Goal: Task Accomplishment & Management: Use online tool/utility

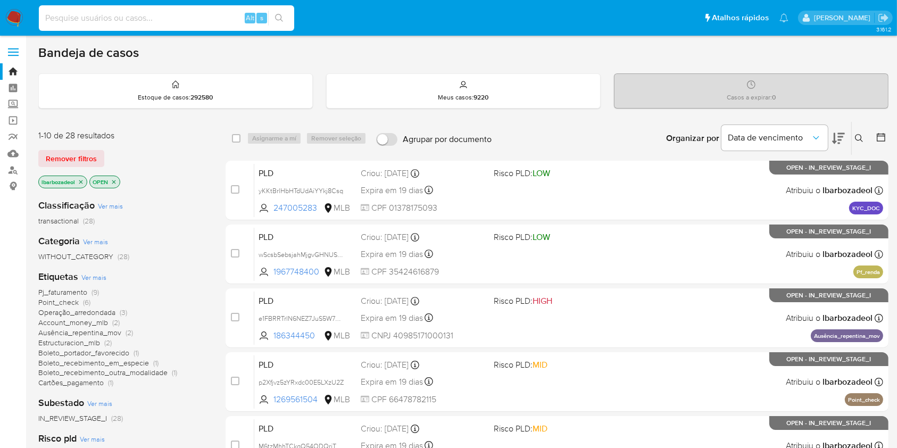
click at [144, 19] on input at bounding box center [166, 18] width 255 height 14
paste input "b2QacmrIep5X9d9Iejs01pc6"
type input "b2QacmrIep5X9d9Iejs01pc6"
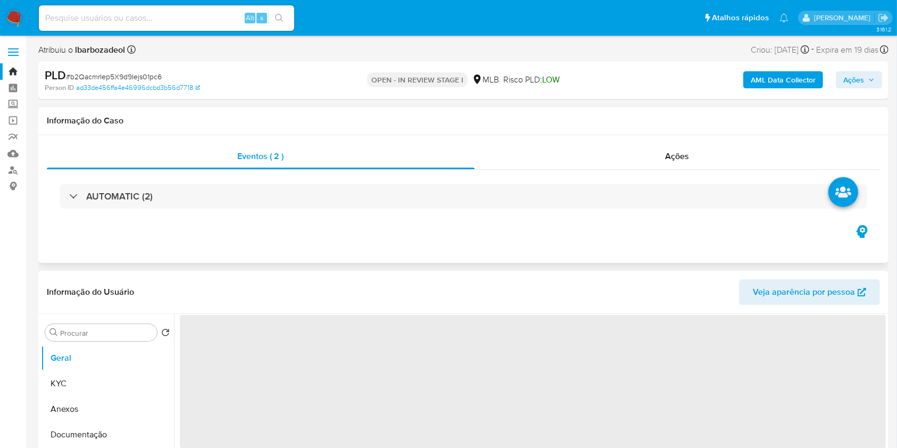
select select "10"
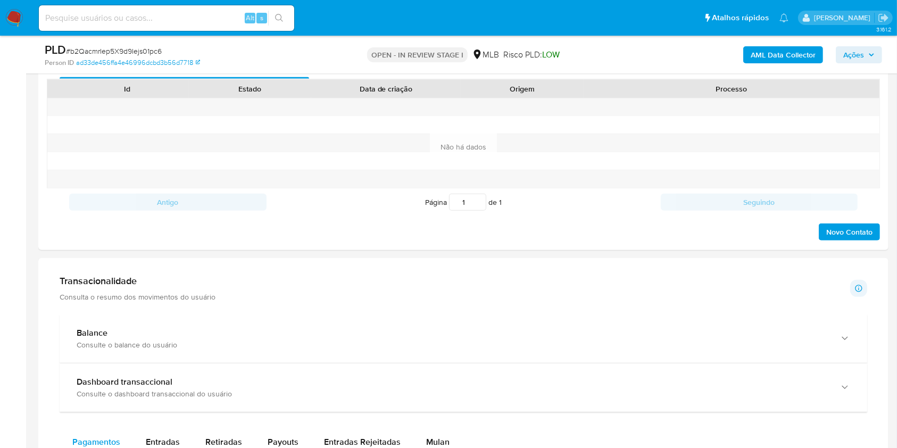
scroll to position [724, 0]
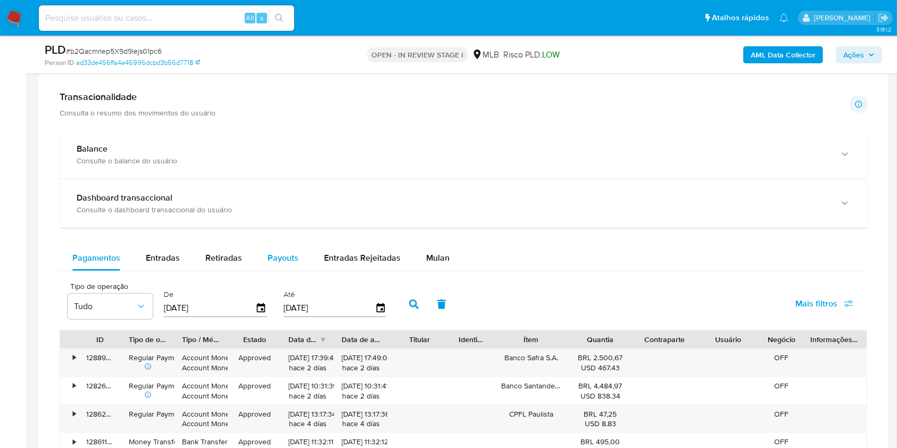
click at [289, 257] on span "Payouts" at bounding box center [283, 258] width 31 height 12
select select "10"
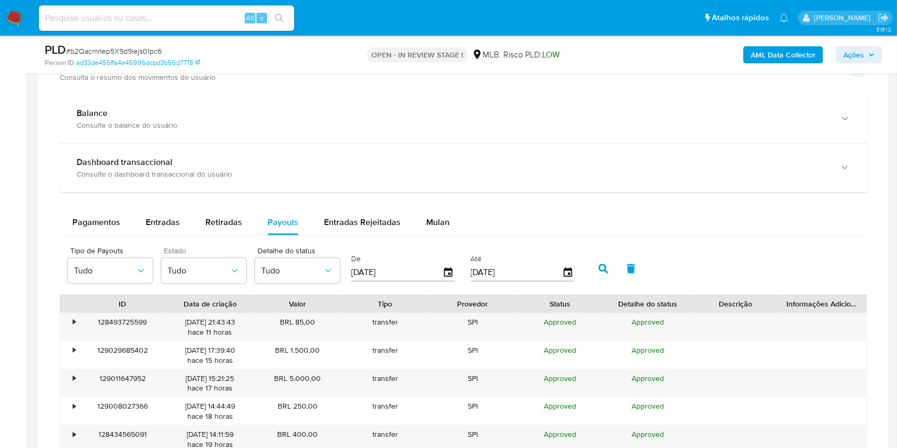
scroll to position [758, 0]
click at [437, 222] on span "Mulan" at bounding box center [437, 224] width 23 height 12
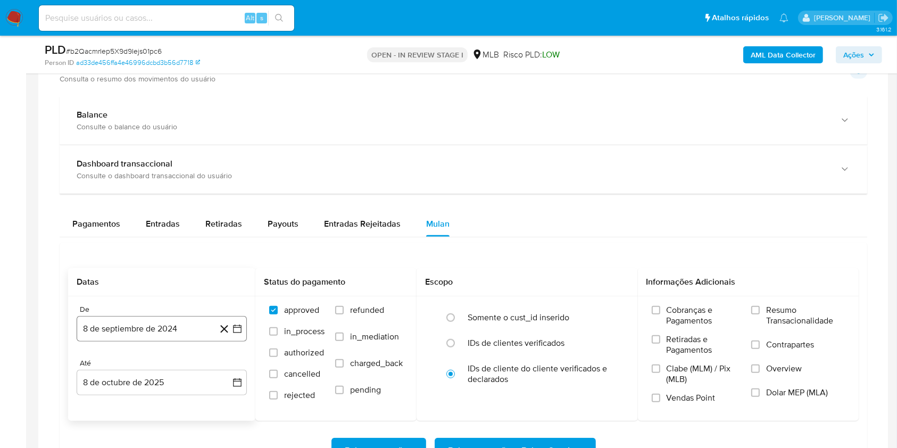
click at [159, 330] on button "8 de septiembre de 2024" at bounding box center [162, 329] width 170 height 26
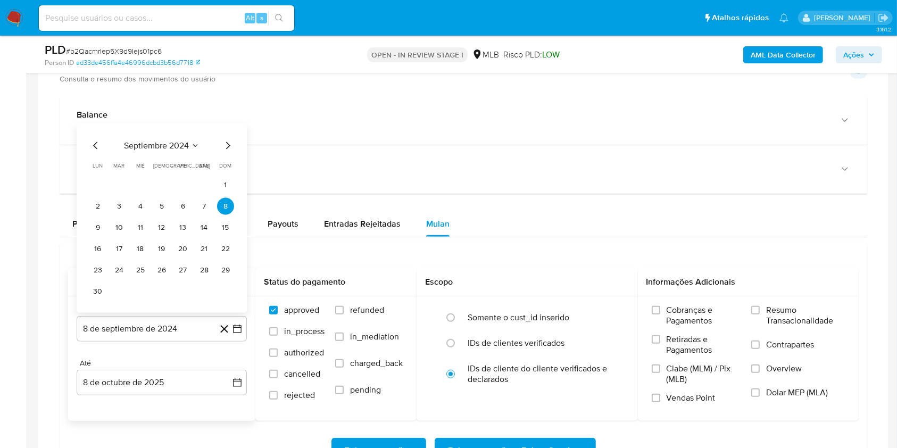
click at [172, 149] on span "septiembre 2024" at bounding box center [156, 145] width 65 height 11
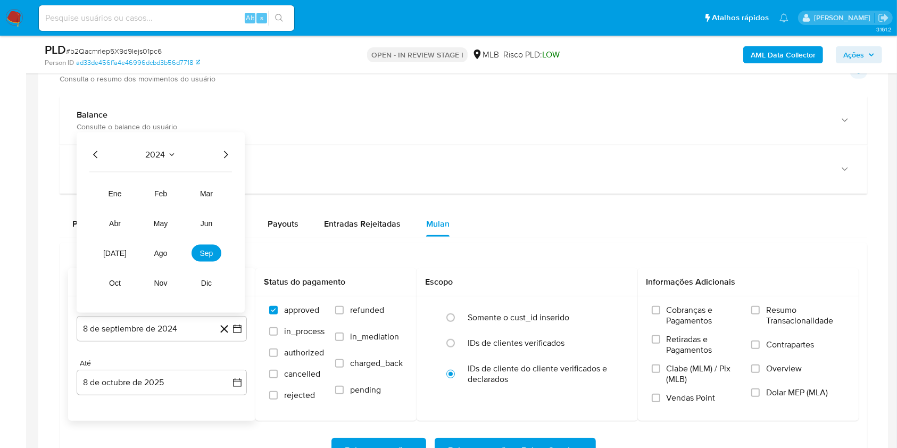
click at [226, 153] on icon "Año siguiente" at bounding box center [225, 154] width 13 height 13
click at [156, 251] on span "ago" at bounding box center [160, 253] width 13 height 9
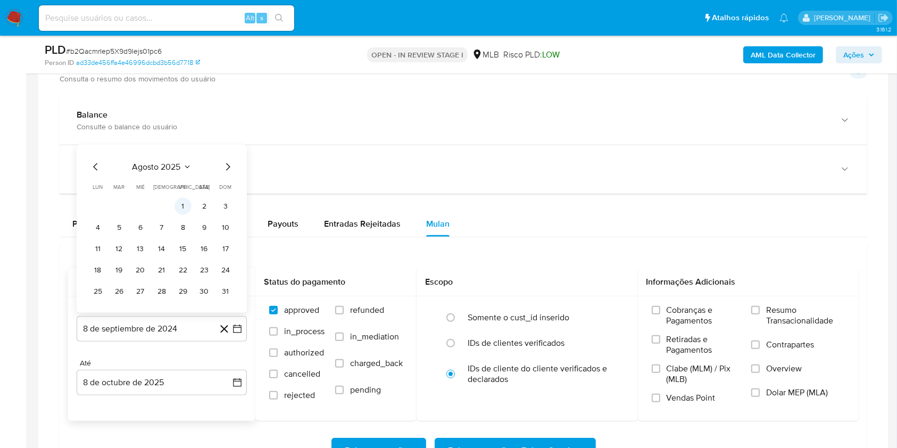
click at [187, 206] on button "1" at bounding box center [182, 206] width 17 height 17
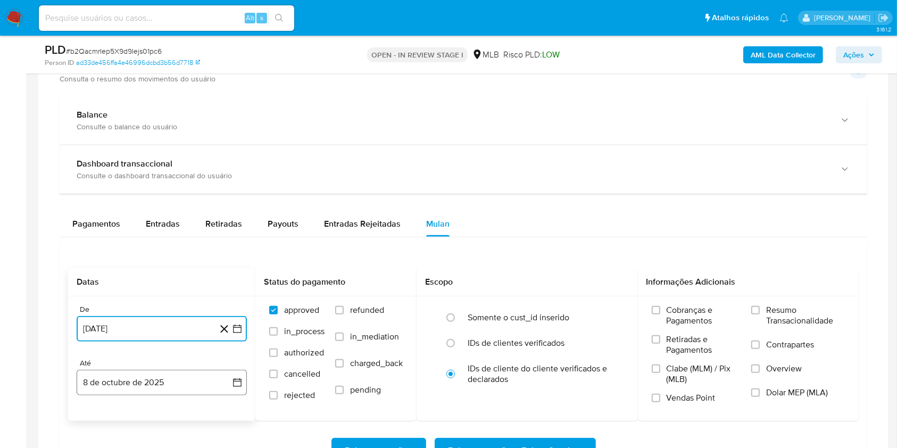
click at [176, 380] on button "8 de octubre de 2025" at bounding box center [162, 383] width 170 height 26
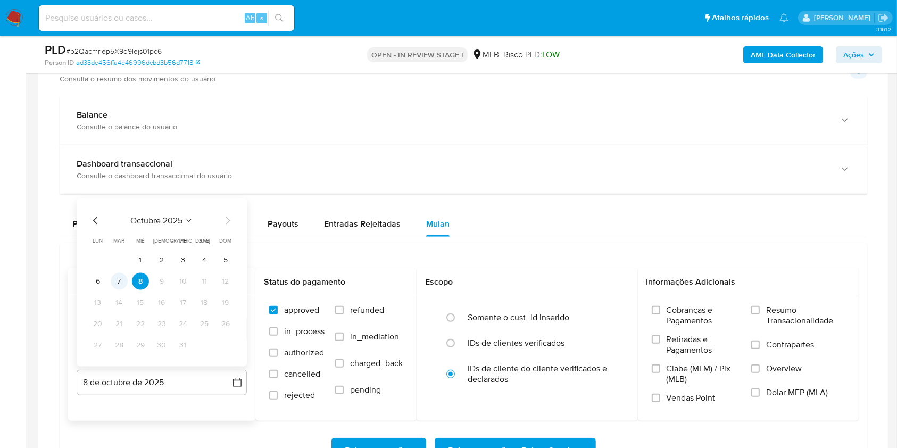
click at [119, 273] on button "7" at bounding box center [119, 281] width 17 height 17
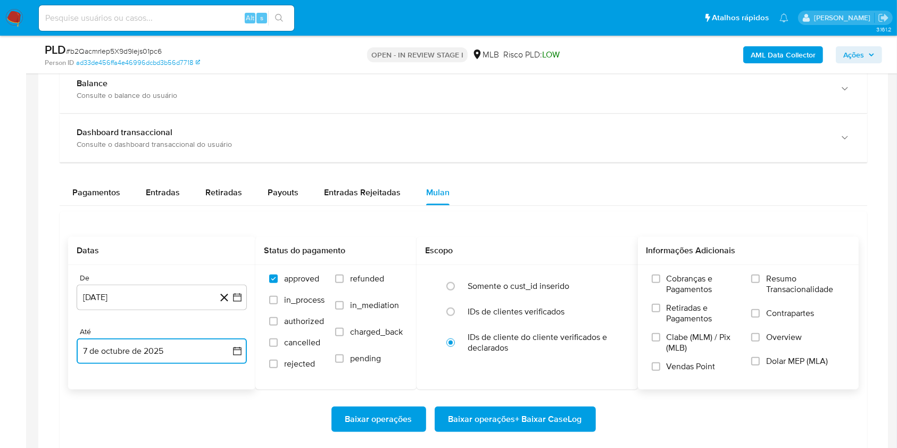
scroll to position [798, 0]
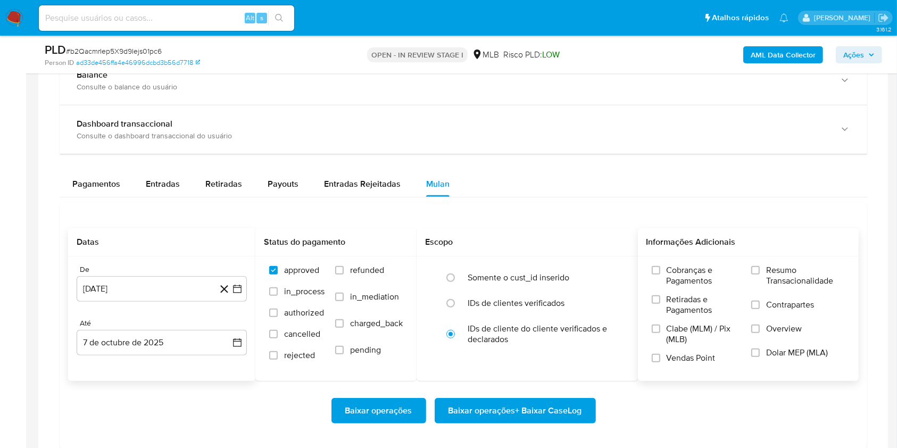
click at [777, 271] on span "Resumo Transacionalidade" at bounding box center [805, 275] width 79 height 21
click at [760, 271] on input "Resumo Transacionalidade" at bounding box center [755, 270] width 9 height 9
click at [545, 402] on span "Baixar operações + Baixar CaseLog" at bounding box center [515, 410] width 134 height 23
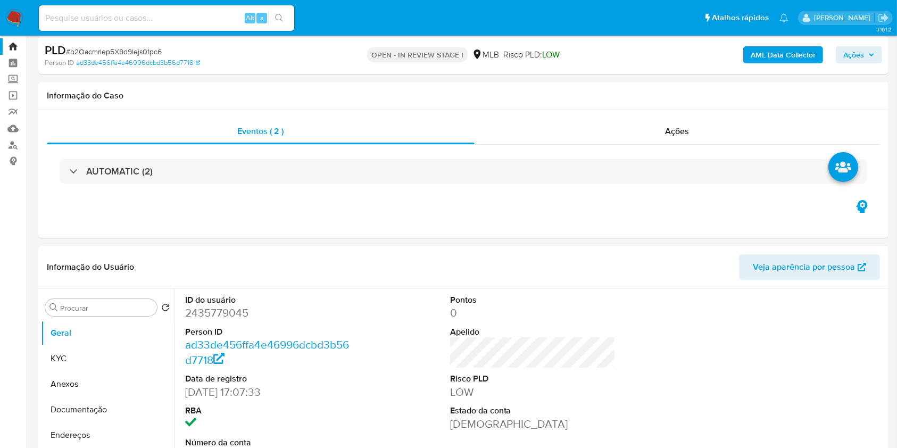
scroll to position [0, 0]
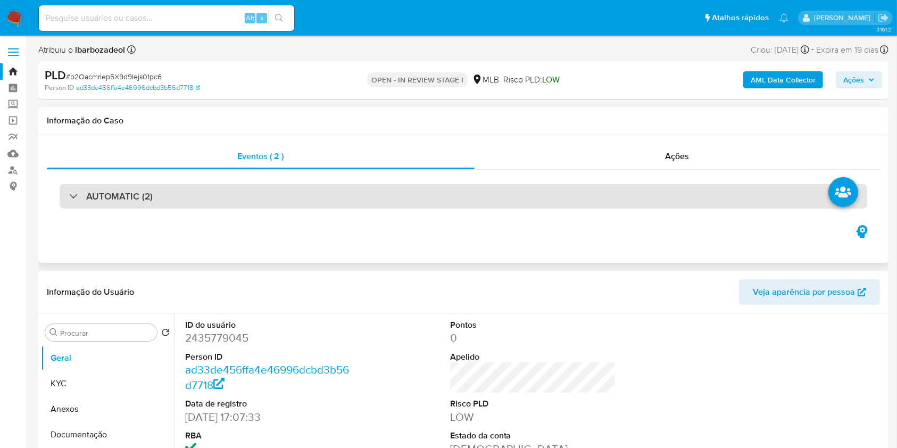
click at [537, 195] on div "AUTOMATIC (2)" at bounding box center [463, 196] width 807 height 24
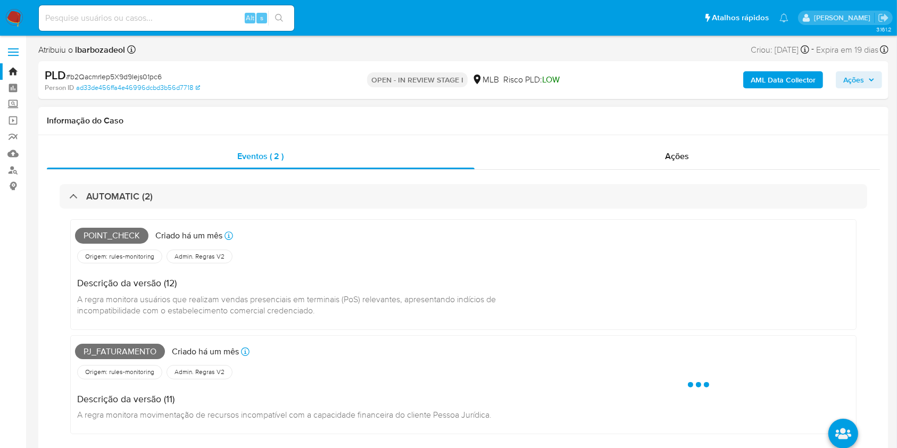
click at [123, 236] on span "Point_check" at bounding box center [111, 236] width 73 height 16
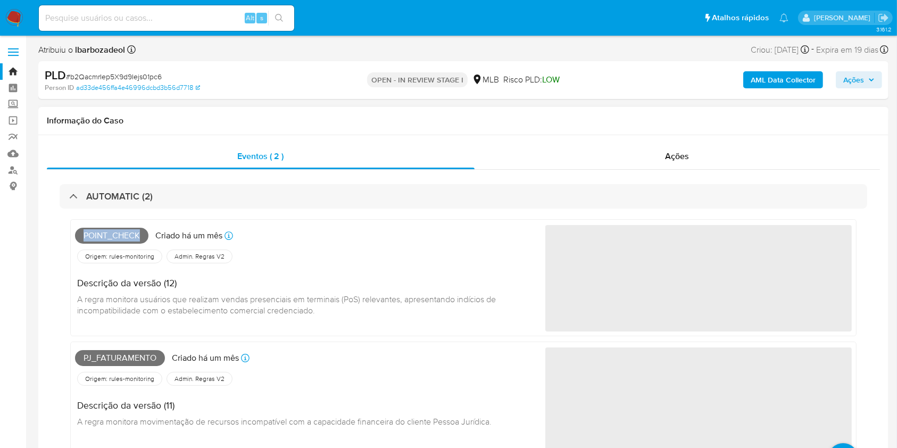
click at [123, 236] on span "Point_check" at bounding box center [111, 236] width 73 height 16
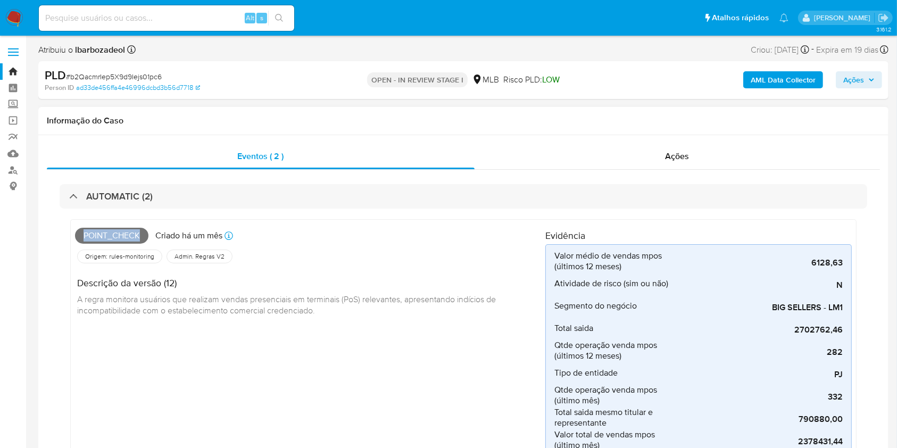
copy span "Point_check"
click at [863, 75] on span "Ações" at bounding box center [853, 79] width 21 height 17
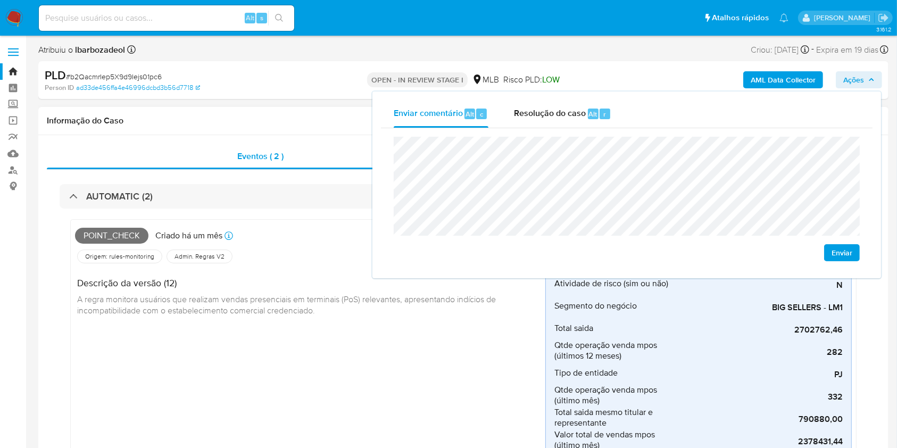
click at [346, 317] on div "Descrição da versão (12) A regra monitora usuários que realizam vendas presenci…" at bounding box center [310, 295] width 470 height 60
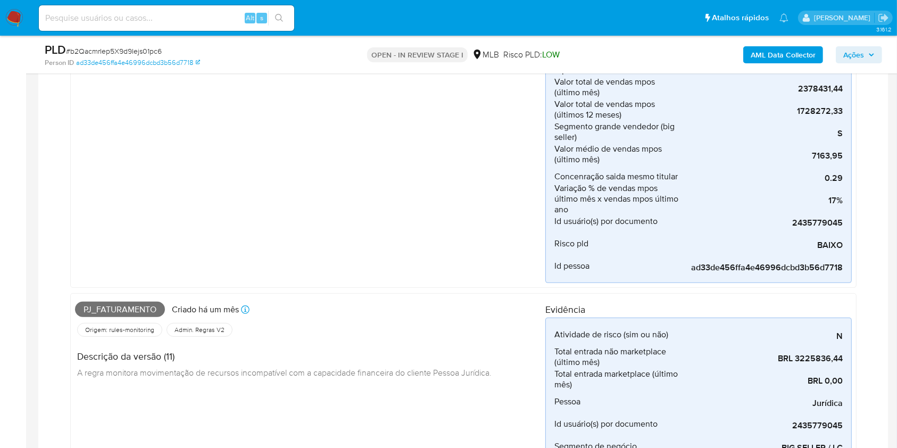
scroll to position [435, 0]
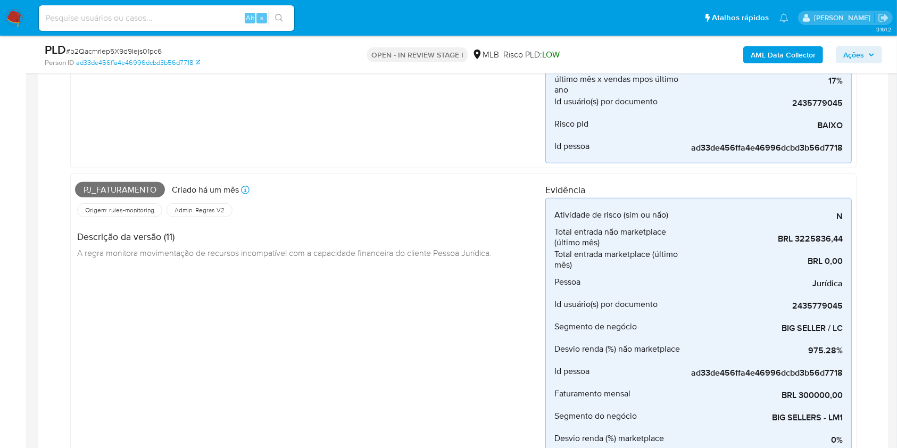
click at [141, 189] on span "Pj_faturamento" at bounding box center [120, 190] width 90 height 16
copy span "Pj_faturamento"
click at [846, 54] on span "Ações" at bounding box center [853, 54] width 21 height 17
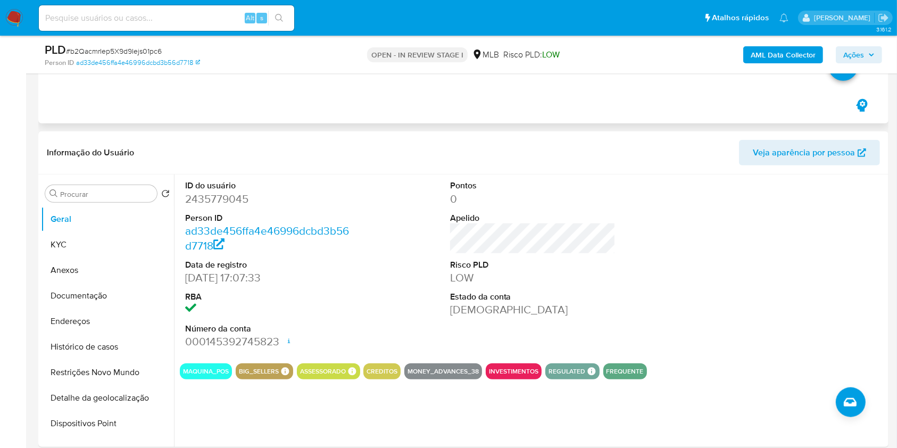
scroll to position [877, 0]
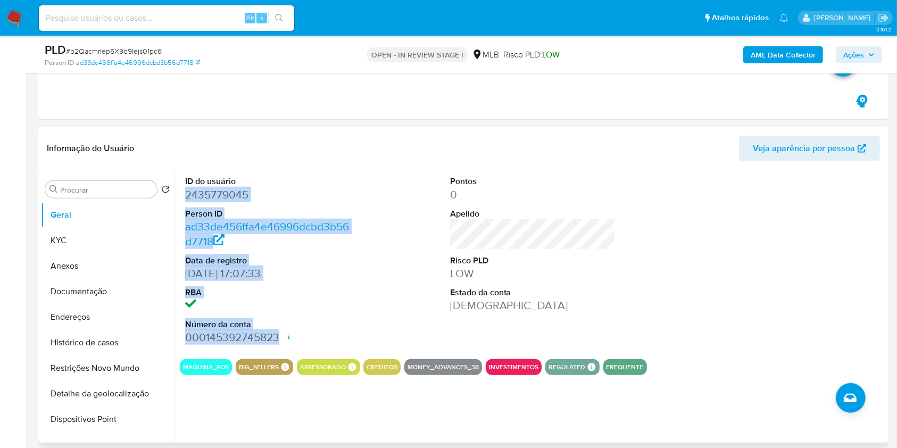
drag, startPoint x: 182, startPoint y: 194, endPoint x: 280, endPoint y: 336, distance: 172.5
click at [280, 336] on div "ID do usuário 2435779045 Person ID ad33de456ffa4e46996dcbd3b56d7718 Data de reg…" at bounding box center [268, 260] width 177 height 180
copy dl "2435779045 Person ID ad33de456ffa4e46996dcbd3b56d7718 Data de registro 13/05/20…"
click at [865, 47] on span "Ações" at bounding box center [858, 54] width 31 height 15
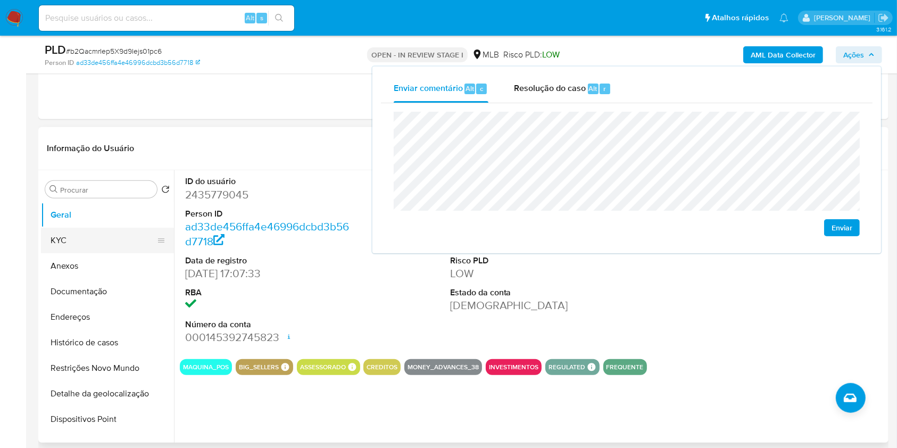
click at [77, 238] on button "KYC" at bounding box center [103, 241] width 124 height 26
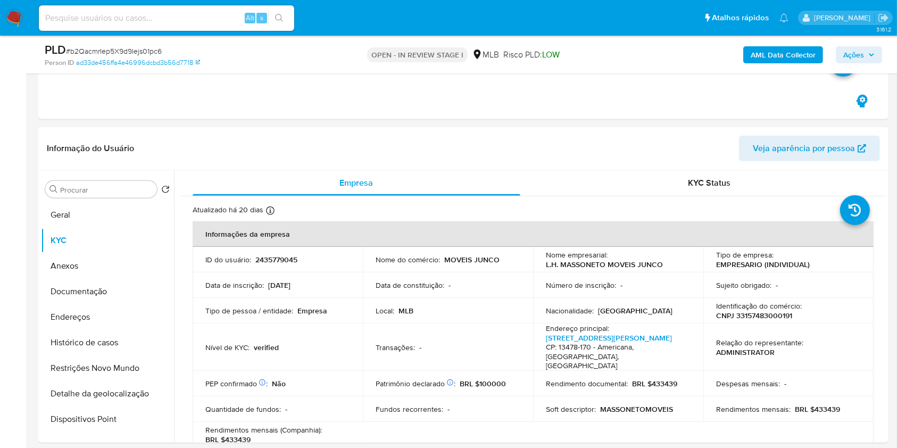
click at [0, 195] on aside "Bandeja Painel Screening Pesquisa em Listas Watchlist Ferramentas Operações em …" at bounding box center [13, 421] width 26 height 2596
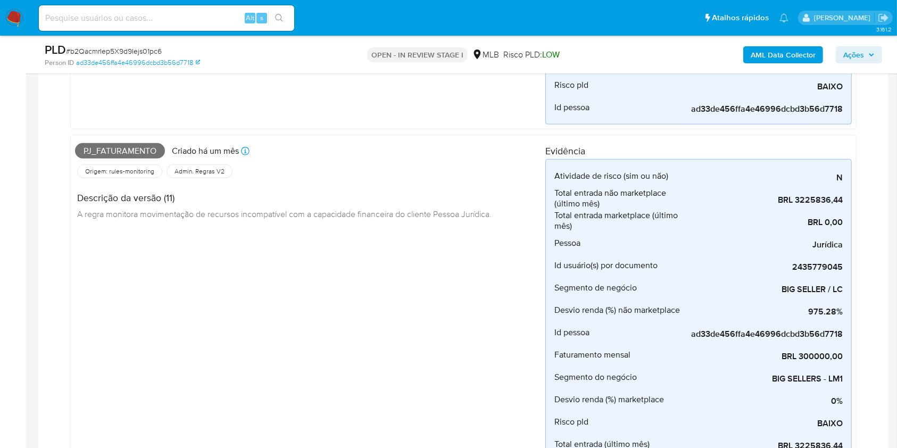
scroll to position [477, 0]
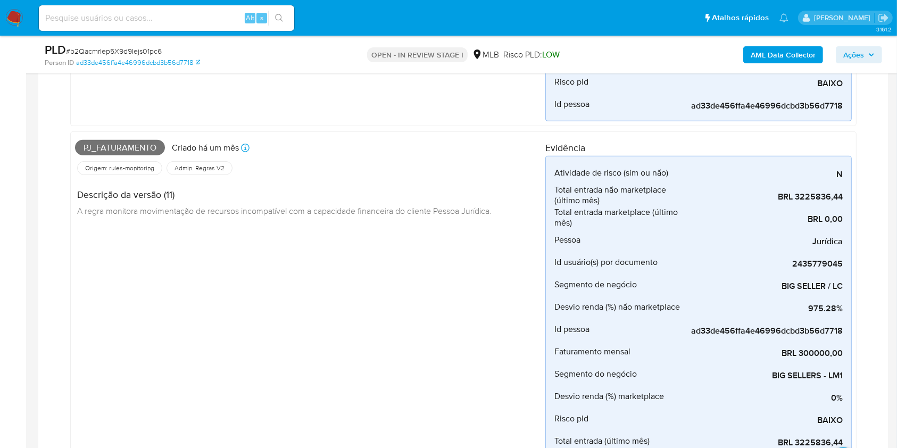
click at [868, 56] on span "Ações" at bounding box center [858, 54] width 31 height 15
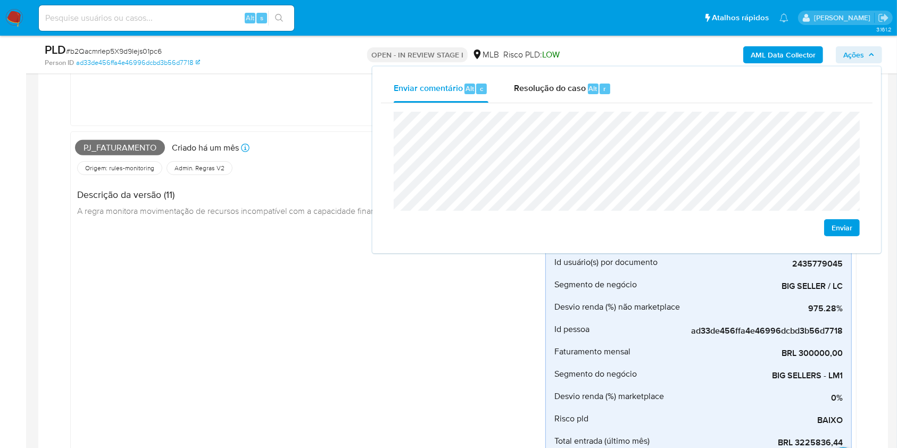
click at [868, 56] on span "Ações" at bounding box center [858, 54] width 31 height 15
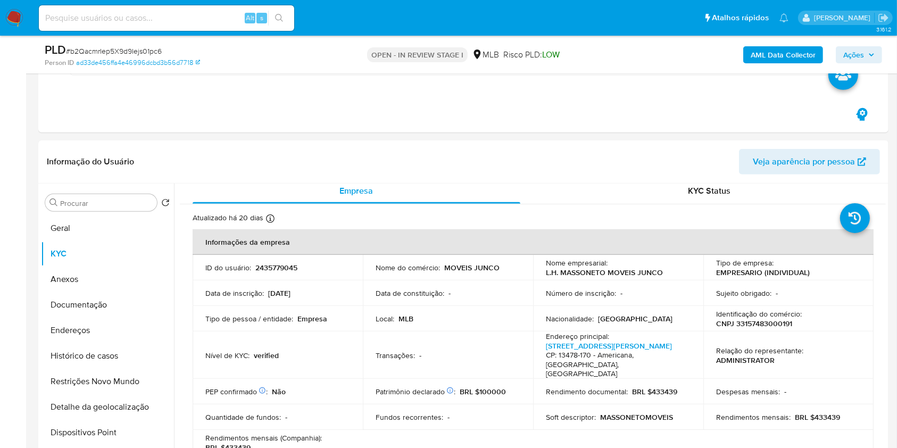
scroll to position [884, 0]
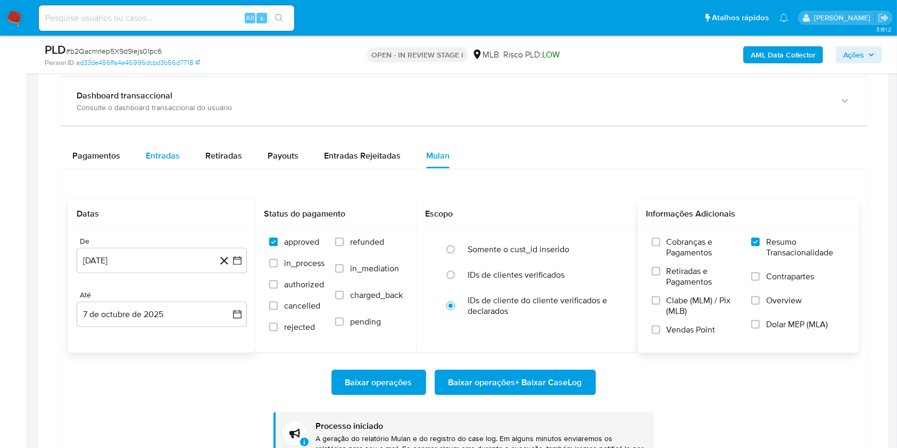
click at [164, 163] on div "Entradas" at bounding box center [163, 156] width 34 height 26
select select "10"
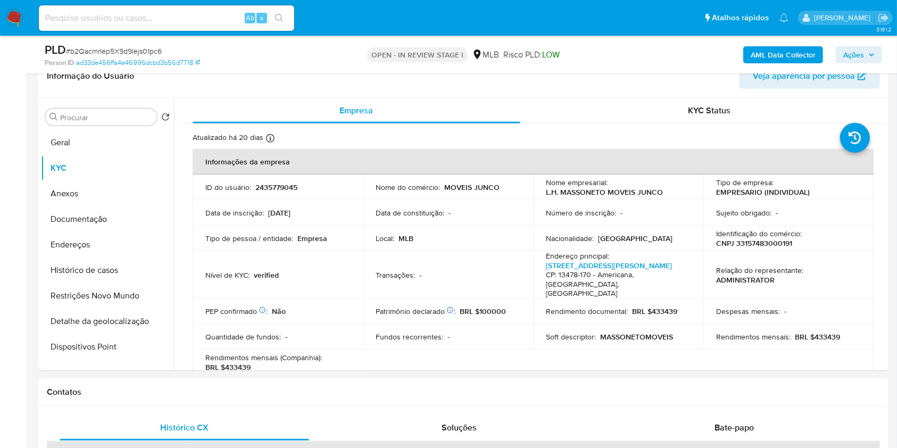
scroll to position [1, 0]
click at [94, 138] on button "Geral" at bounding box center [103, 143] width 124 height 26
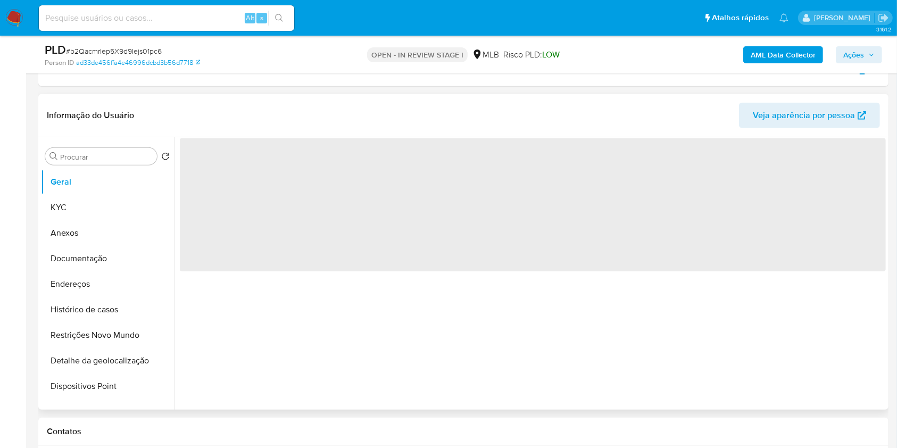
scroll to position [898, 0]
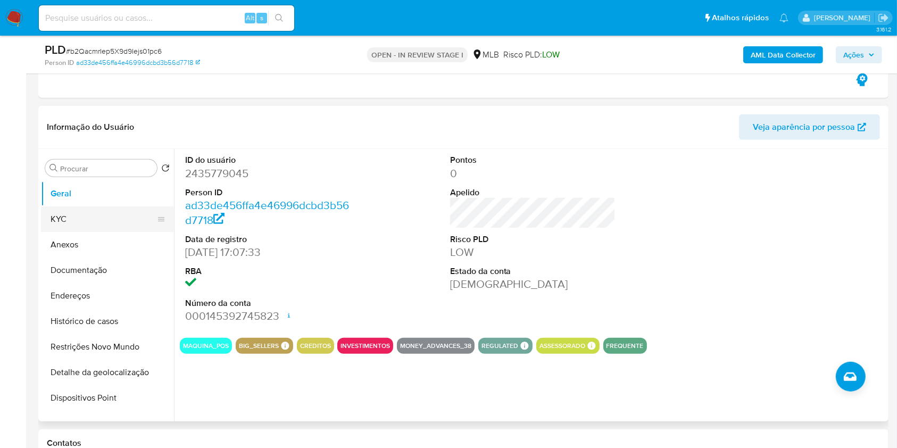
click at [101, 218] on button "KYC" at bounding box center [103, 219] width 124 height 26
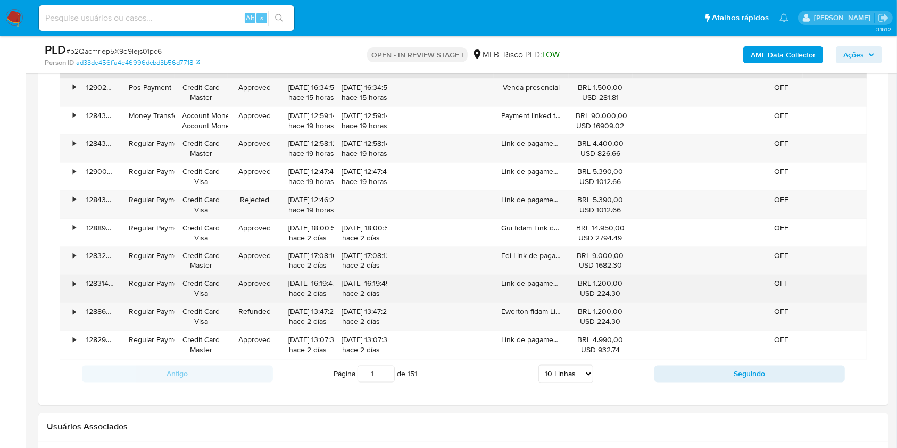
scroll to position [1769, 0]
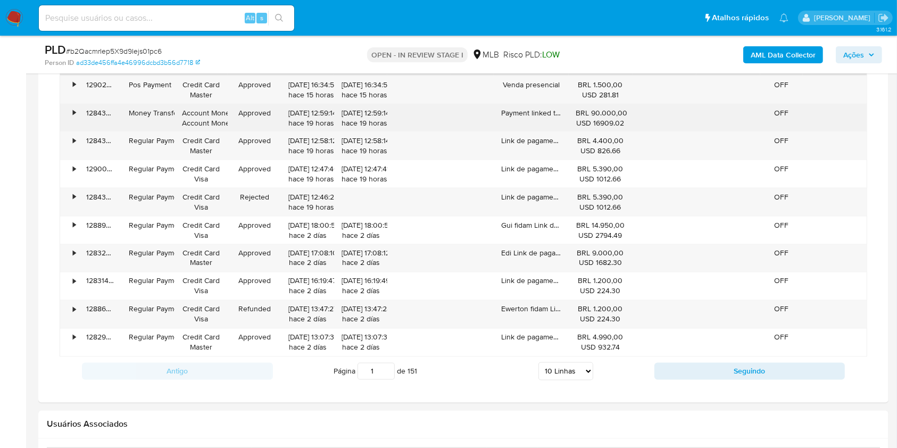
click at [521, 114] on div "Payment linked to a loan origination" at bounding box center [531, 118] width 74 height 28
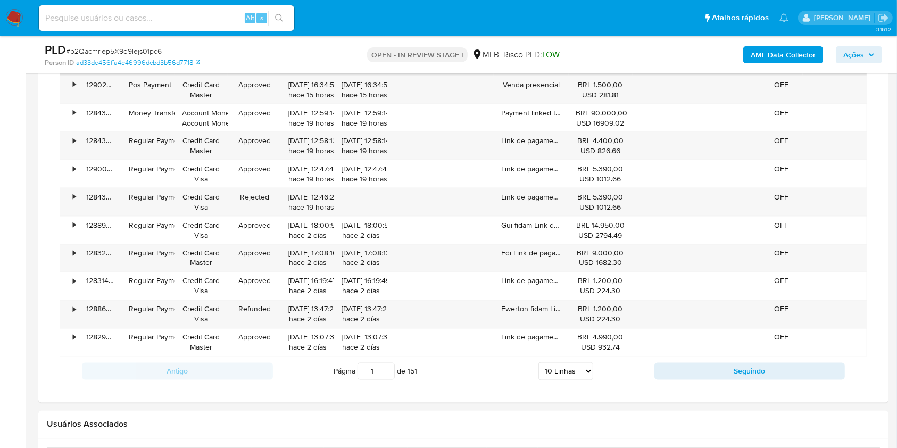
click at [863, 52] on span "Ações" at bounding box center [853, 54] width 21 height 17
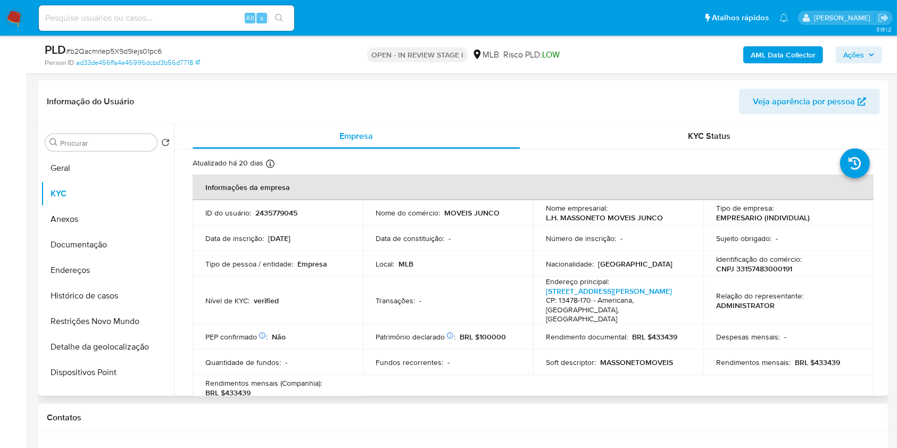
scroll to position [920, 0]
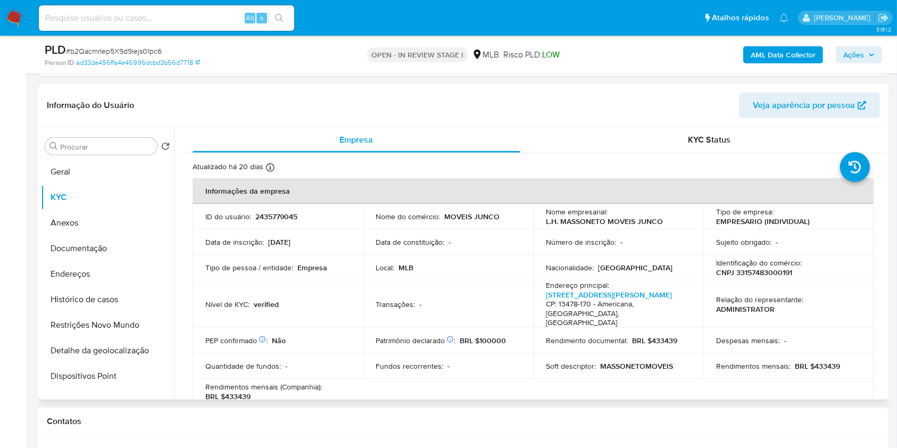
click at [613, 365] on p "MASSONETOMOVEIS" at bounding box center [636, 366] width 73 height 10
copy p "MASSONETOMOVEIS"
click at [123, 247] on button "Documentação" at bounding box center [103, 249] width 124 height 26
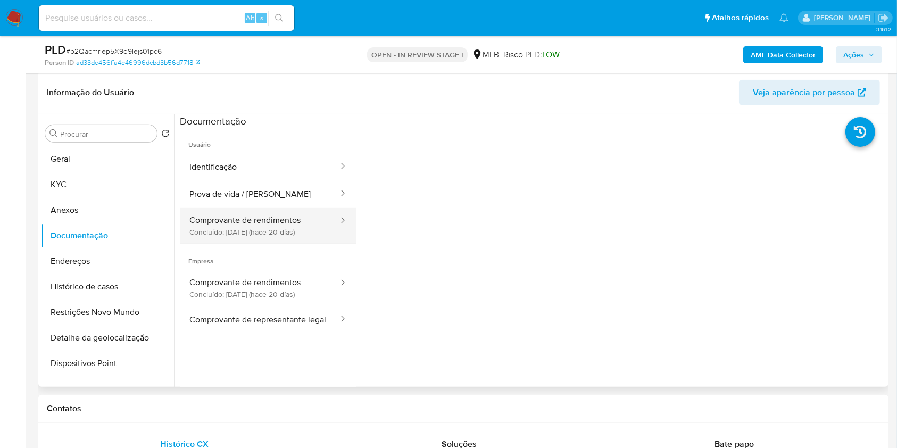
click at [259, 224] on button "Comprovante de rendimentos Concluído: 18/09/2025 (hace 20 días)" at bounding box center [260, 225] width 160 height 36
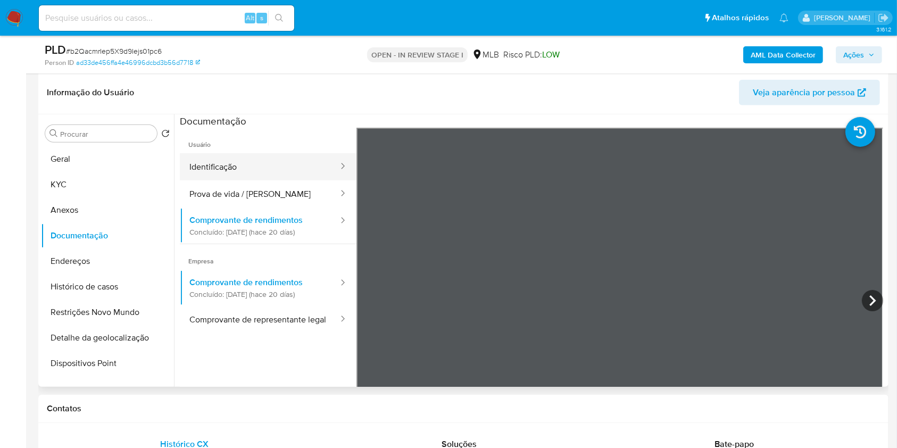
click at [266, 170] on button "Identificação" at bounding box center [260, 166] width 160 height 27
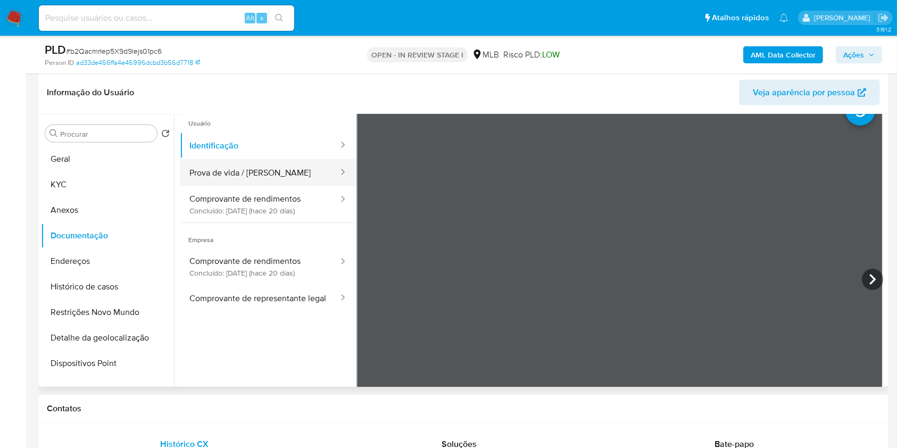
scroll to position [22, 0]
drag, startPoint x: 343, startPoint y: 200, endPoint x: 581, endPoint y: 90, distance: 262.3
click at [579, 91] on header "Informação do Usuário Veja aparência por pessoa" at bounding box center [463, 93] width 833 height 26
click at [240, 171] on button "Prova de vida / [PERSON_NAME]" at bounding box center [260, 172] width 160 height 27
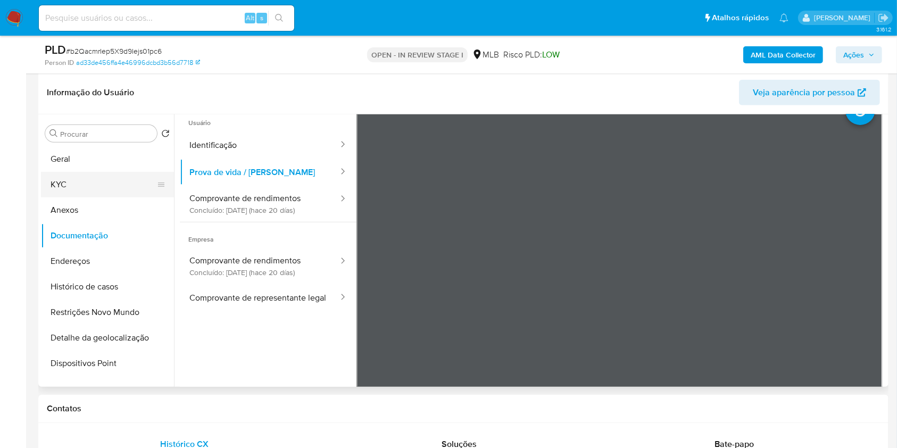
click at [126, 185] on button "KYC" at bounding box center [103, 185] width 124 height 26
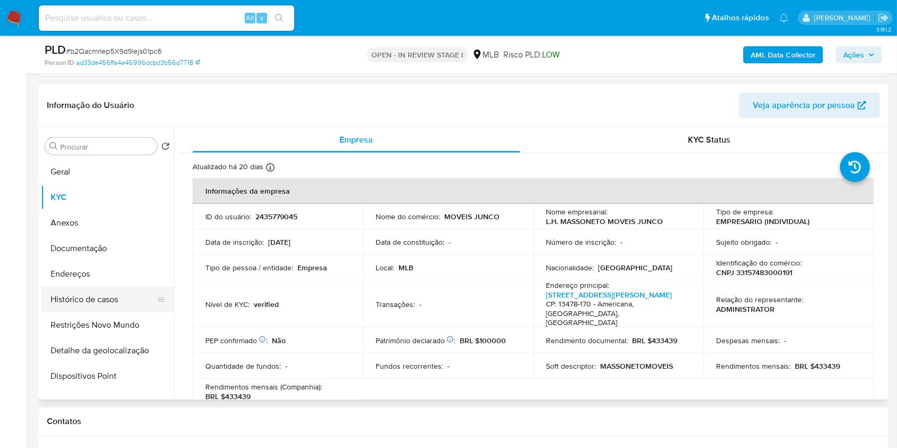
click at [122, 304] on button "Histórico de casos" at bounding box center [103, 300] width 124 height 26
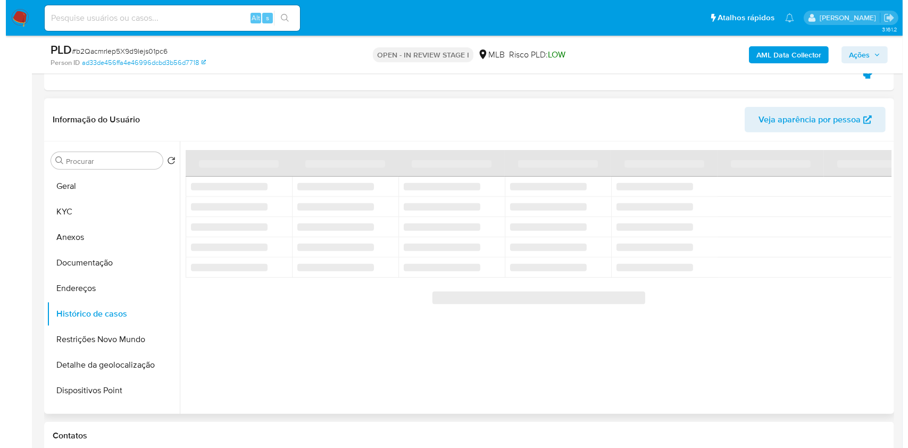
scroll to position [895, 0]
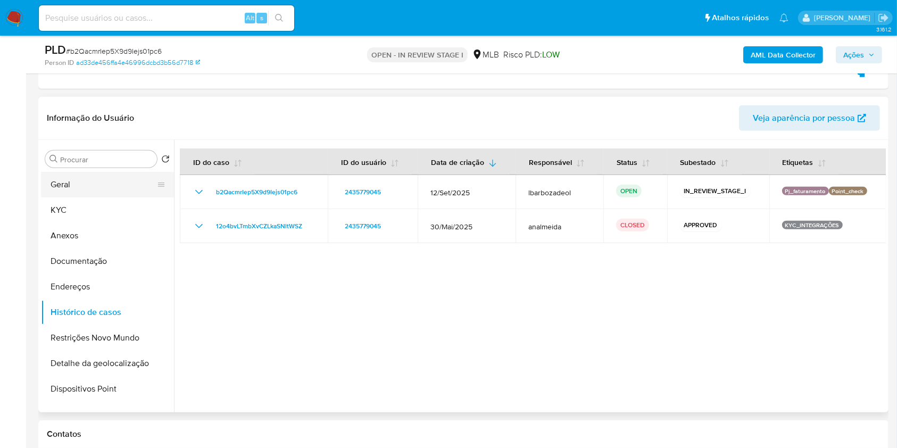
click at [85, 189] on button "Geral" at bounding box center [103, 185] width 124 height 26
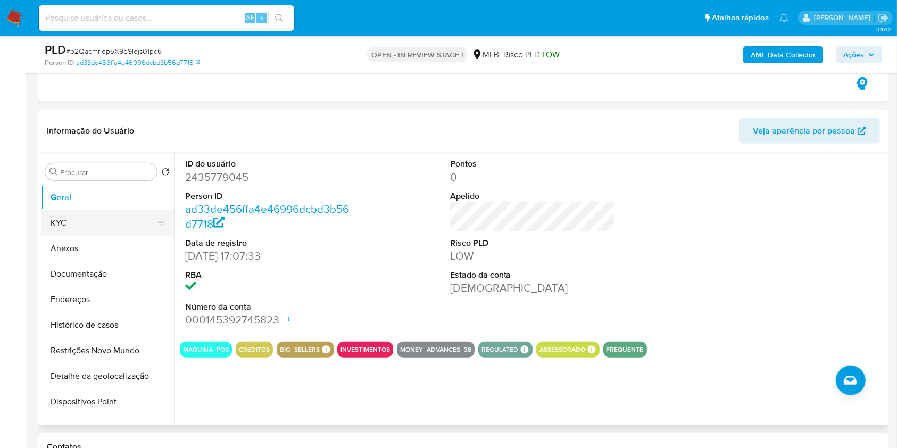
click at [106, 217] on button "KYC" at bounding box center [103, 223] width 124 height 26
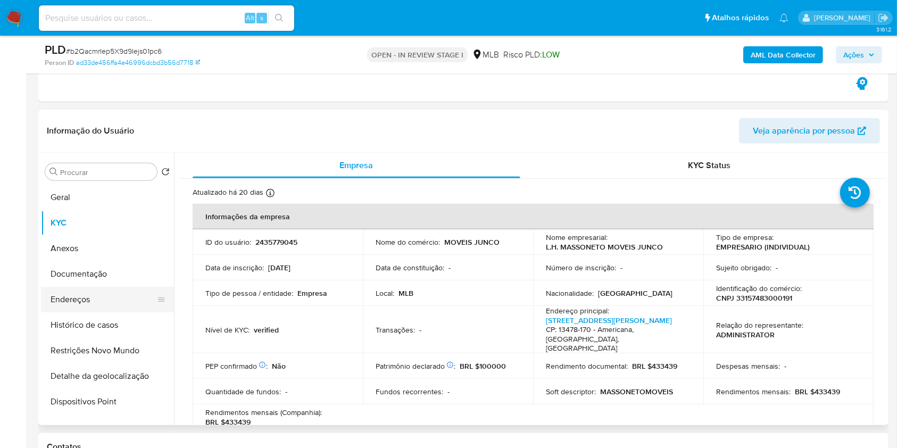
click at [120, 303] on button "Endereços" at bounding box center [103, 300] width 124 height 26
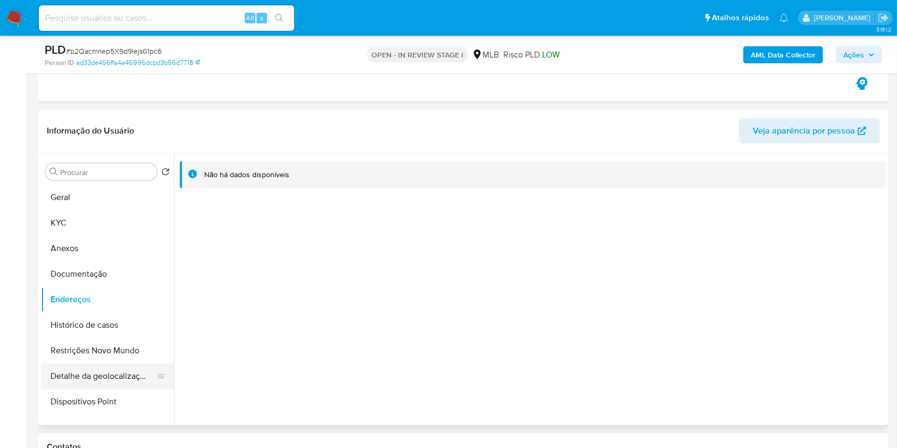
click at [124, 372] on button "Detalhe da geolocalização" at bounding box center [103, 376] width 124 height 26
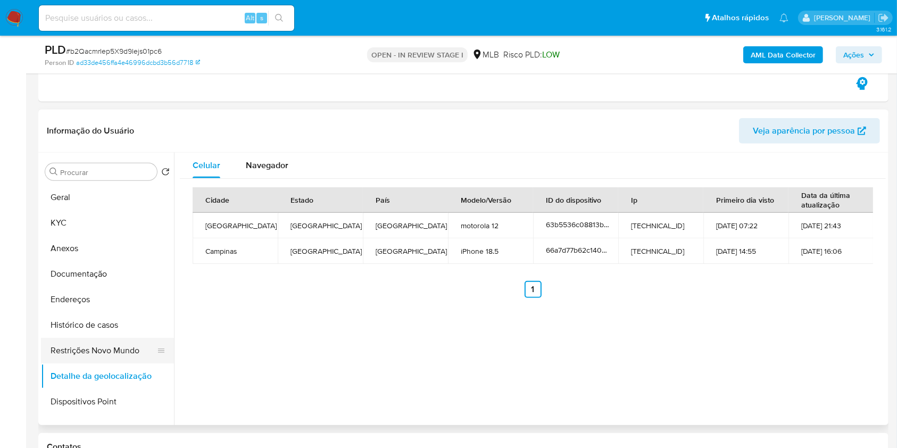
click at [116, 351] on button "Restrições Novo Mundo" at bounding box center [103, 351] width 124 height 26
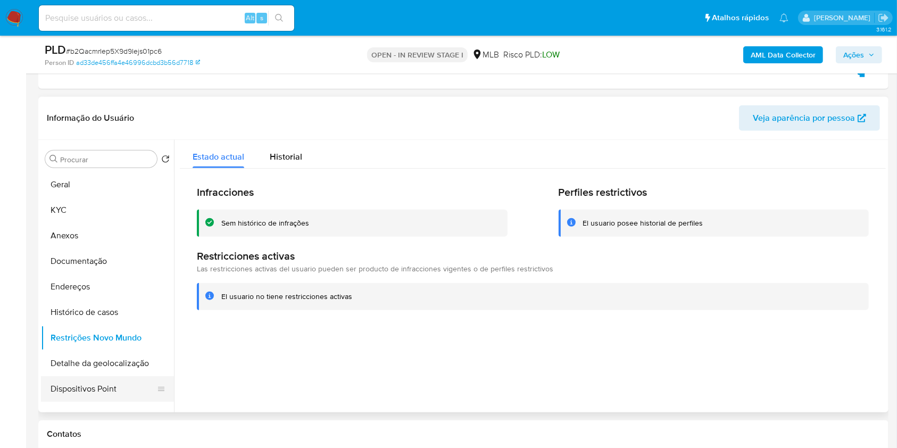
click at [122, 390] on button "Dispositivos Point" at bounding box center [103, 389] width 124 height 26
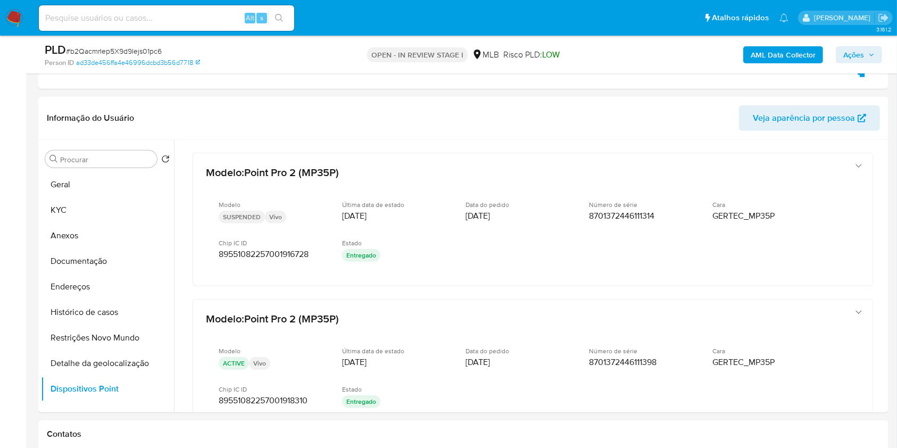
click at [872, 54] on icon "button" at bounding box center [871, 55] width 6 height 6
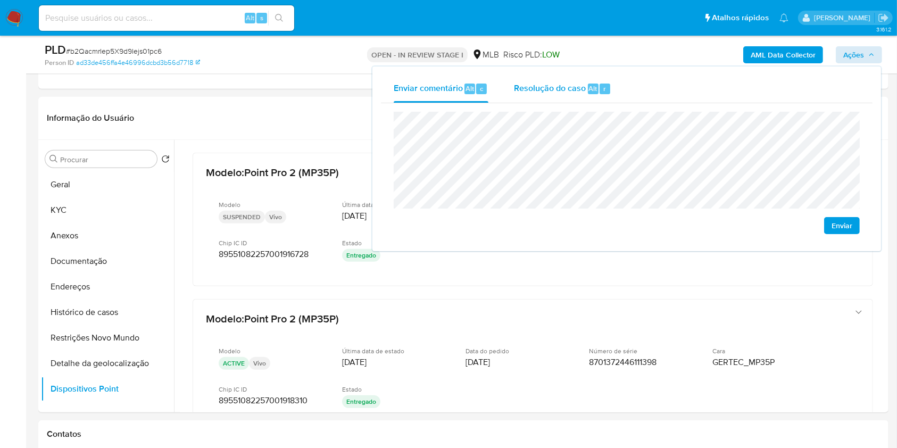
click at [562, 95] on div "Resolução do caso Alt r" at bounding box center [562, 89] width 97 height 28
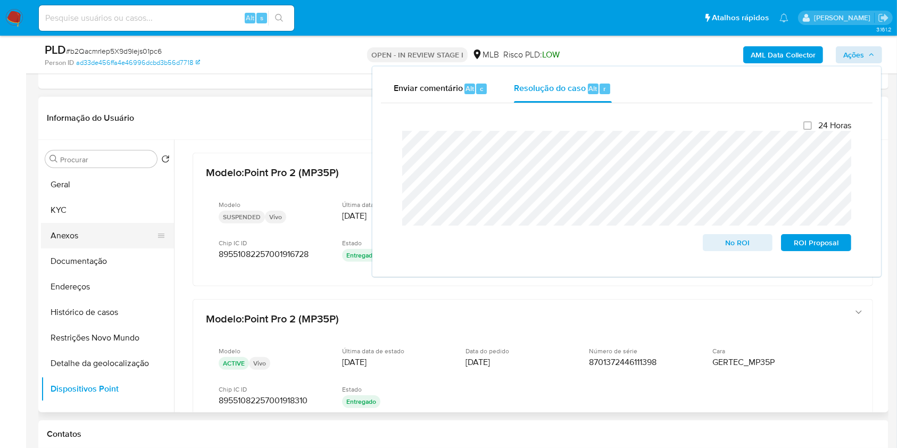
click at [85, 236] on button "Anexos" at bounding box center [103, 236] width 124 height 26
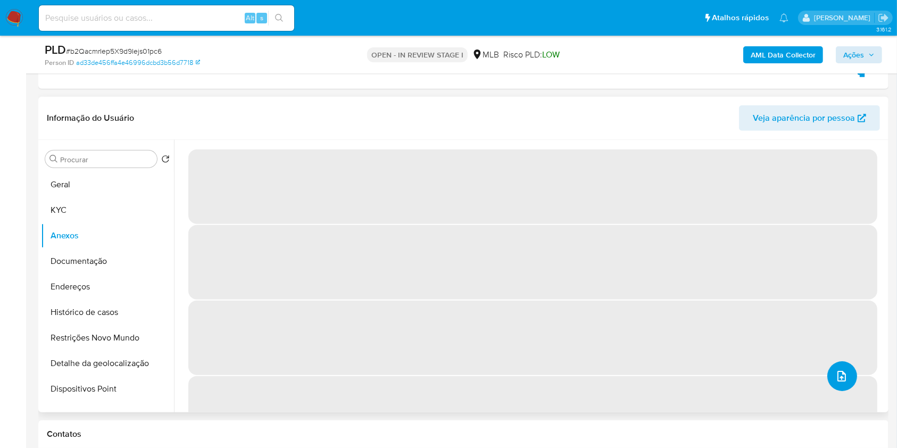
click at [841, 372] on icon "upload-file" at bounding box center [841, 376] width 13 height 13
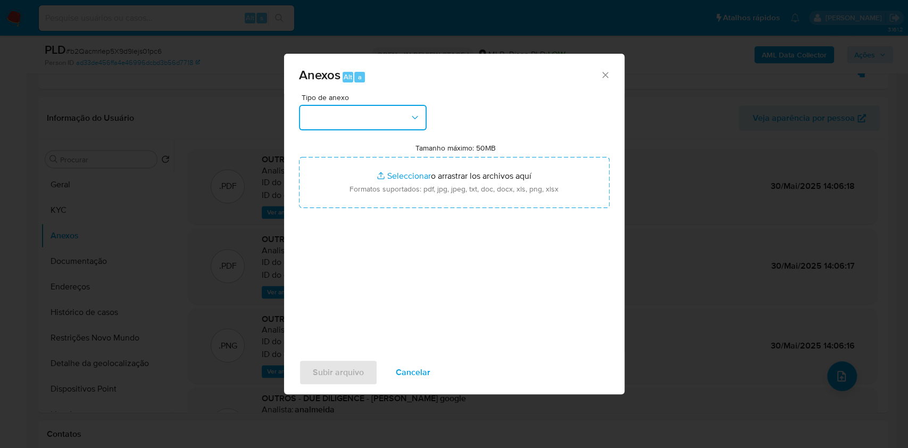
click at [418, 117] on icon "button" at bounding box center [415, 117] width 11 height 11
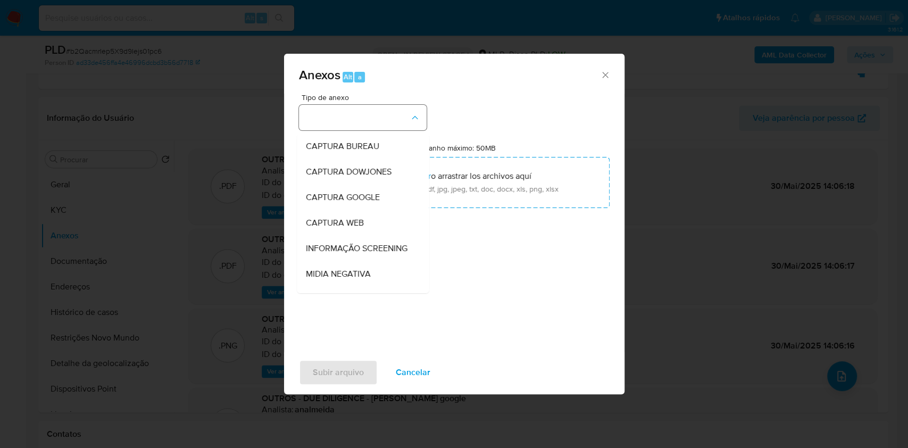
click at [418, 117] on icon "button" at bounding box center [415, 117] width 11 height 11
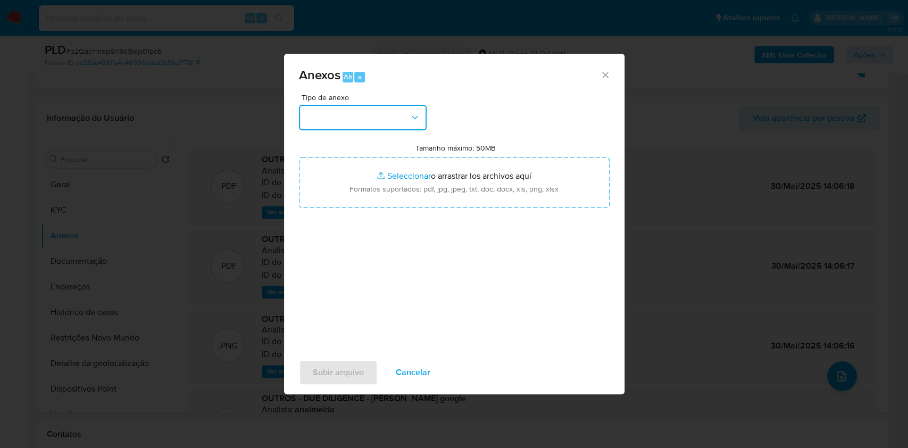
click at [417, 120] on icon "button" at bounding box center [415, 117] width 11 height 11
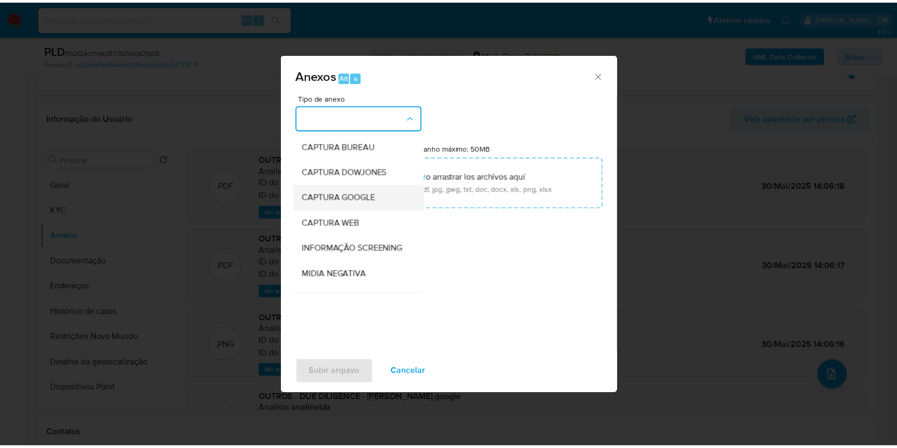
scroll to position [163, 0]
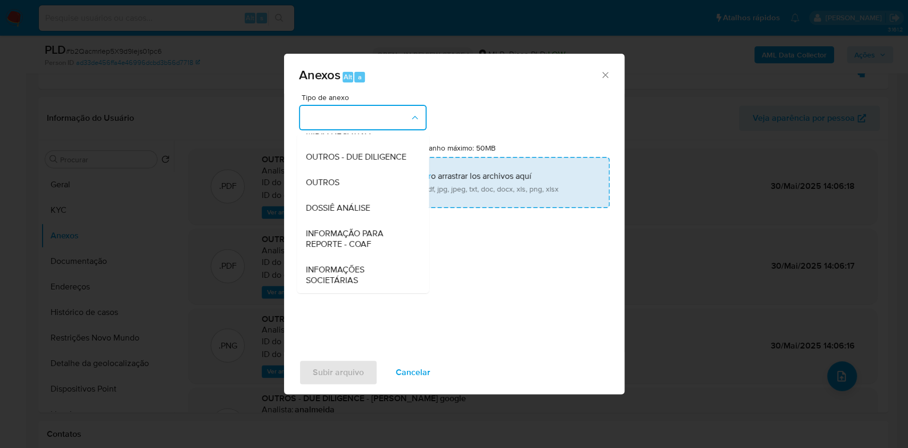
click at [357, 199] on div "DOSSIÊ ANÁLISE" at bounding box center [359, 208] width 109 height 26
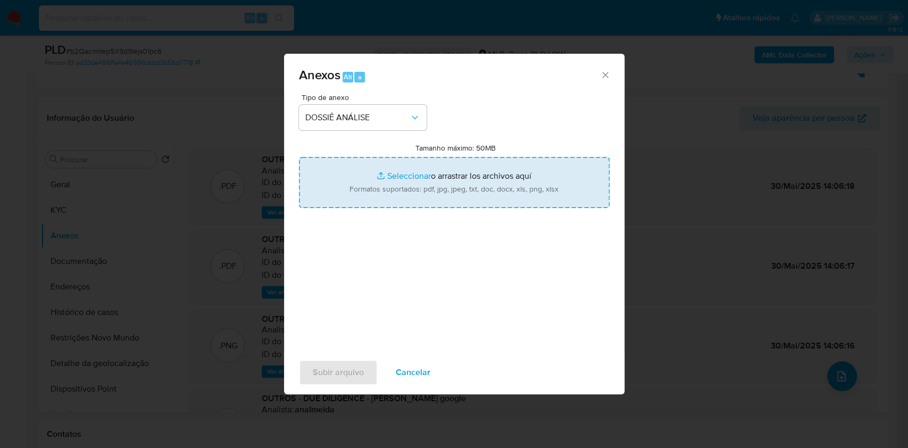
click at [360, 189] on input "Tamanho máximo: 50MB Seleccionar archivos" at bounding box center [454, 182] width 311 height 51
type input "C:\fakepath\Declinio - XXXX - CNPJ 33157483000191 - L.H. MASSONETO MOVEIS JUNCO…"
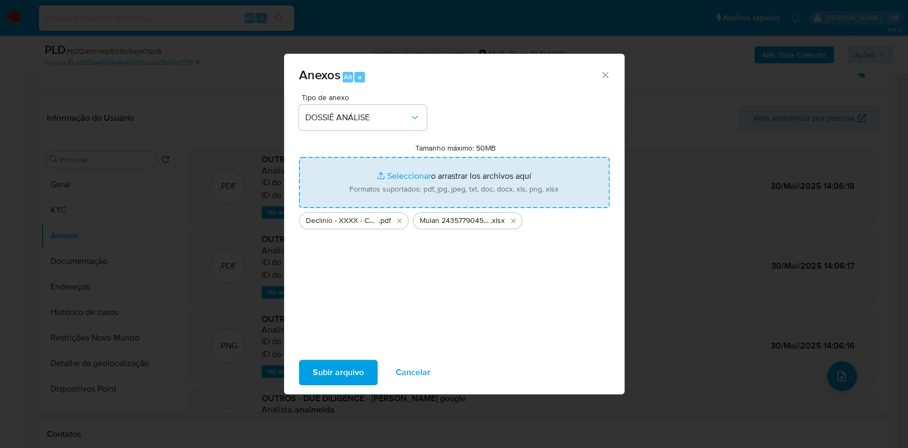
click at [323, 377] on span "Subir arquivo" at bounding box center [338, 372] width 51 height 23
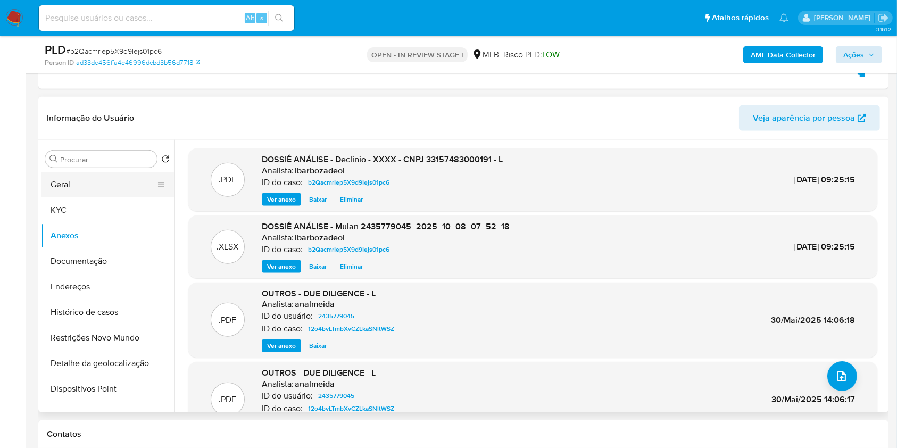
drag, startPoint x: 103, startPoint y: 186, endPoint x: 139, endPoint y: 182, distance: 36.4
click at [102, 186] on button "Geral" at bounding box center [103, 185] width 124 height 26
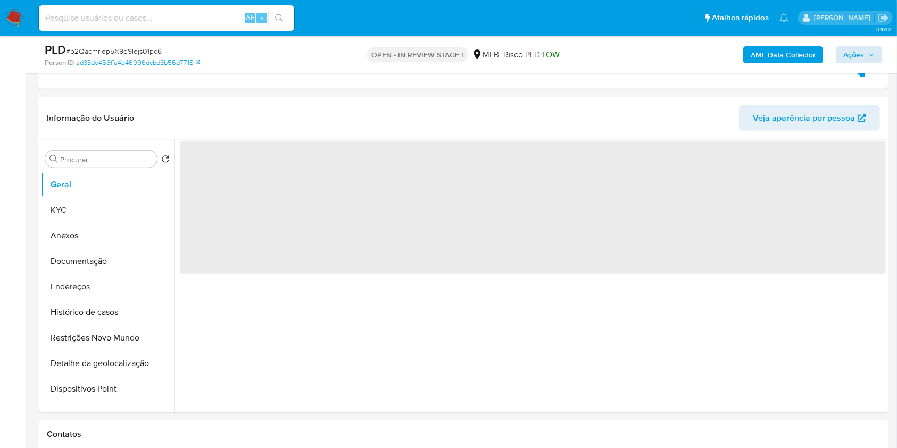
click at [773, 53] on b "AML Data Collector" at bounding box center [783, 54] width 65 height 17
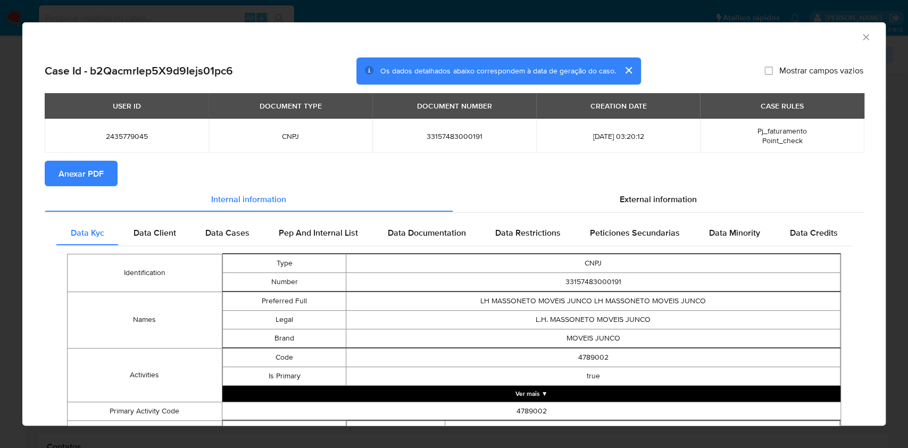
click at [57, 172] on button "Anexar PDF" at bounding box center [81, 174] width 73 height 26
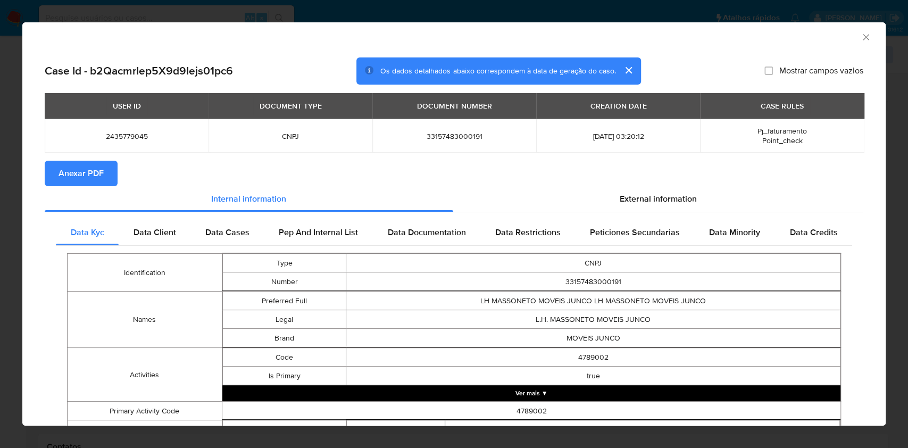
click at [861, 40] on icon "Fechar a janela" at bounding box center [866, 37] width 11 height 11
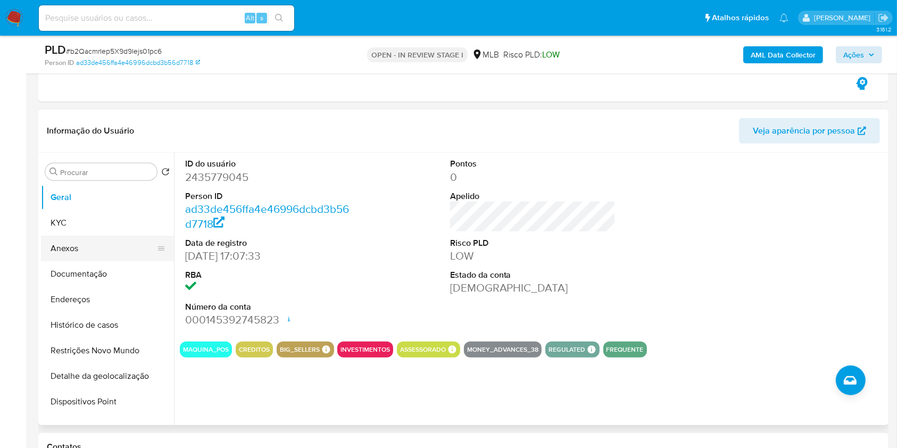
click at [56, 243] on button "Anexos" at bounding box center [103, 249] width 124 height 26
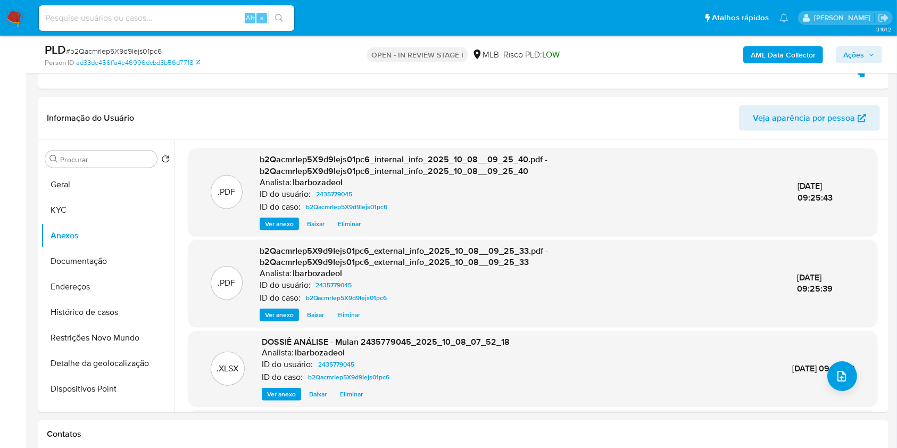
click at [869, 56] on icon "button" at bounding box center [871, 55] width 6 height 6
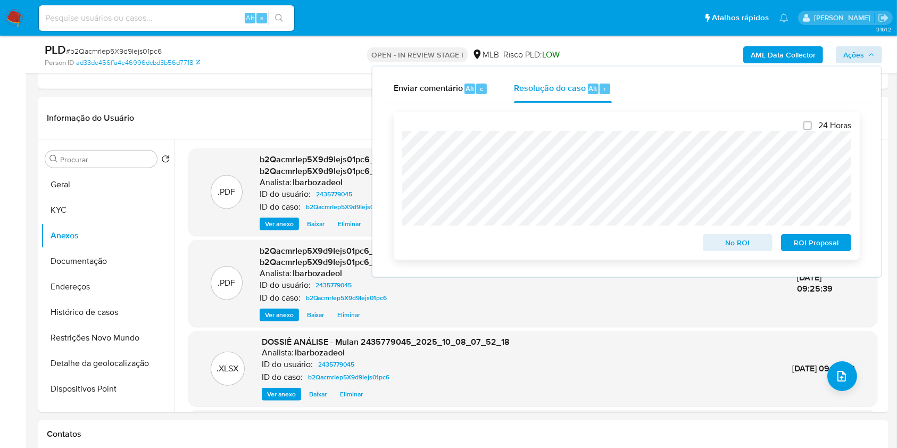
click at [715, 238] on span "No ROI" at bounding box center [737, 242] width 55 height 15
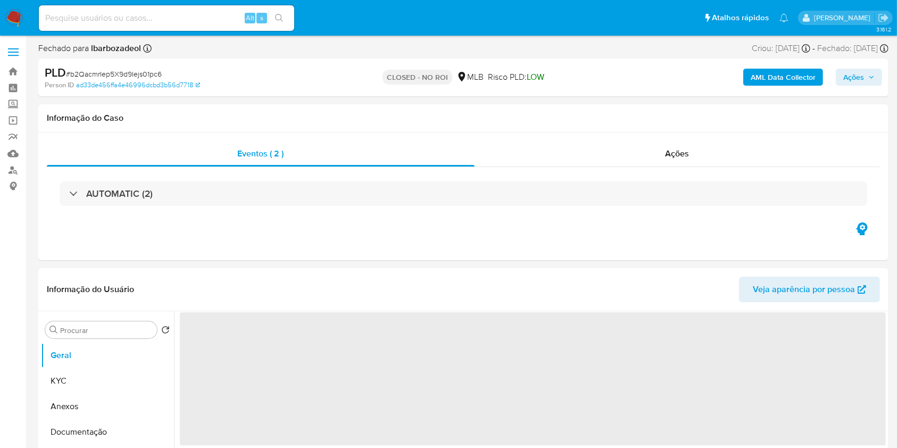
select select "10"
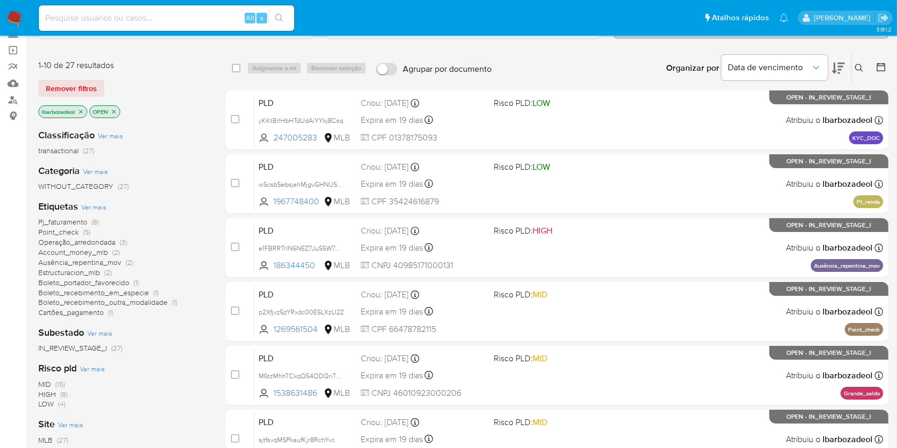
scroll to position [71, 0]
click at [60, 381] on span "(15)" at bounding box center [60, 383] width 10 height 11
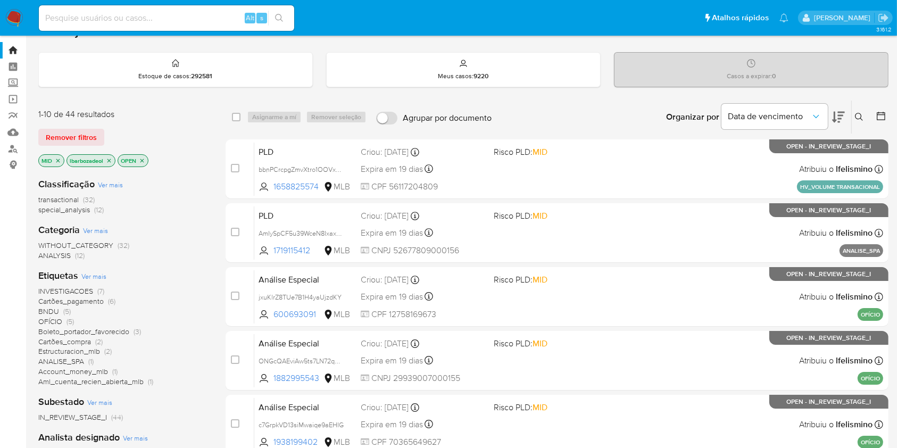
scroll to position [22, 0]
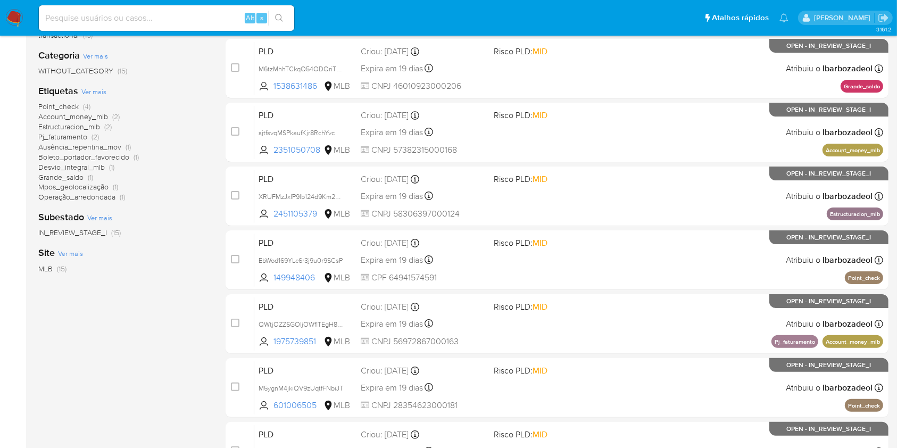
scroll to position [211, 0]
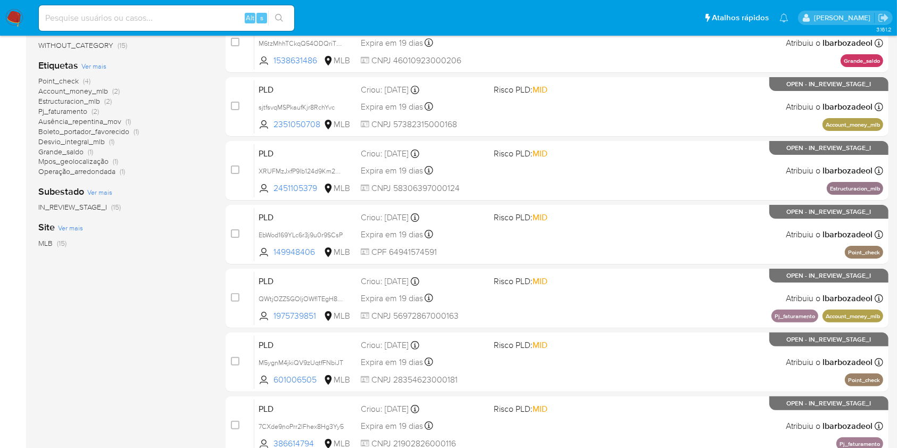
click at [97, 166] on span "Operação_arredondada" at bounding box center [76, 171] width 77 height 11
click at [97, 166] on div "Point_check (4) Account_money_mlb (2) Estructuracion_mlb (2) Pj_faturamento (2)…" at bounding box center [123, 126] width 170 height 101
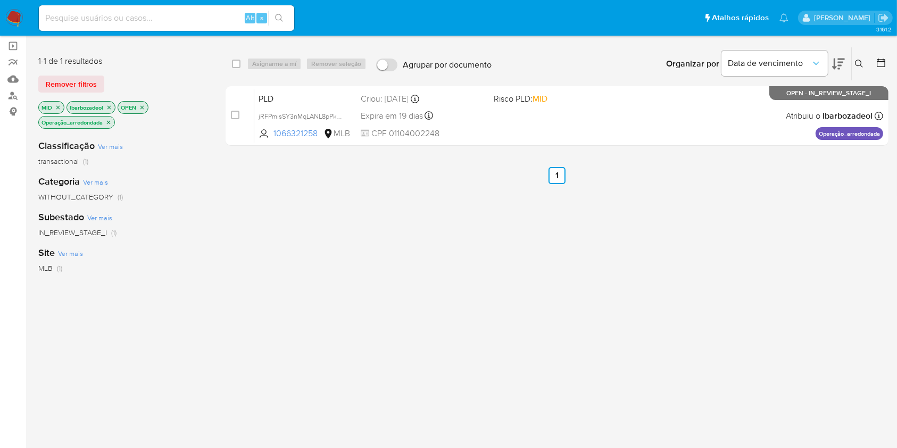
scroll to position [75, 0]
click at [107, 121] on icon "close-filter" at bounding box center [108, 122] width 6 height 6
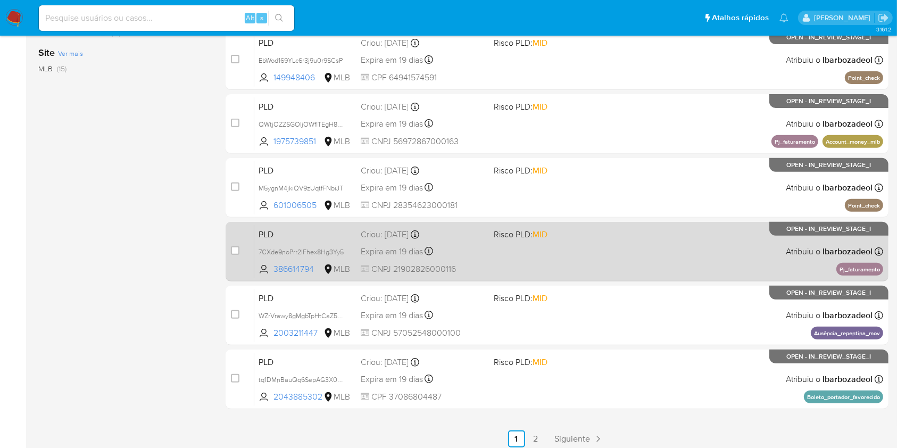
scroll to position [430, 0]
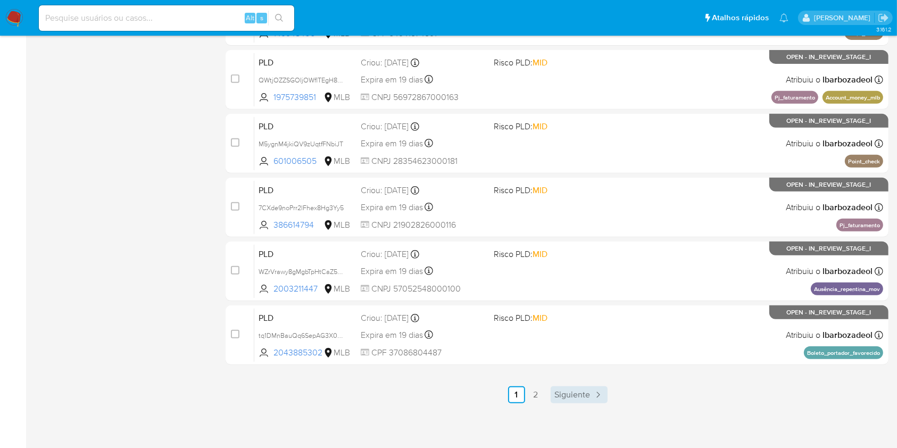
click at [562, 391] on span "Siguiente" at bounding box center [573, 394] width 36 height 9
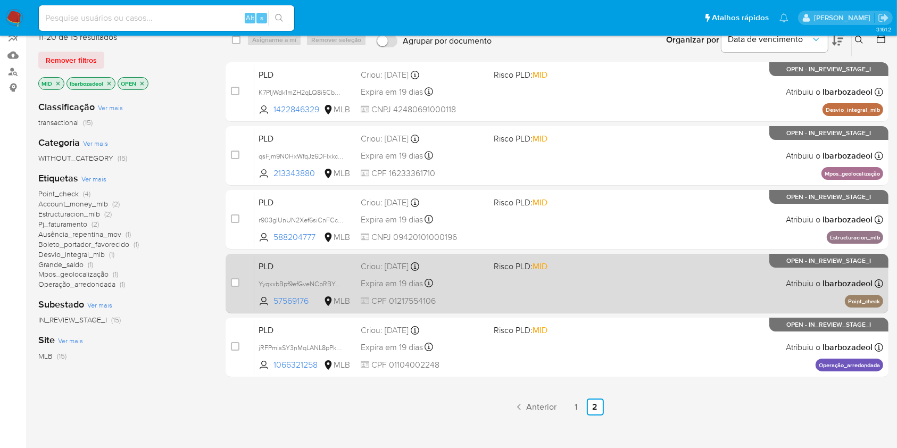
scroll to position [99, 0]
click at [570, 274] on div "PLD YyqxxbBpf9efGveNCpRBYZSS 57569176 MLB Risco PLD: MID Criou: 12/09/2025 Crio…" at bounding box center [568, 283] width 629 height 54
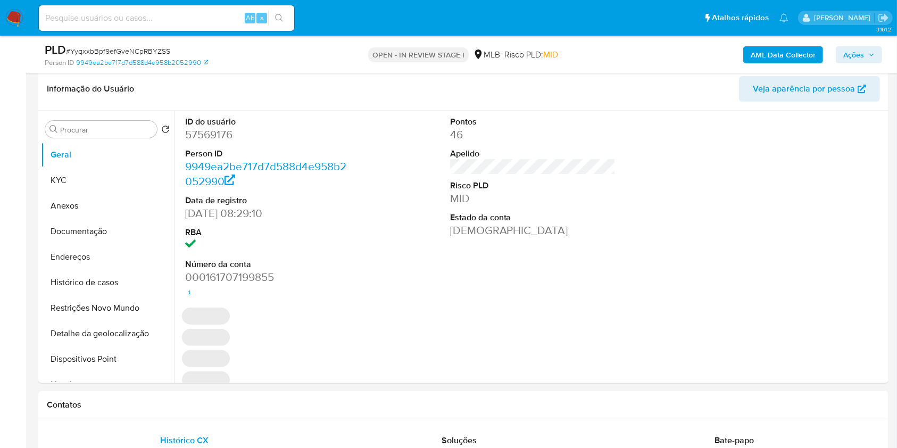
select select "10"
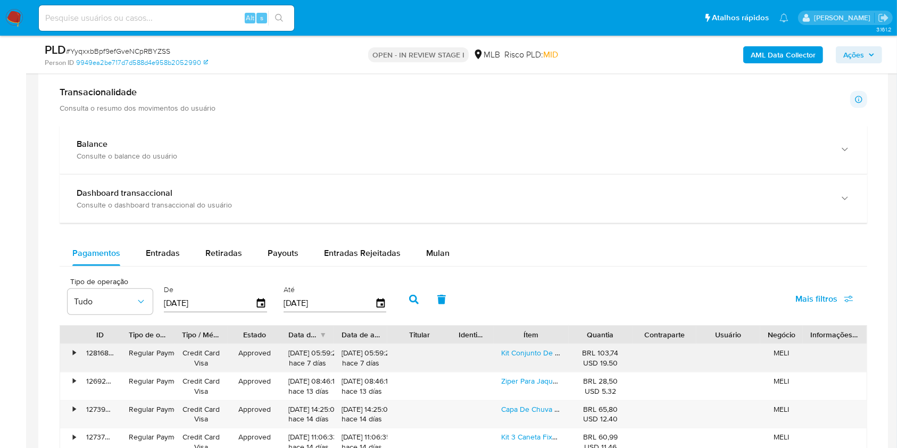
scroll to position [745, 0]
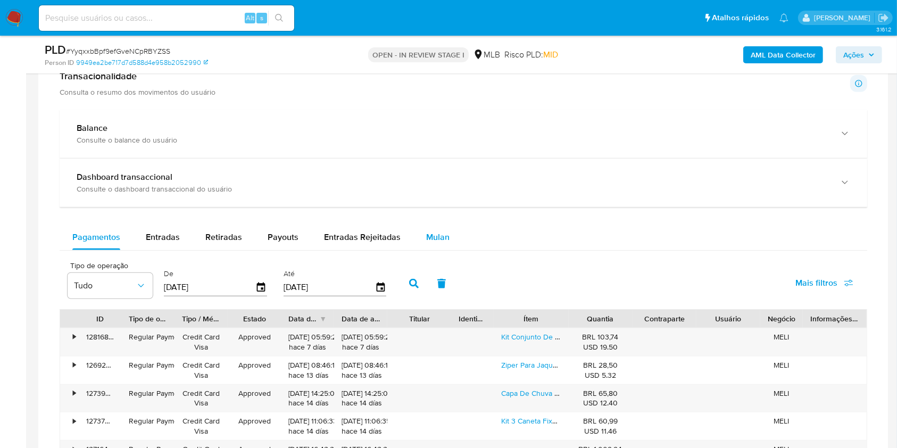
click at [431, 239] on span "Mulan" at bounding box center [437, 237] width 23 height 12
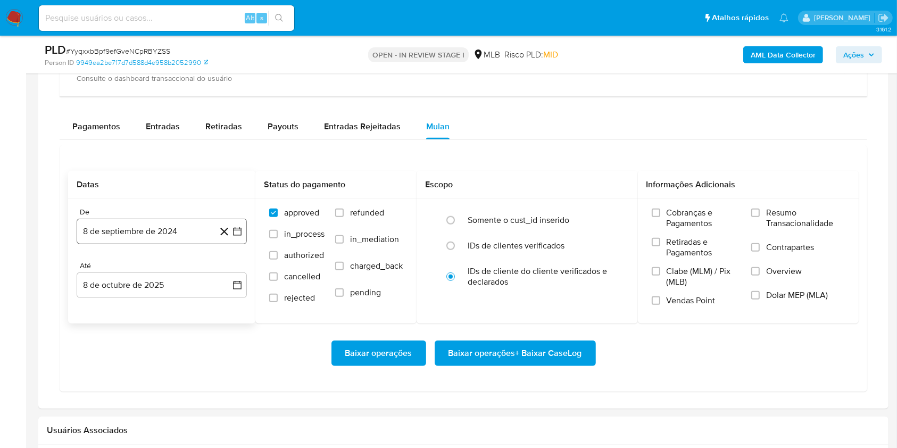
scroll to position [856, 0]
click at [158, 230] on button "8 de septiembre de 2024" at bounding box center [162, 231] width 170 height 26
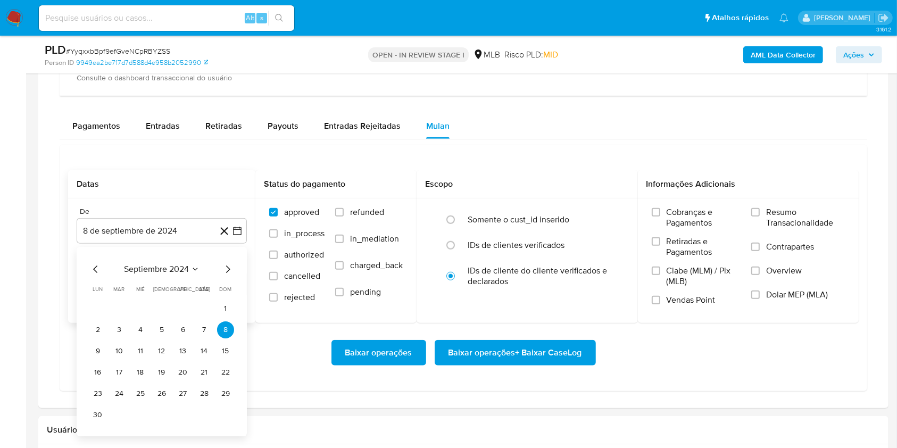
click at [165, 267] on span "septiembre 2024" at bounding box center [156, 269] width 65 height 11
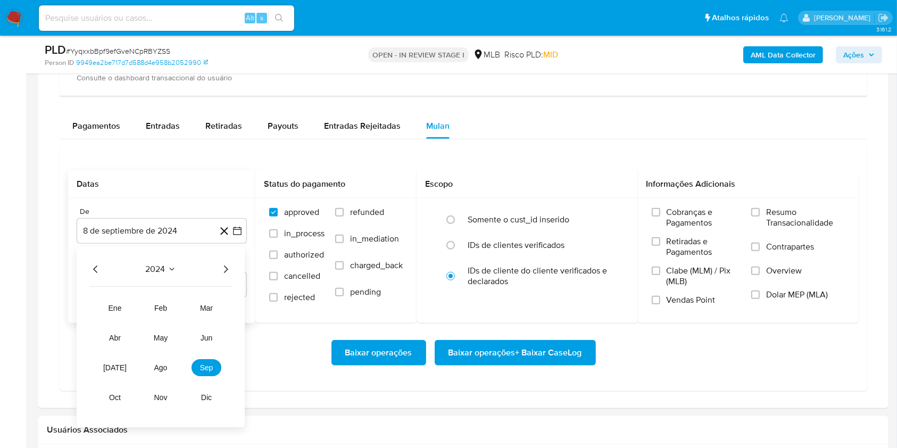
click at [227, 266] on icon "Año siguiente" at bounding box center [225, 269] width 13 height 13
click at [160, 364] on span "ago" at bounding box center [160, 367] width 13 height 9
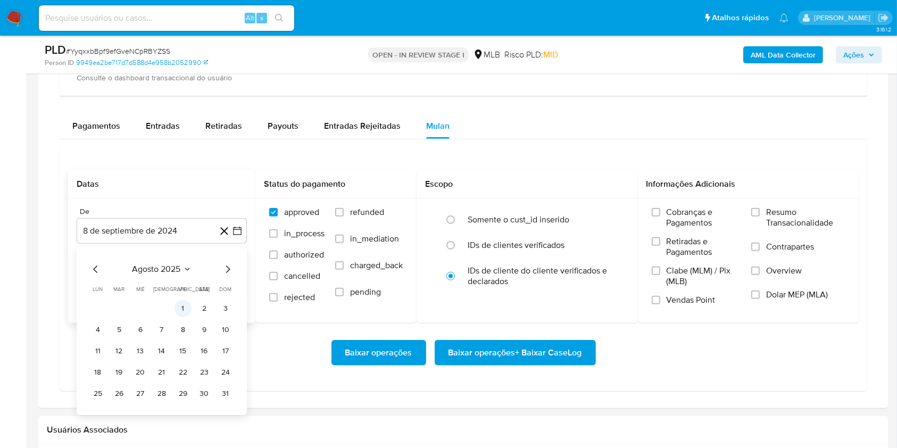
click at [183, 309] on button "1" at bounding box center [182, 308] width 17 height 17
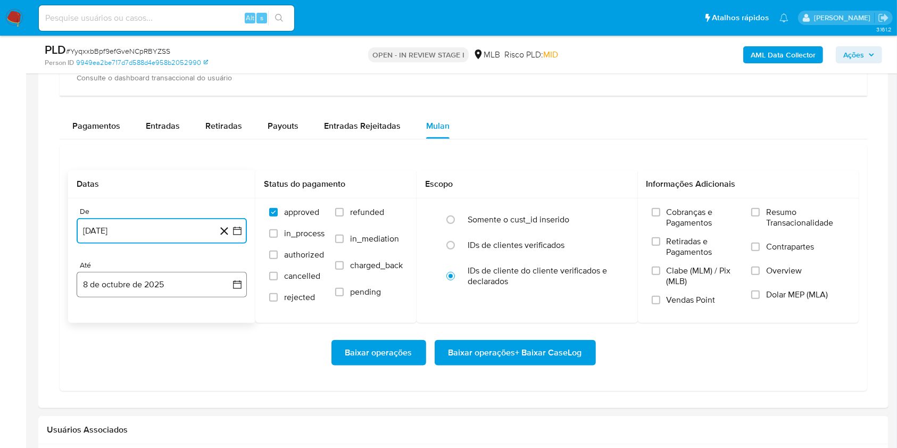
click at [174, 284] on button "8 de octubre de 2025" at bounding box center [162, 285] width 170 height 26
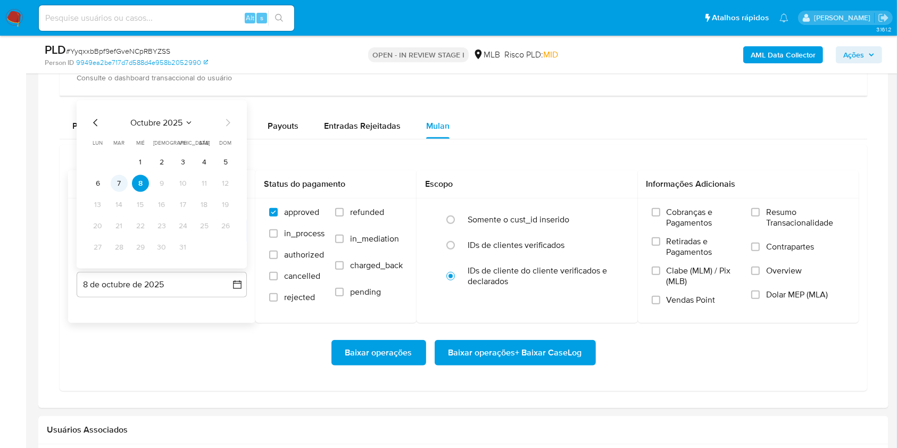
click at [118, 182] on button "7" at bounding box center [119, 183] width 17 height 17
click at [766, 215] on label "Resumo Transacionalidade" at bounding box center [798, 224] width 94 height 35
click at [760, 215] on input "Resumo Transacionalidade" at bounding box center [755, 212] width 9 height 9
click at [490, 355] on span "Baixar operações + Baixar CaseLog" at bounding box center [515, 352] width 134 height 23
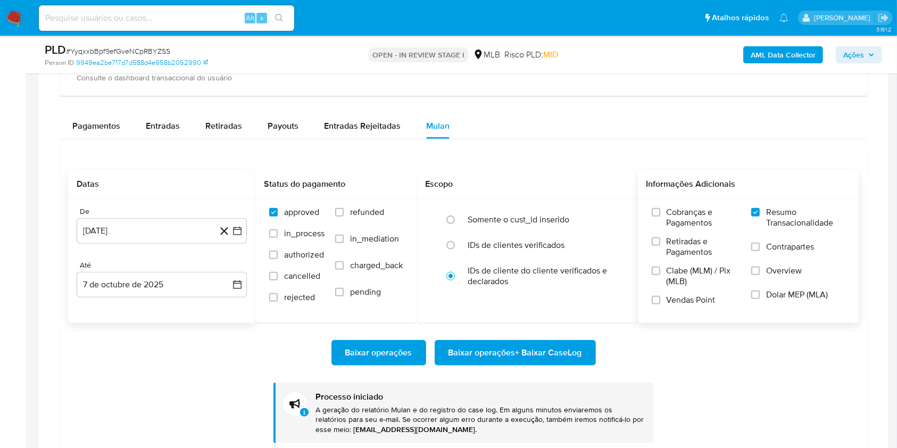
click at [865, 187] on div "Datas De 1 de agosto de 2025 1-08-2025 Até 7 de octubre de 2025 7-10-2025 Statu…" at bounding box center [463, 298] width 807 height 307
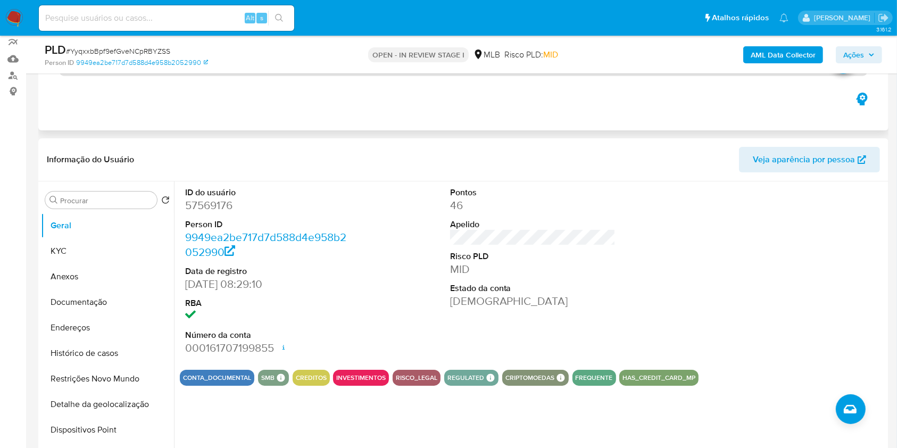
scroll to position [56, 0]
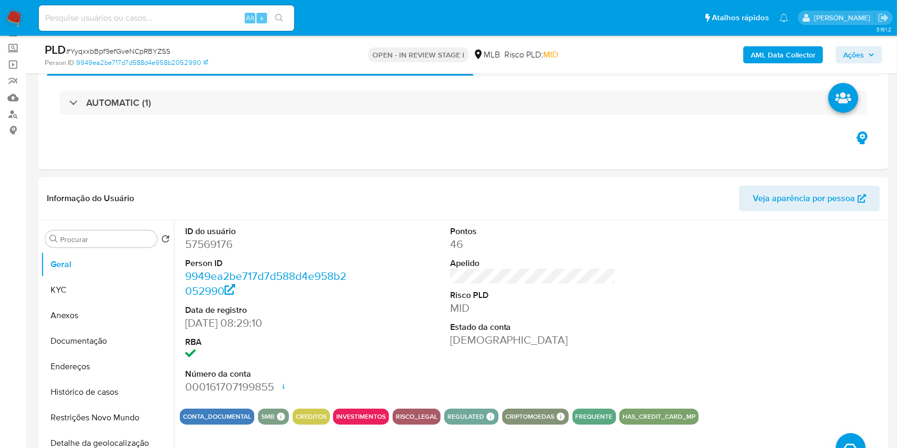
click at [872, 51] on span "Ações" at bounding box center [858, 54] width 31 height 15
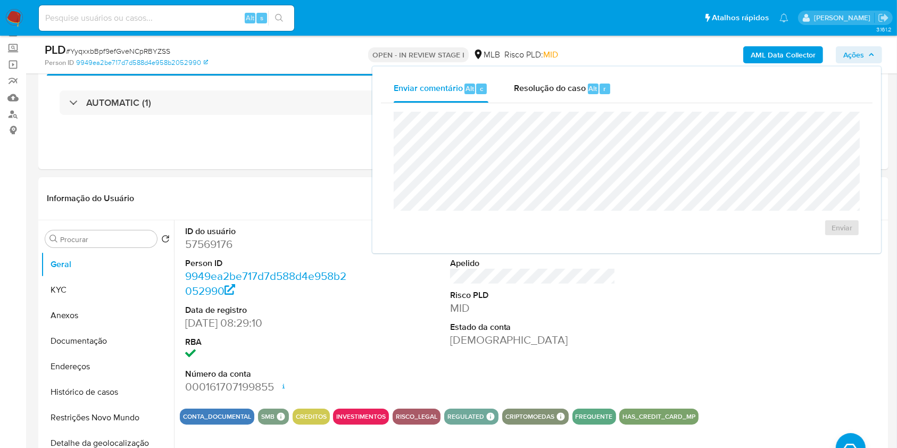
click at [872, 51] on span "Ações" at bounding box center [858, 54] width 31 height 15
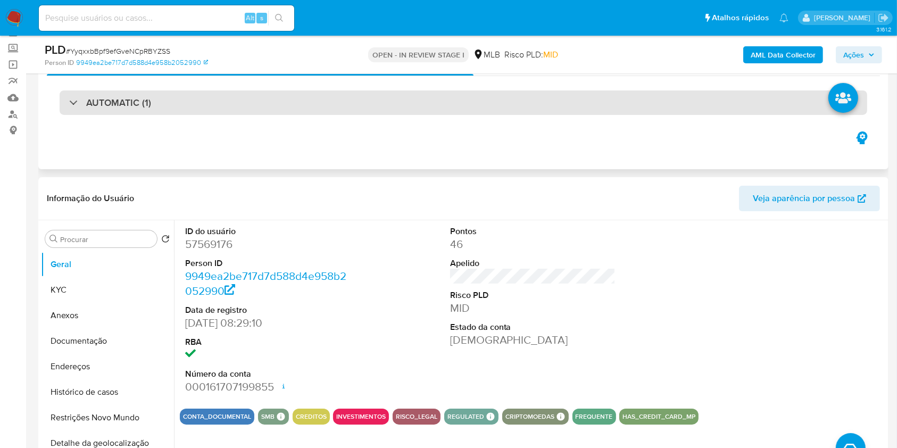
click at [339, 103] on div "AUTOMATIC (1)" at bounding box center [463, 102] width 807 height 24
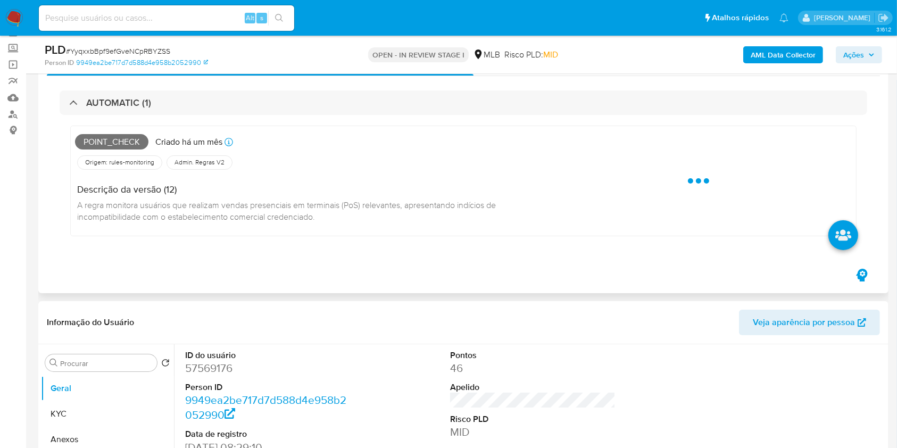
click at [122, 140] on span "Point_check" at bounding box center [111, 142] width 73 height 16
copy span "Point_check"
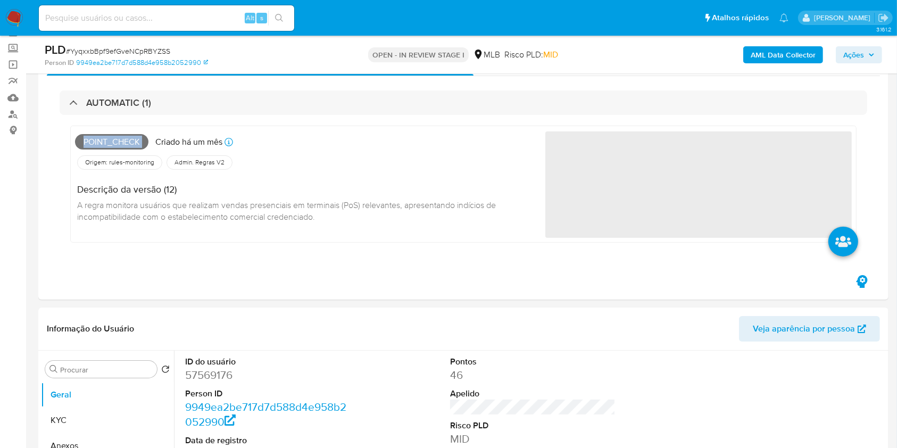
click at [851, 53] on span "Ações" at bounding box center [853, 54] width 21 height 17
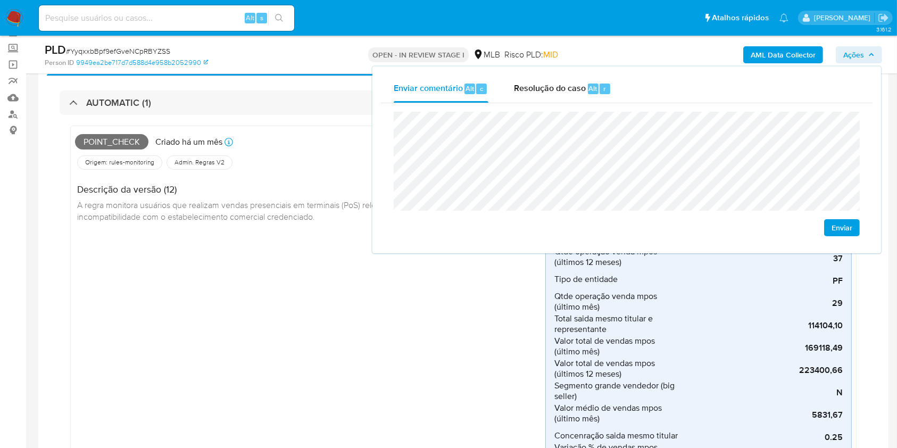
click at [302, 245] on div "Point_check Criado há um mês Criado: 12/09/2025 00:12:47 Origem: rules-monitori…" at bounding box center [310, 336] width 470 height 412
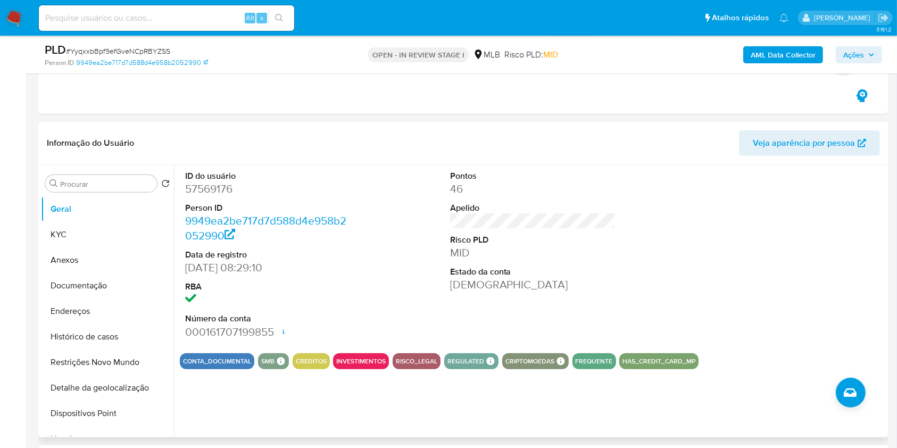
scroll to position [547, 0]
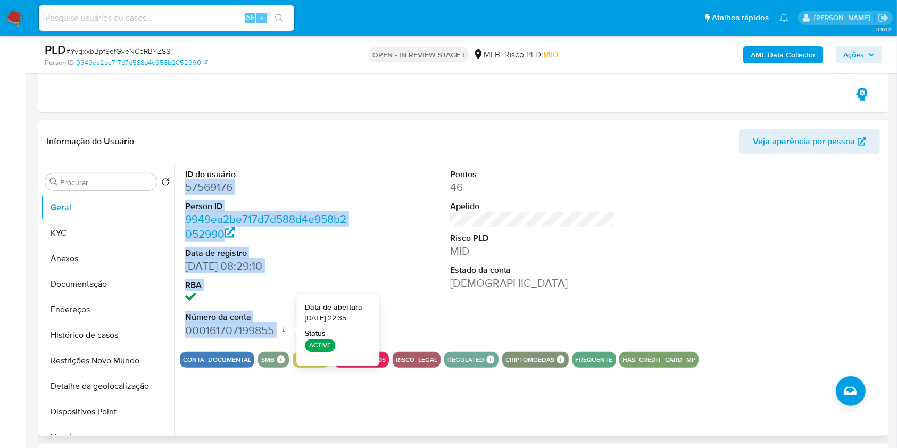
drag, startPoint x: 180, startPoint y: 185, endPoint x: 284, endPoint y: 327, distance: 175.6
click at [285, 330] on div "ID do usuário 57569176 Person ID 9949ea2be717d7d588d4e958b2052990 Data de regis…" at bounding box center [268, 253] width 177 height 180
copy dl "57569176 Person ID 9949ea2be717d7d588d4e958b2052990 Data de registro 02/06/2011…"
click at [852, 53] on span "Ações" at bounding box center [853, 54] width 21 height 17
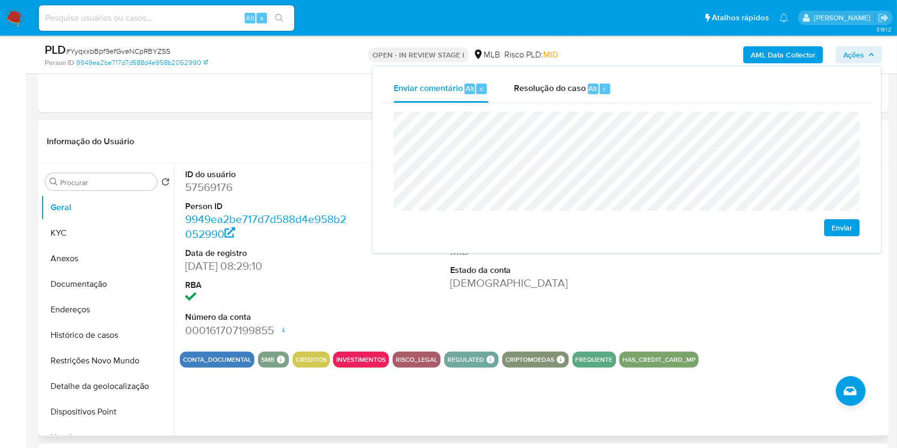
click at [345, 291] on dd at bounding box center [268, 298] width 166 height 15
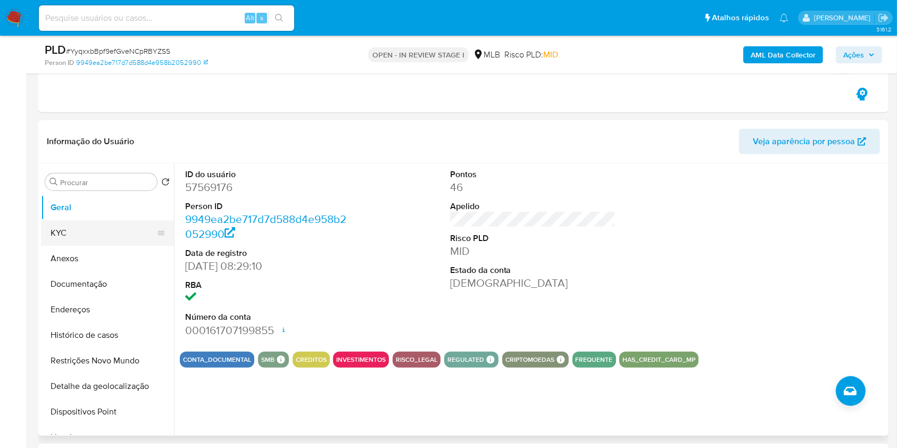
click at [108, 229] on button "KYC" at bounding box center [103, 233] width 124 height 26
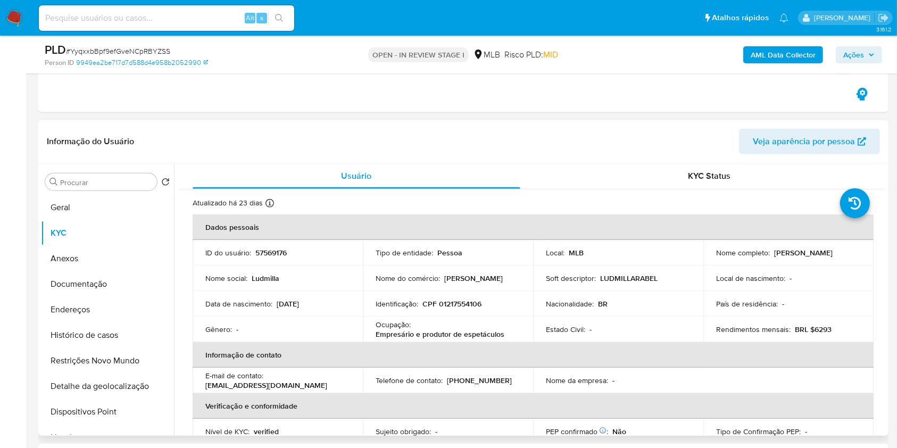
click at [443, 299] on p "CPF 01217554106" at bounding box center [451, 304] width 59 height 10
copy p "01217554106"
click at [852, 57] on span "Ações" at bounding box center [853, 54] width 21 height 17
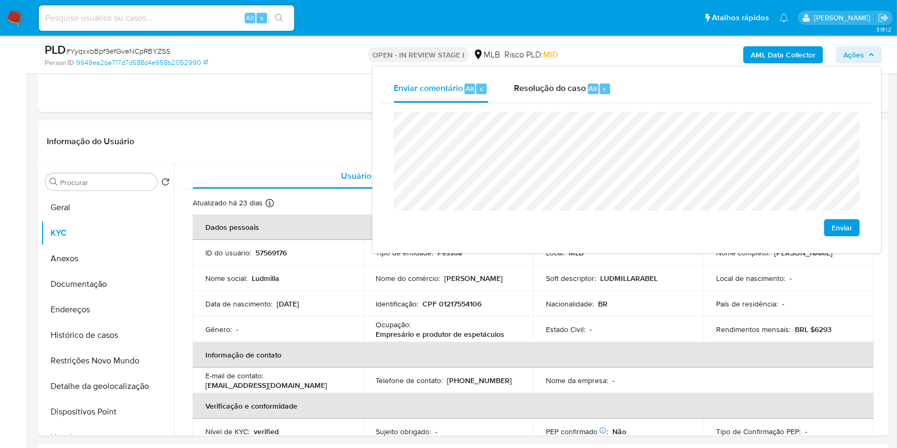
click at [0, 0] on lt-span "Goiânia" at bounding box center [0, 0] width 0 height 0
click at [0, 0] on lt-span "econômica" at bounding box center [0, 0] width 0 height 0
click at [566, 276] on p "Soft descriptor :" at bounding box center [571, 278] width 50 height 10
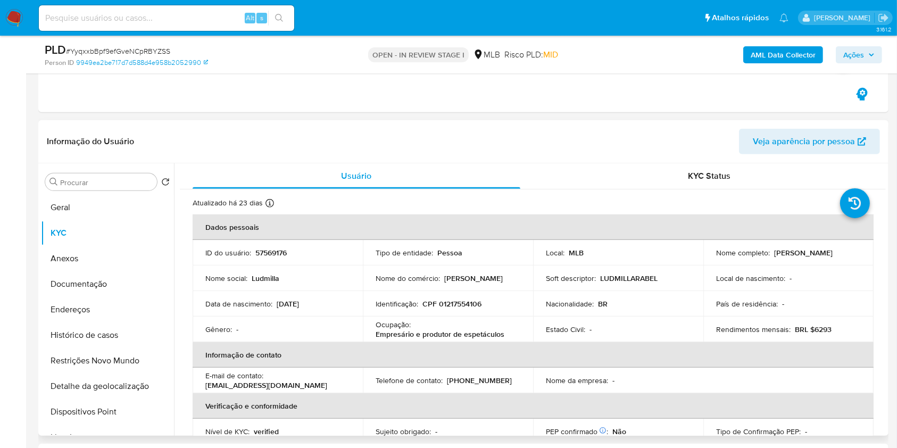
click at [376, 334] on p "Empresário e produtor de espetáculos" at bounding box center [440, 334] width 129 height 10
drag, startPoint x: 375, startPoint y: 334, endPoint x: 404, endPoint y: 334, distance: 29.3
click at [387, 334] on p "Empresário e produtor de espetáculos" at bounding box center [440, 334] width 129 height 10
click at [498, 334] on p "Empresário e produtor de espetáculos" at bounding box center [440, 334] width 129 height 10
drag, startPoint x: 386, startPoint y: 332, endPoint x: 380, endPoint y: 331, distance: 5.9
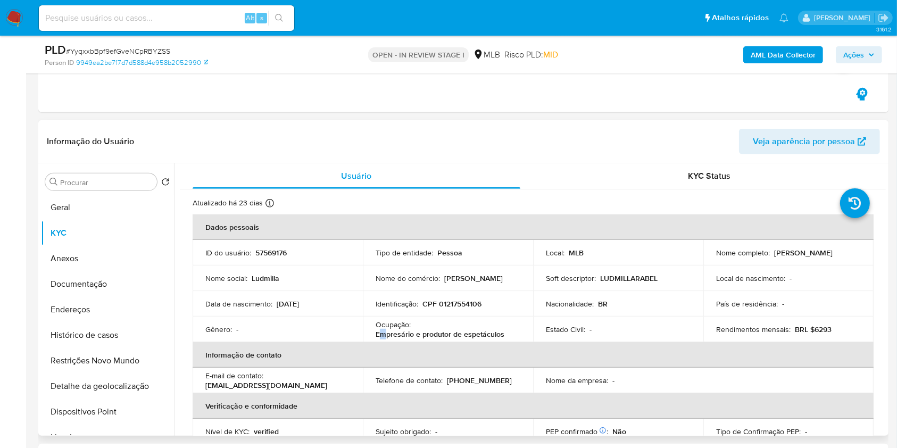
drag, startPoint x: 380, startPoint y: 331, endPoint x: 362, endPoint y: 337, distance: 18.9
click at [363, 337] on td "Ocupação : Empresário e produtor de espetáculos" at bounding box center [448, 329] width 170 height 26
drag, startPoint x: 362, startPoint y: 337, endPoint x: 485, endPoint y: 337, distance: 122.9
click at [478, 337] on td "Ocupação : Empresário e produtor de espetáculos" at bounding box center [448, 329] width 170 height 26
drag, startPoint x: 485, startPoint y: 337, endPoint x: 503, endPoint y: 336, distance: 18.1
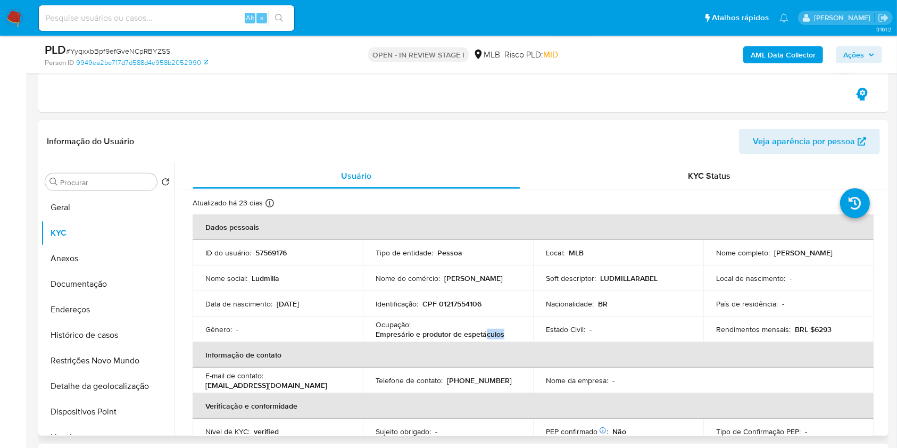
click at [503, 336] on div "Ocupação : Empresário e produtor de espetáculos" at bounding box center [448, 329] width 145 height 19
drag, startPoint x: 511, startPoint y: 332, endPoint x: 372, endPoint y: 331, distance: 138.3
click at [372, 331] on td "Ocupação : Empresário e produtor de espetáculos" at bounding box center [448, 329] width 170 height 26
copy p "Empresário e produtor de espetáculos"
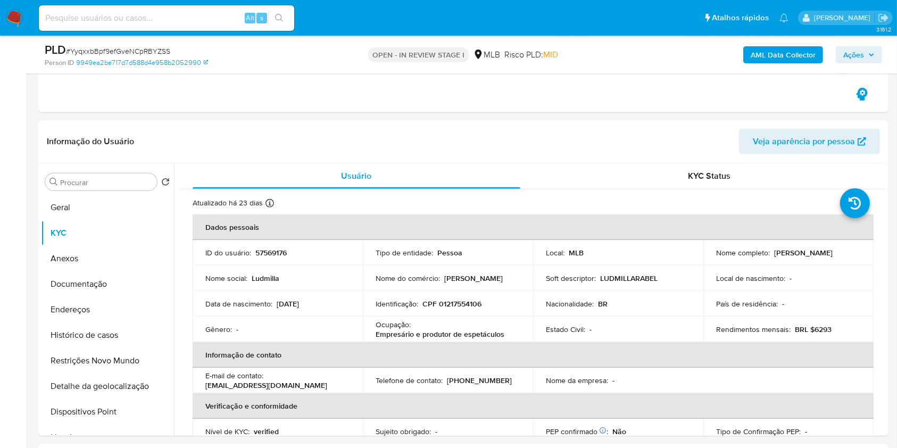
click at [864, 45] on div "AML Data Collector Ações" at bounding box center [744, 54] width 276 height 25
click at [857, 56] on span "Ações" at bounding box center [853, 54] width 21 height 17
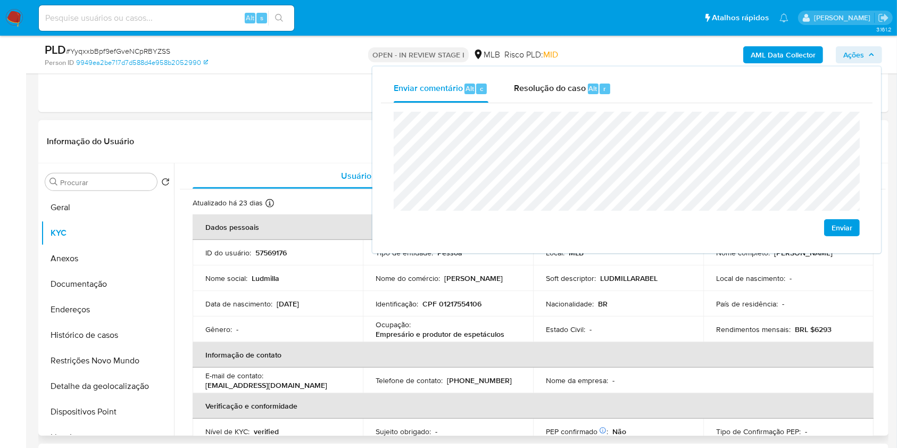
click at [812, 329] on p "BRL $6293" at bounding box center [813, 329] width 37 height 10
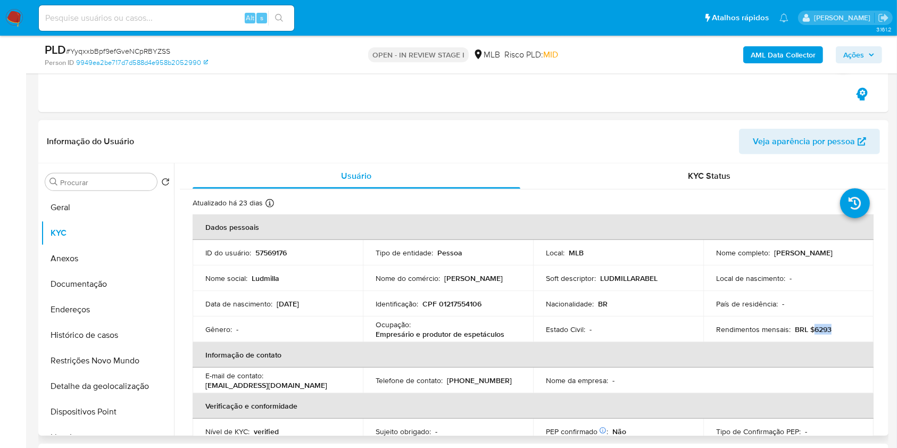
drag, startPoint x: 811, startPoint y: 329, endPoint x: 829, endPoint y: 327, distance: 18.2
click at [829, 327] on div "Rendimentos mensais : BRL $6293" at bounding box center [788, 329] width 145 height 10
click at [847, 57] on span "Ações" at bounding box center [853, 54] width 21 height 17
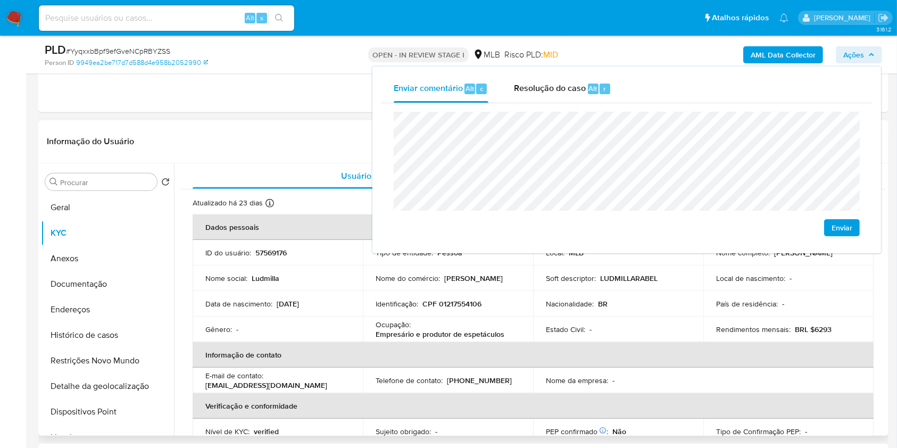
click at [637, 299] on div "Nacionalidade : BR" at bounding box center [618, 304] width 145 height 10
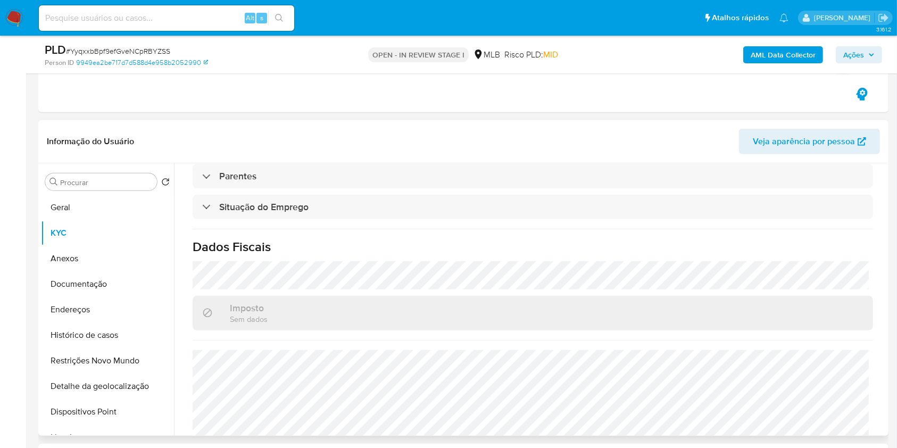
scroll to position [452, 0]
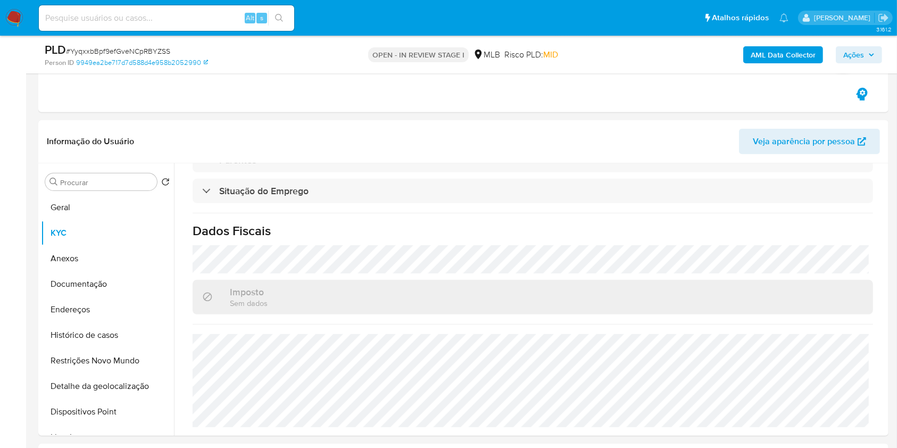
click at [847, 55] on span "Ações" at bounding box center [853, 54] width 21 height 17
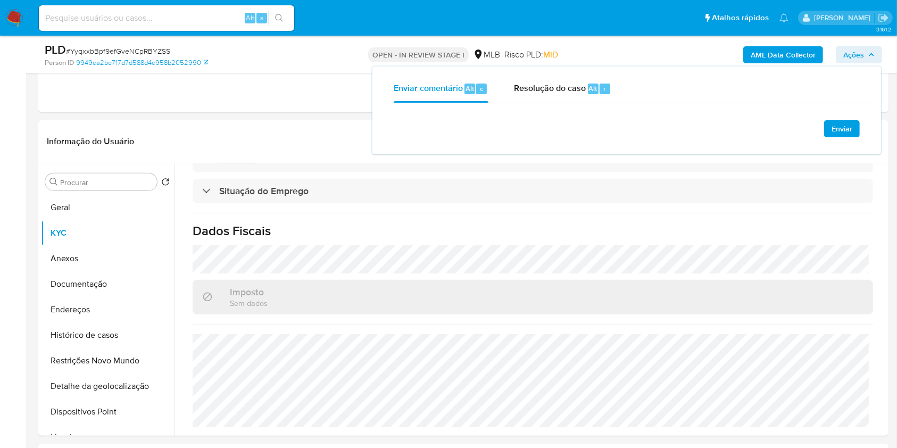
click at [847, 55] on span "Ações" at bounding box center [853, 54] width 21 height 17
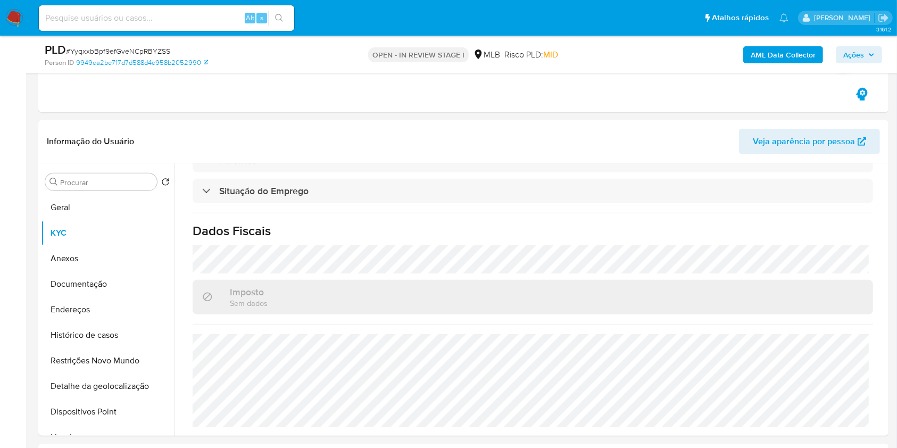
click at [858, 45] on div "AML Data Collector Ações" at bounding box center [744, 54] width 276 height 25
click at [852, 53] on span "Ações" at bounding box center [853, 54] width 21 height 17
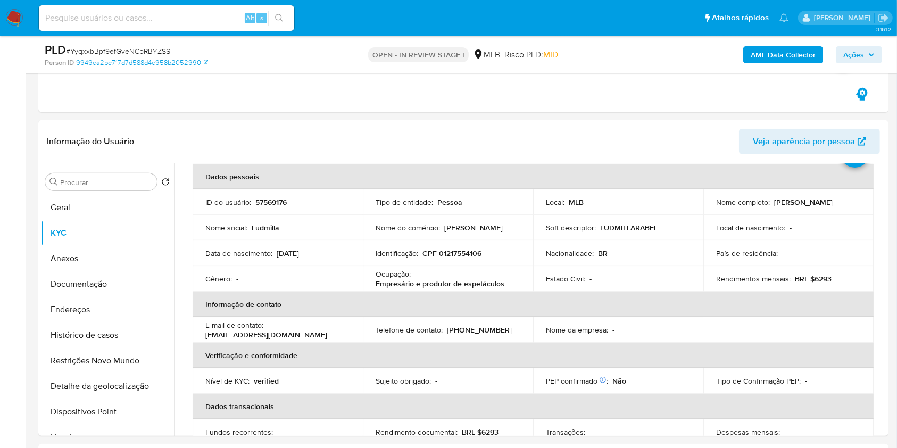
scroll to position [29, 0]
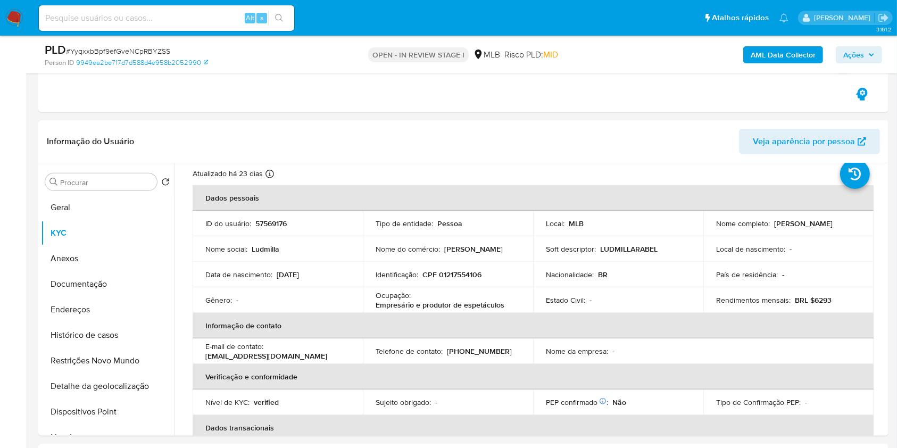
click at [855, 53] on span "Ações" at bounding box center [853, 54] width 21 height 17
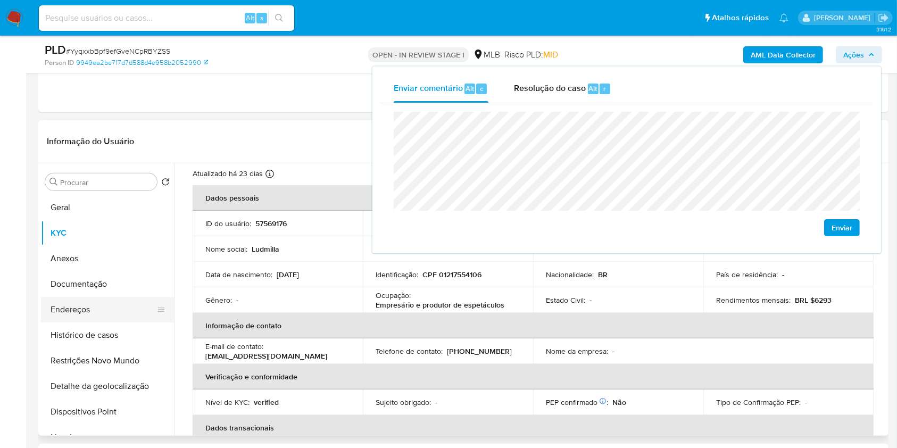
click at [88, 314] on button "Endereços" at bounding box center [103, 310] width 124 height 26
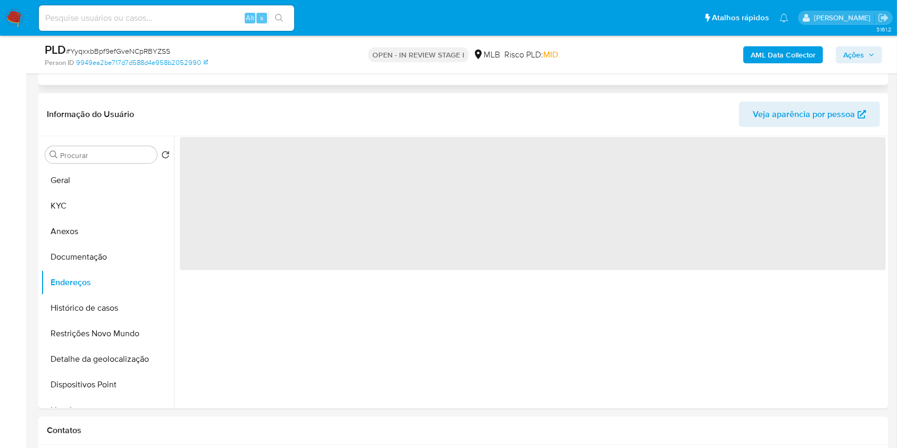
scroll to position [567, 0]
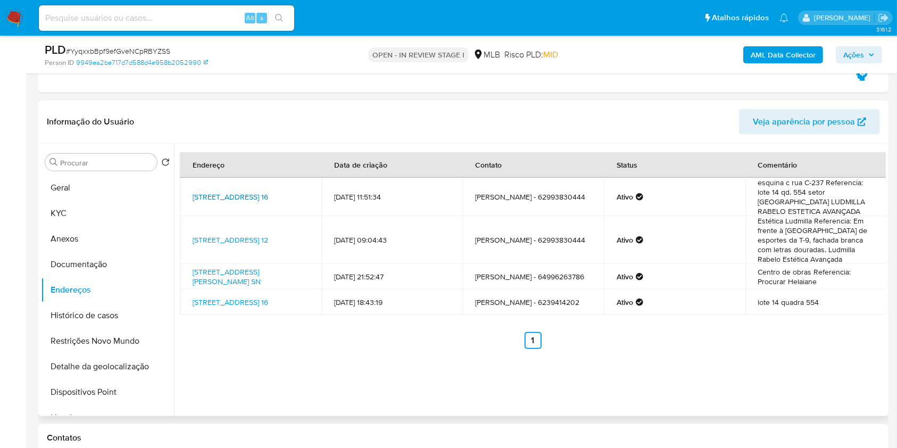
click at [229, 191] on link "Avenida C 233 16, Goiânia, Goiás, 74290040, Brasil 16" at bounding box center [231, 196] width 76 height 11
drag, startPoint x: 224, startPoint y: 233, endPoint x: 224, endPoint y: 239, distance: 5.9
click at [223, 235] on link "Avenida C 233 12, Goiânia, Goiás, 74290040, Brasil 12" at bounding box center [231, 240] width 76 height 11
click at [226, 266] on link "Rua Antônio Jerônimo De Souza 55 Sn, Goiatuba, Goiás, 75600000, Brasil SN" at bounding box center [227, 276] width 68 height 20
click at [225, 297] on link "Avenida C 233 16, Goiânia, Goiás, 74290040, Brasil 16" at bounding box center [231, 302] width 76 height 11
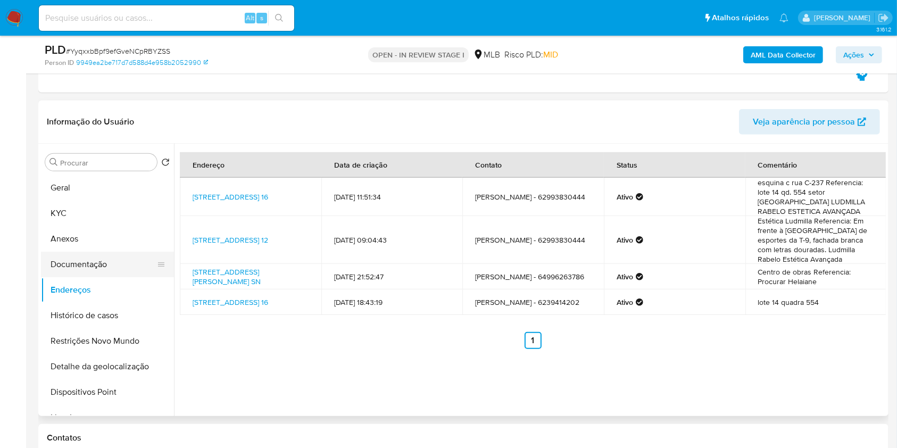
click at [105, 254] on button "Documentação" at bounding box center [103, 265] width 124 height 26
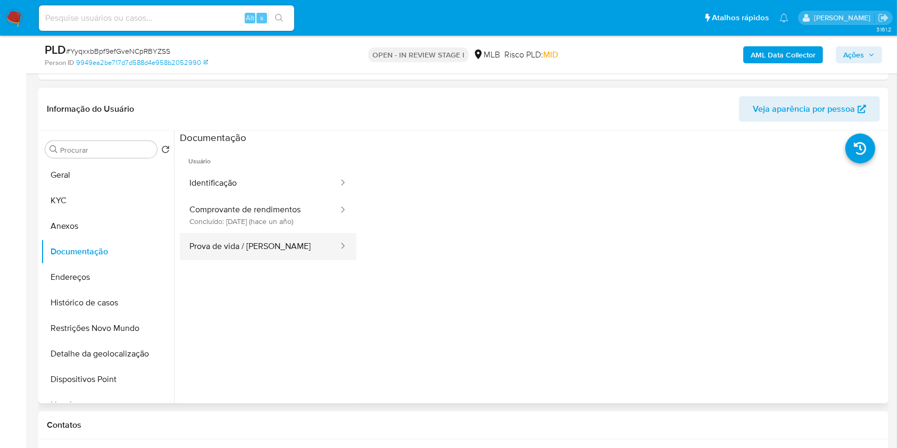
click at [261, 238] on button "Prova de vida / [PERSON_NAME]" at bounding box center [260, 246] width 160 height 27
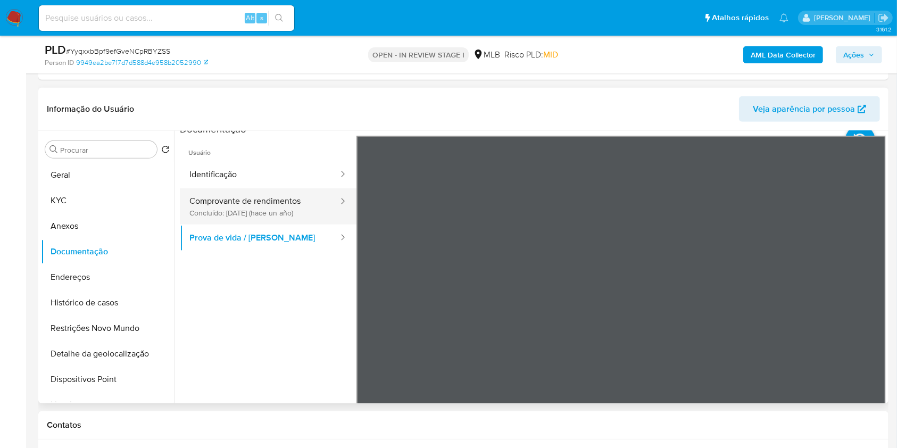
scroll to position [9, 0]
click at [272, 199] on button "Comprovante de rendimentos Concluído: 23/08/2024 (hace un año)" at bounding box center [260, 206] width 160 height 36
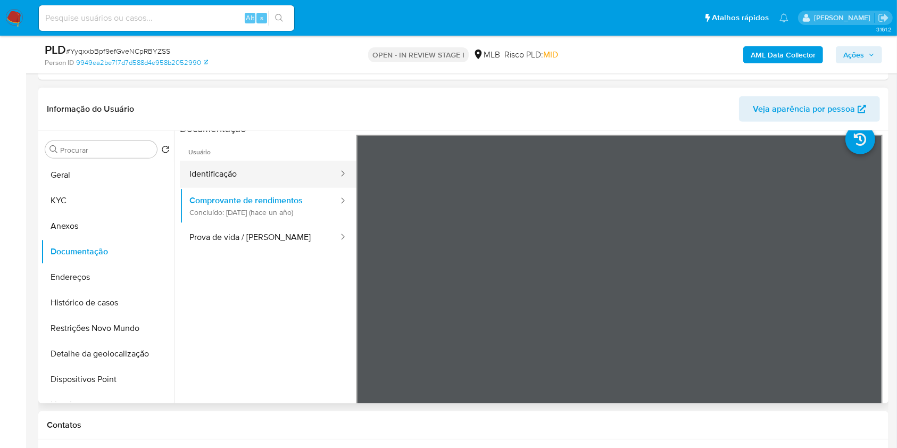
click at [338, 178] on button "Identificação" at bounding box center [260, 174] width 160 height 27
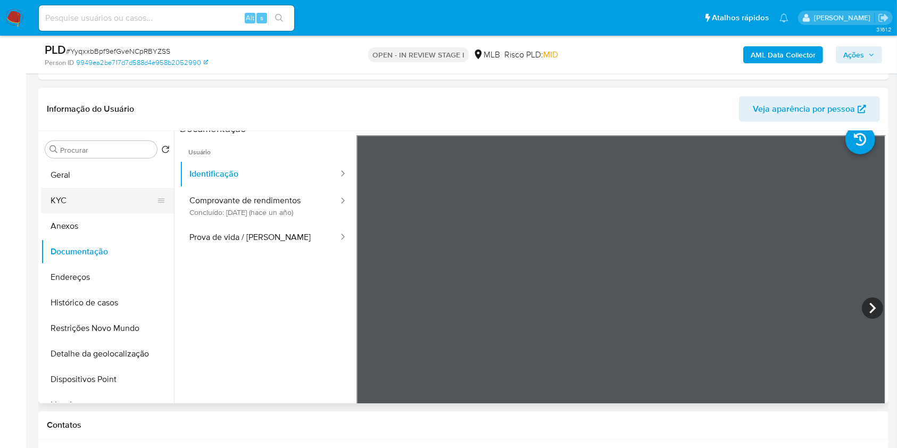
click at [116, 198] on button "KYC" at bounding box center [103, 201] width 124 height 26
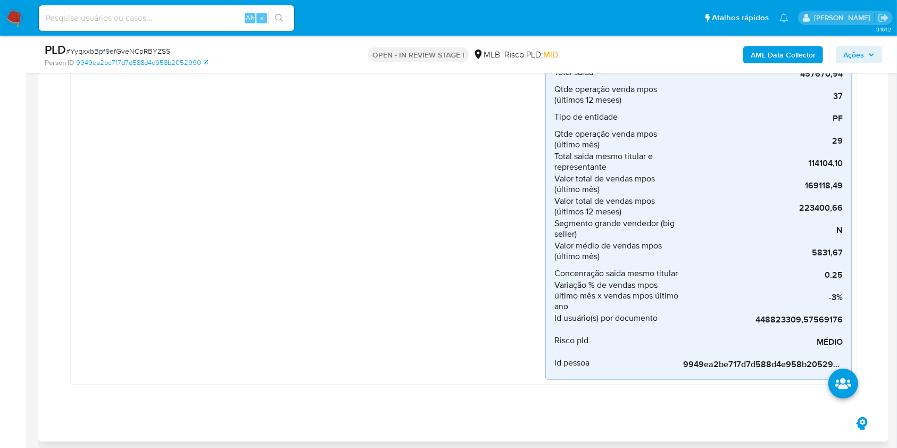
scroll to position [0, 0]
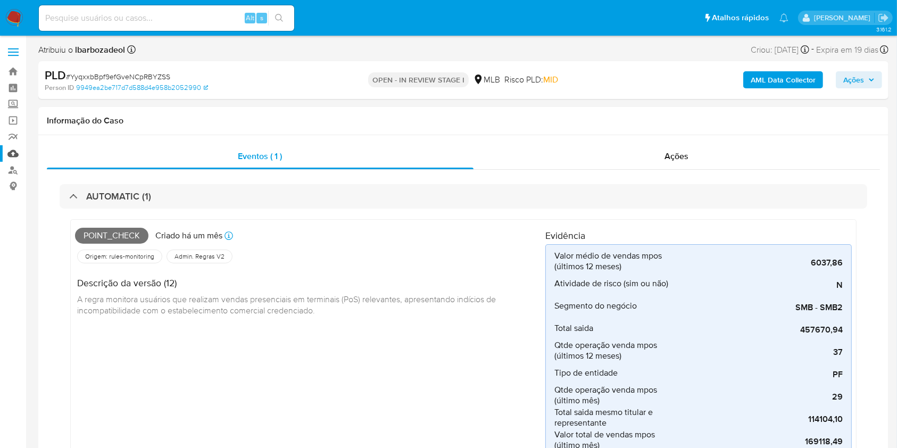
click at [16, 154] on link "Mulan" at bounding box center [63, 153] width 127 height 16
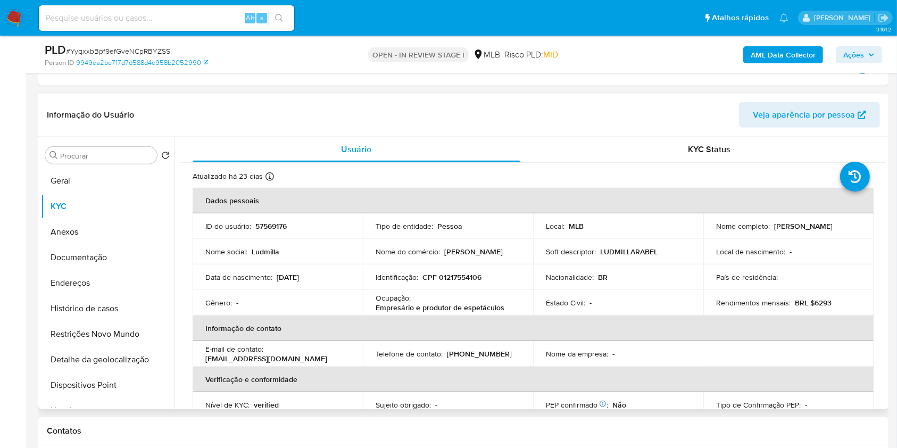
scroll to position [574, 0]
drag, startPoint x: 80, startPoint y: 182, endPoint x: 223, endPoint y: 12, distance: 222.0
click at [80, 182] on button "Geral" at bounding box center [107, 181] width 133 height 26
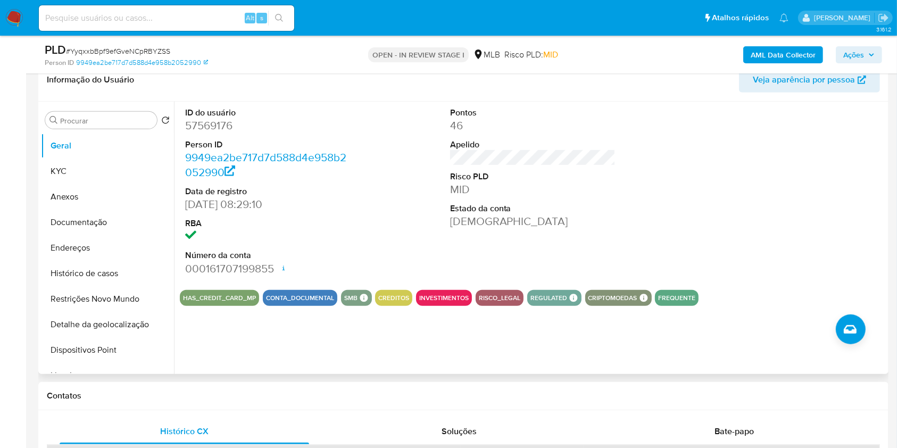
scroll to position [610, 0]
click at [115, 223] on button "Documentação" at bounding box center [103, 222] width 124 height 26
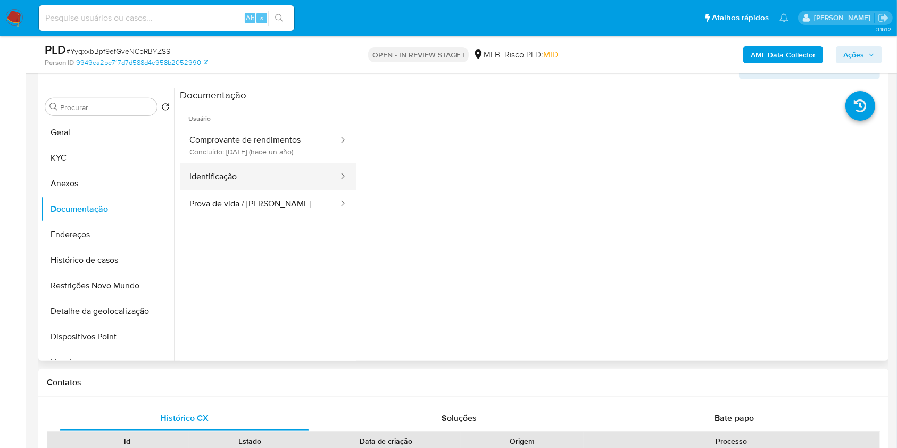
click at [294, 177] on button "Identificação" at bounding box center [260, 176] width 160 height 27
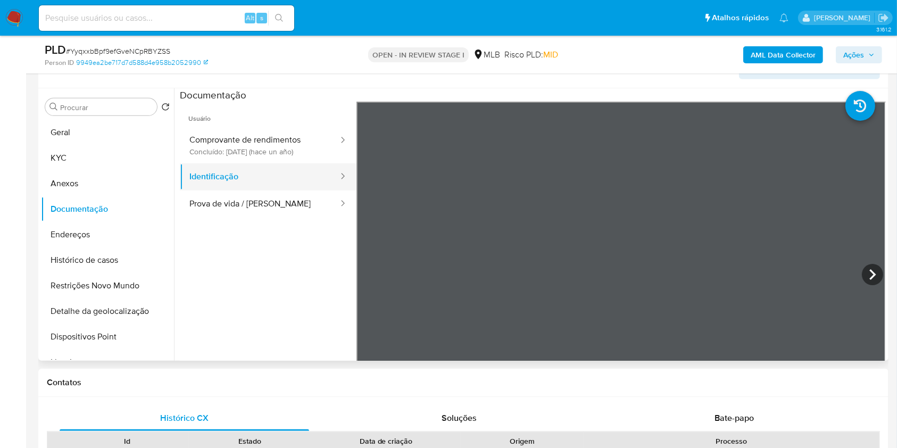
click at [294, 177] on button "Identificação" at bounding box center [260, 176] width 160 height 27
click at [85, 131] on button "Geral" at bounding box center [103, 133] width 124 height 26
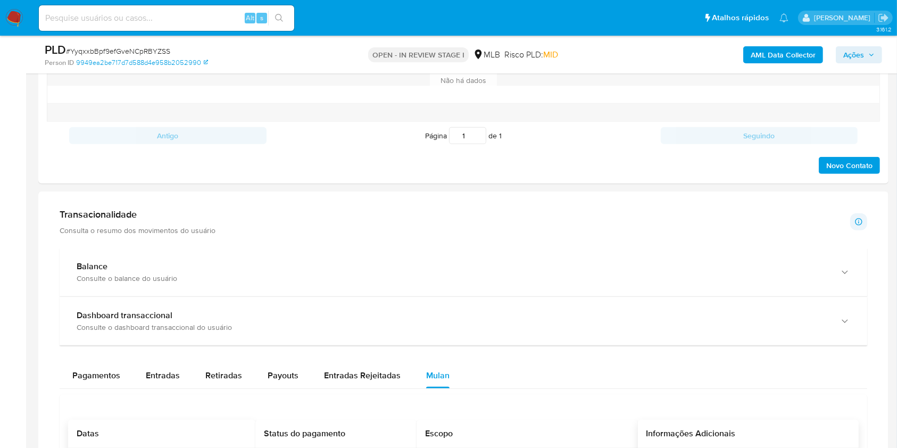
scroll to position [1031, 0]
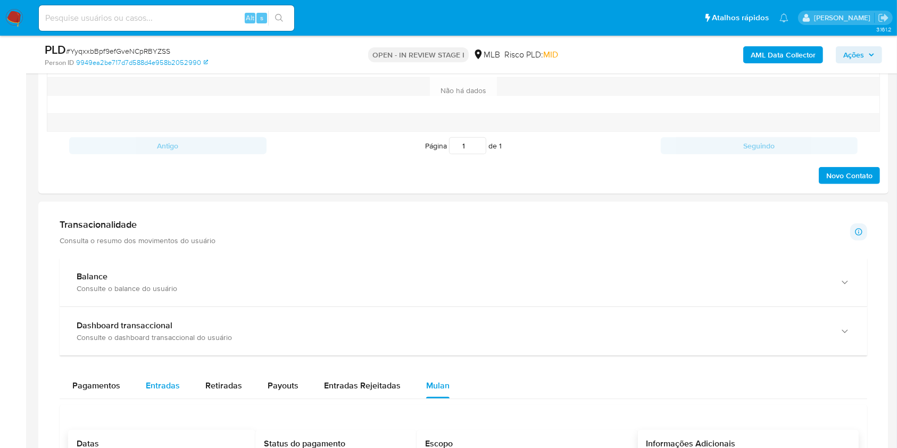
click at [149, 381] on span "Entradas" at bounding box center [163, 385] width 34 height 12
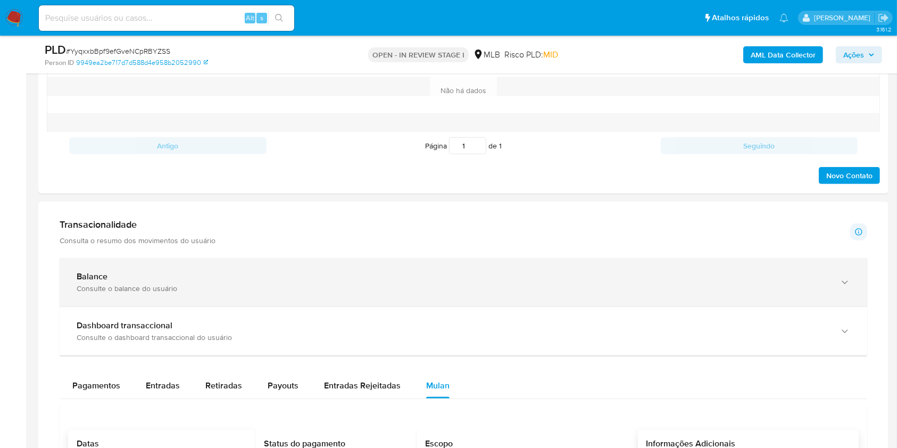
select select "10"
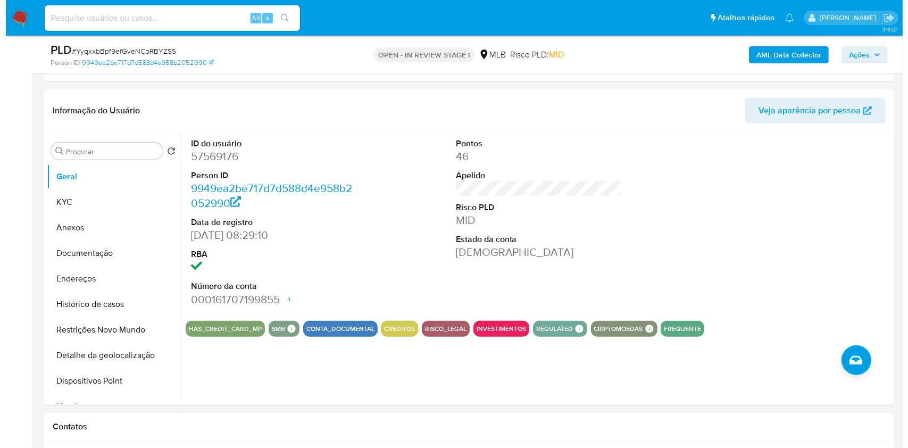
scroll to position [560, 0]
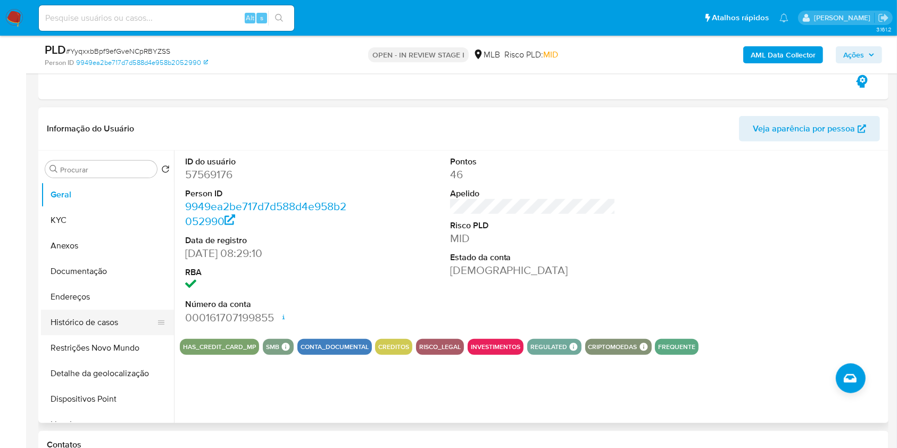
click at [106, 323] on button "Histórico de casos" at bounding box center [103, 323] width 124 height 26
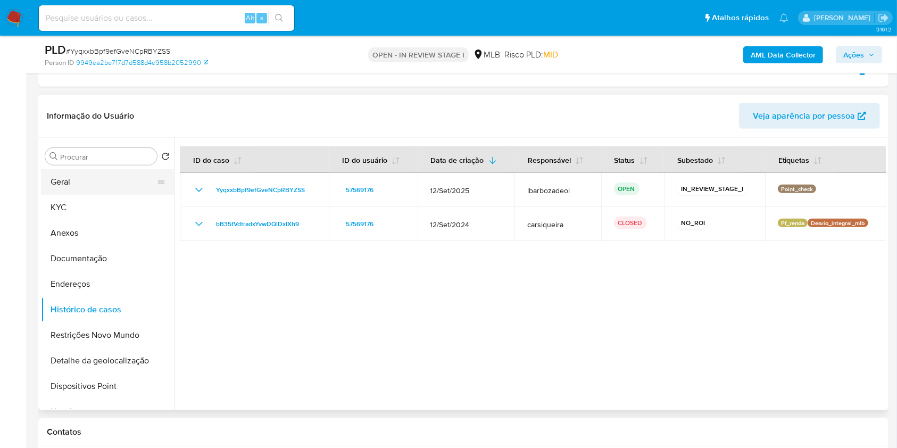
click at [89, 176] on button "Geral" at bounding box center [103, 182] width 124 height 26
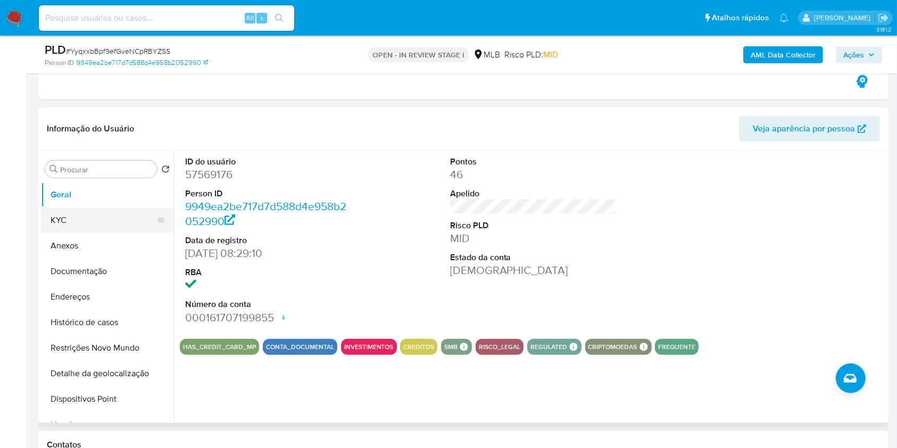
click at [115, 219] on button "KYC" at bounding box center [103, 220] width 124 height 26
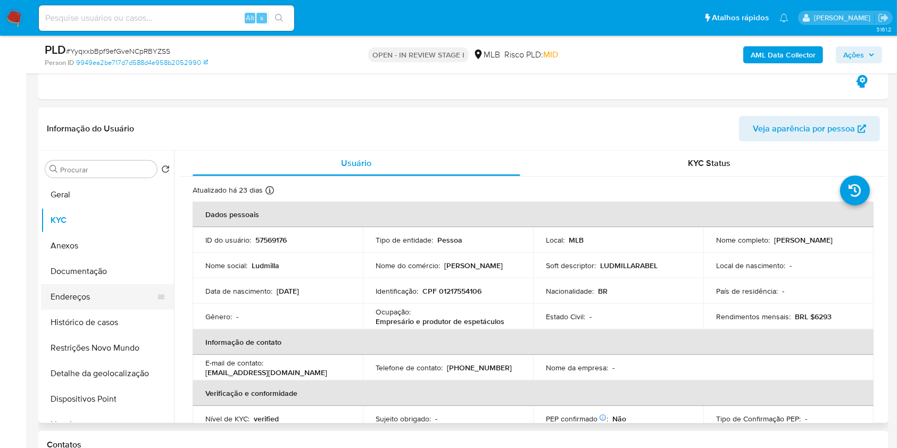
click at [107, 286] on button "Endereços" at bounding box center [103, 297] width 124 height 26
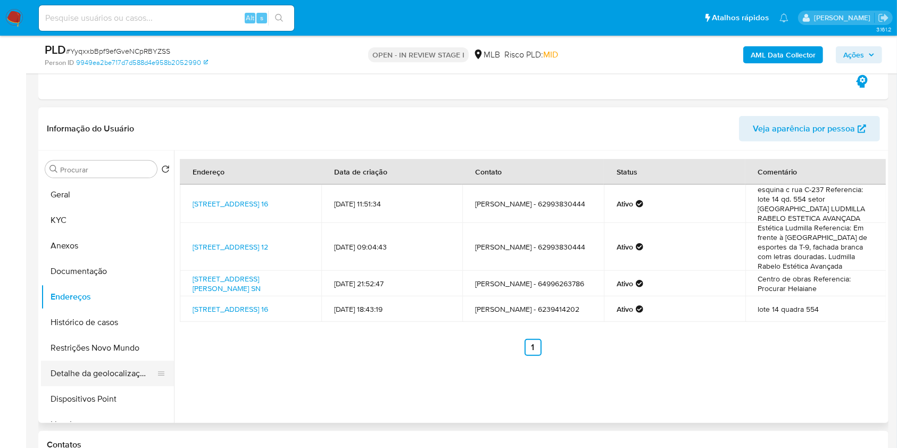
click at [110, 376] on button "Detalhe da geolocalização" at bounding box center [103, 374] width 124 height 26
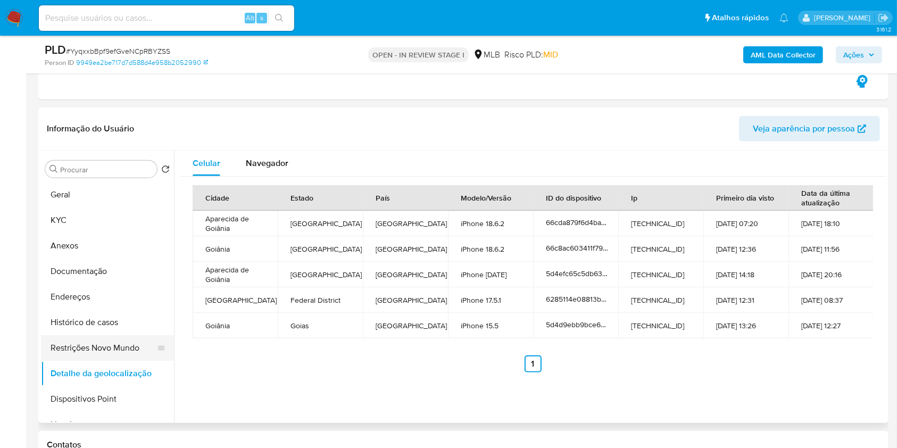
click at [114, 345] on button "Restrições Novo Mundo" at bounding box center [103, 348] width 124 height 26
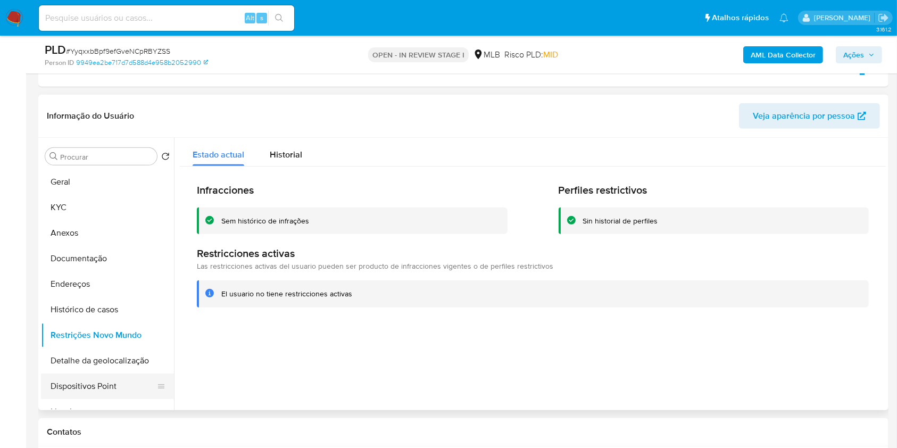
click at [126, 389] on button "Dispositivos Point" at bounding box center [103, 386] width 124 height 26
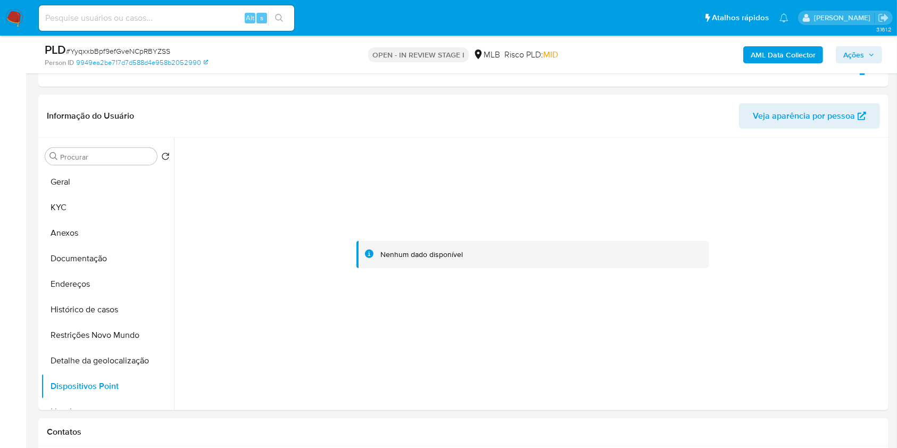
click at [838, 49] on button "Ações" at bounding box center [859, 54] width 46 height 17
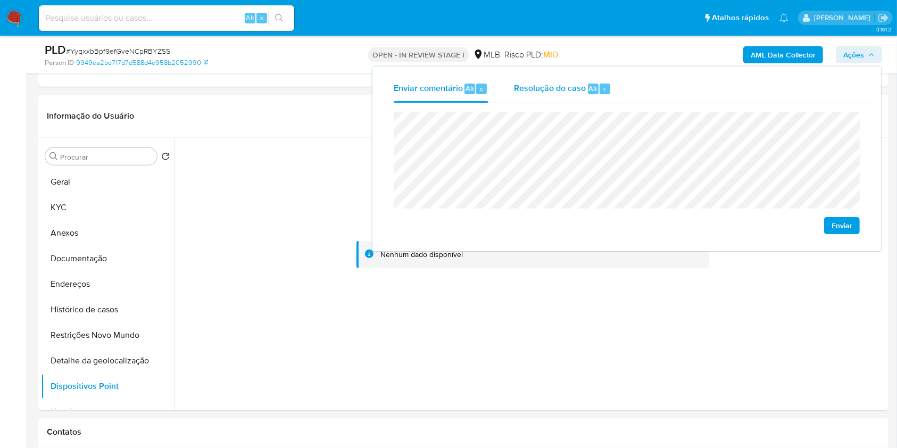
click at [538, 94] on span "Resolução do caso" at bounding box center [550, 88] width 72 height 12
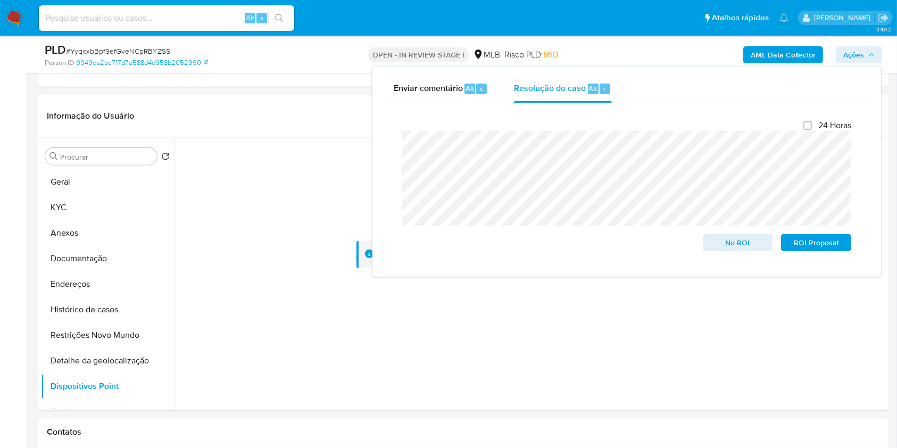
click at [678, 49] on div "AML Data Collector Ações Enviar comentário Alt c Resolução do caso Alt r Fecham…" at bounding box center [744, 54] width 276 height 25
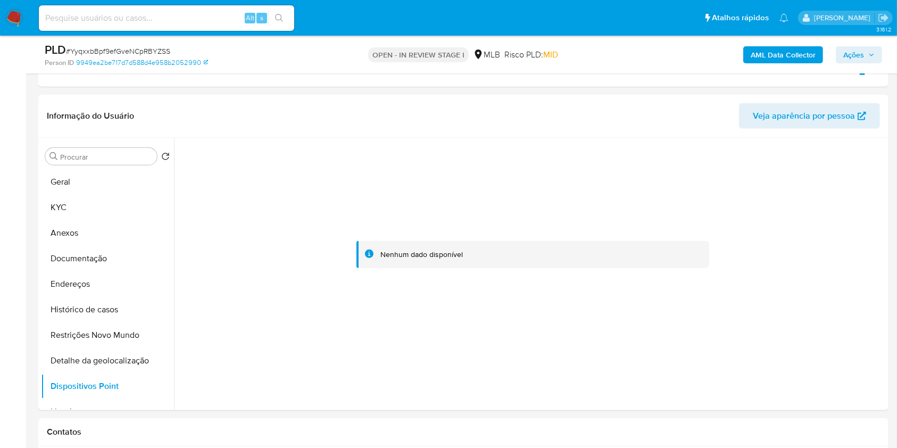
click at [752, 46] on b "AML Data Collector" at bounding box center [783, 54] width 65 height 17
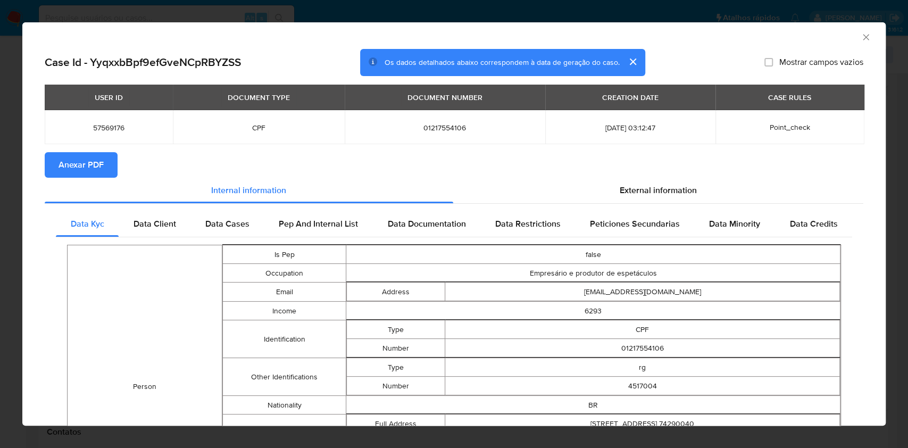
drag, startPoint x: 80, startPoint y: 172, endPoint x: 86, endPoint y: 171, distance: 5.9
click at [79, 172] on span "Anexar PDF" at bounding box center [81, 164] width 45 height 23
click at [863, 38] on icon "Fechar a janela" at bounding box center [866, 37] width 6 height 6
click at [861, 38] on icon "Fechar a janela" at bounding box center [866, 37] width 11 height 11
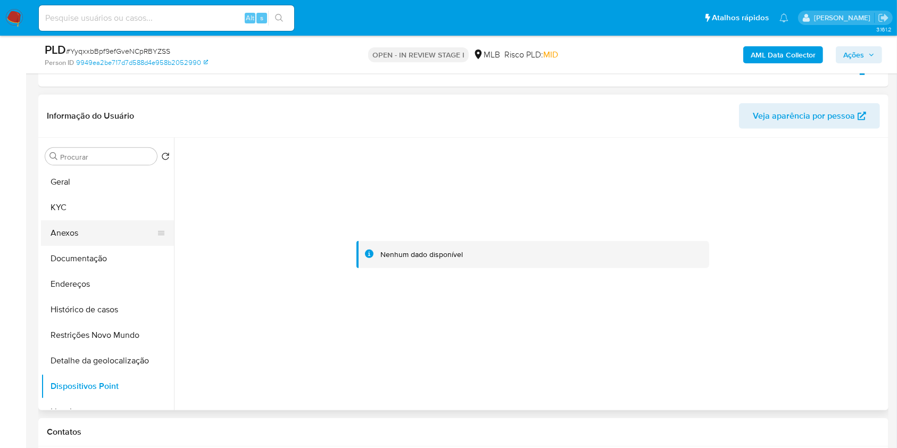
click at [66, 234] on button "Anexos" at bounding box center [103, 233] width 124 height 26
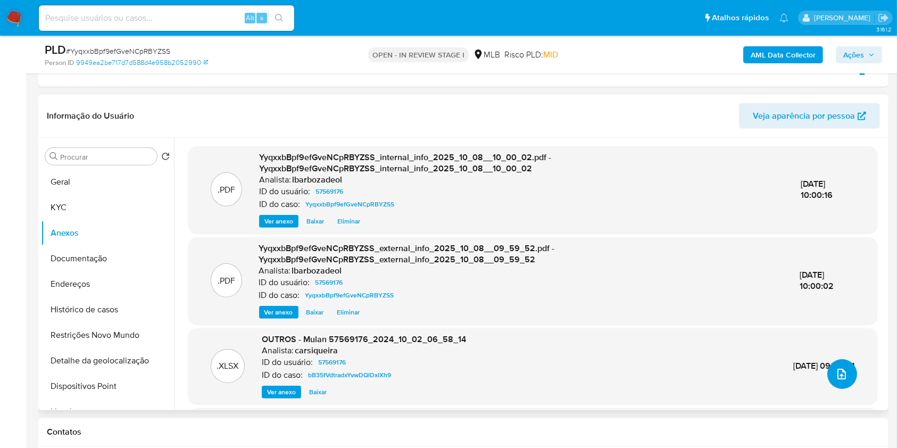
click at [836, 376] on icon "upload-file" at bounding box center [841, 374] width 13 height 13
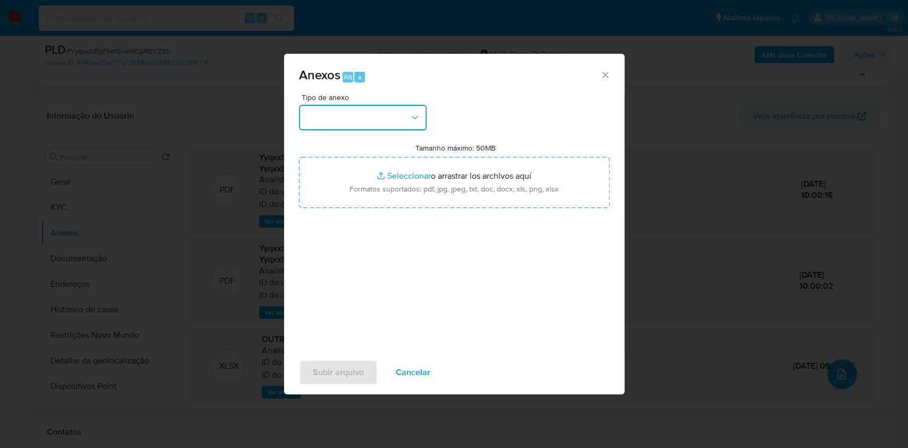
click at [401, 119] on button "button" at bounding box center [363, 118] width 128 height 26
click at [412, 126] on button "button" at bounding box center [363, 118] width 128 height 26
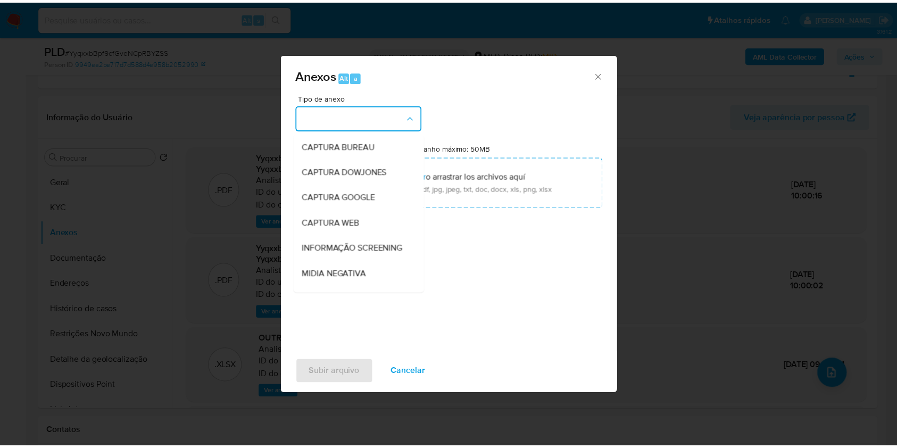
scroll to position [163, 0]
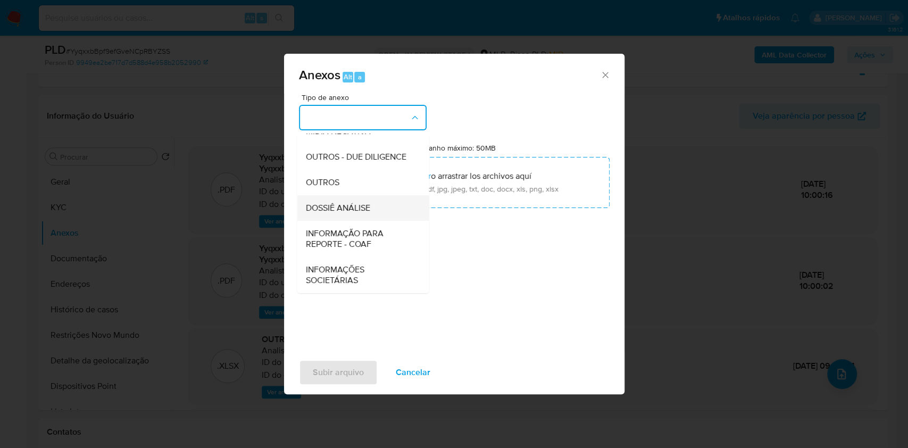
click at [374, 204] on div "DOSSIÊ ANÁLISE" at bounding box center [359, 208] width 109 height 26
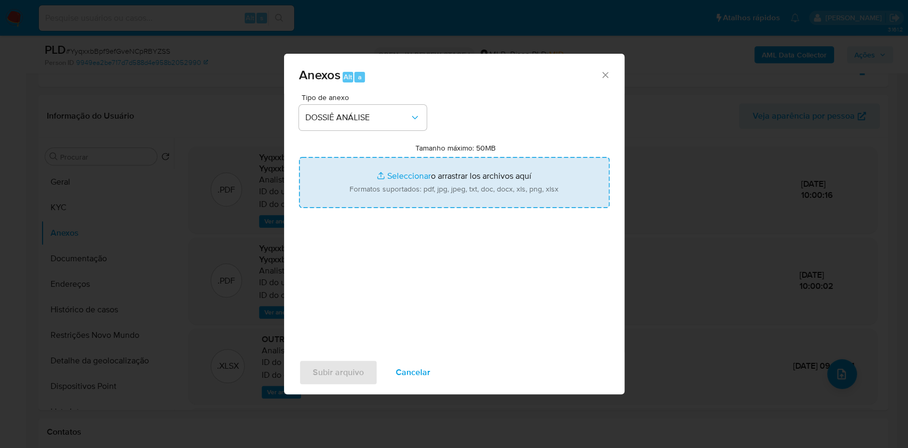
click at [382, 192] on input "Tamanho máximo: 50MB Seleccionar archivos" at bounding box center [454, 182] width 311 height 51
type input "C:\fakepath\Declinio - XXXX - CPF 01217554106 - LUDMILLA RABELO MARQUES RIBEIRO…"
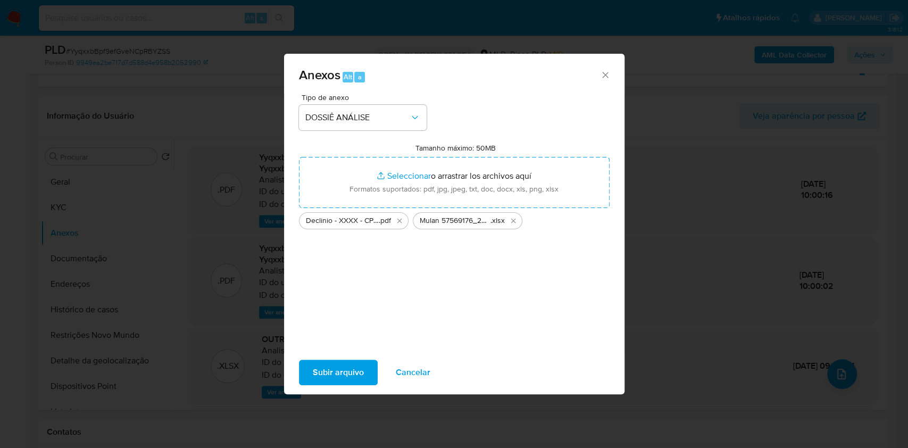
click at [330, 366] on span "Subir arquivo" at bounding box center [338, 372] width 51 height 23
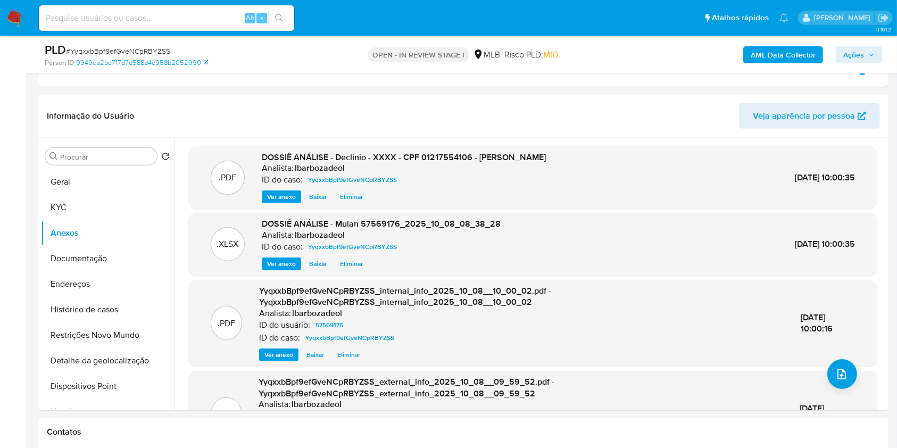
click at [872, 53] on icon "button" at bounding box center [871, 55] width 6 height 6
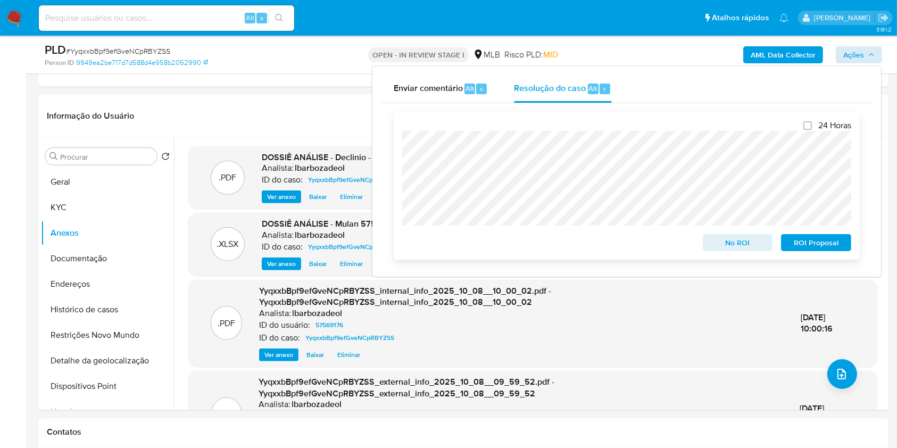
click at [728, 244] on span "No ROI" at bounding box center [737, 242] width 55 height 15
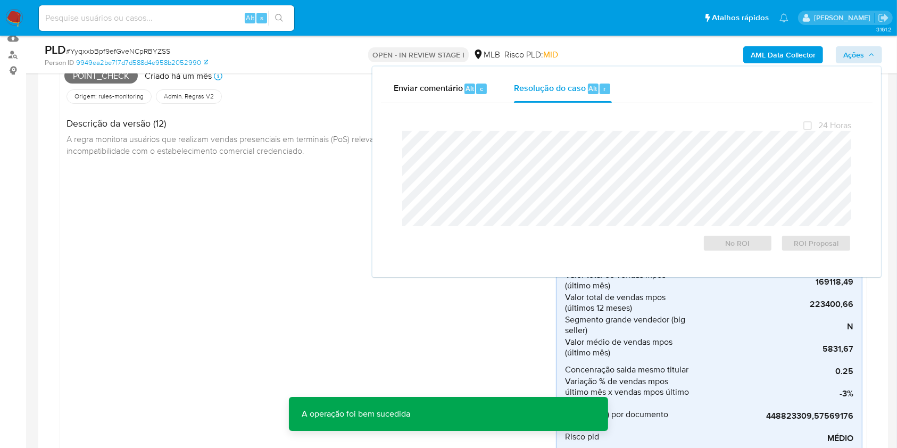
scroll to position [47, 0]
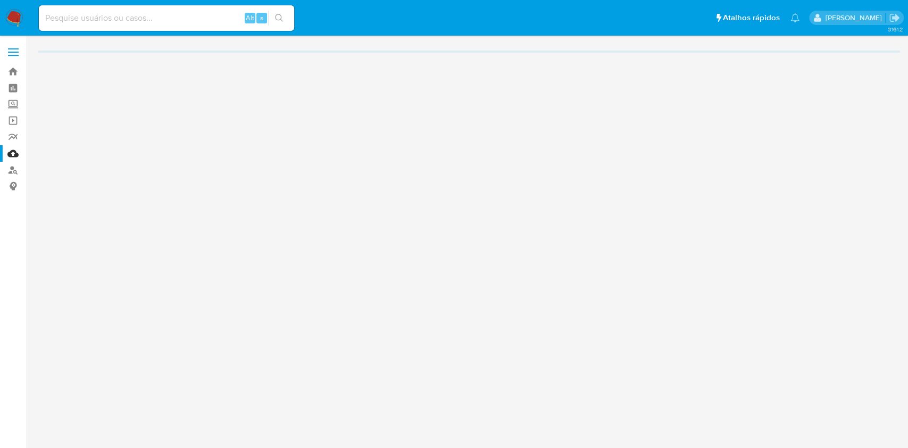
click at [441, 126] on div "3.161.2" at bounding box center [468, 242] width 861 height 398
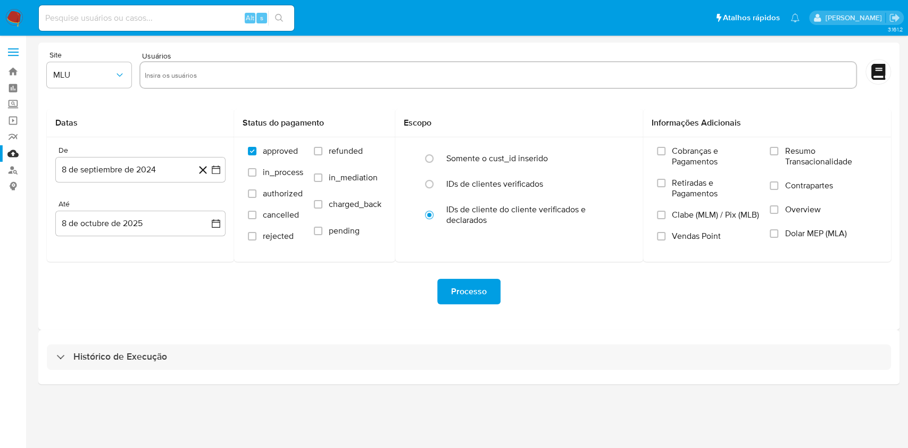
click at [409, 370] on div "Histórico de Execução" at bounding box center [468, 357] width 861 height 54
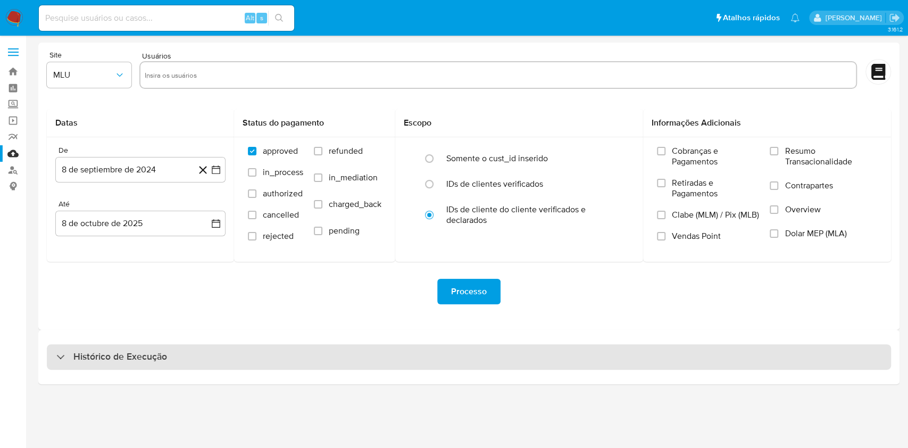
click at [413, 351] on div "Histórico de Execução" at bounding box center [469, 357] width 844 height 26
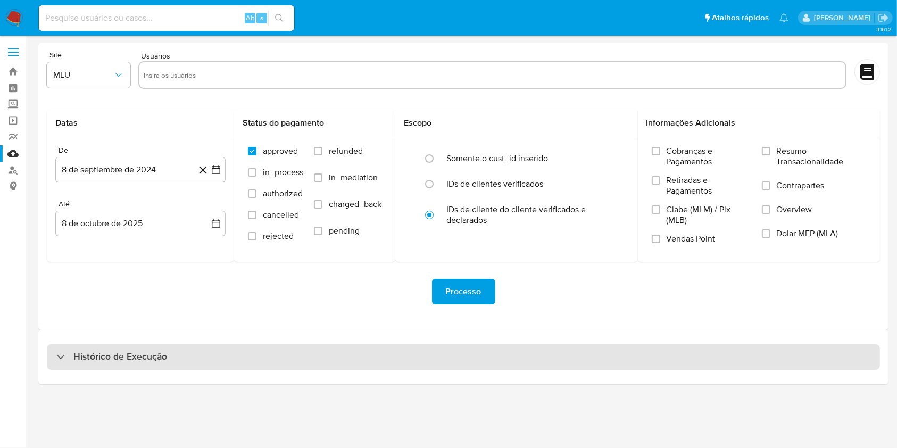
select select "10"
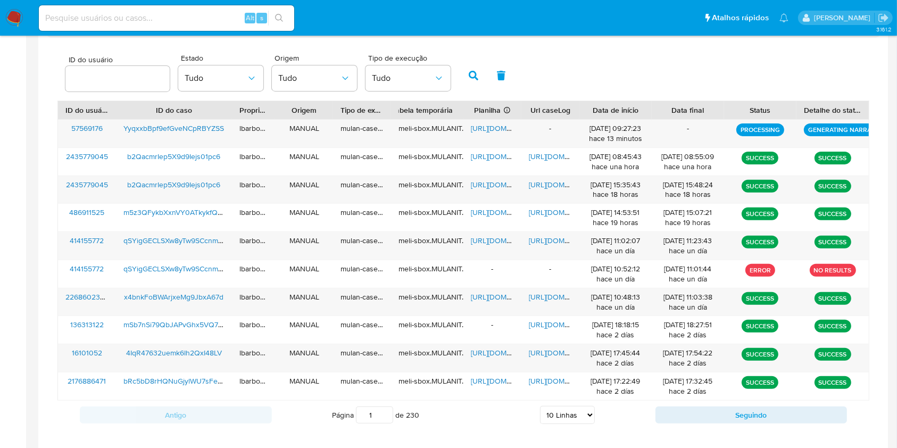
scroll to position [333, 0]
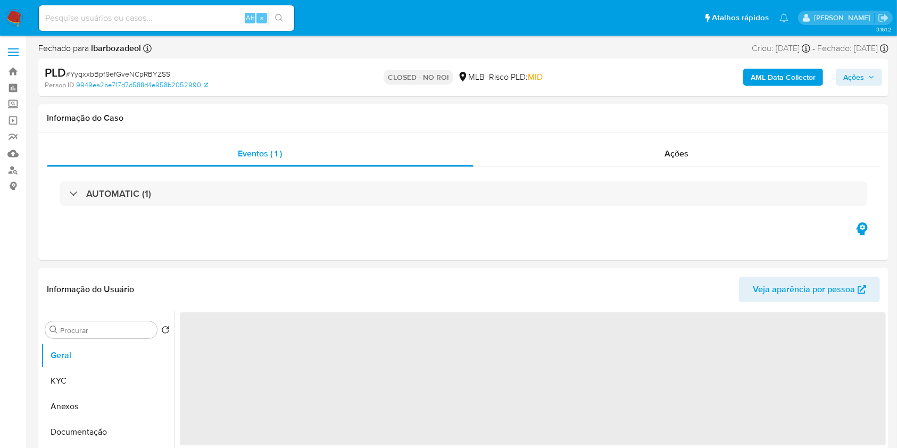
select select "10"
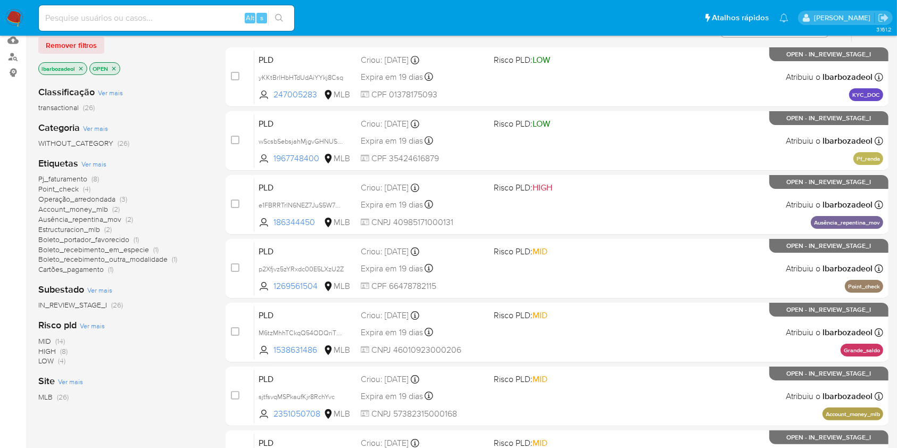
scroll to position [430, 0]
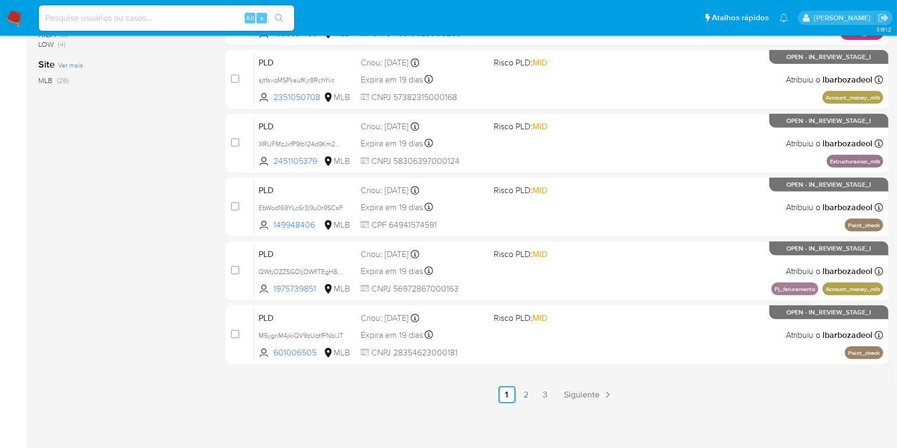
click at [573, 381] on div "select-all-cases-checkbox Asignarme a mí Remover seleção Agrupar por documento …" at bounding box center [557, 47] width 663 height 712
click at [583, 394] on span "Siguiente" at bounding box center [582, 394] width 36 height 9
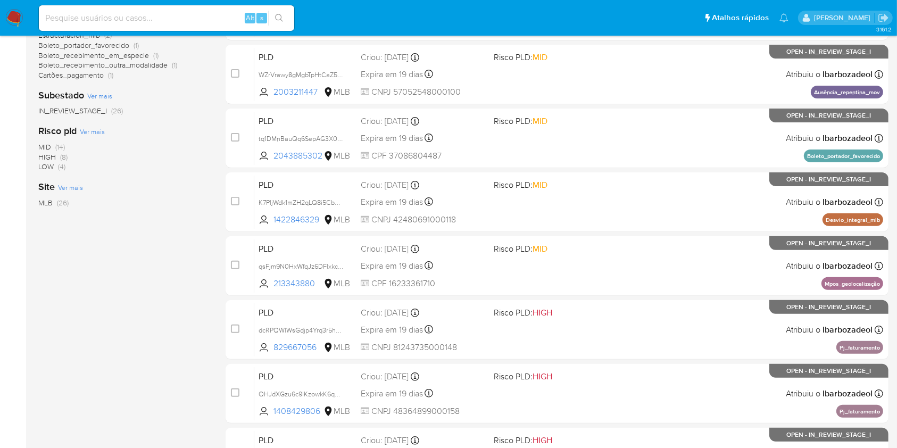
scroll to position [309, 0]
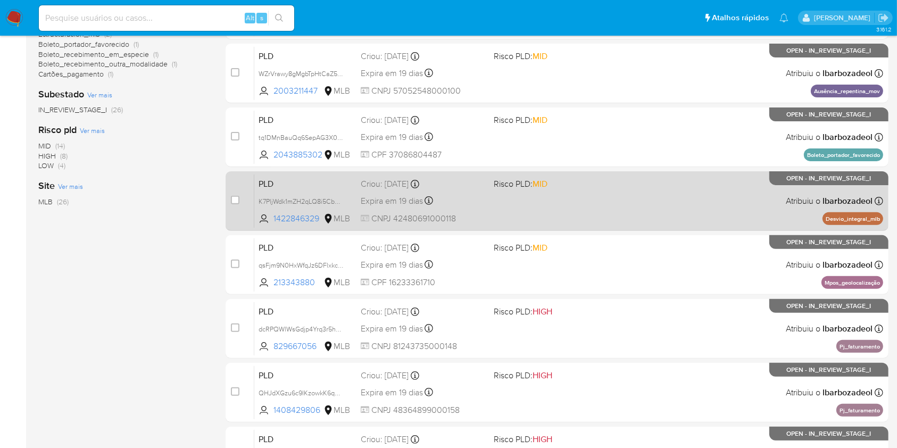
click at [590, 206] on div "PLD K7PljWdk1mZH2qLQ8i5Cbn70 1422846329 MLB Risco PLD: MID Criou: [DATE] Criou:…" at bounding box center [568, 201] width 629 height 54
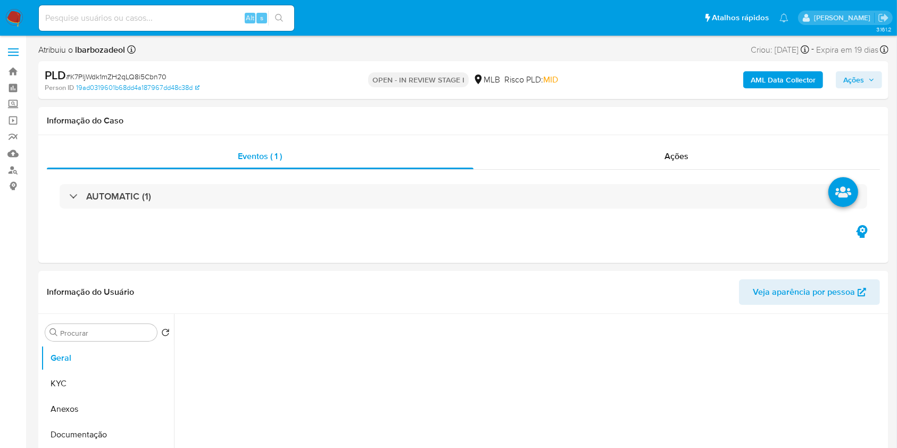
select select "10"
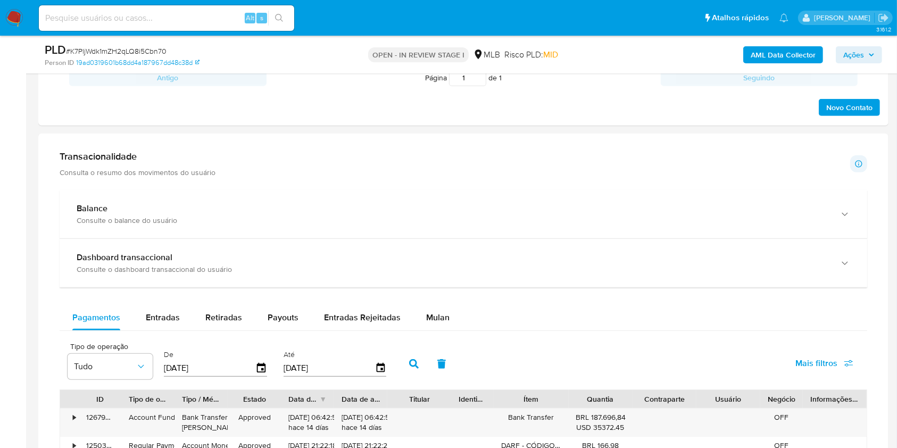
scroll to position [593, 0]
click at [177, 321] on span "Entradas" at bounding box center [163, 317] width 34 height 12
select select "10"
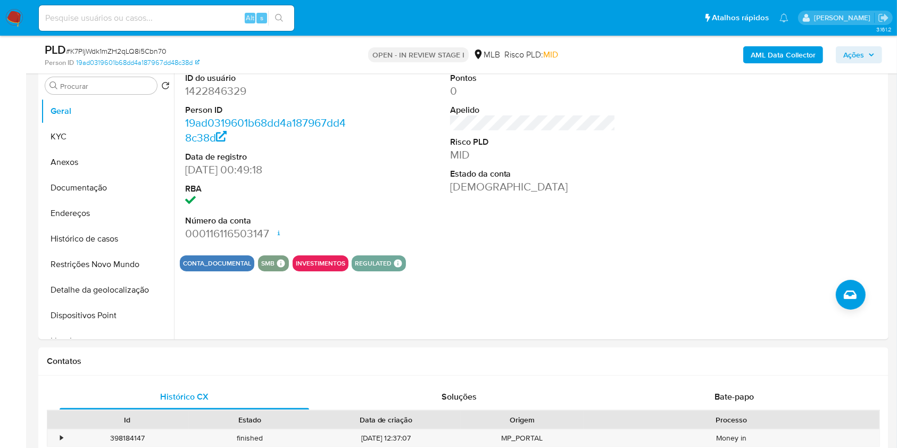
scroll to position [209, 0]
click at [72, 135] on button "KYC" at bounding box center [103, 137] width 124 height 26
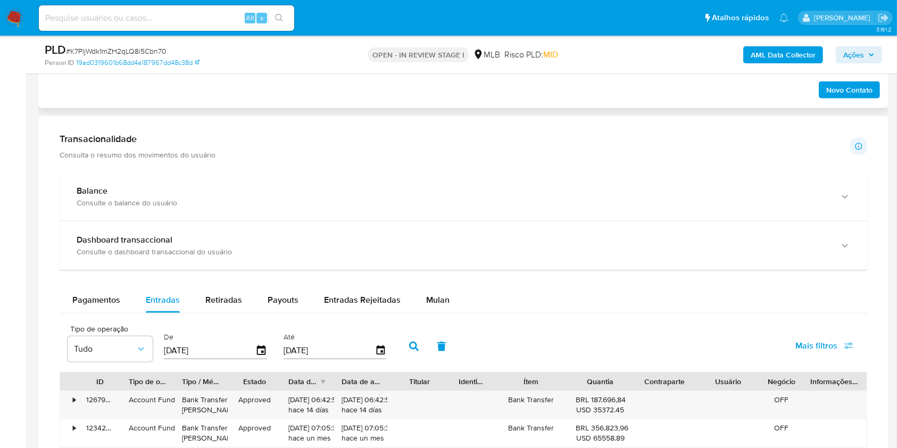
scroll to position [626, 0]
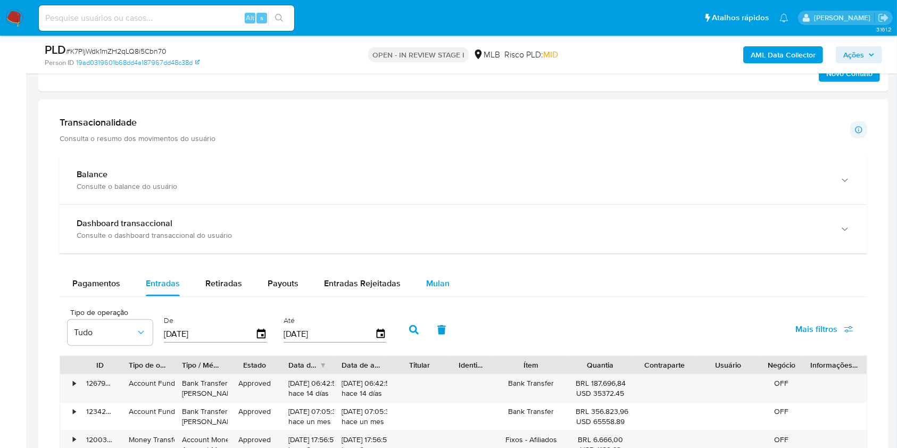
click at [431, 276] on div "Mulan" at bounding box center [437, 284] width 23 height 26
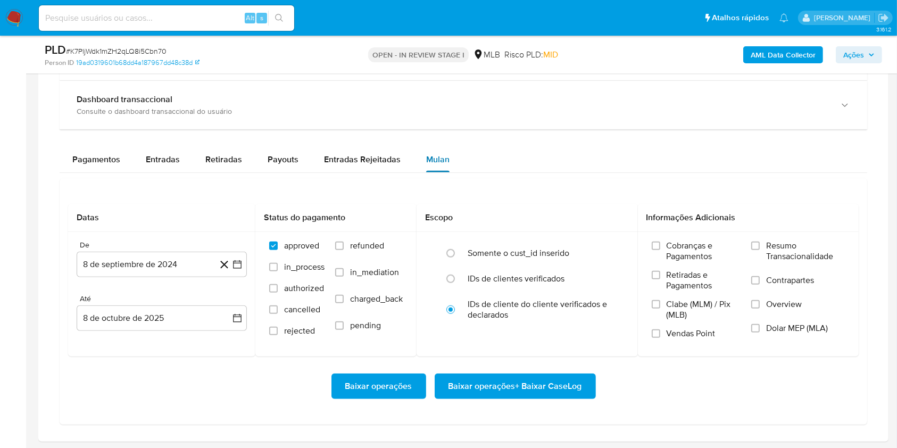
scroll to position [754, 0]
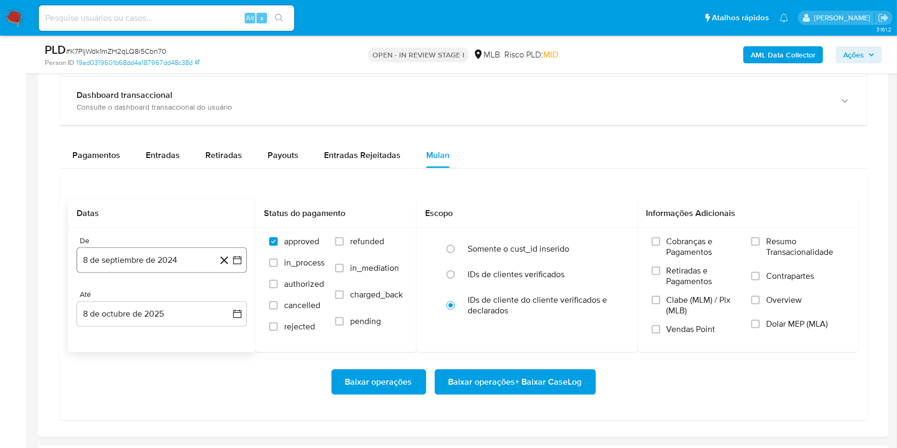
click at [131, 253] on button "8 de septiembre de 2024" at bounding box center [162, 260] width 170 height 26
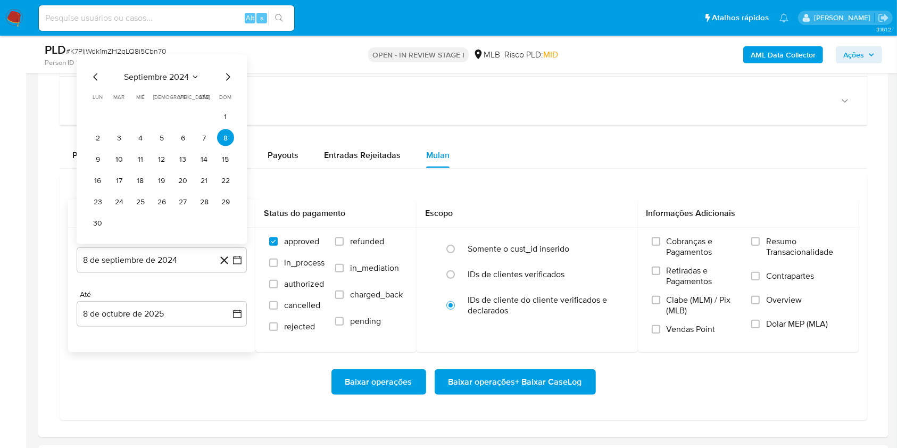
click at [142, 83] on div "septiembre 2024 septiembre 2024 lun lunes mar martes mié miércoles jue jueves v…" at bounding box center [161, 151] width 145 height 161
click at [146, 76] on span "septiembre 2024" at bounding box center [156, 77] width 65 height 11
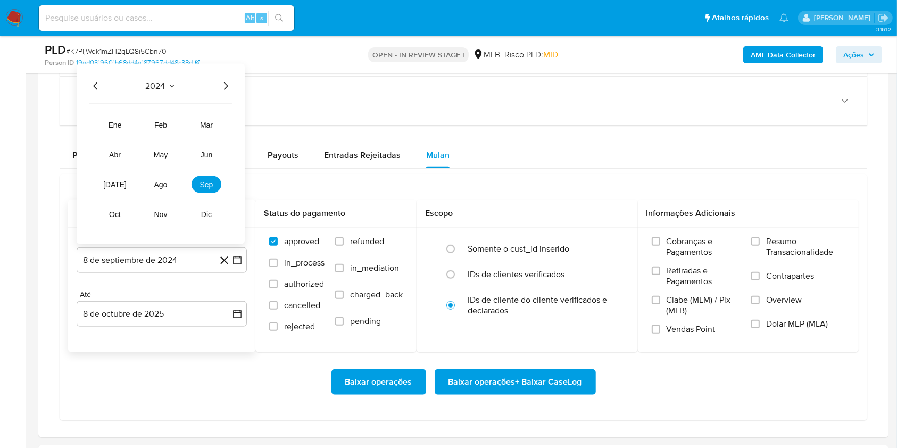
click at [227, 86] on icon "Año siguiente" at bounding box center [226, 85] width 4 height 7
click at [160, 190] on button "ago" at bounding box center [161, 184] width 30 height 17
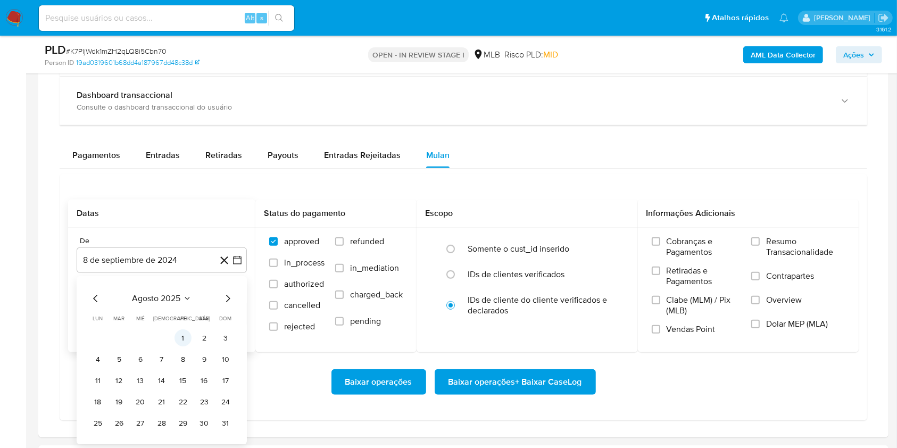
click at [177, 334] on button "1" at bounding box center [182, 338] width 17 height 17
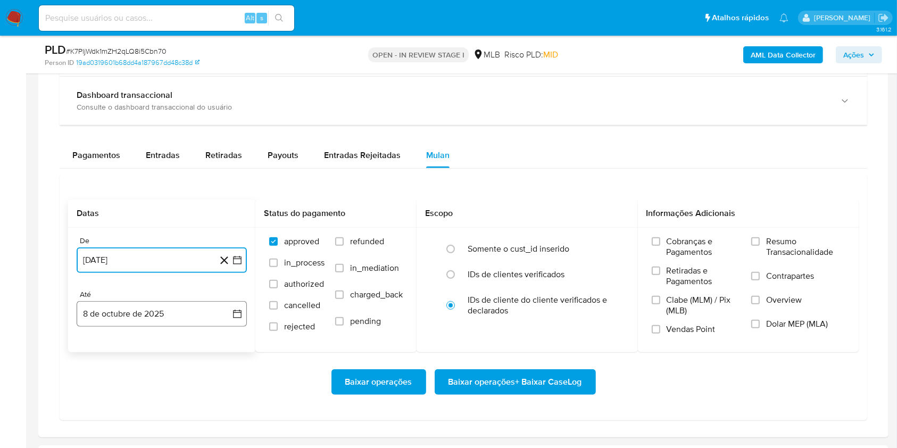
click at [175, 321] on button "8 de octubre de 2025" at bounding box center [162, 314] width 170 height 26
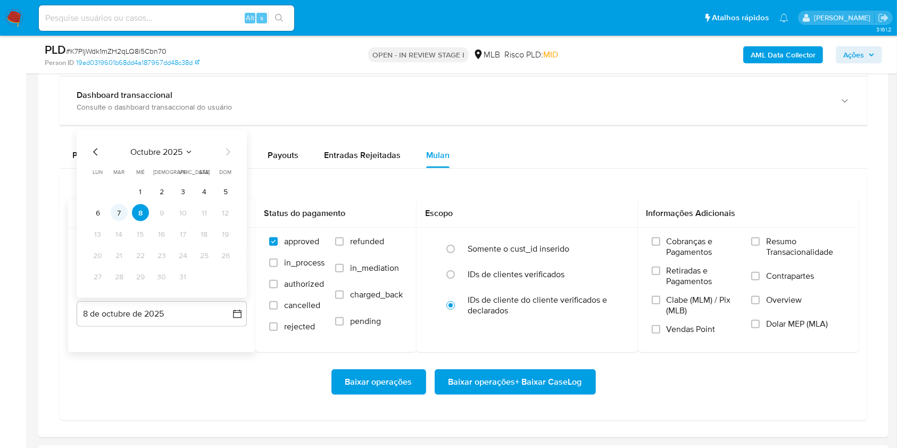
click at [122, 210] on button "7" at bounding box center [119, 212] width 17 height 17
click at [768, 234] on div "Cobranças e Pagamentos Retiradas e Pagamentos Clabe (MLM) / Pix (MLB) Vendas Po…" at bounding box center [748, 289] width 221 height 123
click at [776, 249] on span "Resumo Transacionalidade" at bounding box center [805, 246] width 79 height 21
click at [760, 246] on input "Resumo Transacionalidade" at bounding box center [755, 241] width 9 height 9
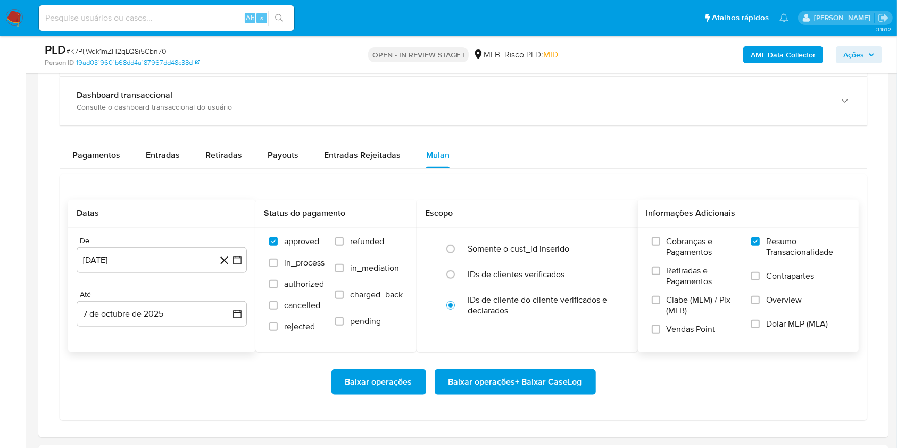
click at [559, 384] on span "Baixar operações + Baixar CaseLog" at bounding box center [515, 381] width 134 height 23
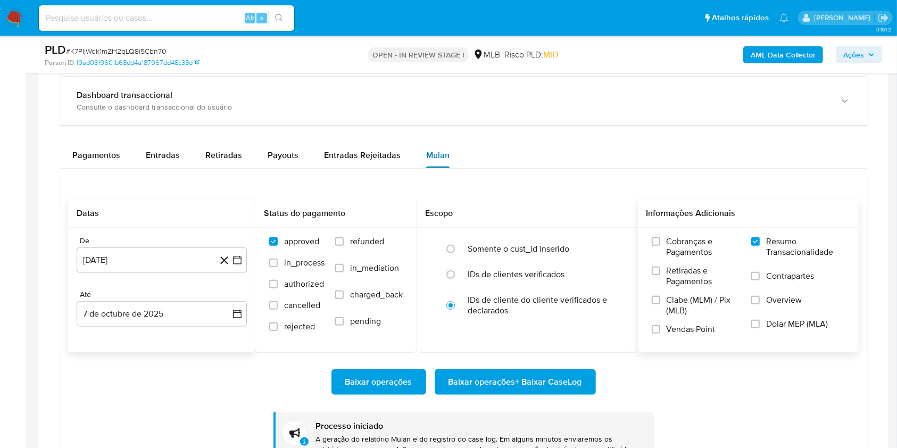
scroll to position [0, 0]
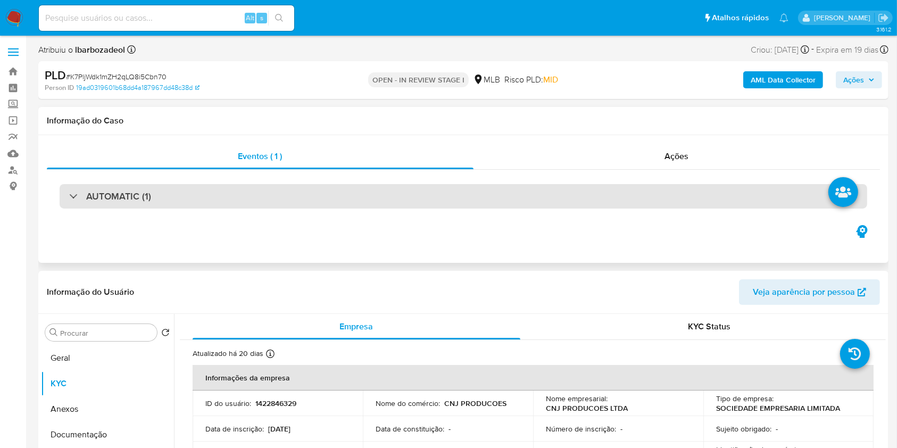
click at [434, 189] on div "AUTOMATIC (1)" at bounding box center [463, 196] width 807 height 24
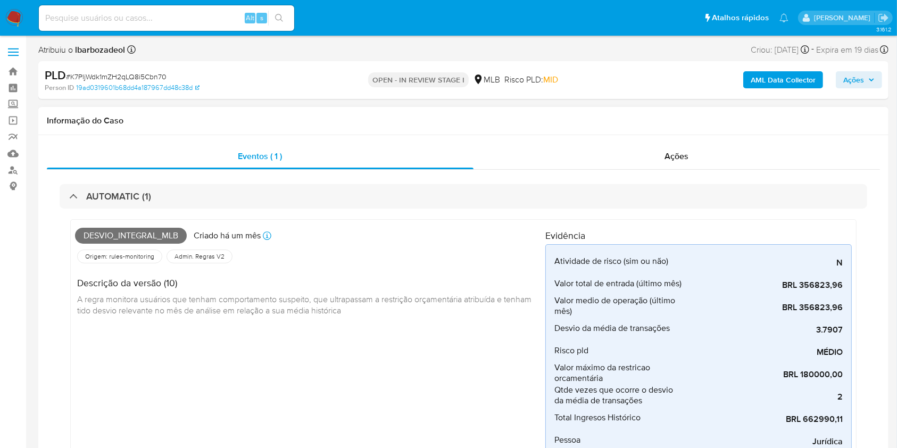
click at [157, 239] on span "Desvio_integral_mlb" at bounding box center [131, 236] width 112 height 16
copy span "Desvio_integral_mlb"
click at [860, 79] on span "Ações" at bounding box center [853, 79] width 21 height 17
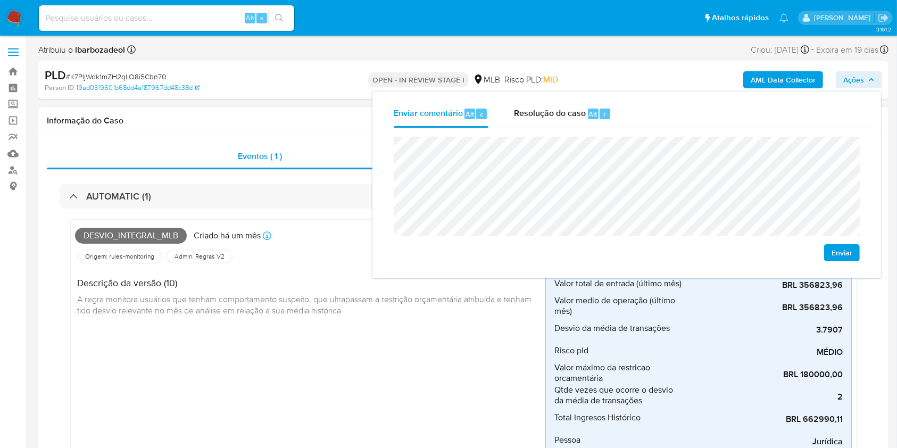
click at [370, 403] on div "Desvio_integral_mlb Criado há um mês Criado: 12/09/2025 00:22:58 Origem: rules-…" at bounding box center [310, 363] width 470 height 278
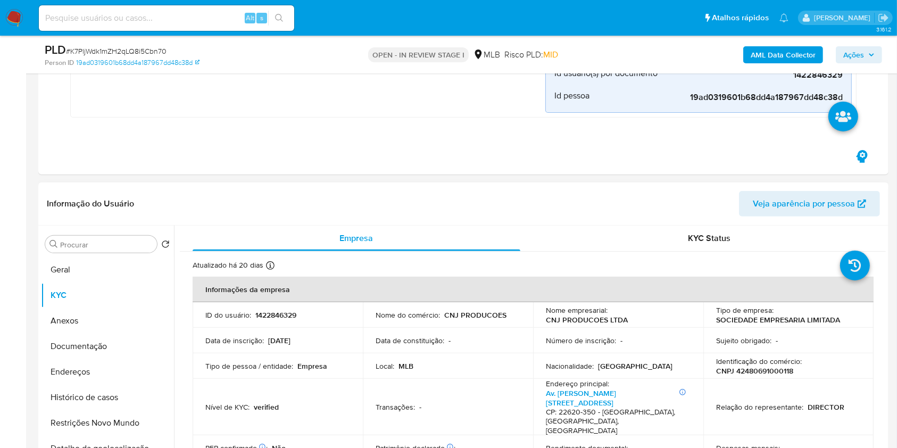
scroll to position [352, 0]
click at [103, 263] on button "Geral" at bounding box center [103, 269] width 124 height 26
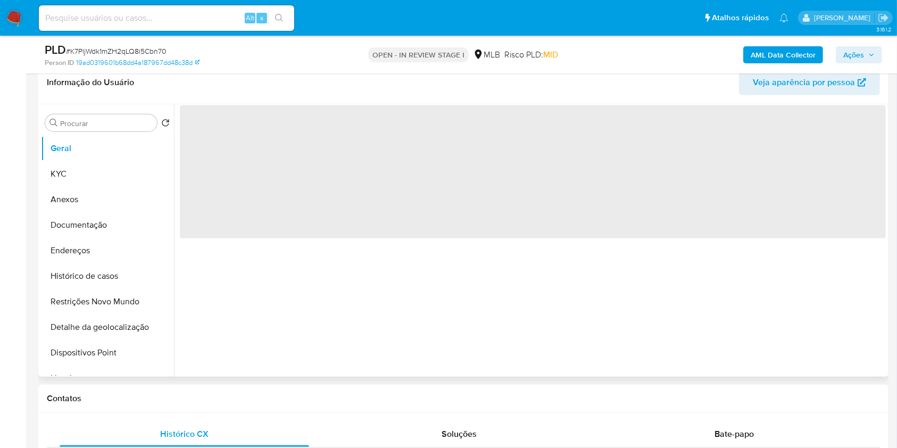
scroll to position [449, 0]
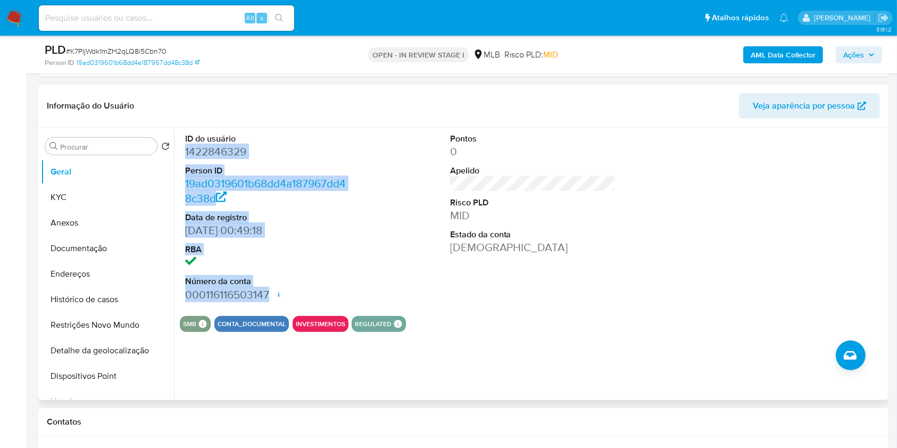
drag, startPoint x: 183, startPoint y: 151, endPoint x: 271, endPoint y: 291, distance: 165.9
click at [271, 291] on div "ID do usuário 1422846329 Person ID 19ad0319601b68dd4a187967dd48c38d Data de reg…" at bounding box center [268, 218] width 177 height 180
copy dl "1422846329 Person ID 19ad0319601b68dd4a187967dd48c38d Data de registro 14/07/20…"
click at [874, 62] on button "Ações" at bounding box center [859, 54] width 46 height 17
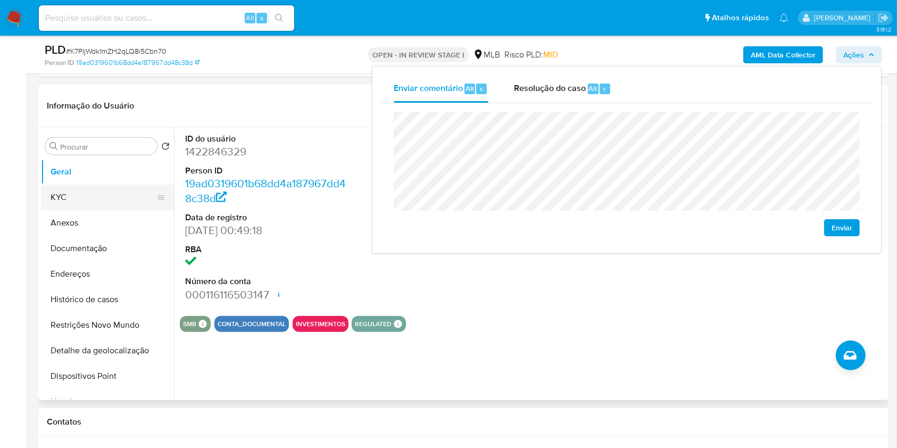
click at [118, 198] on button "KYC" at bounding box center [103, 198] width 124 height 26
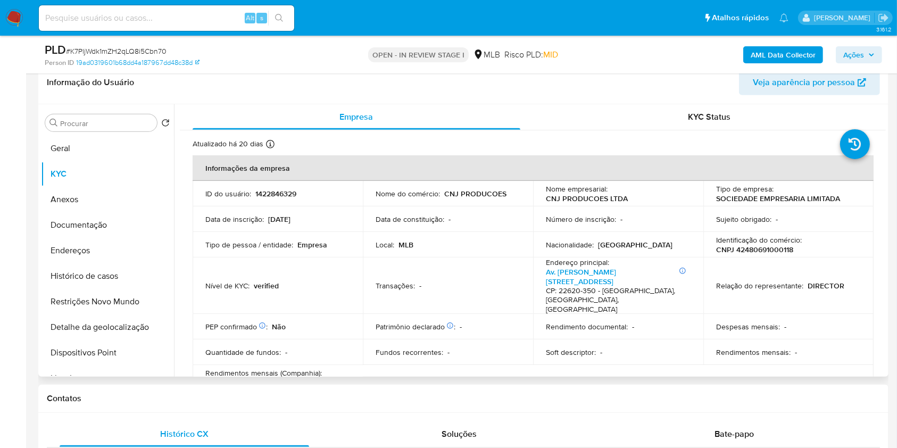
scroll to position [473, 0]
click at [755, 245] on p "CNPJ 42480691000118" at bounding box center [754, 249] width 77 height 10
copy p "42480691000118"
click at [859, 53] on span "Ações" at bounding box center [853, 54] width 21 height 17
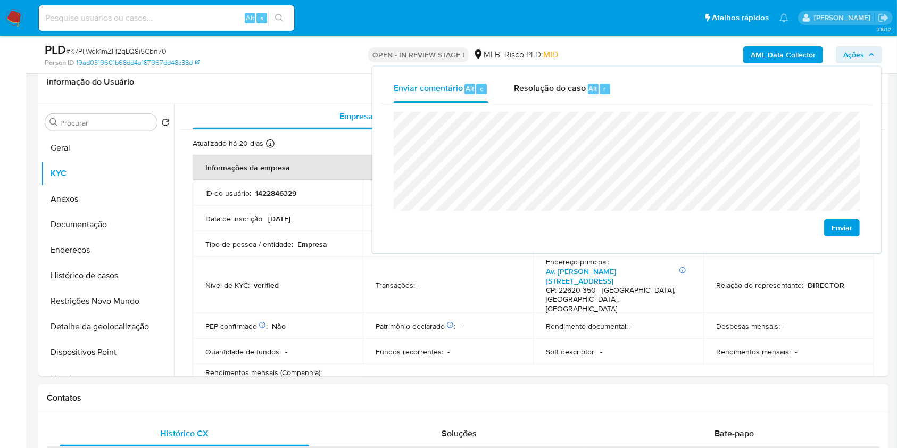
click at [0, 0] on lt-span "econômica" at bounding box center [0, 0] width 0 height 0
click at [338, 352] on td "Quantidade de fundos : -" at bounding box center [278, 352] width 170 height 26
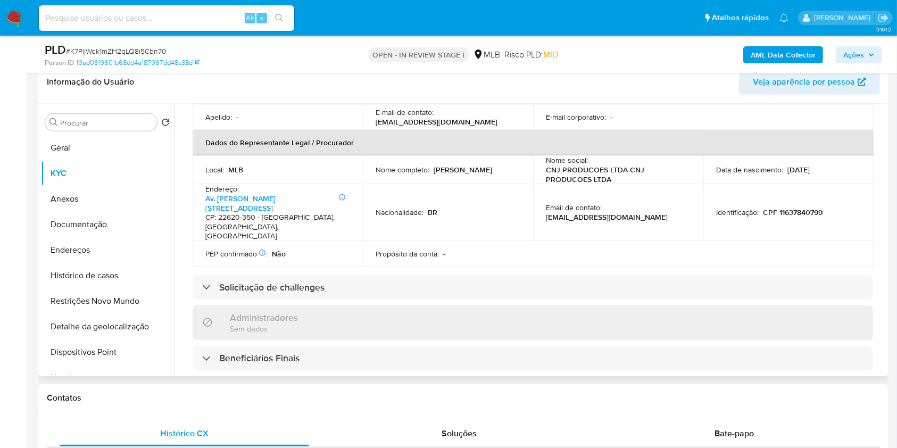
scroll to position [311, 0]
click at [801, 208] on p "CPF 11637840799" at bounding box center [793, 213] width 60 height 10
click at [801, 204] on td "Identificação : CPF 11637840799" at bounding box center [788, 213] width 170 height 57
click at [800, 208] on p "CPF 11637840799" at bounding box center [793, 213] width 60 height 10
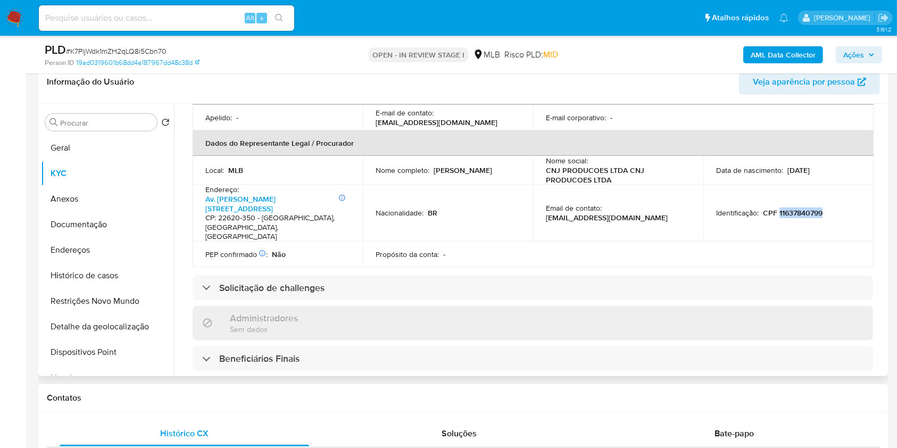
copy p "11637840799"
click at [861, 45] on div "AML Data Collector Ações" at bounding box center [744, 54] width 276 height 25
click at [853, 56] on span "Ações" at bounding box center [853, 54] width 21 height 17
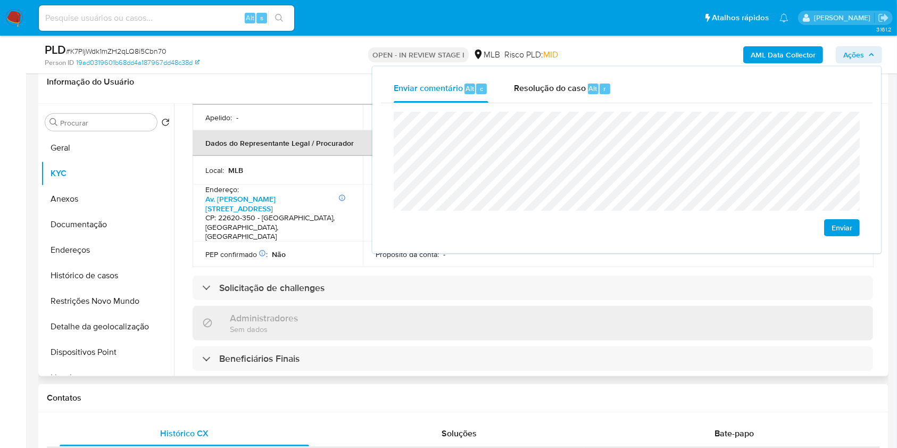
click at [334, 165] on div "Local : MLB" at bounding box center [277, 170] width 145 height 10
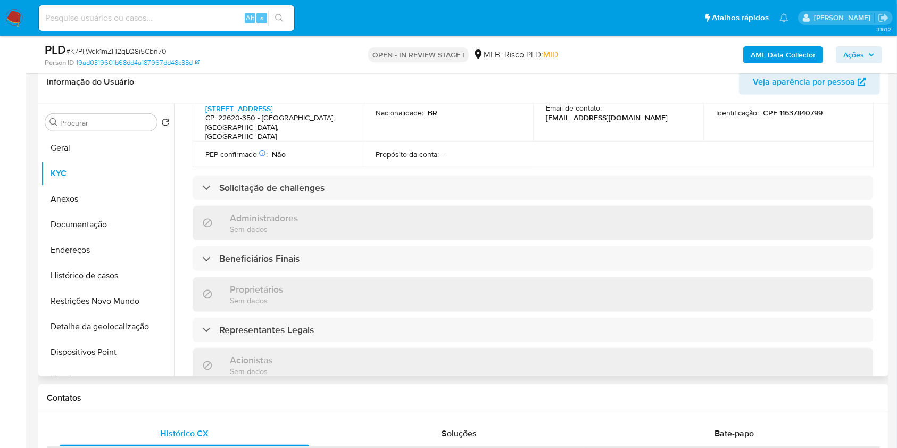
scroll to position [414, 0]
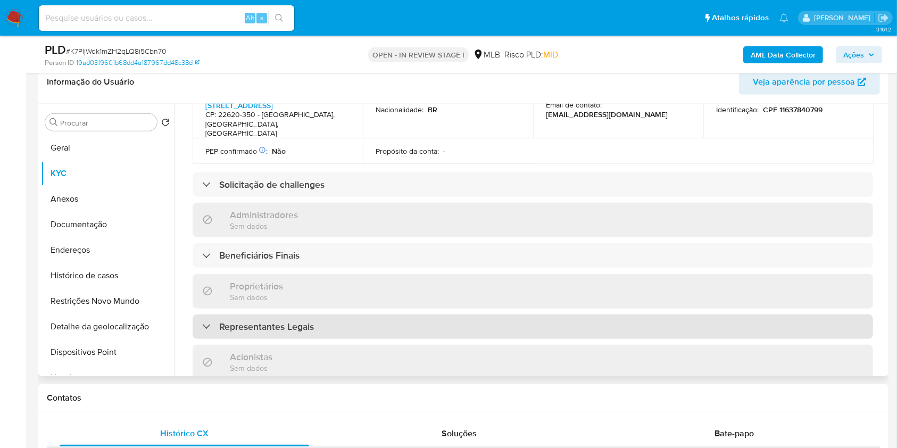
click at [434, 314] on div "Representantes Legais" at bounding box center [533, 326] width 680 height 24
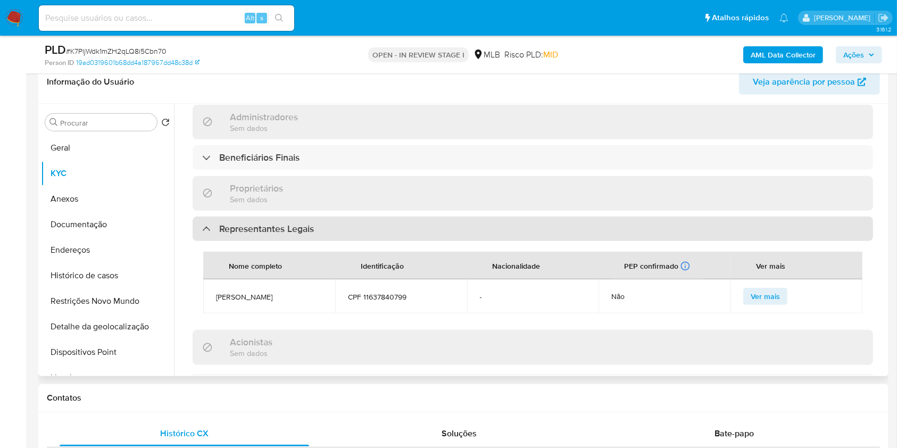
scroll to position [511, 0]
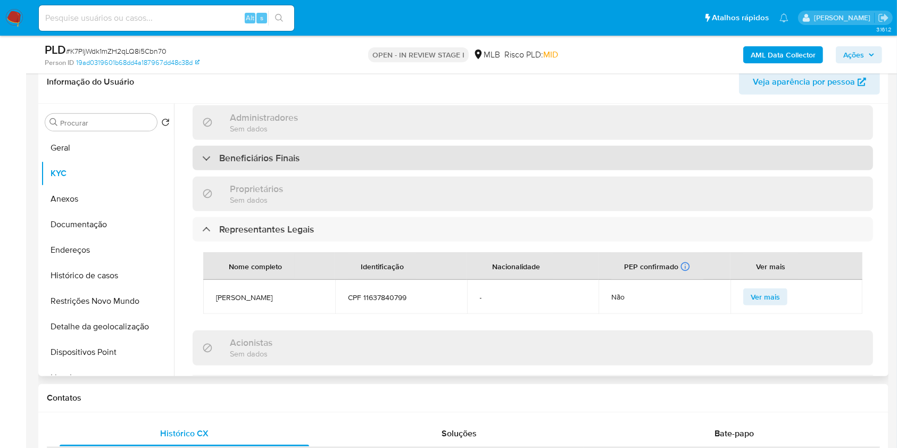
click at [432, 146] on div "Beneficiários Finais" at bounding box center [533, 158] width 680 height 24
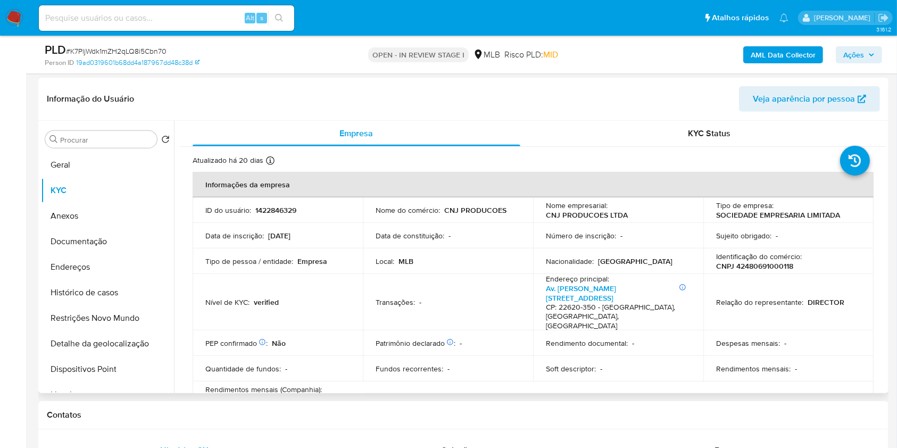
scroll to position [32, 0]
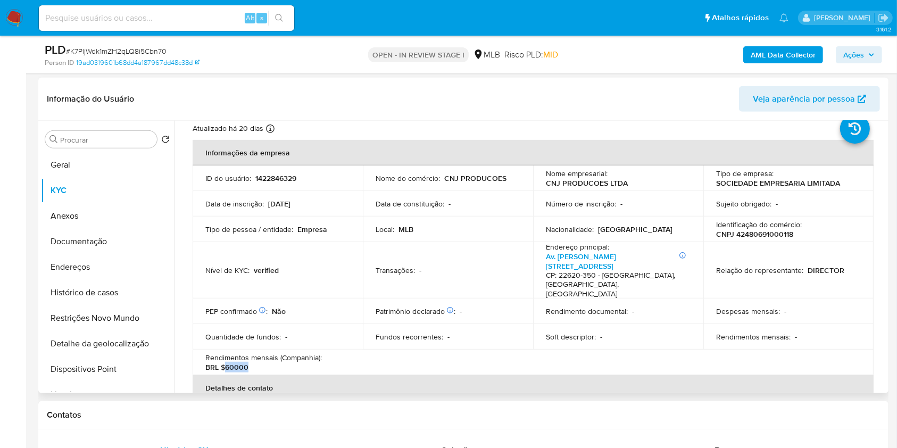
drag, startPoint x: 226, startPoint y: 357, endPoint x: 269, endPoint y: 357, distance: 43.6
click at [268, 357] on div "Rendimentos mensais (Companhia) : BRL $60000" at bounding box center [277, 362] width 145 height 19
copy p "60000"
drag, startPoint x: 864, startPoint y: 61, endPoint x: 855, endPoint y: 61, distance: 8.5
click at [864, 60] on span "Ações" at bounding box center [858, 54] width 31 height 15
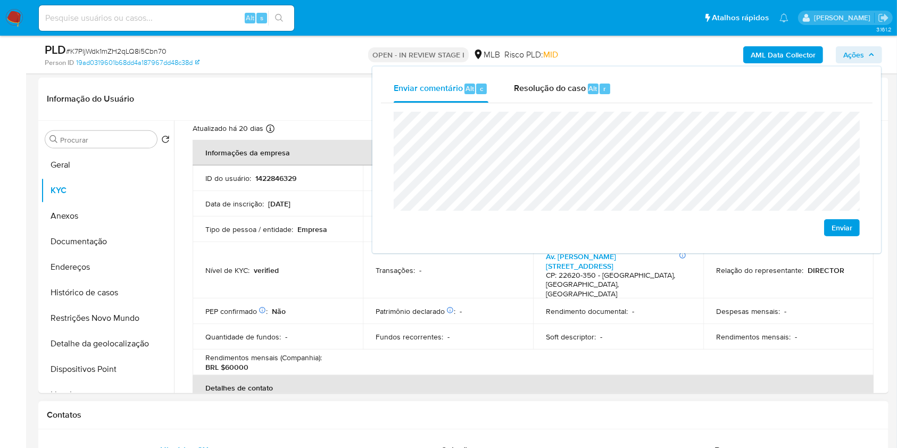
click at [315, 405] on div "Contatos" at bounding box center [463, 415] width 850 height 28
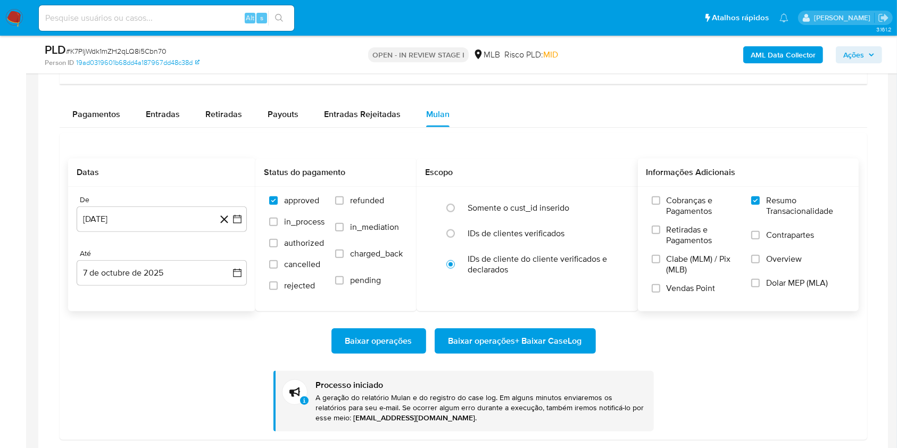
scroll to position [1097, 0]
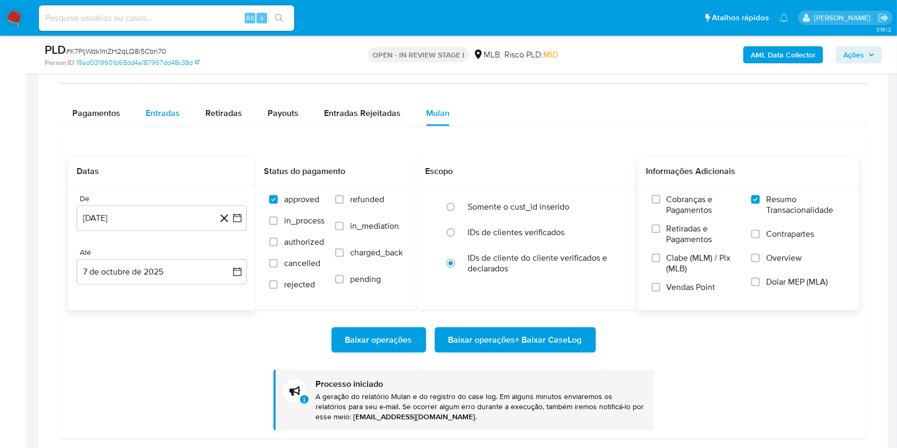
click at [161, 115] on span "Entradas" at bounding box center [163, 113] width 34 height 12
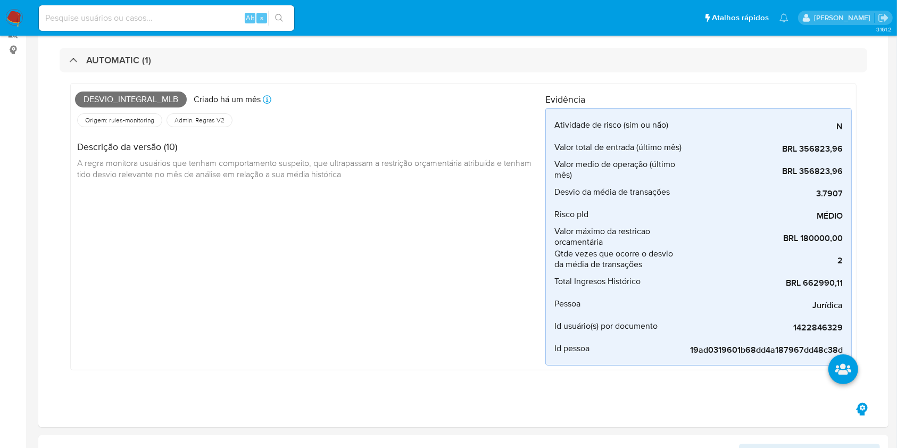
scroll to position [0, 0]
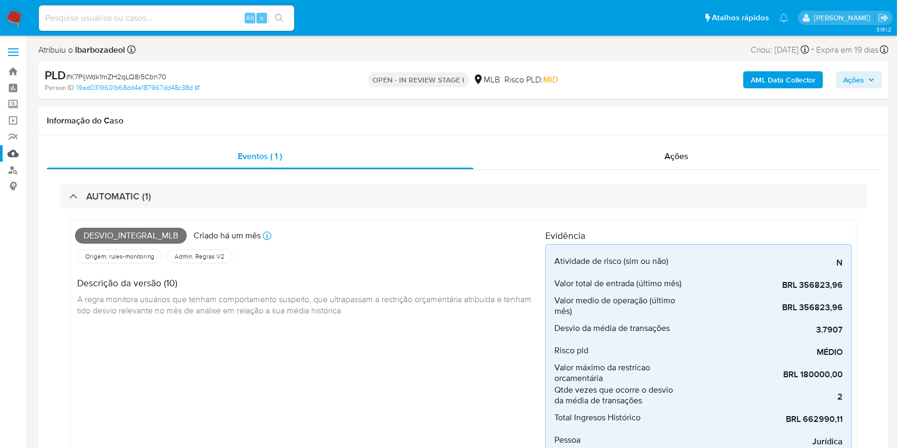
click at [19, 159] on link "Mulan" at bounding box center [63, 153] width 127 height 16
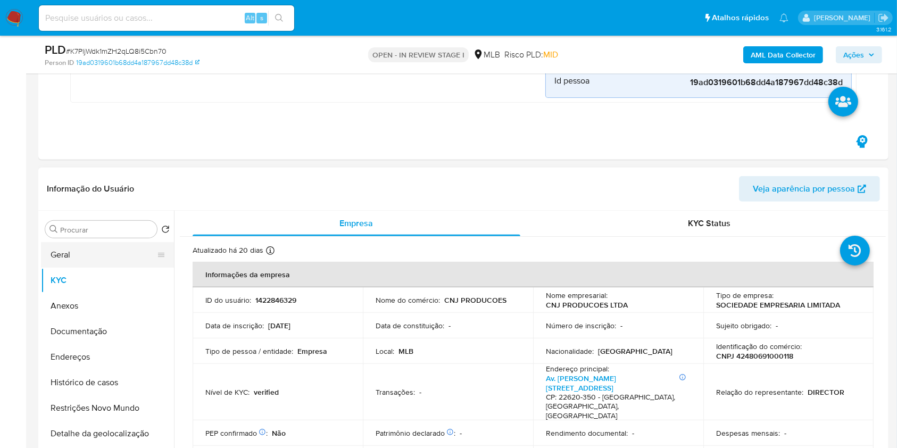
click at [106, 264] on button "Geral" at bounding box center [103, 255] width 124 height 26
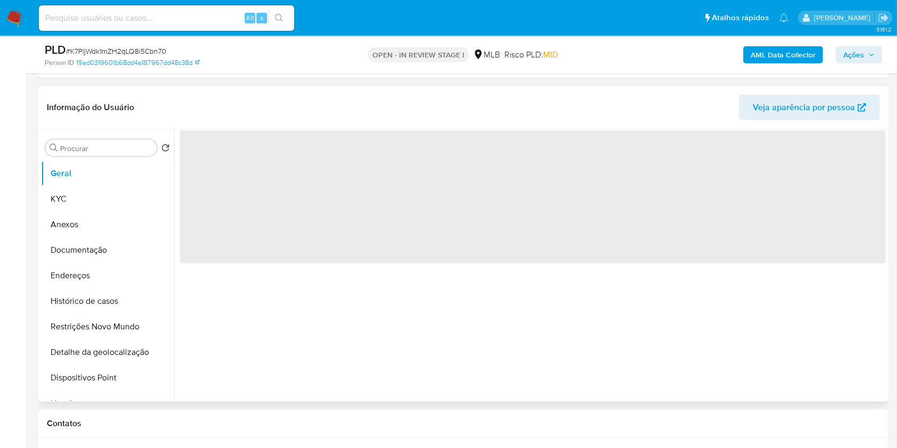
scroll to position [435, 0]
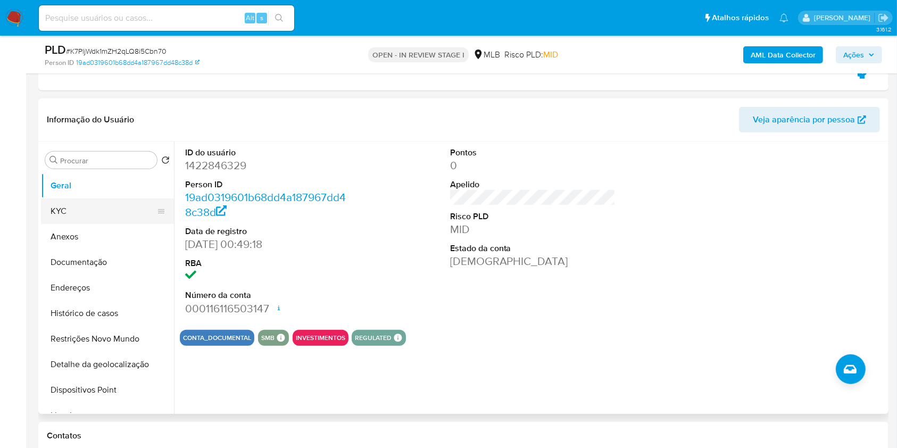
click at [97, 220] on button "KYC" at bounding box center [103, 211] width 124 height 26
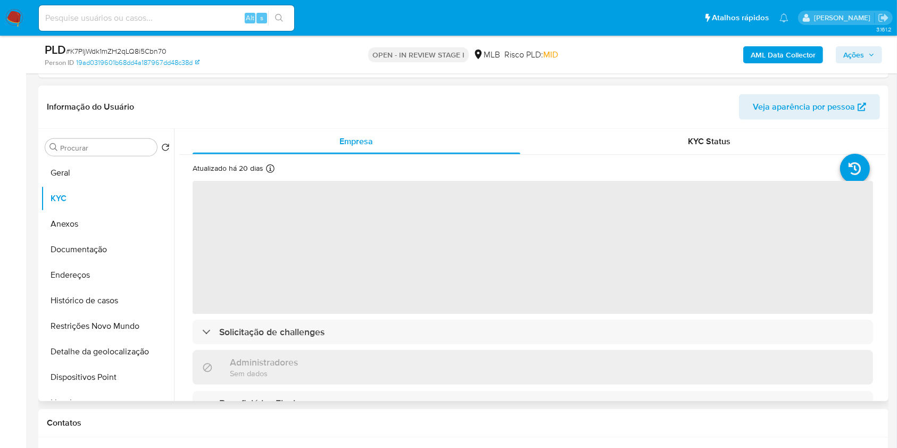
drag, startPoint x: 103, startPoint y: 212, endPoint x: 405, endPoint y: 113, distance: 318.4
click at [405, 113] on header "Informação do Usuário Veja aparência por pessoa" at bounding box center [463, 107] width 833 height 26
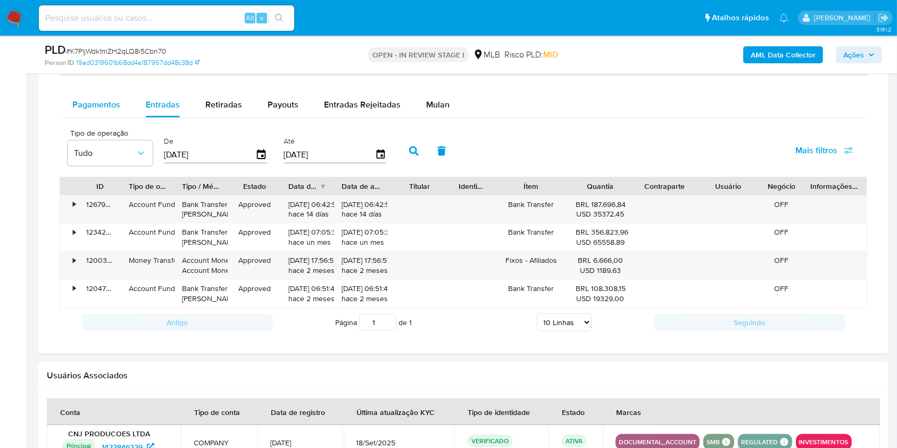
scroll to position [1106, 0]
click at [95, 104] on span "Pagamentos" at bounding box center [96, 104] width 48 height 12
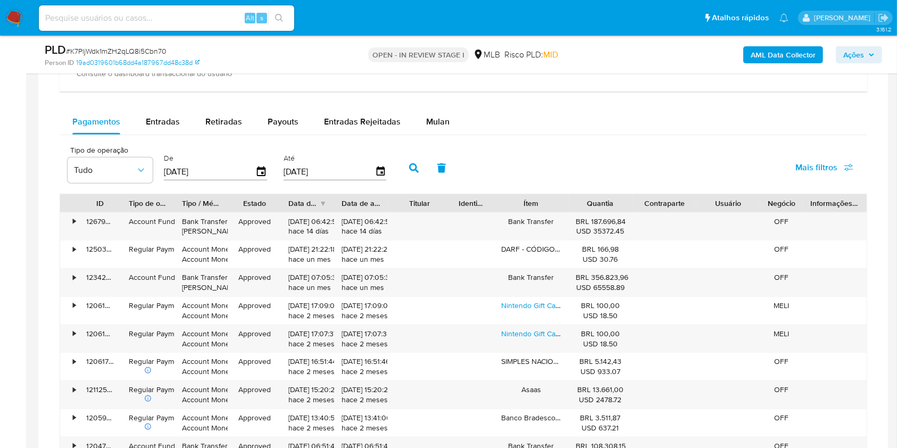
scroll to position [1088, 0]
click at [237, 130] on div "Retiradas" at bounding box center [223, 123] width 37 height 26
select select "10"
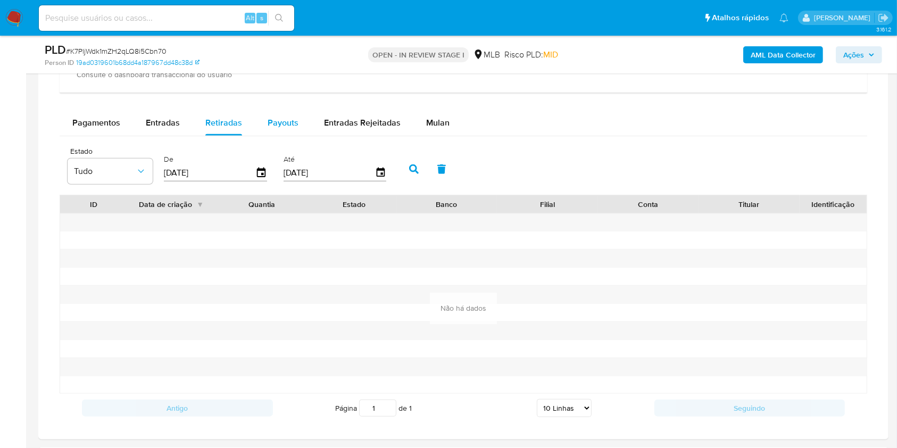
click at [276, 122] on span "Payouts" at bounding box center [283, 122] width 31 height 12
select select "10"
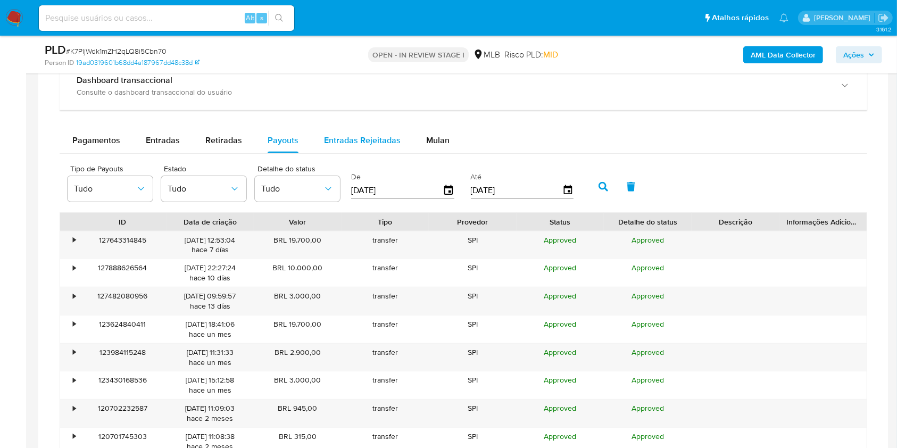
scroll to position [1071, 0]
click at [327, 138] on span "Entradas Rejeitadas" at bounding box center [362, 140] width 77 height 12
select select "10"
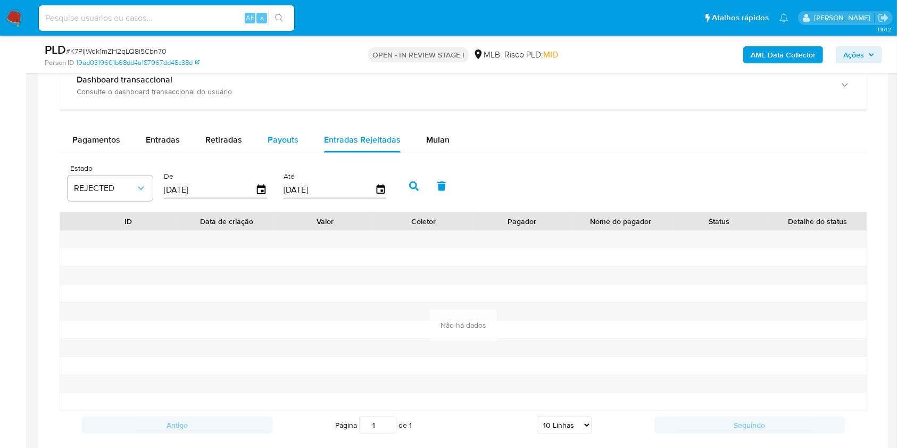
click at [295, 145] on span "Payouts" at bounding box center [283, 140] width 31 height 12
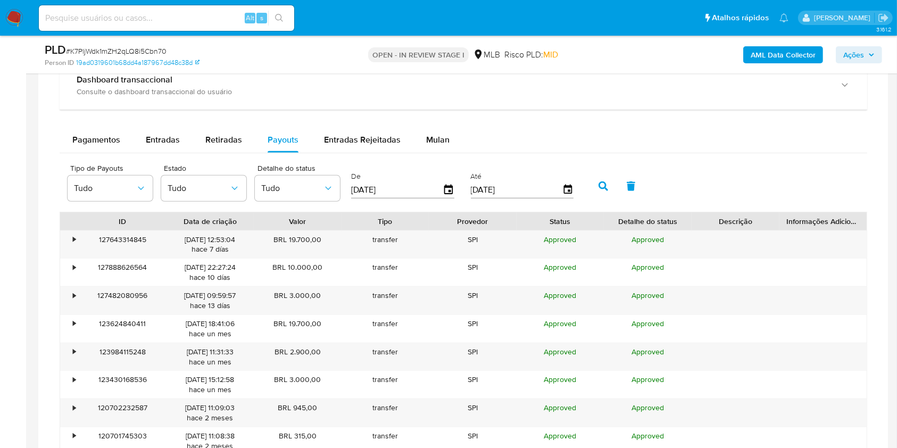
click at [181, 139] on button "Entradas" at bounding box center [163, 140] width 60 height 26
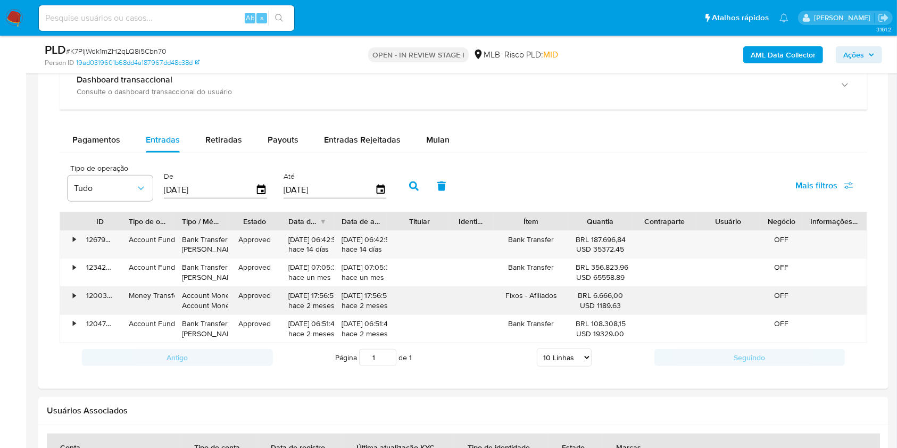
click at [545, 292] on div "Fixos - Afiliados" at bounding box center [531, 301] width 74 height 28
click at [545, 293] on div "Fixos - Afiliados" at bounding box center [531, 301] width 74 height 28
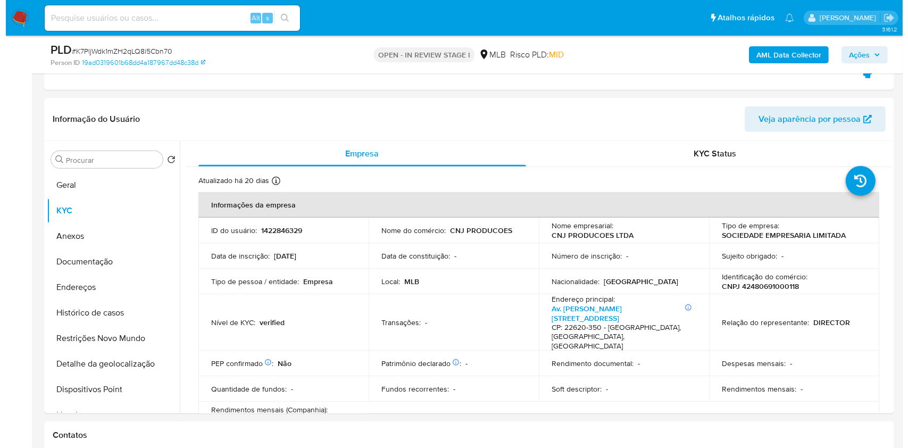
scroll to position [445, 0]
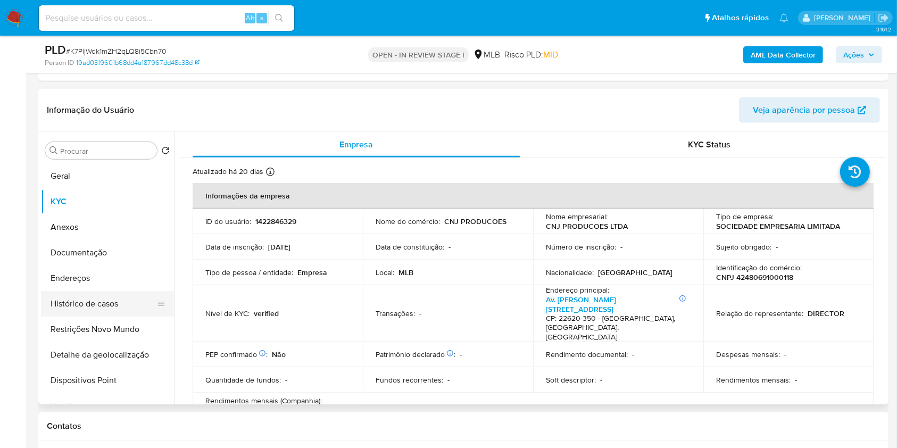
click at [123, 298] on button "Histórico de casos" at bounding box center [103, 304] width 124 height 26
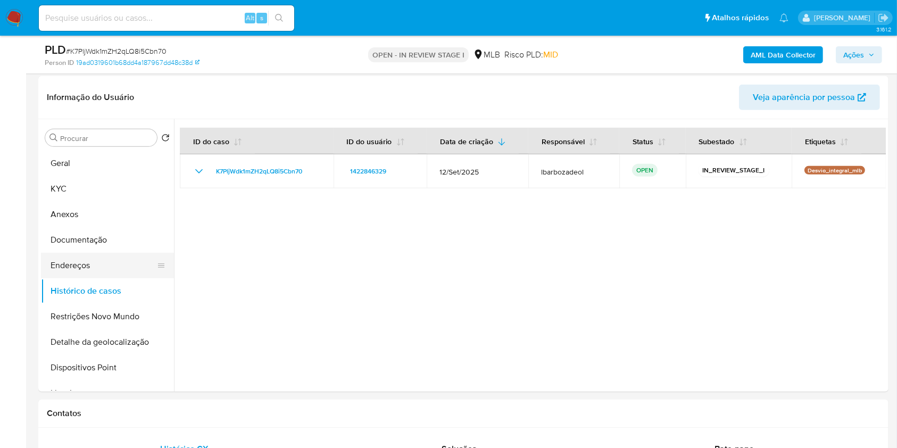
click at [121, 274] on button "Endereços" at bounding box center [103, 266] width 124 height 26
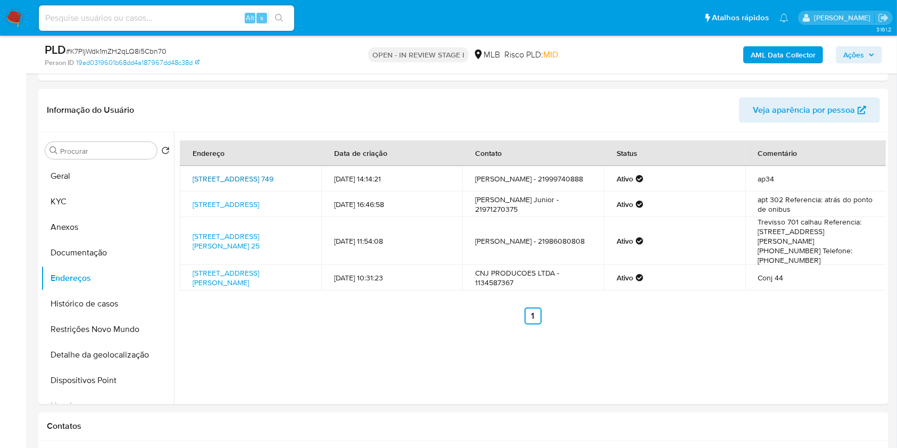
click at [237, 175] on link "Rua Iperoig 749, São Paulo, São Paulo, 05016000, Brasil 749" at bounding box center [233, 178] width 81 height 11
click at [225, 207] on link "Rua São Francisco Xavier 393, Rio De Janeiro, Rio De Janeiro, 20550015, Brasil …" at bounding box center [226, 204] width 66 height 11
click at [221, 237] on link "Avenida Deputado Luís Eduardo Magalhães 25, São Luís, Maranhão, 65071415, Brasi…" at bounding box center [226, 241] width 67 height 20
click at [226, 286] on link "Rua Principe Humberto 112, São Bernardo Do Campo, São Paulo, 09725200, Brasil 1…" at bounding box center [226, 278] width 66 height 20
click at [91, 185] on button "Geral" at bounding box center [103, 176] width 124 height 26
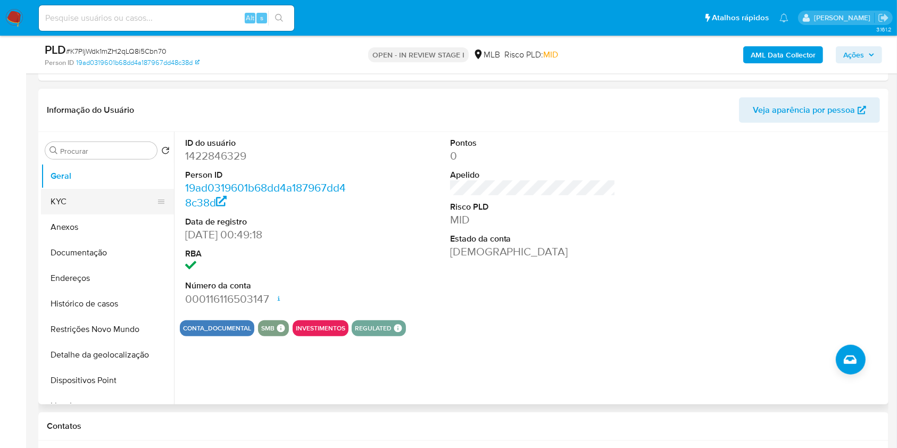
click at [137, 202] on button "KYC" at bounding box center [103, 202] width 124 height 26
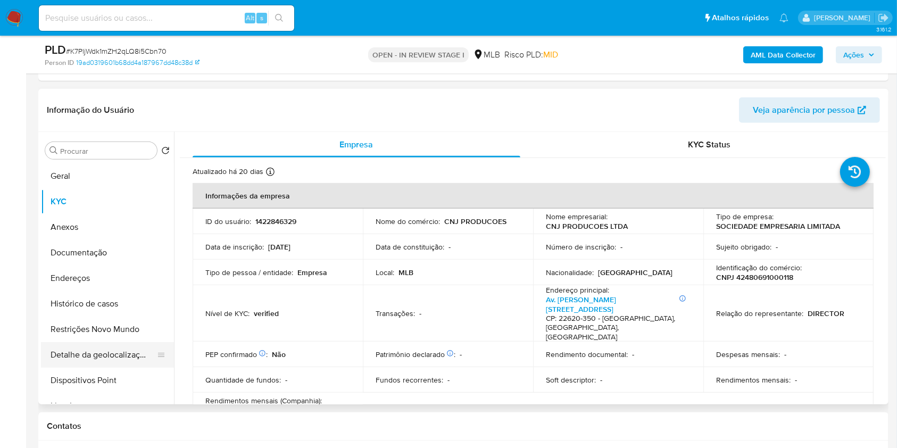
click at [116, 359] on button "Detalhe da geolocalização" at bounding box center [103, 355] width 124 height 26
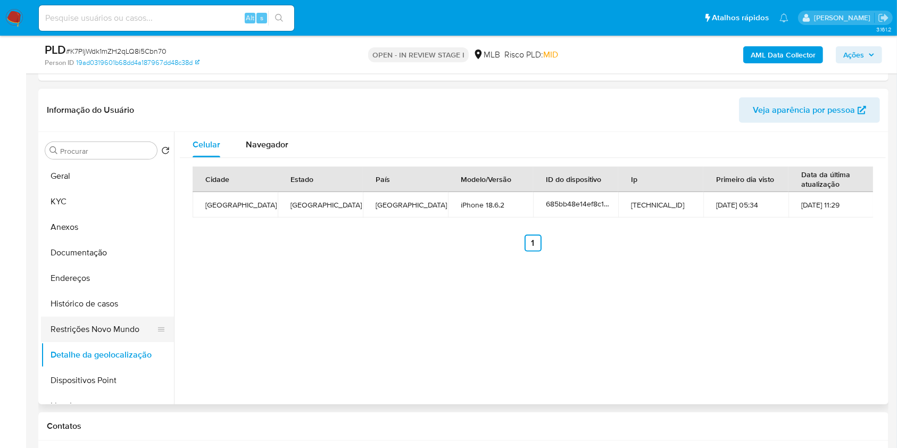
click at [87, 322] on button "Restrições Novo Mundo" at bounding box center [103, 329] width 124 height 26
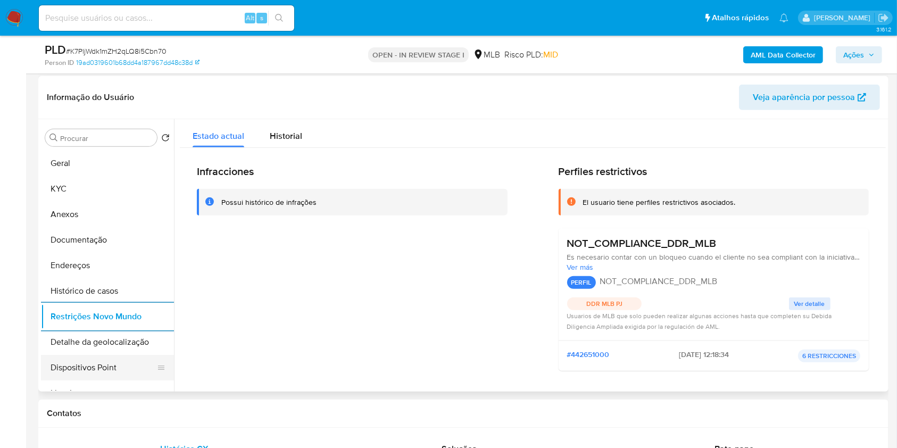
click at [114, 360] on button "Dispositivos Point" at bounding box center [103, 368] width 124 height 26
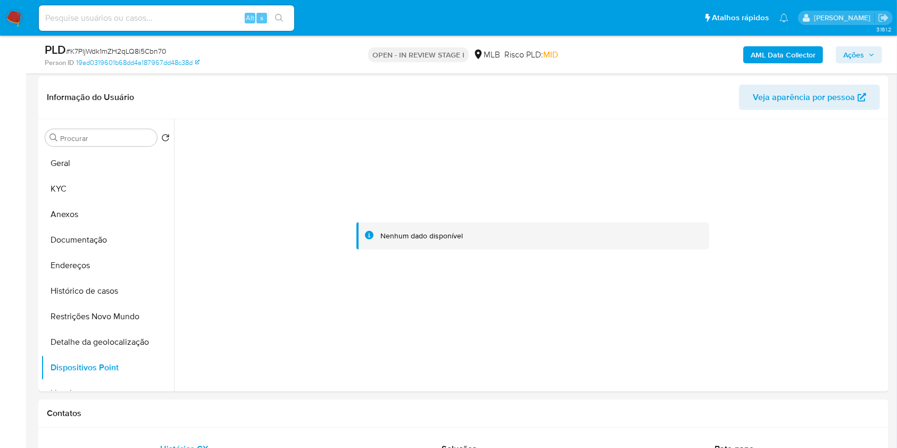
drag, startPoint x: 868, startPoint y: 62, endPoint x: 845, endPoint y: 64, distance: 23.0
click at [867, 62] on span "Ações" at bounding box center [858, 54] width 31 height 15
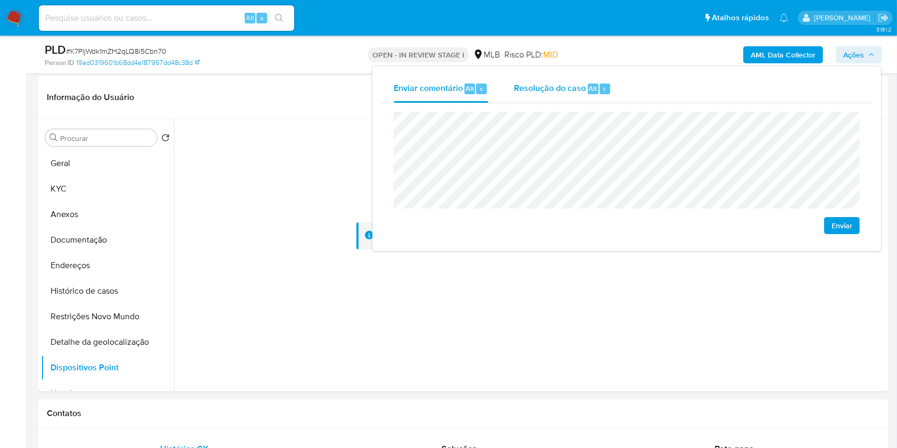
click at [534, 96] on div "Resolução do caso Alt r" at bounding box center [562, 89] width 97 height 28
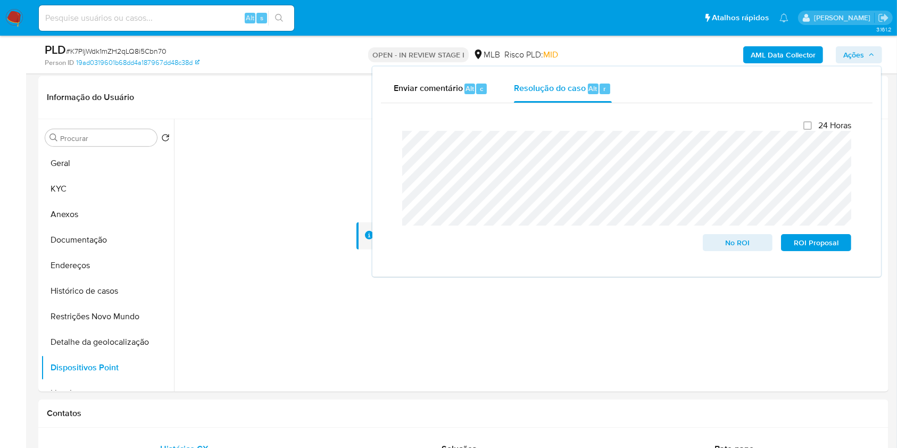
click at [614, 45] on div "AML Data Collector Ações Enviar comentário Alt c Resolução do caso Alt r Fecham…" at bounding box center [744, 54] width 276 height 25
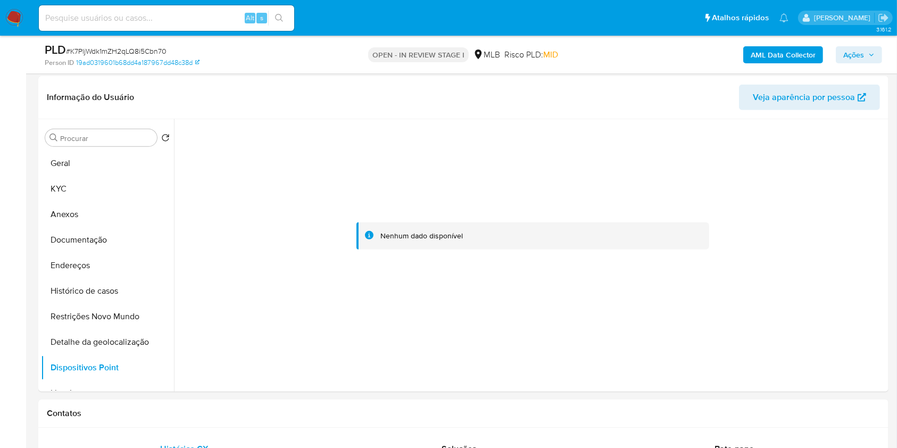
click at [764, 52] on b "AML Data Collector" at bounding box center [783, 54] width 65 height 17
click at [788, 47] on b "AML Data Collector" at bounding box center [783, 54] width 65 height 17
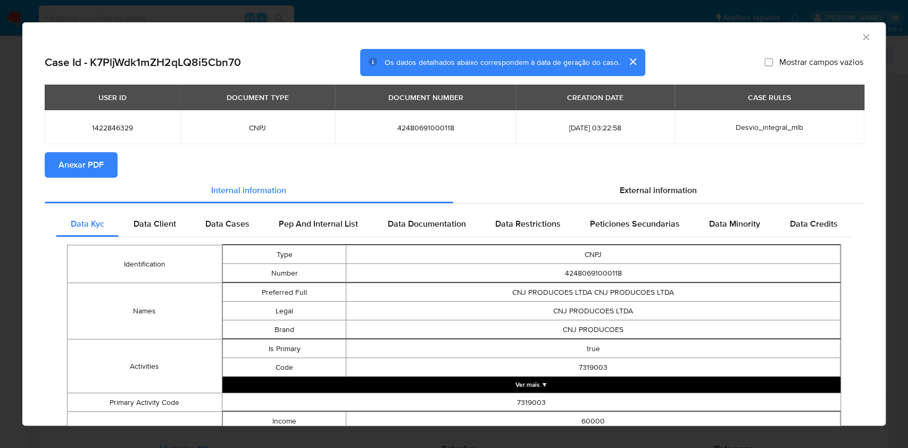
click at [106, 164] on button "Anexar PDF" at bounding box center [81, 165] width 73 height 26
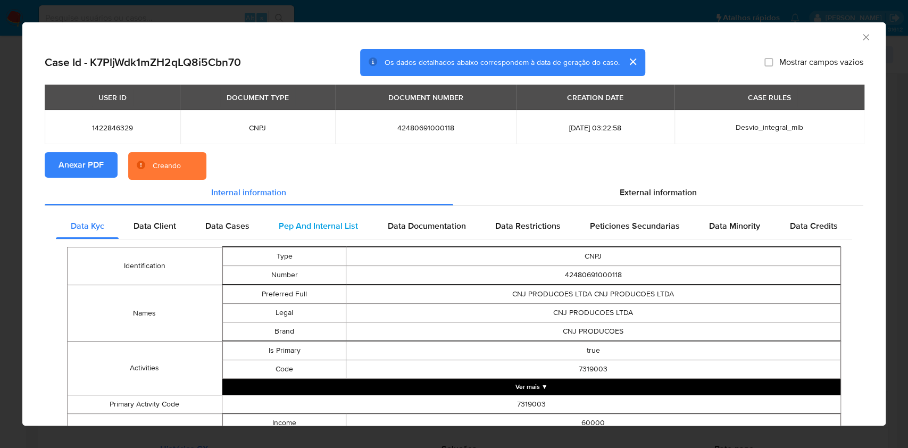
click at [331, 220] on span "Pep And Internal List" at bounding box center [318, 226] width 79 height 12
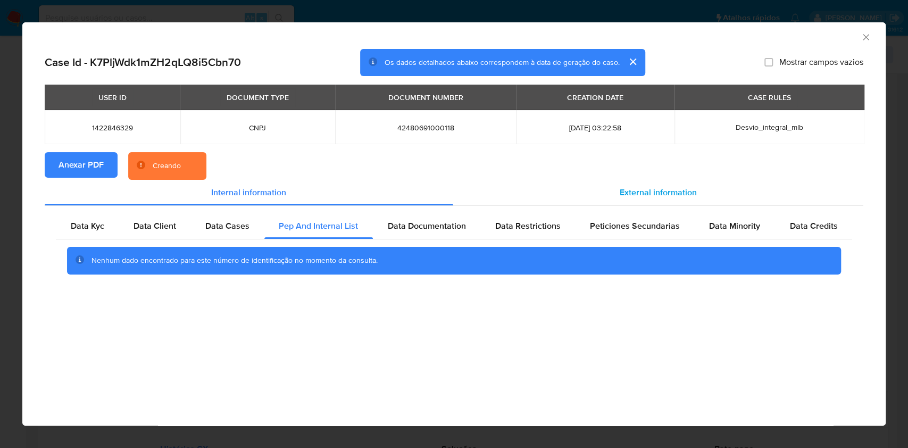
click at [557, 199] on div "External information" at bounding box center [658, 193] width 411 height 26
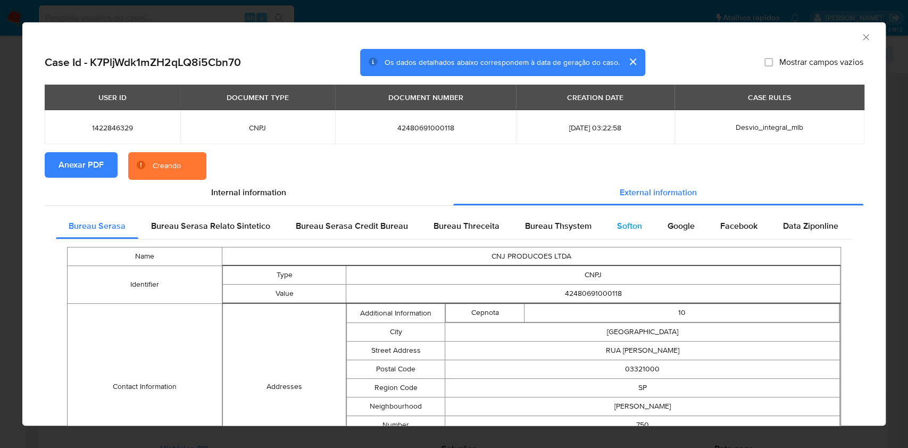
click at [604, 222] on div "Softon" at bounding box center [629, 226] width 51 height 26
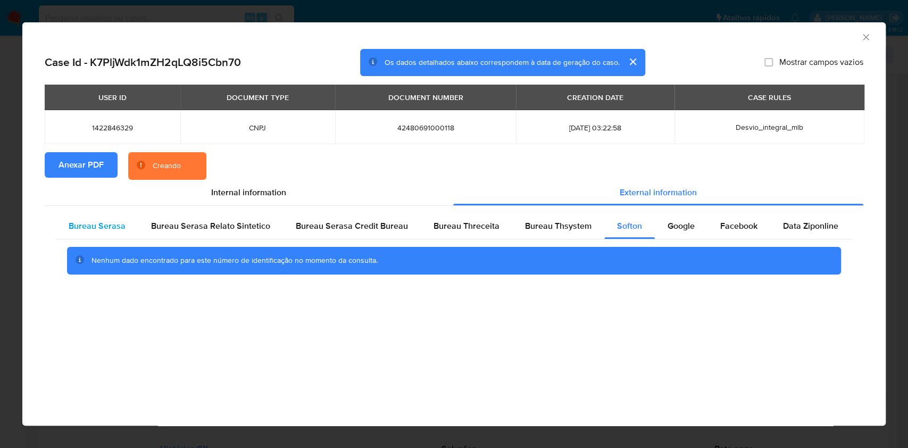
click at [107, 229] on span "Bureau Serasa" at bounding box center [97, 226] width 57 height 12
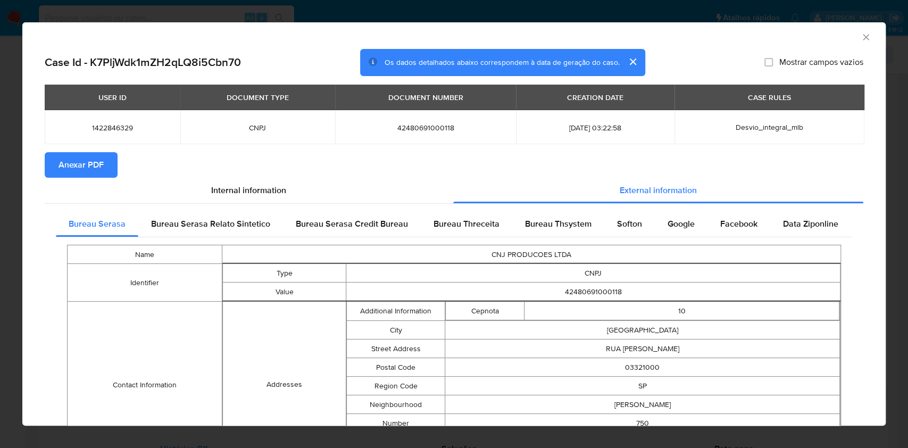
click at [861, 39] on icon "Fechar a janela" at bounding box center [866, 37] width 11 height 11
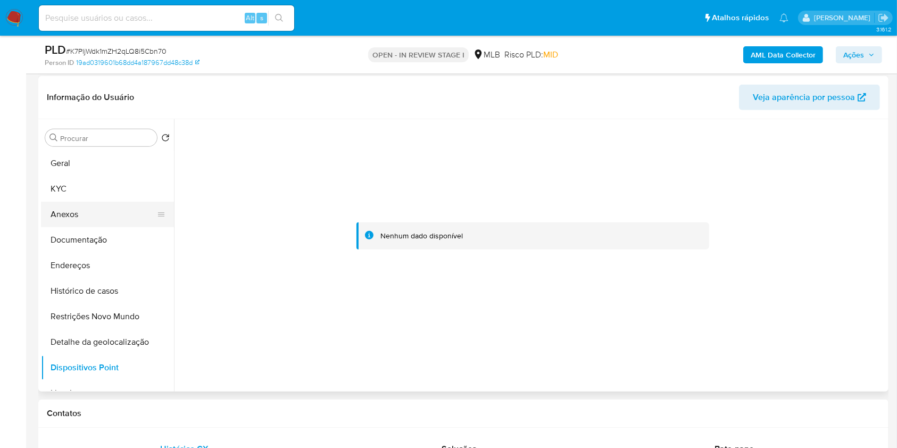
click at [117, 222] on button "Anexos" at bounding box center [103, 215] width 124 height 26
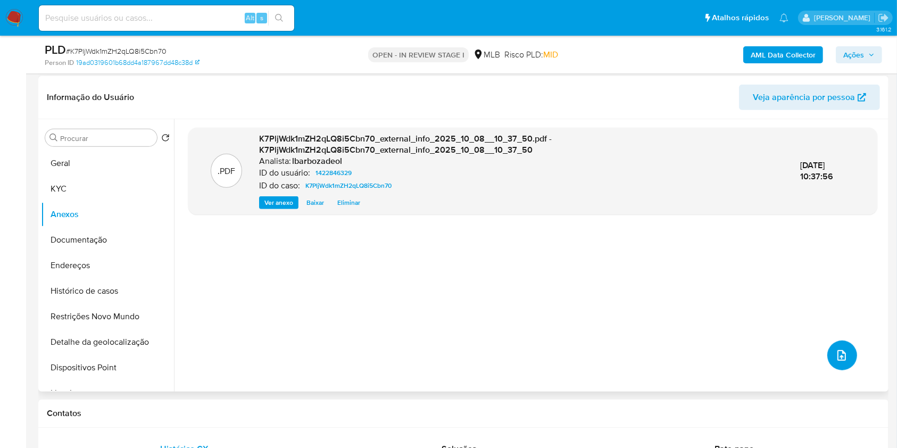
click at [840, 354] on icon "upload-file" at bounding box center [841, 355] width 13 height 13
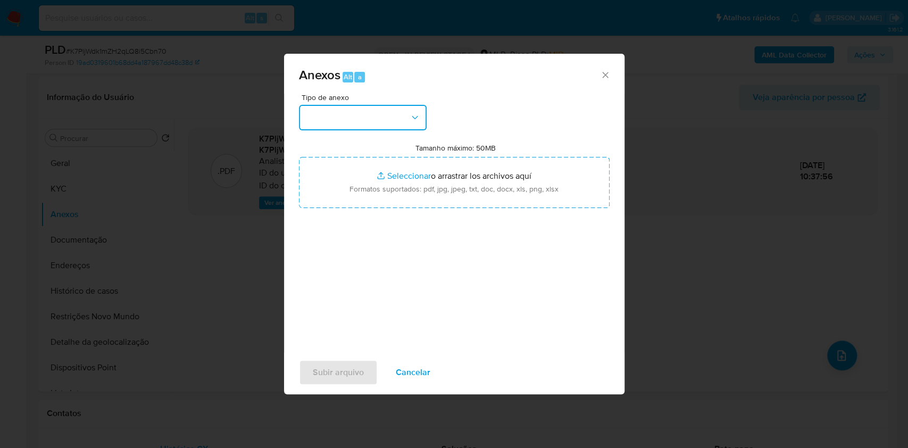
click at [394, 119] on button "button" at bounding box center [363, 118] width 128 height 26
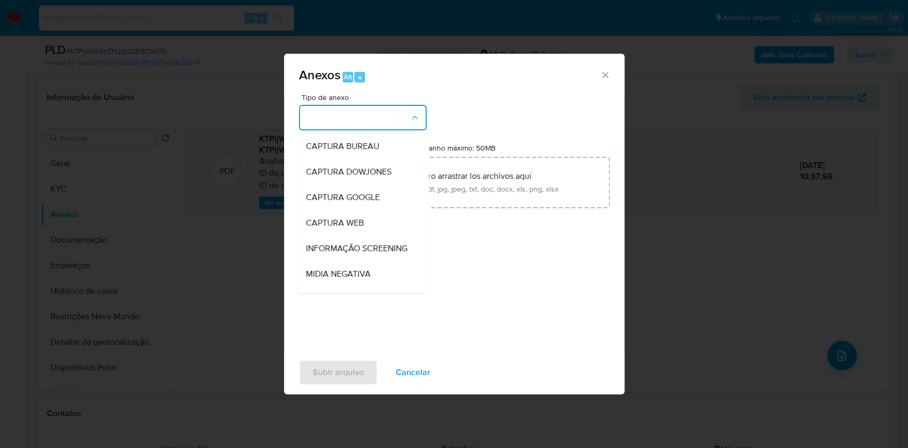
scroll to position [163, 0]
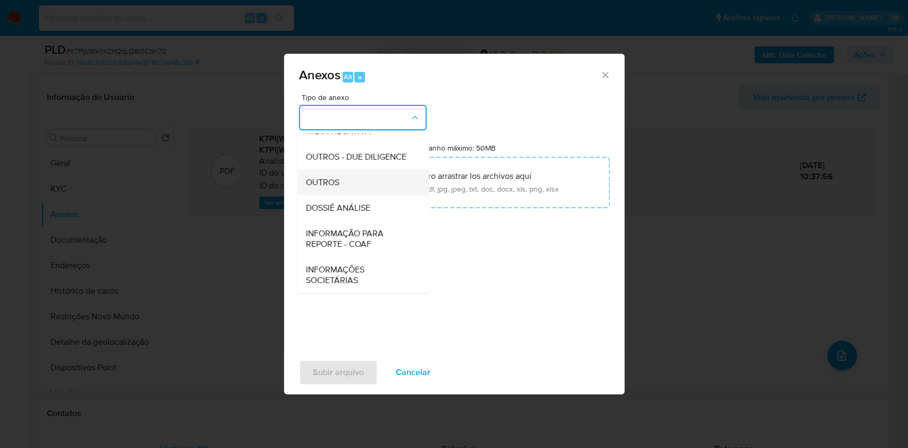
click at [379, 183] on div "OUTROS" at bounding box center [359, 183] width 109 height 26
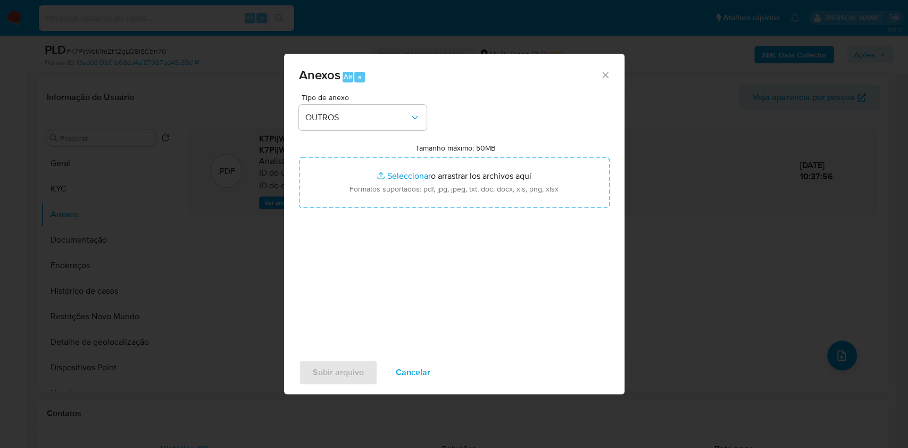
click at [386, 132] on div "Tipo de anexo OUTROS Tamanho máximo: 50MB Seleccionar archivos Seleccionar o ar…" at bounding box center [454, 219] width 311 height 251
click at [387, 122] on span "OUTROS" at bounding box center [357, 117] width 104 height 11
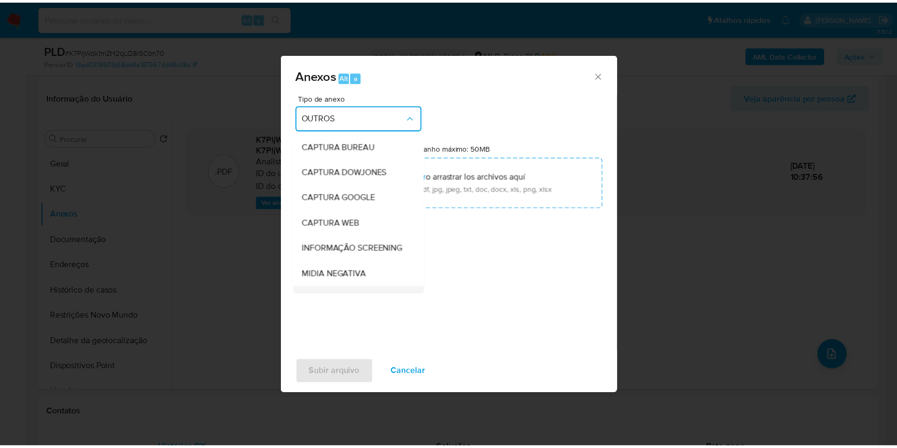
scroll to position [132, 0]
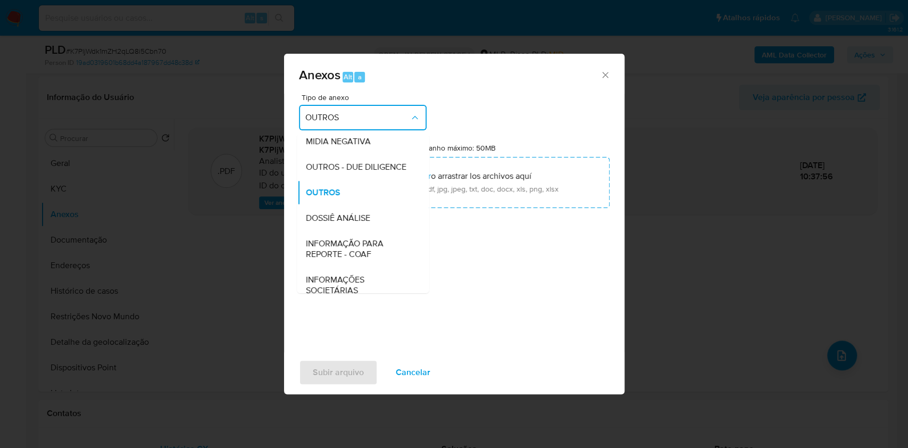
click at [360, 230] on div "DOSSIÊ ANÁLISE" at bounding box center [359, 218] width 109 height 26
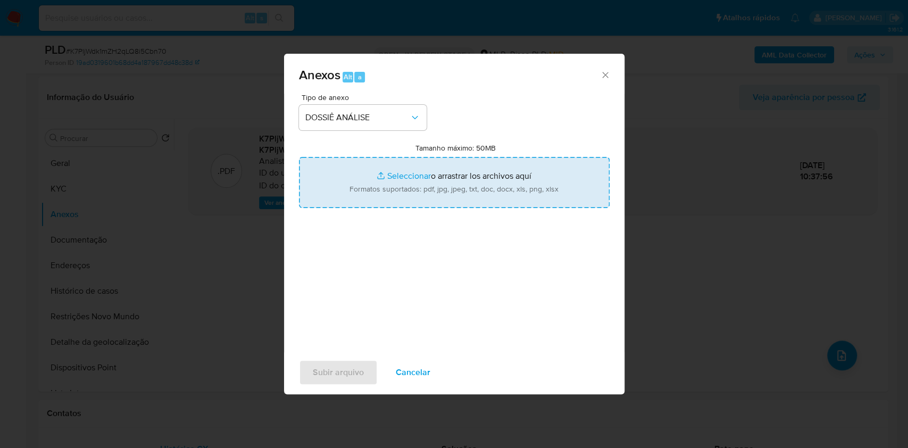
click at [369, 184] on input "Tamanho máximo: 50MB Seleccionar archivos" at bounding box center [454, 182] width 311 height 51
type input "C:\fakepath\Declinio - XXXX - CNPJ 42480691000118 - CNJ PRODUCOES LTDA.pdf"
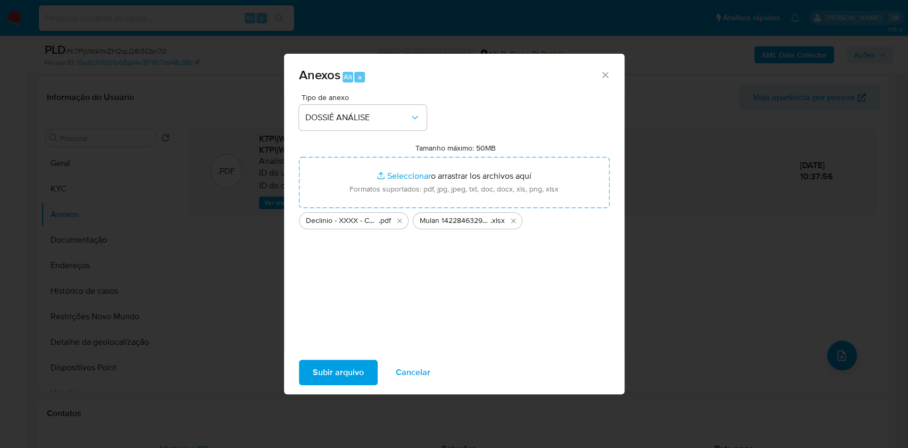
click at [336, 371] on span "Subir arquivo" at bounding box center [338, 372] width 51 height 23
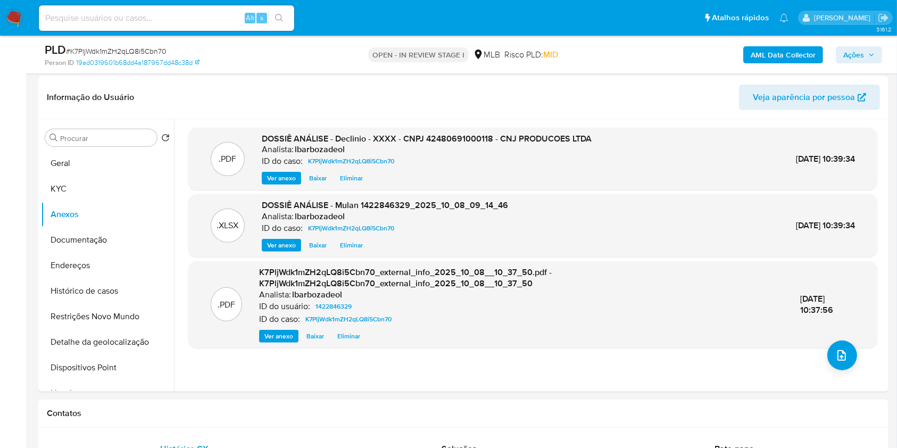
click at [762, 47] on b "AML Data Collector" at bounding box center [783, 54] width 65 height 17
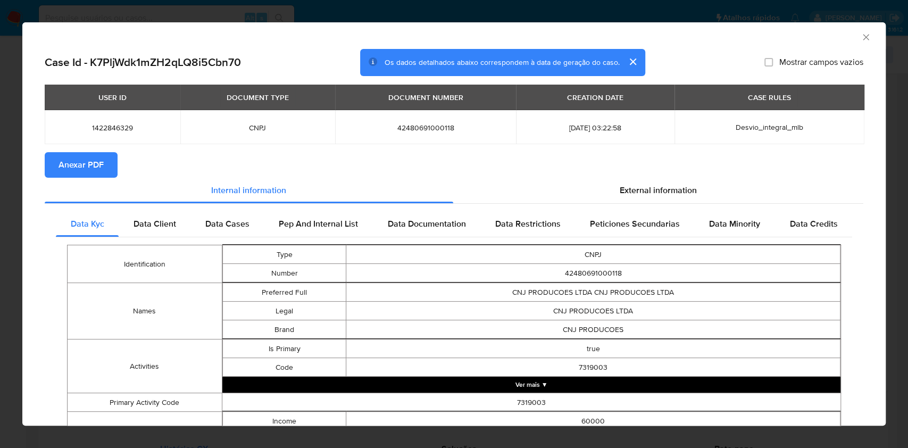
click at [88, 169] on span "Anexar PDF" at bounding box center [81, 164] width 45 height 23
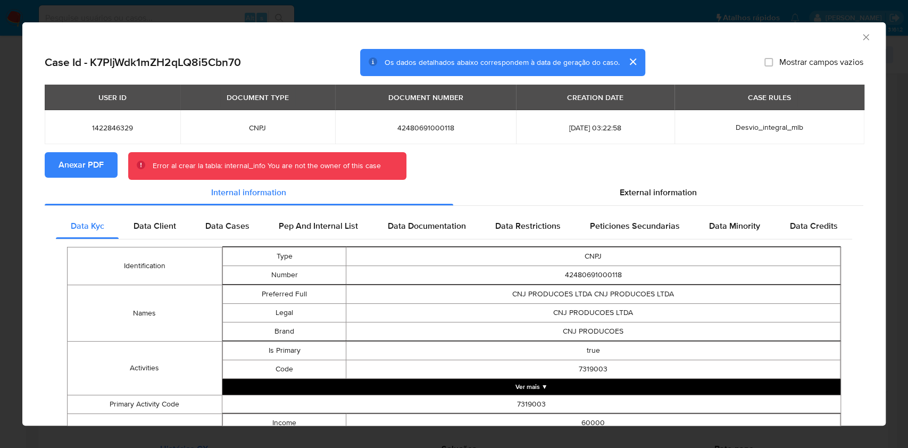
click at [861, 36] on icon "Fechar a janela" at bounding box center [866, 37] width 11 height 11
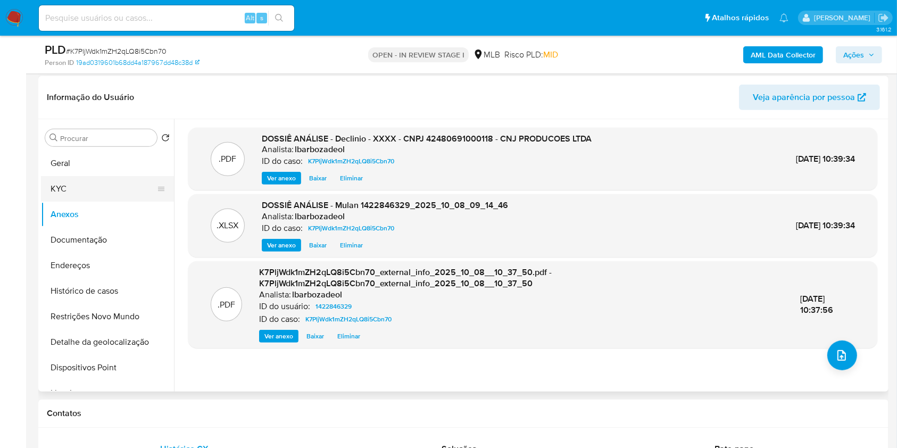
click at [129, 187] on button "KYC" at bounding box center [103, 189] width 124 height 26
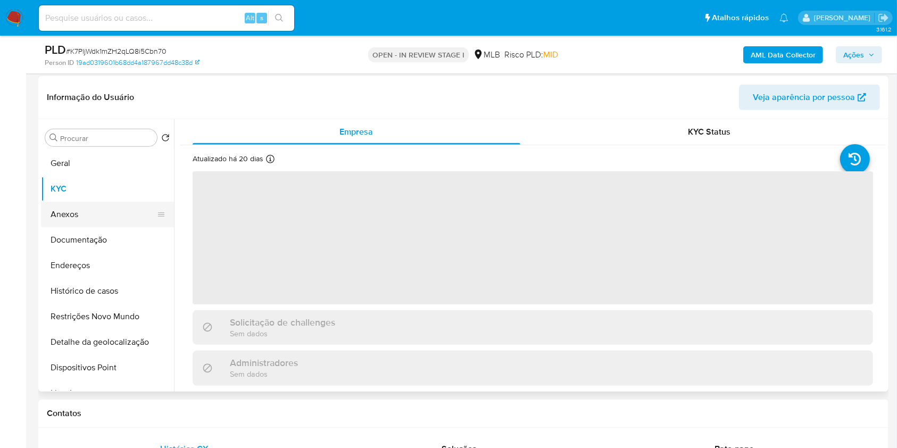
click at [115, 203] on button "Anexos" at bounding box center [103, 215] width 124 height 26
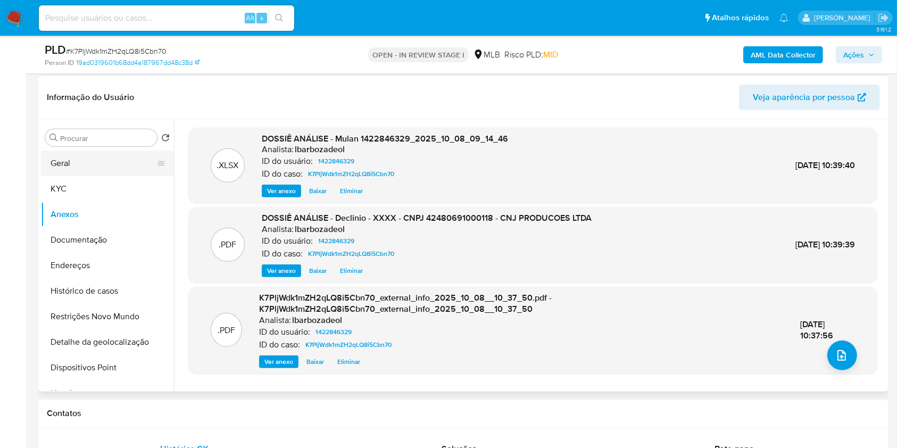
click at [104, 154] on button "Geral" at bounding box center [103, 164] width 124 height 26
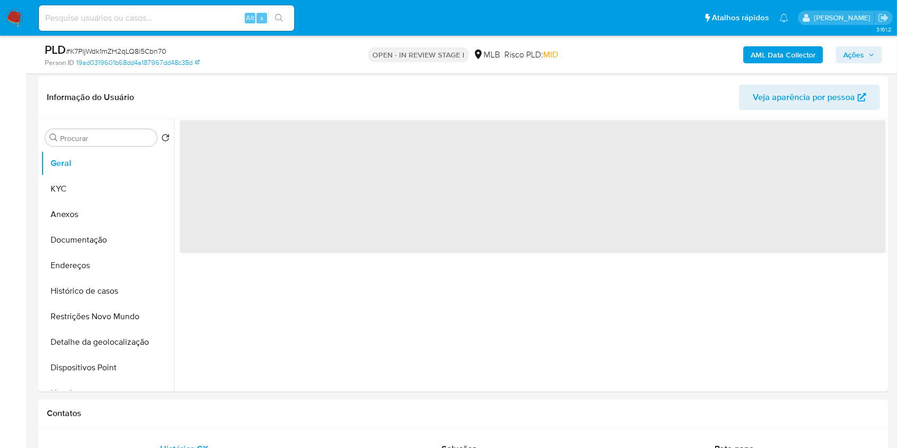
click at [769, 48] on b "AML Data Collector" at bounding box center [783, 54] width 65 height 17
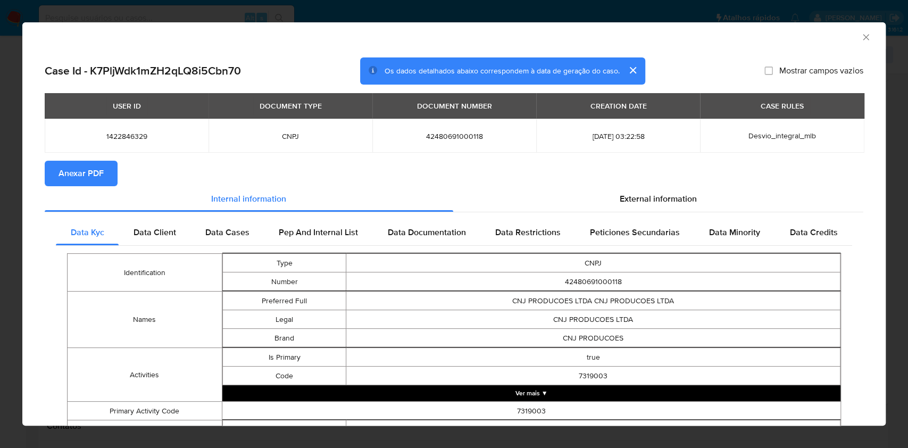
click at [99, 173] on span "Anexar PDF" at bounding box center [81, 173] width 45 height 23
click at [863, 39] on icon "Fechar a janela" at bounding box center [866, 37] width 6 height 6
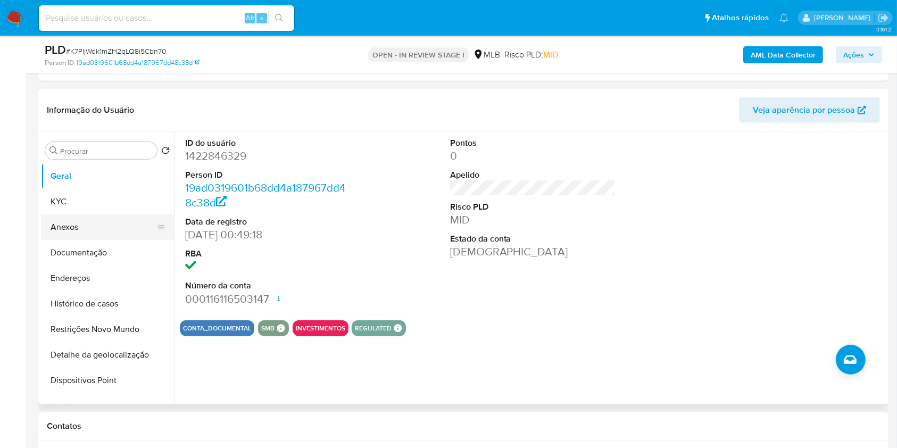
click at [111, 221] on button "Anexos" at bounding box center [103, 227] width 124 height 26
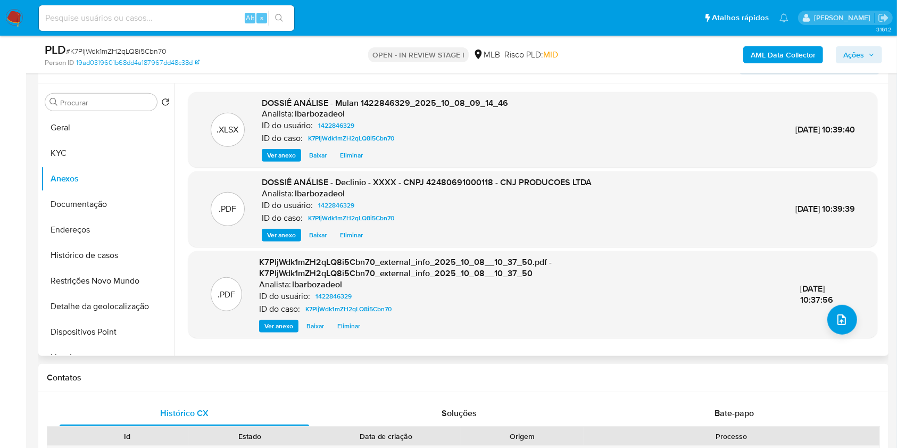
scroll to position [445, 0]
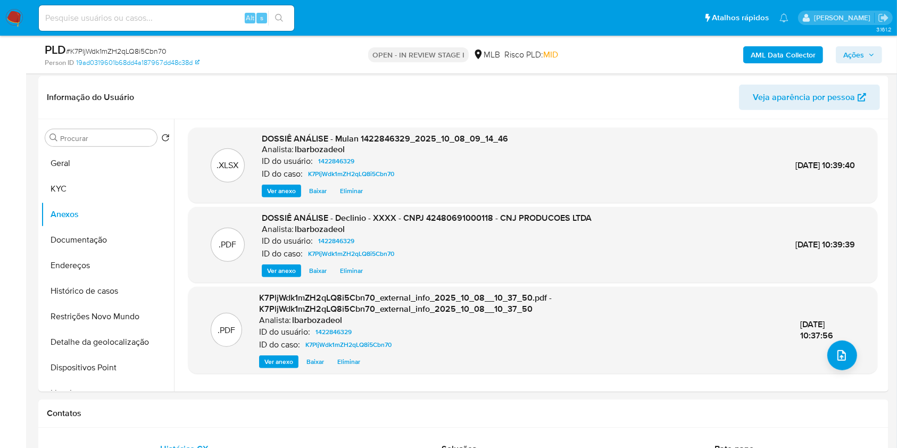
click at [871, 52] on icon "button" at bounding box center [871, 55] width 6 height 6
click at [705, 134] on div ".XLSX DOSSIÊ ANÁLISE - Mulan 1422846329_2025_10_08_09_14_46 Analista: lbarbozad…" at bounding box center [533, 165] width 678 height 65
click at [852, 57] on span "Ações" at bounding box center [853, 54] width 21 height 17
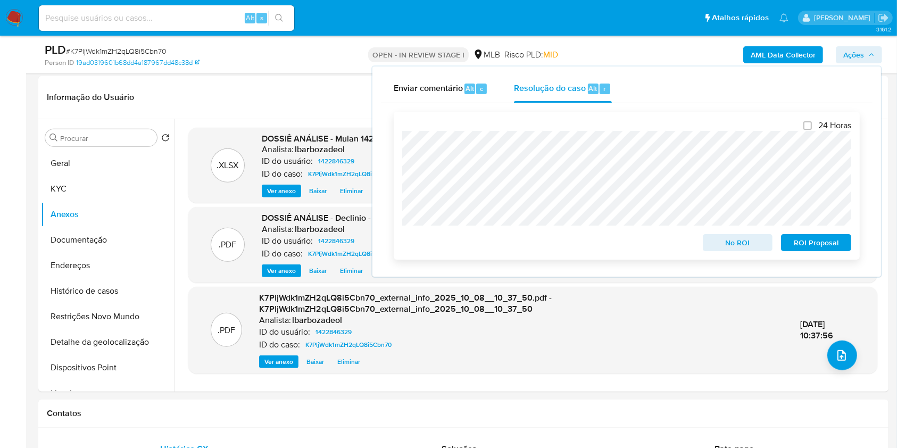
click at [728, 238] on span "No ROI" at bounding box center [737, 242] width 55 height 15
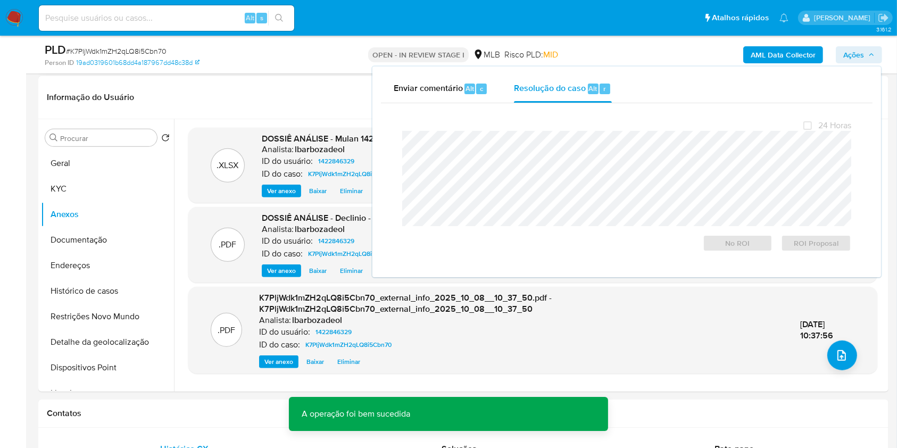
scroll to position [0, 0]
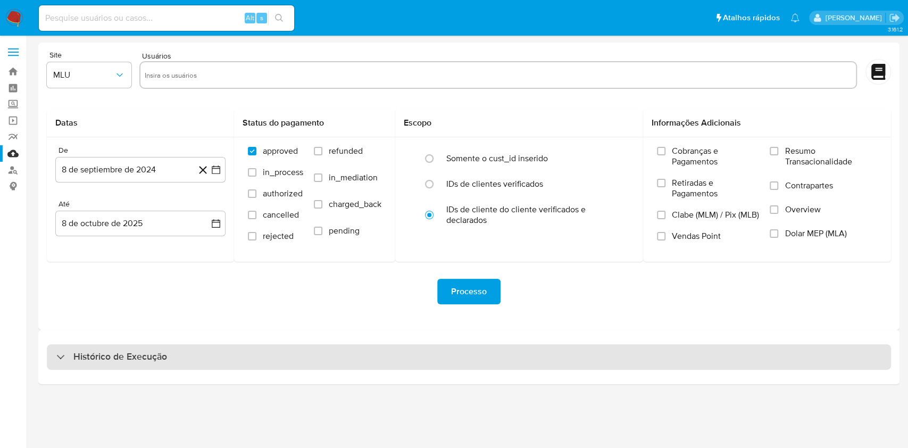
click at [388, 359] on div "Histórico de Execução" at bounding box center [469, 357] width 844 height 26
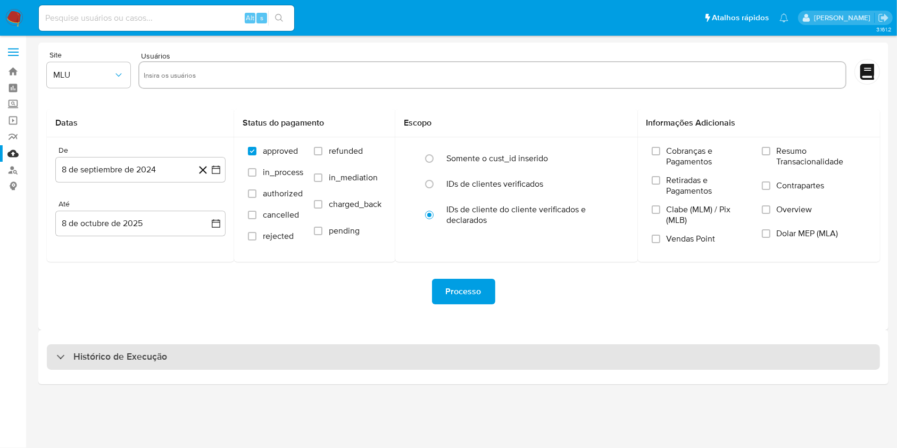
select select "10"
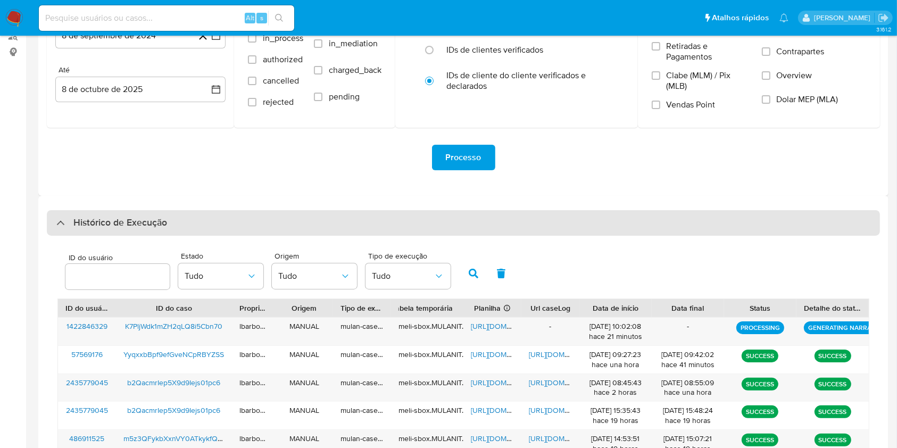
scroll to position [179, 0]
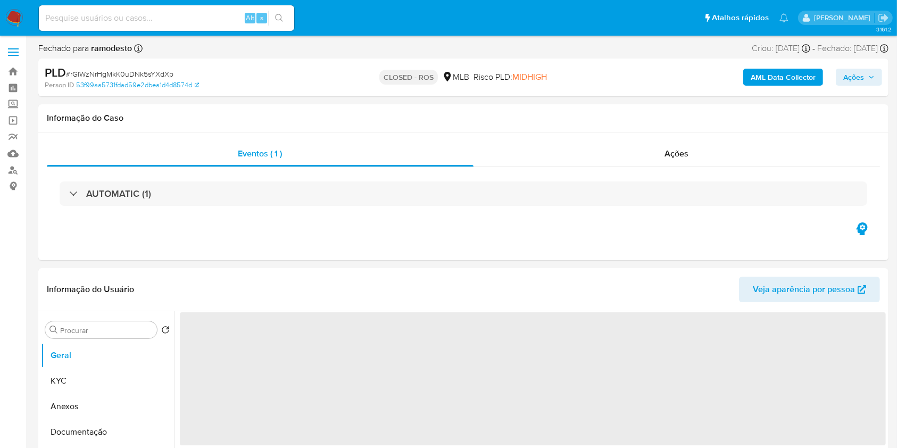
select select "10"
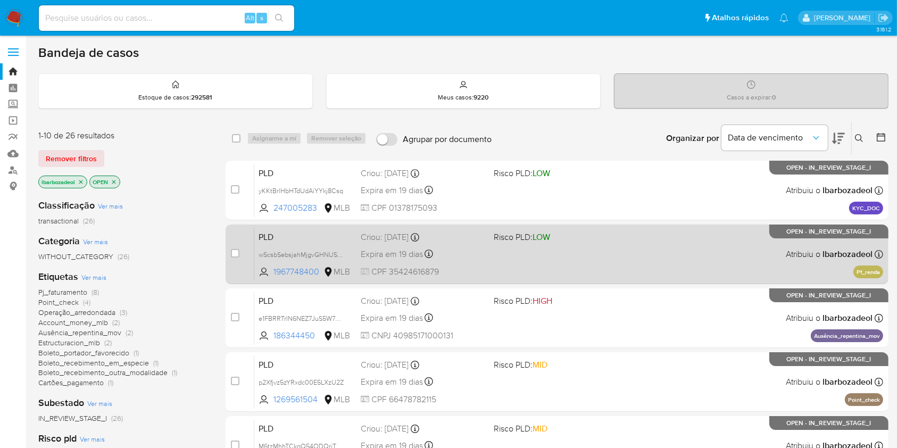
click at [502, 266] on div "PLD wScsbSebsjahMjgvGHNUSzyh 1967748400 MLB Risco PLD: LOW Criou: [DATE] Criou:…" at bounding box center [568, 254] width 629 height 54
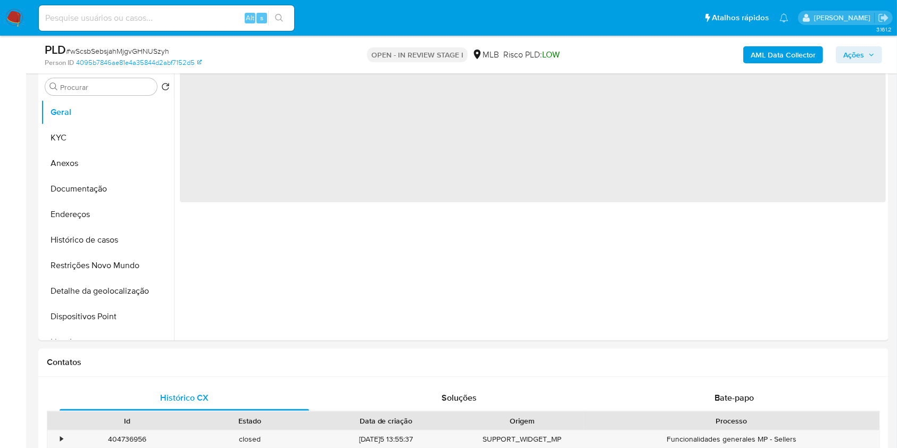
select select "10"
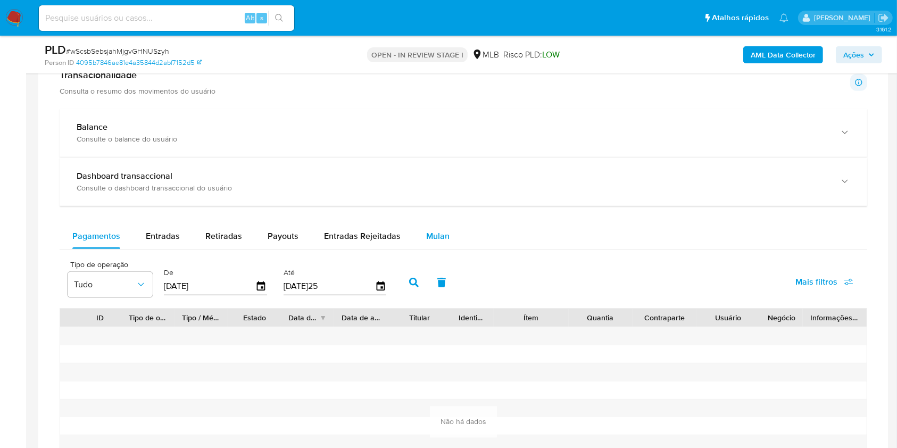
click at [438, 235] on span "Mulan" at bounding box center [437, 236] width 23 height 12
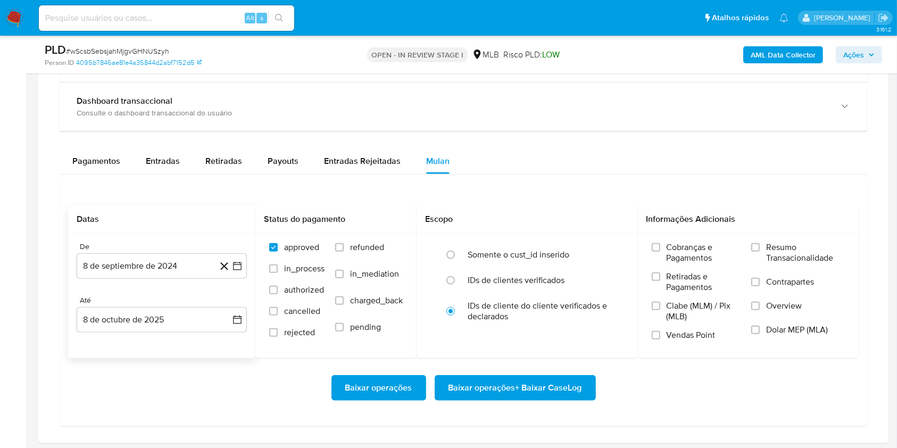
scroll to position [834, 0]
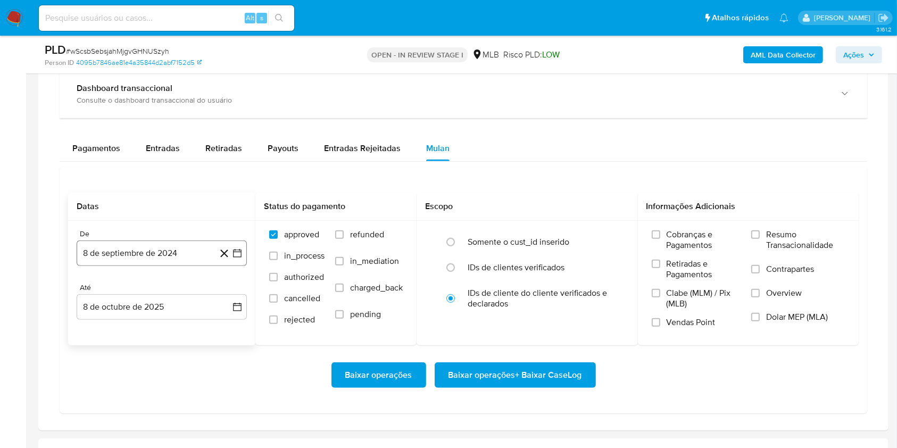
click at [170, 259] on button "8 de septiembre de 2024" at bounding box center [162, 253] width 170 height 26
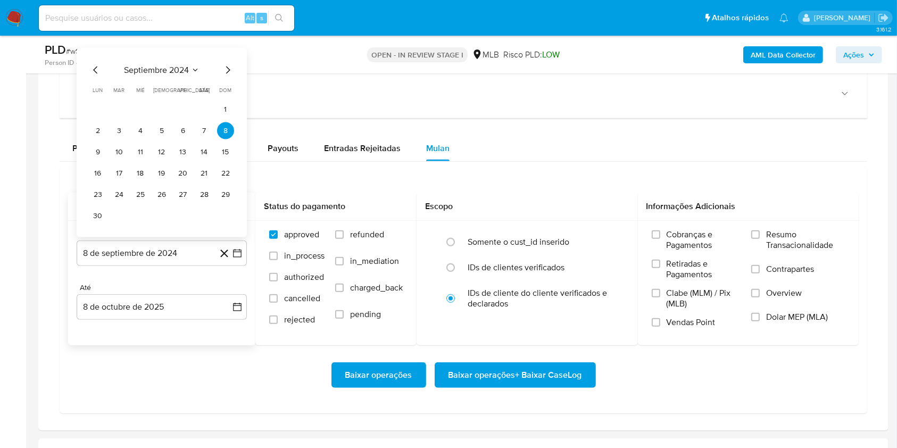
click at [149, 70] on span "septiembre 2024" at bounding box center [156, 70] width 65 height 11
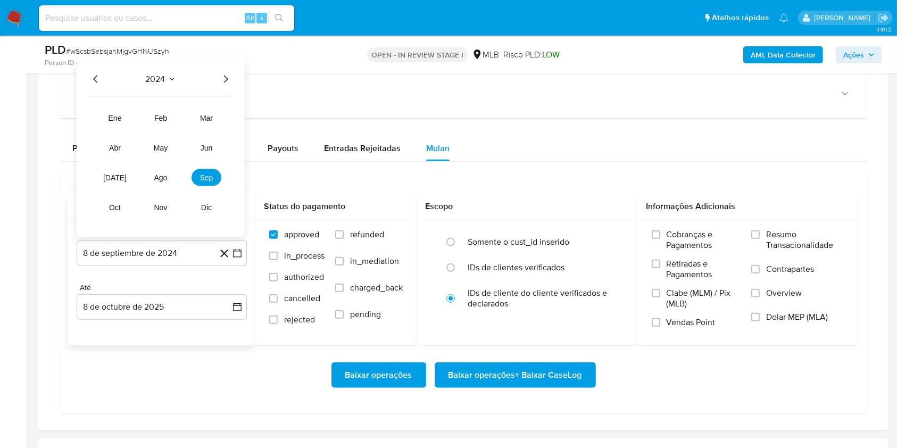
click at [223, 79] on icon "Año siguiente" at bounding box center [225, 79] width 13 height 13
click at [170, 173] on button "ago" at bounding box center [161, 177] width 30 height 17
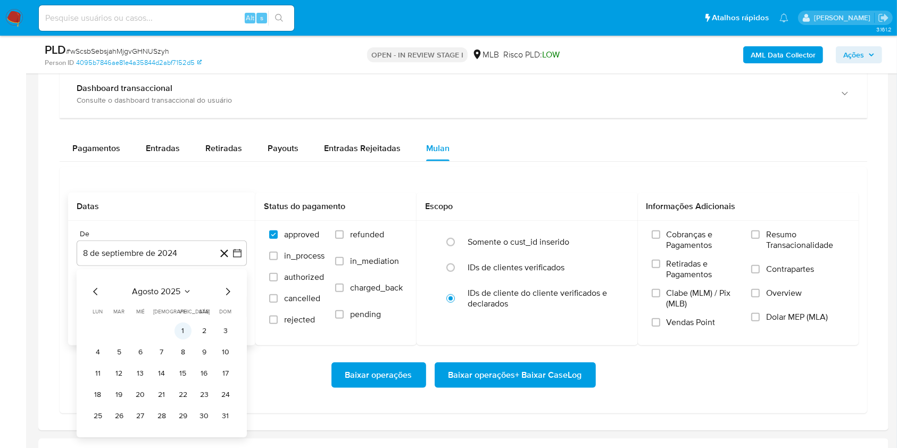
click at [177, 327] on button "1" at bounding box center [182, 330] width 17 height 17
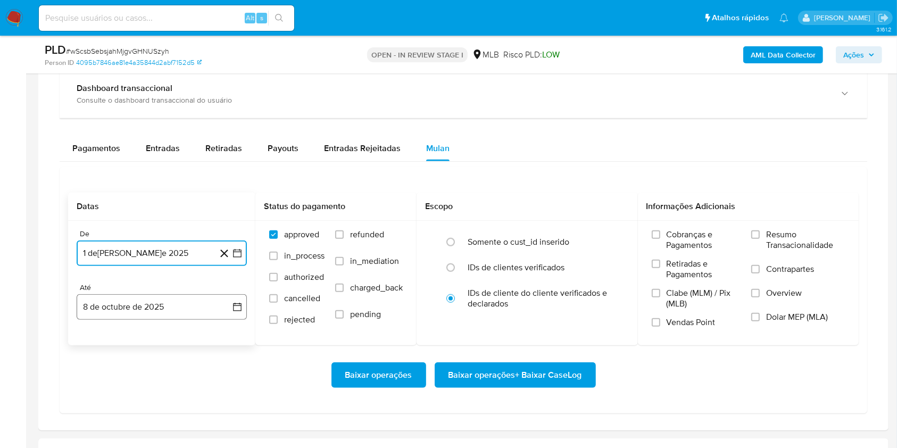
click at [178, 303] on button "8 de octubre de 2025" at bounding box center [162, 307] width 170 height 26
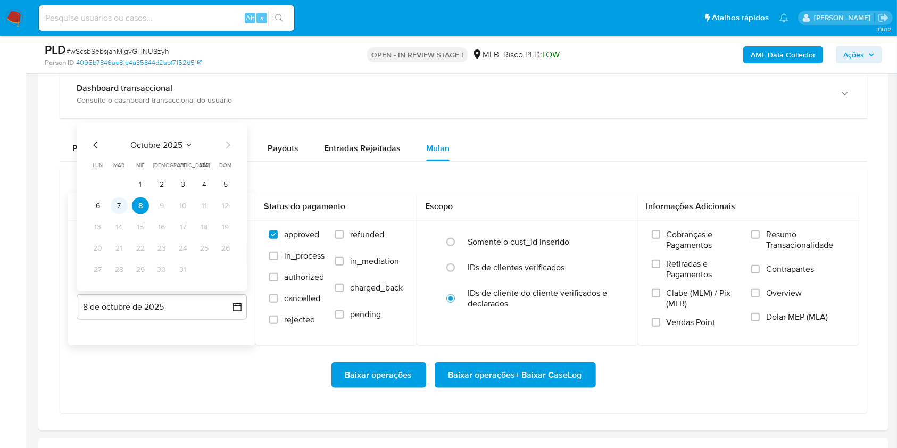
click at [122, 208] on button "7" at bounding box center [119, 205] width 17 height 17
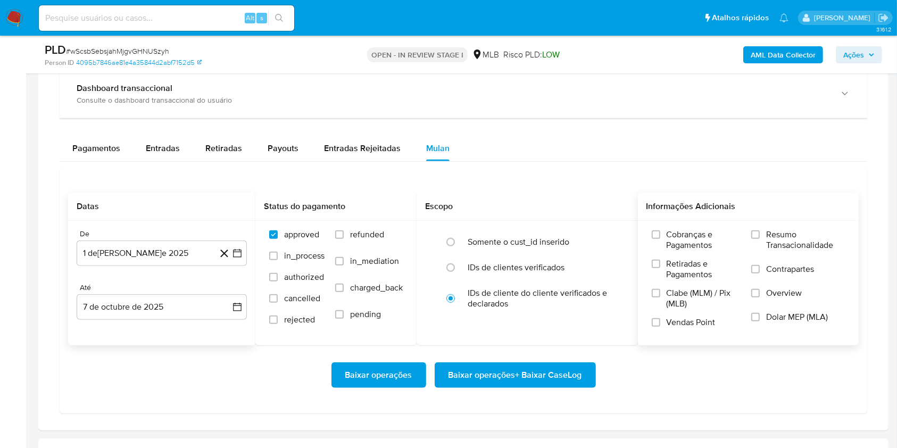
click at [781, 235] on span "Resumo Transacionalidade" at bounding box center [805, 239] width 79 height 21
click at [760, 235] on input "Resumo Transacionalidade" at bounding box center [755, 234] width 9 height 9
click at [546, 376] on span "Baixar operações + Baixar CaseLog" at bounding box center [515, 374] width 134 height 23
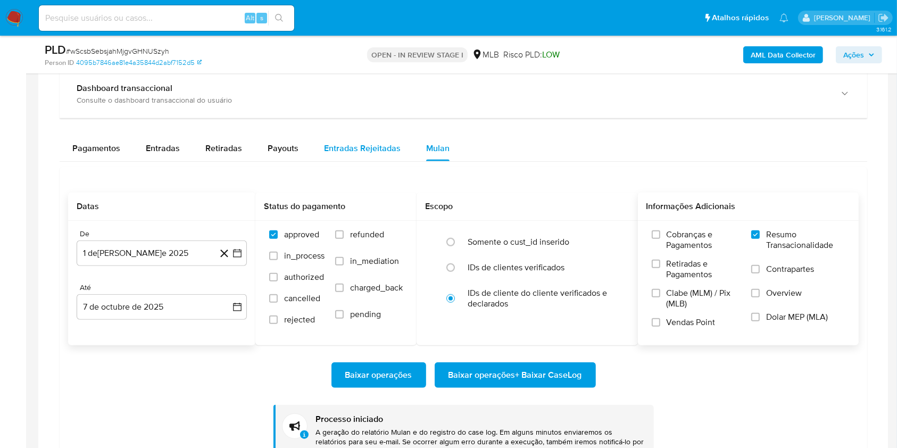
scroll to position [0, 0]
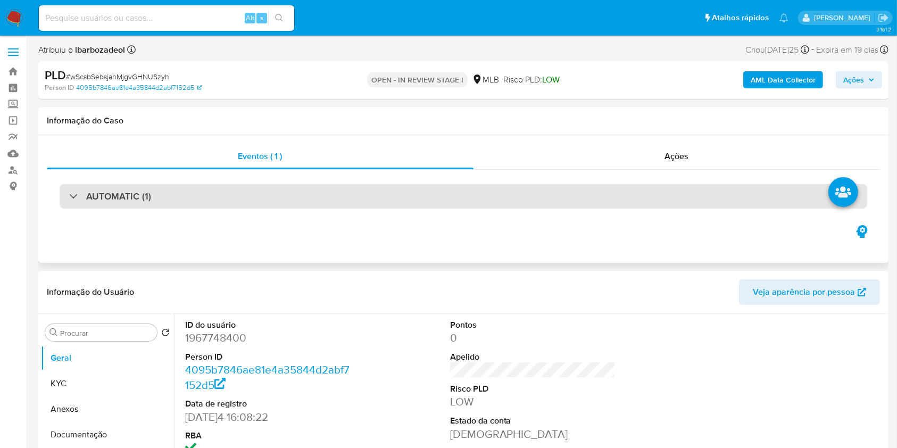
click at [345, 199] on div "AUTOMATIC (1)" at bounding box center [463, 196] width 807 height 24
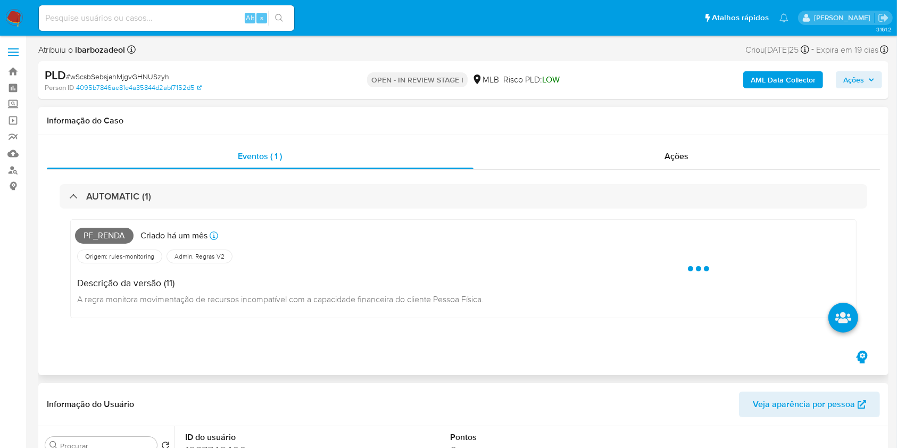
click at [106, 235] on span "Pf_renda" at bounding box center [104, 236] width 59 height 16
click at [106, 236] on span "Pf_renda" at bounding box center [104, 236] width 59 height 16
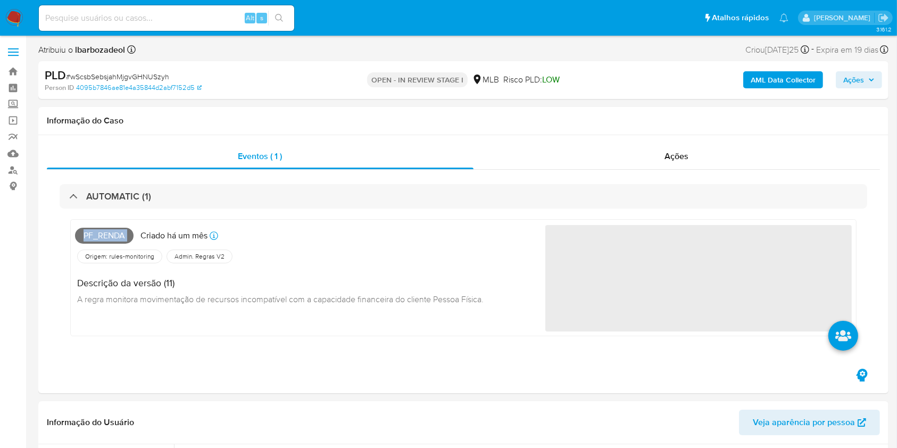
copy span "Pf_renda"
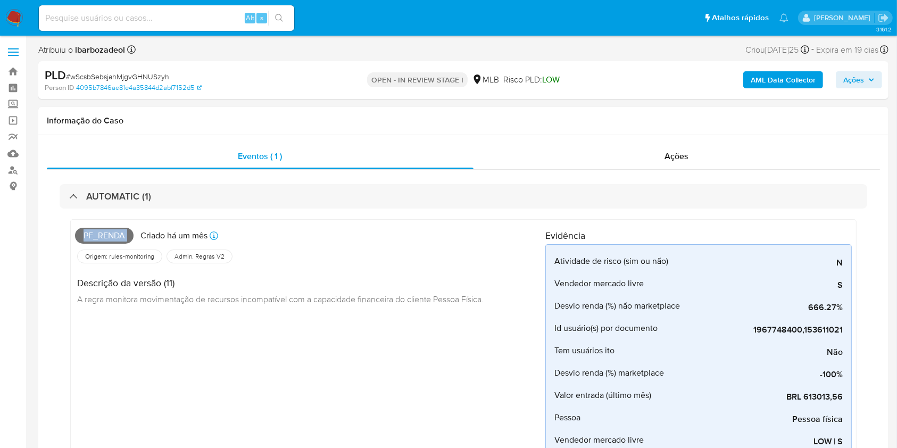
click at [842, 78] on button "Ações" at bounding box center [859, 79] width 46 height 17
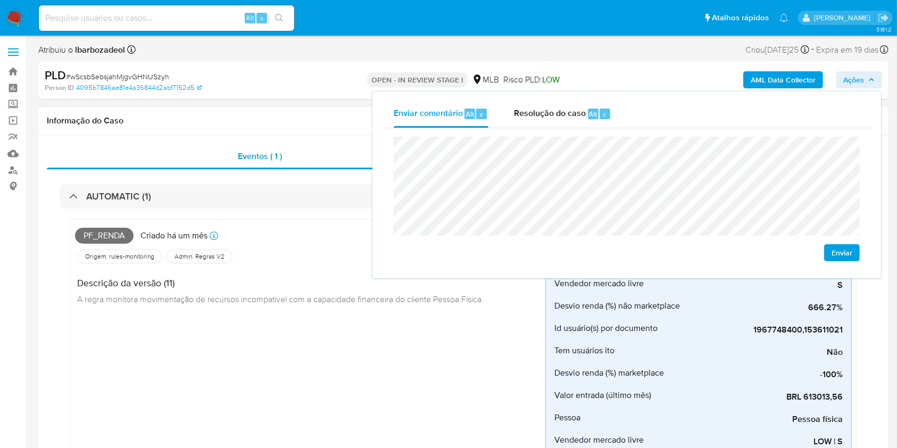
click at [343, 261] on div "Origem: rules-monitoring Referência ao id da tabela de resultados da regra em r…" at bounding box center [310, 256] width 470 height 18
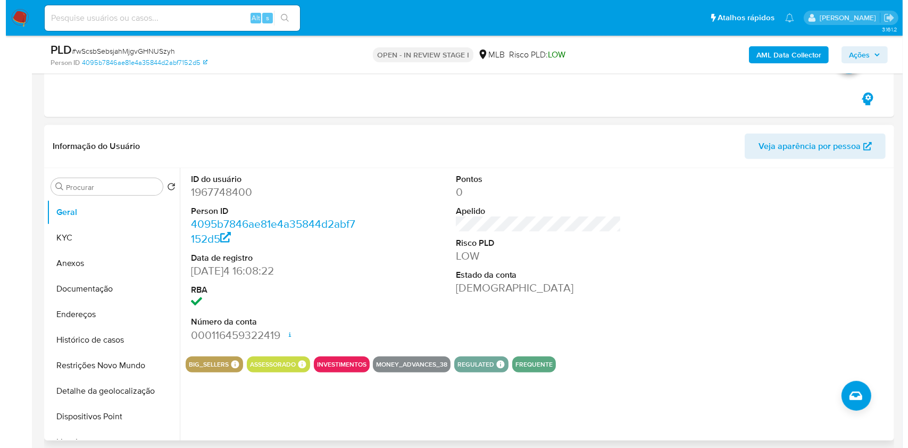
scroll to position [547, 0]
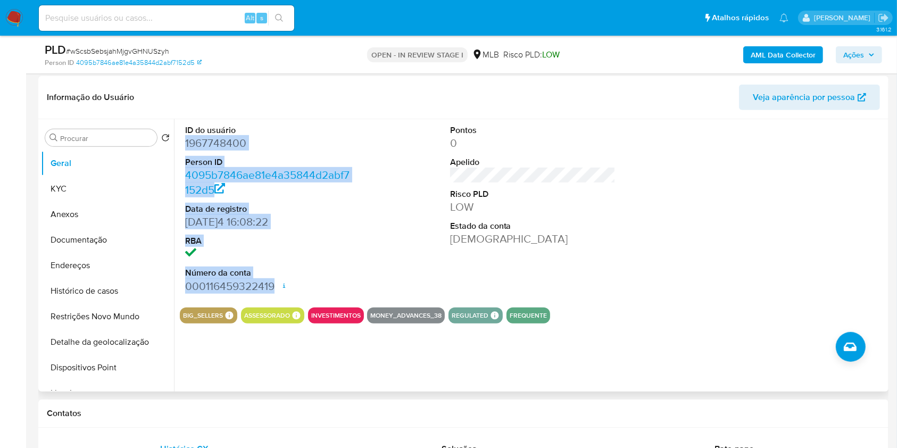
drag, startPoint x: 187, startPoint y: 146, endPoint x: 271, endPoint y: 281, distance: 159.1
click at [271, 281] on dl "ID do usuário 1967748400 Person ID 4095b7846ae81e4a35844d2abf7152d5 Data de reg…" at bounding box center [268, 208] width 166 height 169
copy dl "1967748400 Person ID 4095b7846ae81e4a35844d2abf7152d5 Data de registro [DATE] 1…"
click at [869, 60] on span "Ações" at bounding box center [858, 54] width 31 height 15
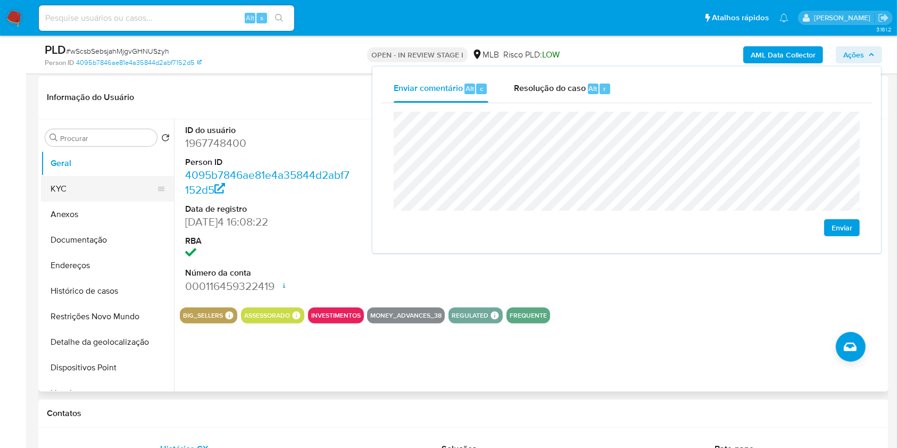
click at [113, 187] on button "KYC" at bounding box center [103, 189] width 124 height 26
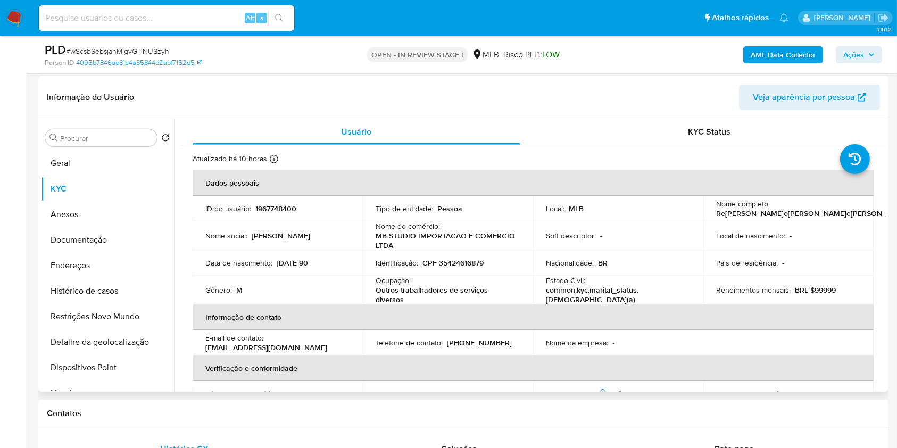
click at [454, 258] on p "CPF 35424616879" at bounding box center [452, 263] width 61 height 10
copy div "Identificação : CPF 35424616879"
click at [449, 259] on p "CPF 35424616879" at bounding box center [452, 263] width 61 height 10
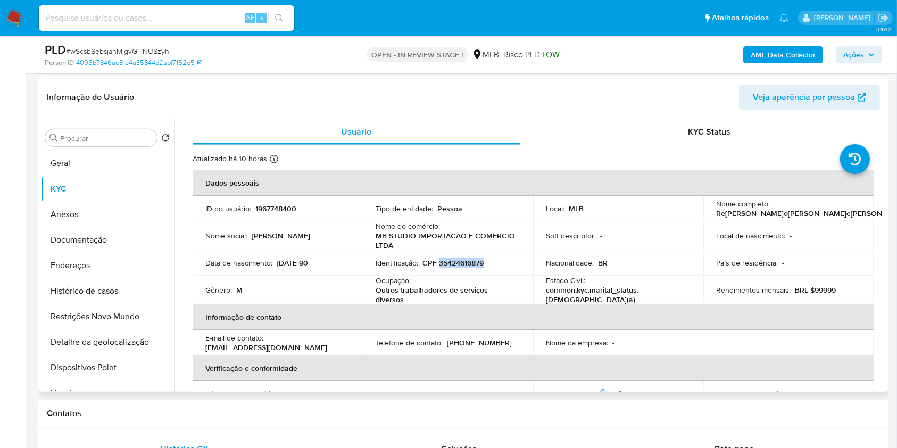
click at [449, 259] on p "CPF 35424616879" at bounding box center [452, 263] width 61 height 10
click at [852, 59] on span "Ações" at bounding box center [853, 54] width 21 height 17
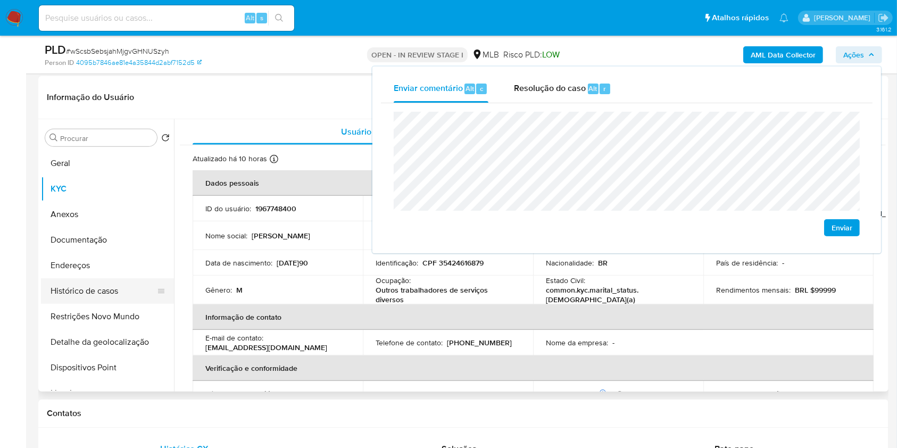
click at [70, 291] on button "Histórico de casos" at bounding box center [103, 291] width 124 height 26
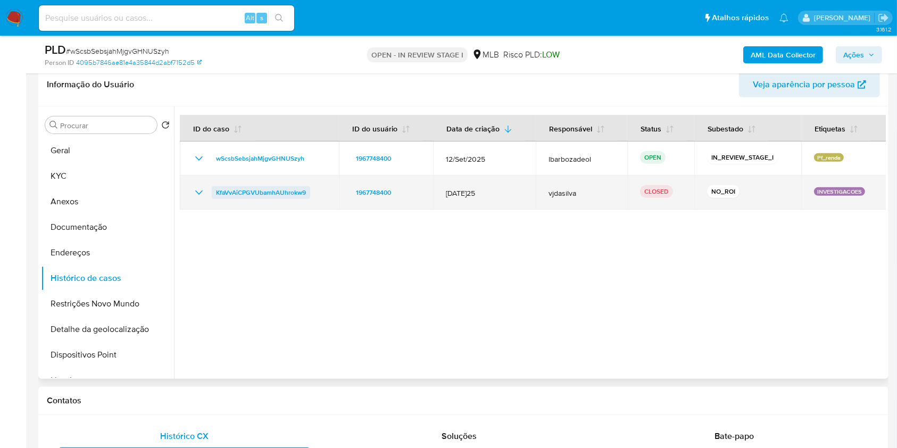
click at [272, 193] on span "KfaVvAiCPGVUbamhAUhrokw9" at bounding box center [261, 192] width 90 height 13
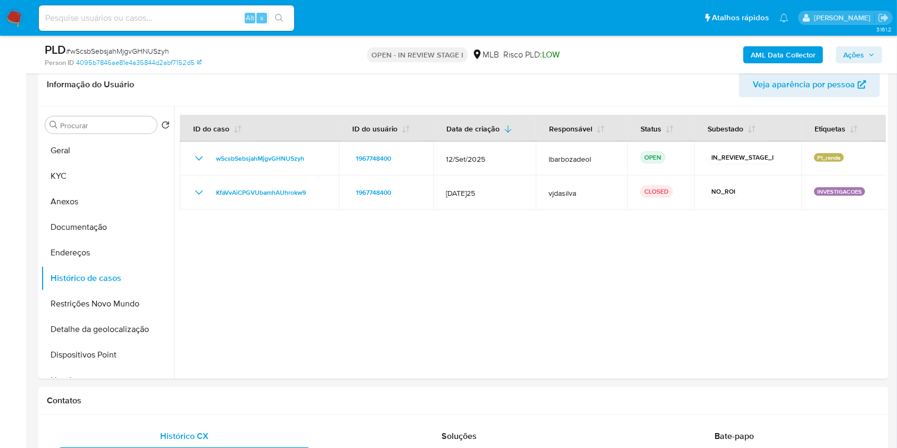
click at [853, 54] on span "Ações" at bounding box center [853, 54] width 21 height 17
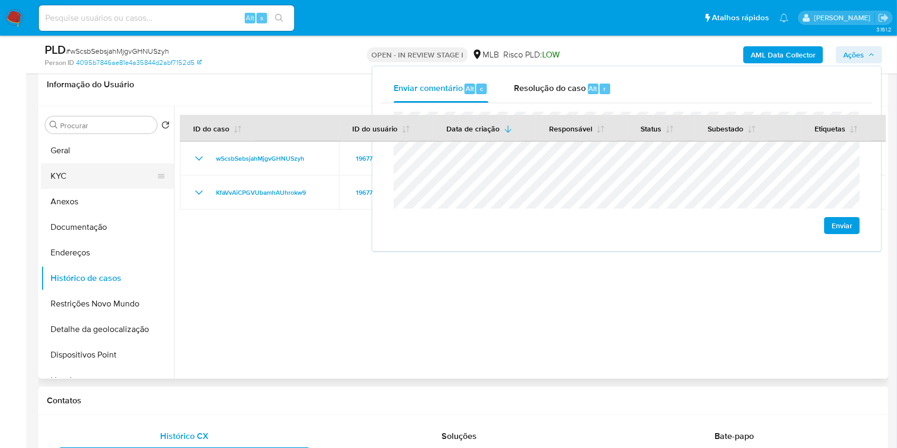
click at [90, 173] on button "KYC" at bounding box center [103, 176] width 124 height 26
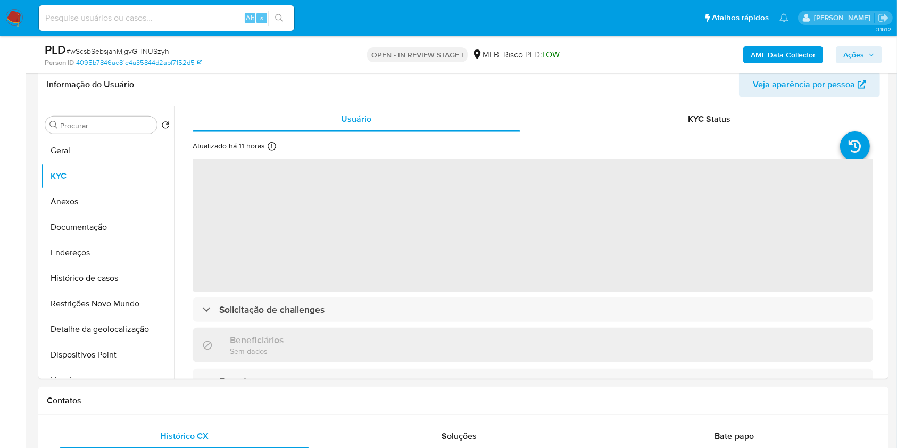
click at [869, 52] on icon "button" at bounding box center [871, 55] width 6 height 6
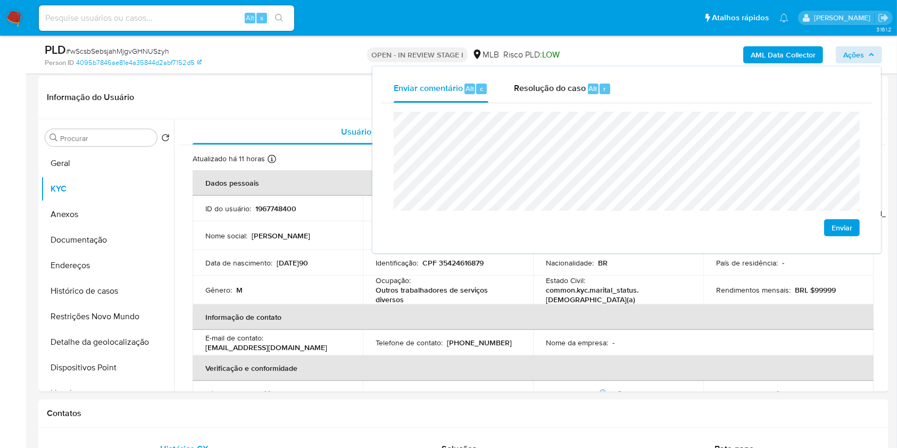
click at [263, 72] on div "PLD # wScsbSebsjahMjgvGHNUSzyh Person ID 4095b7846ae81e4a35844d2abf7152d5 OPEN …" at bounding box center [463, 55] width 850 height 38
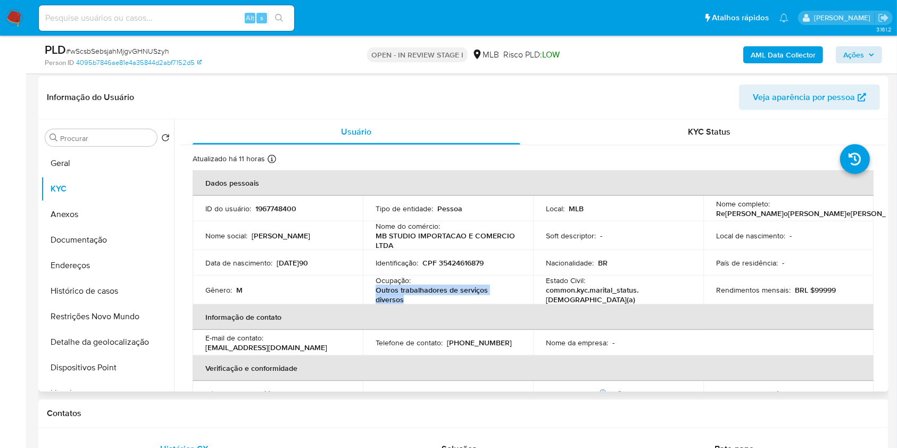
drag, startPoint x: 376, startPoint y: 291, endPoint x: 410, endPoint y: 298, distance: 34.2
click at [410, 298] on p "Outros trabalhadores de serviços diversos" at bounding box center [446, 294] width 140 height 19
copy p "Outros trabalhadores de serviços diversos"
click at [854, 53] on span "Ações" at bounding box center [853, 54] width 21 height 17
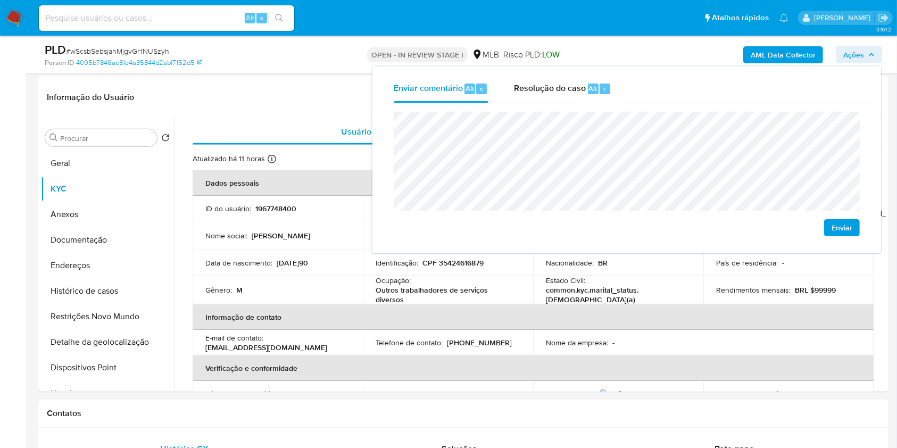
click at [800, 62] on b "AML Data Collector" at bounding box center [783, 54] width 65 height 17
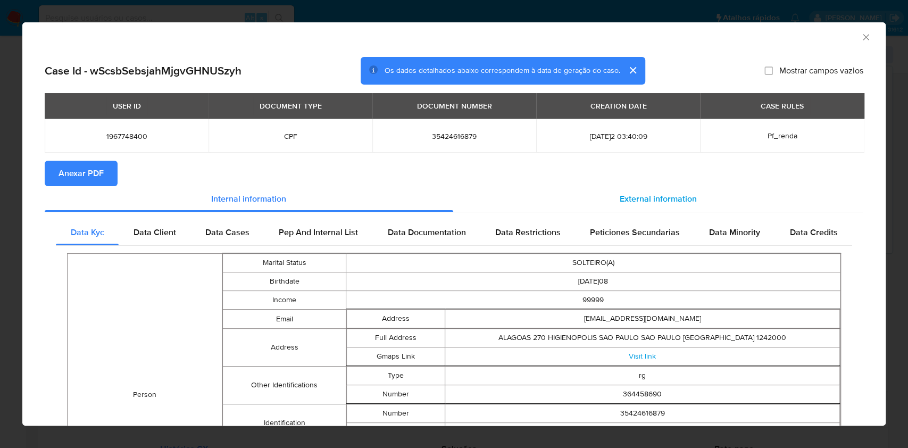
click at [530, 202] on div "External information" at bounding box center [658, 199] width 411 height 26
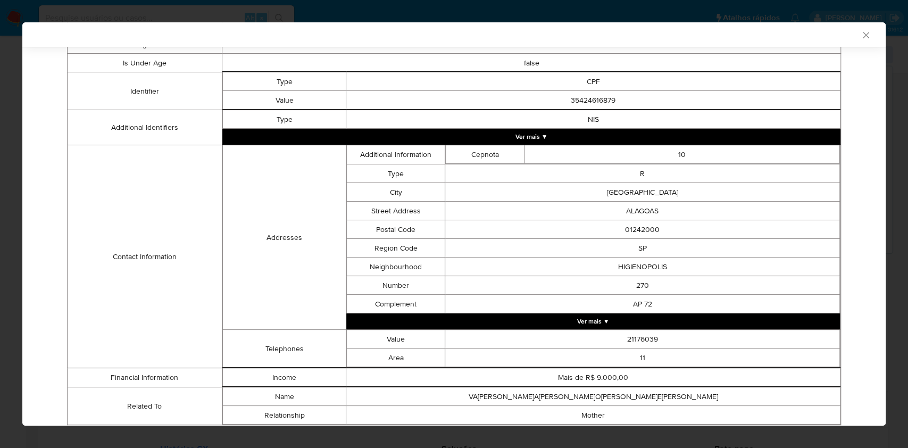
scroll to position [289, 0]
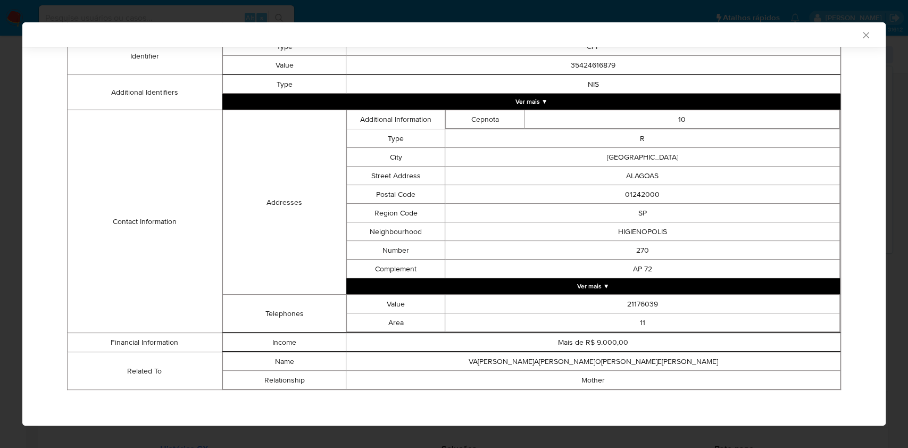
click at [605, 339] on td "Mais de R$ 9.000,00" at bounding box center [593, 342] width 494 height 19
copy td "Mais de R$ 9.000,00"
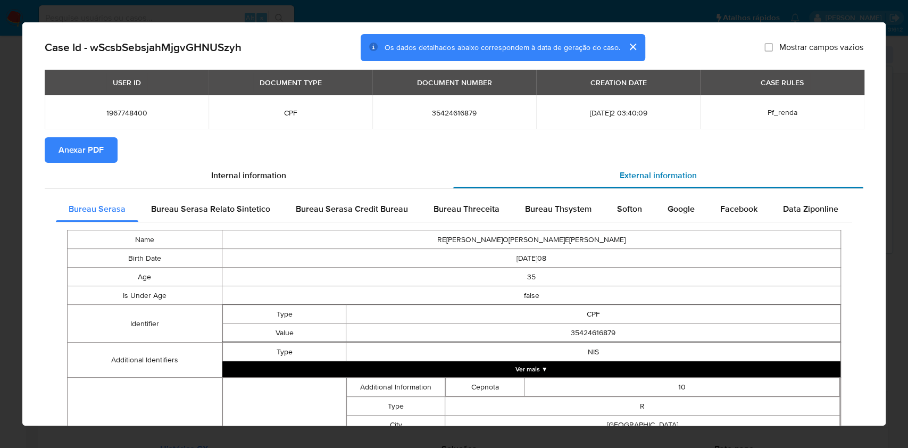
scroll to position [0, 0]
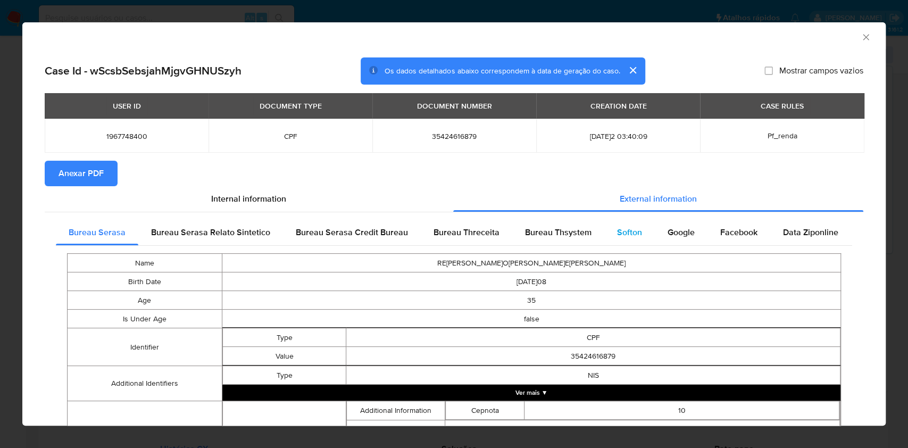
click at [621, 231] on span "Softon" at bounding box center [629, 232] width 25 height 12
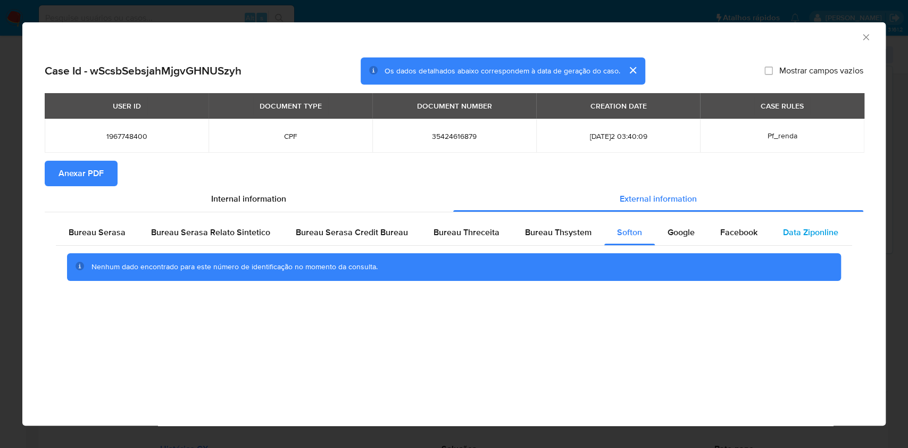
click at [812, 229] on span "Data Ziponline" at bounding box center [810, 232] width 55 height 12
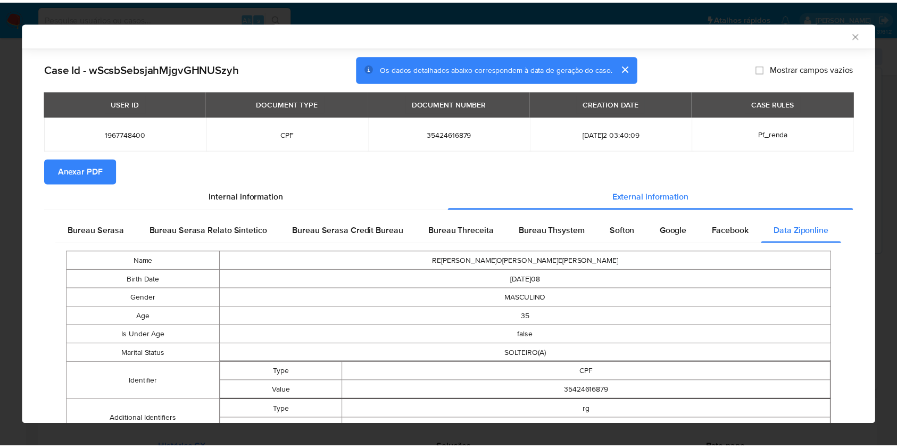
scroll to position [568, 0]
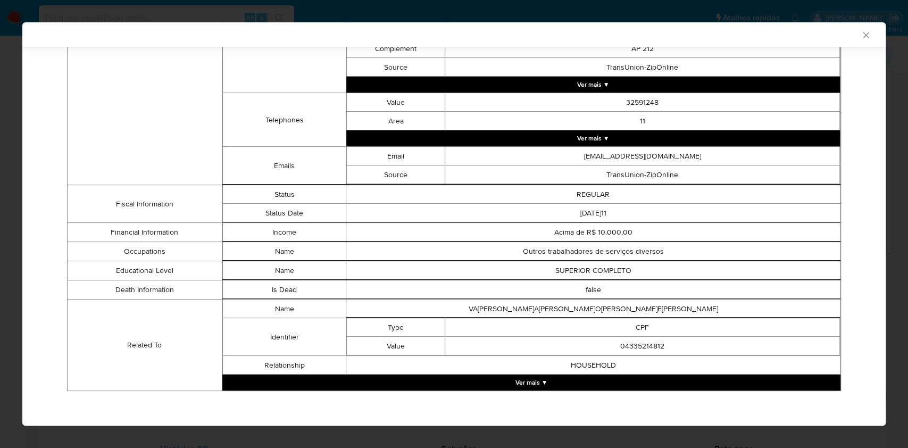
click at [586, 232] on td "Acima de R$ 10.000,00" at bounding box center [593, 232] width 494 height 19
copy td "Acima de R$ 10.000,00"
drag, startPoint x: 857, startPoint y: 34, endPoint x: 860, endPoint y: 38, distance: 5.5
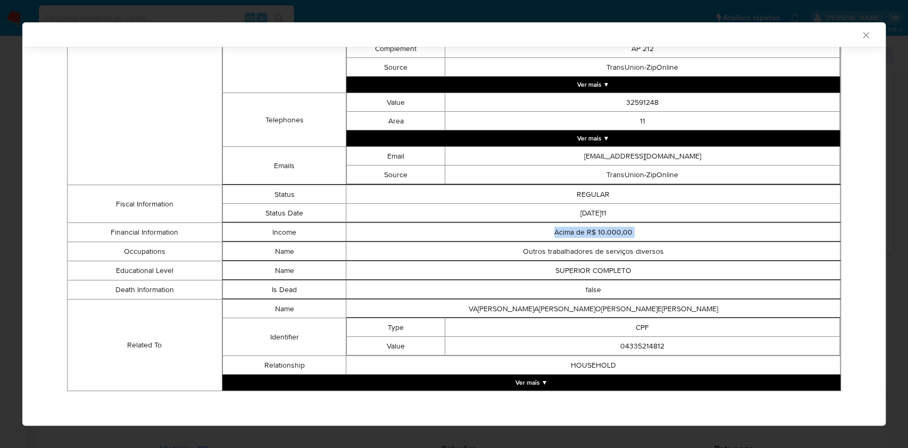
click at [861, 34] on icon "Fechar a janela" at bounding box center [866, 35] width 11 height 11
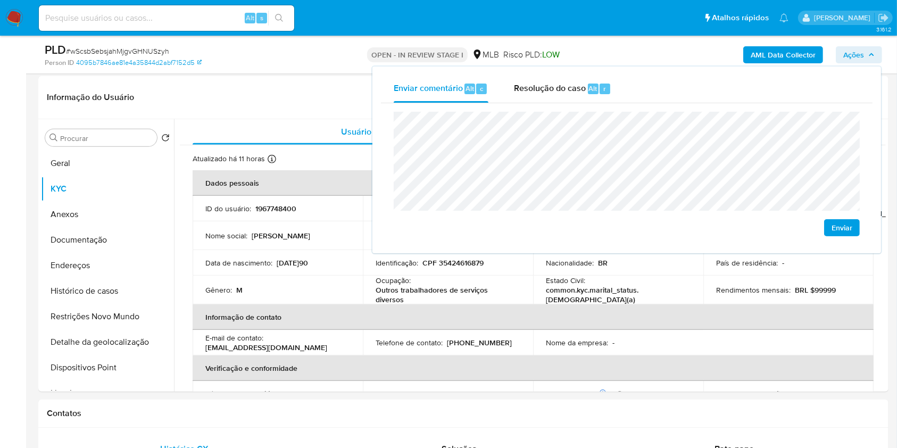
click at [868, 53] on icon "button" at bounding box center [871, 55] width 6 height 6
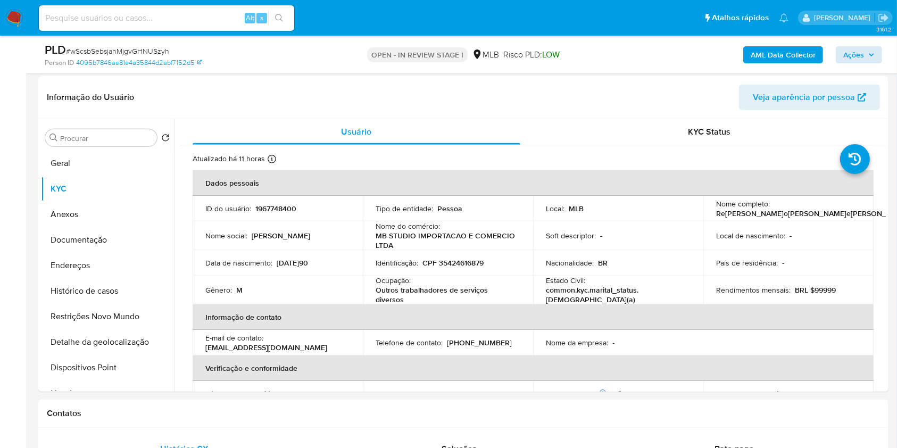
click at [865, 45] on div "AML Data Collector Ações" at bounding box center [744, 54] width 276 height 25
click at [859, 50] on span "Ações" at bounding box center [853, 54] width 21 height 17
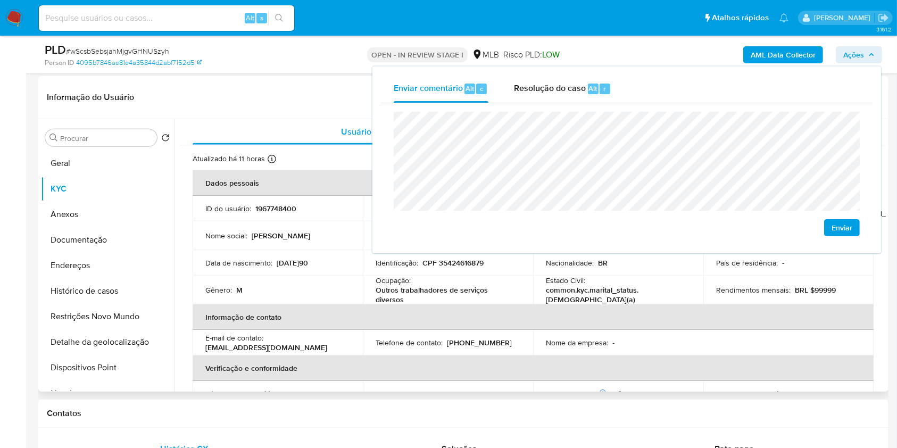
click at [678, 335] on td "Nome da empresa : -" at bounding box center [618, 343] width 170 height 26
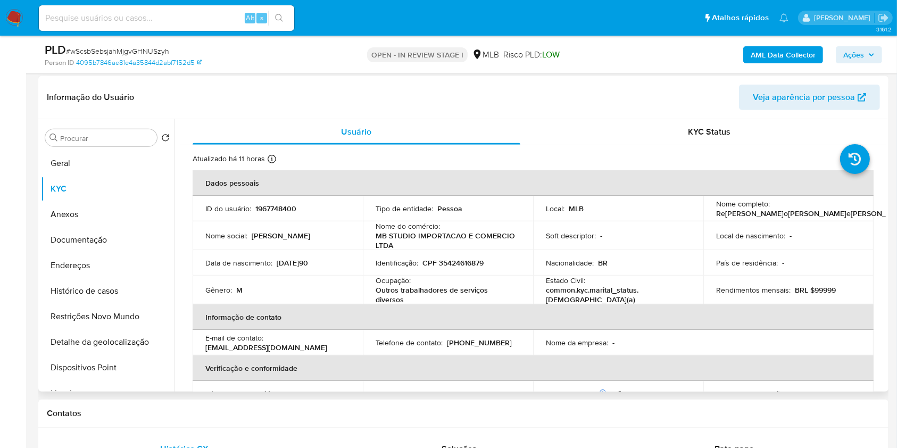
scroll to position [459, 0]
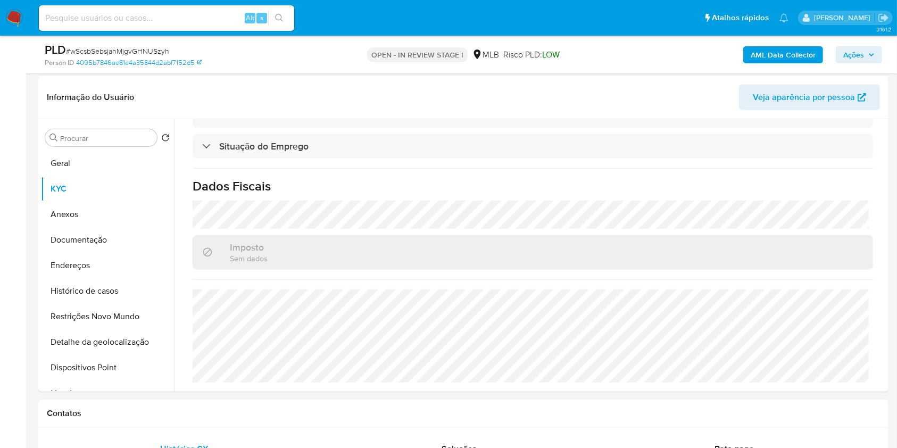
click at [862, 57] on span "Ações" at bounding box center [853, 54] width 21 height 17
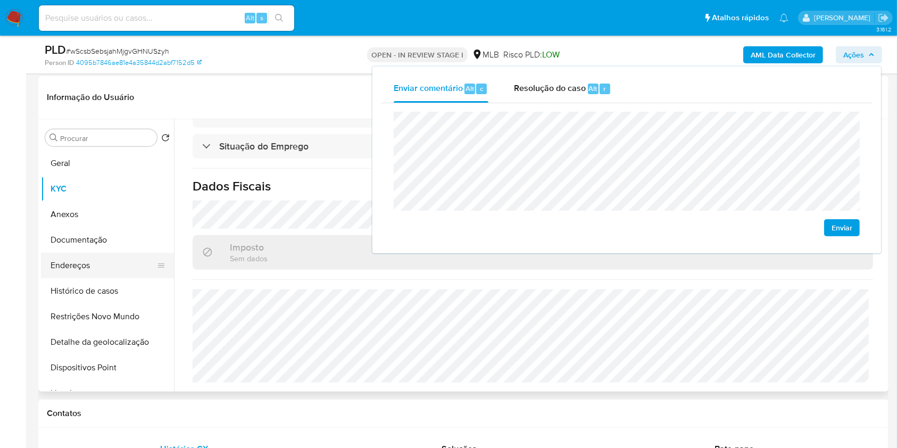
click at [115, 264] on button "Endereços" at bounding box center [103, 266] width 124 height 26
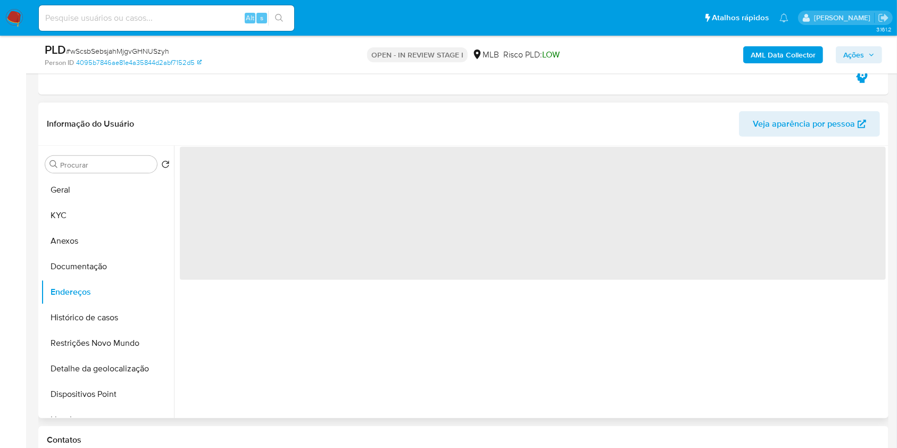
scroll to position [507, 0]
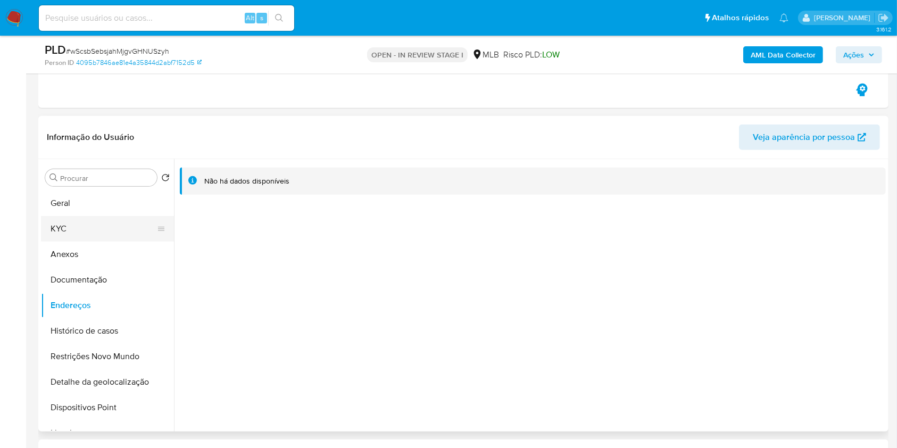
click at [88, 227] on button "KYC" at bounding box center [103, 229] width 124 height 26
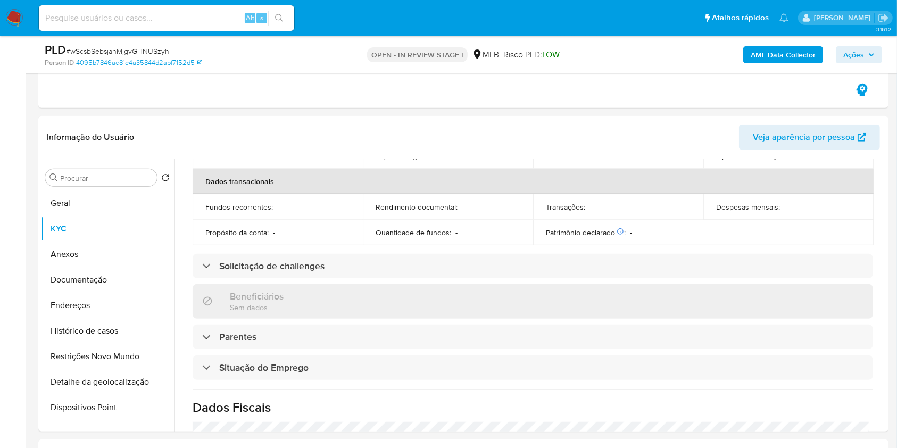
scroll to position [459, 0]
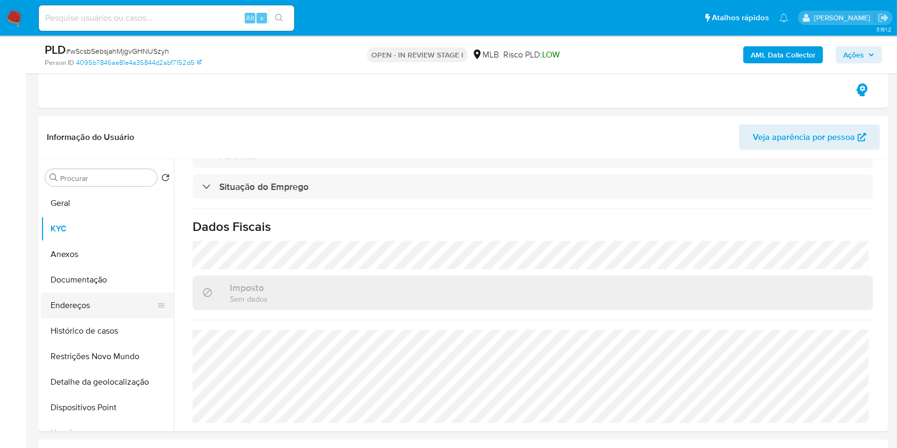
click at [94, 281] on button "Documentação" at bounding box center [107, 280] width 133 height 26
click at [94, 293] on button "Endereços" at bounding box center [103, 306] width 124 height 26
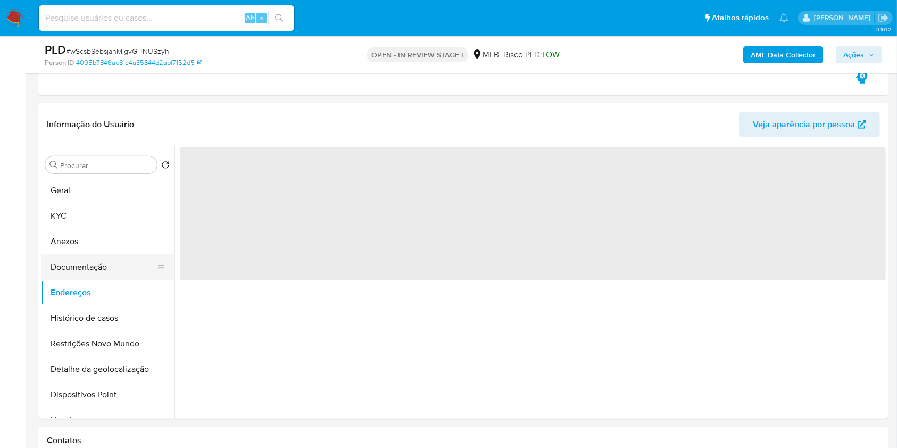
click at [144, 262] on button "Documentação" at bounding box center [103, 267] width 124 height 26
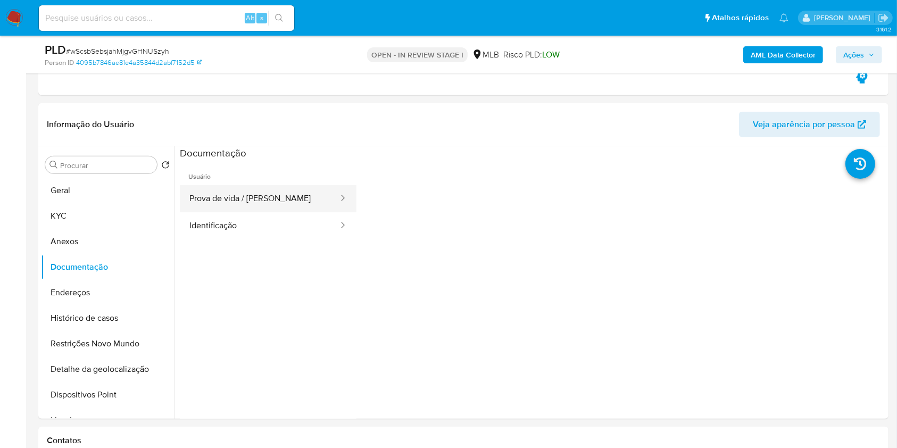
click at [230, 202] on button "Prova de vida / Selfie" at bounding box center [260, 198] width 160 height 27
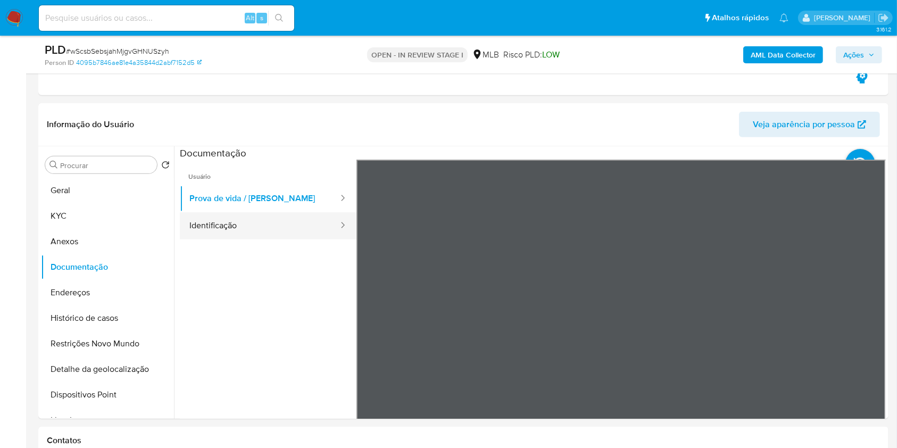
click at [244, 232] on button "Identificação" at bounding box center [260, 225] width 160 height 27
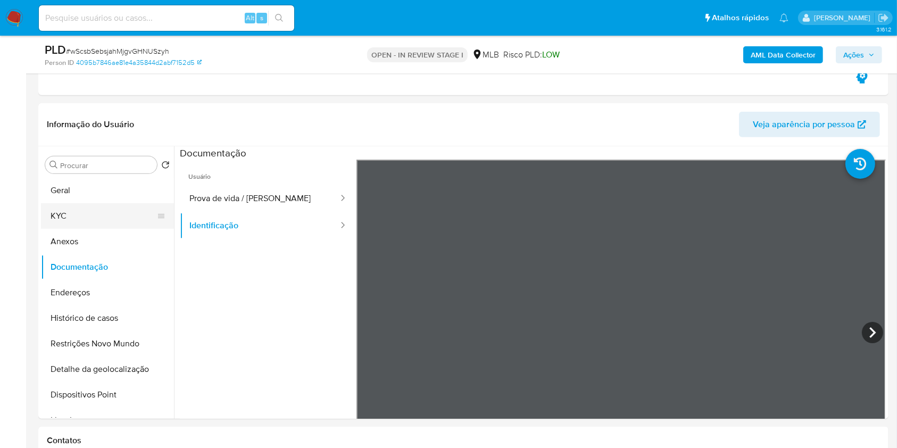
click at [96, 218] on button "KYC" at bounding box center [103, 216] width 124 height 26
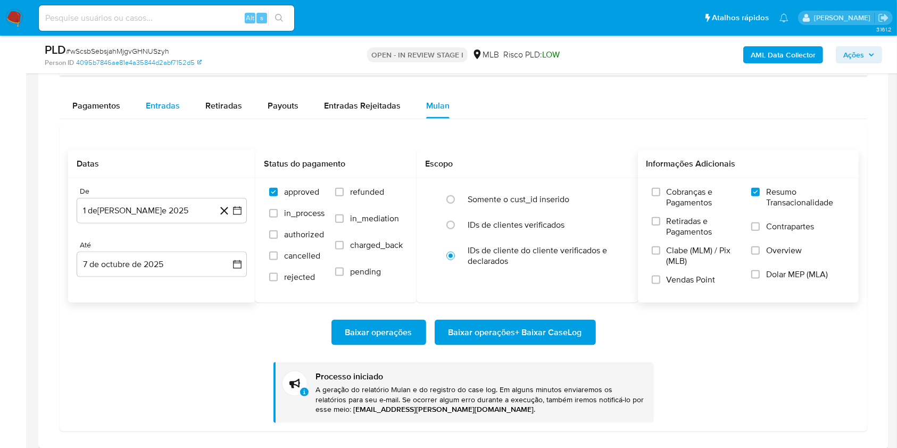
click at [168, 112] on div "Entradas" at bounding box center [163, 106] width 34 height 26
select select "10"
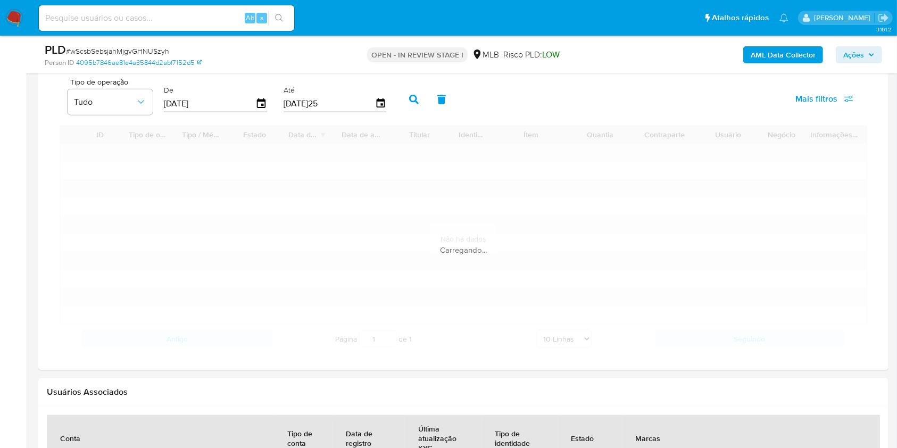
scroll to position [1321, 0]
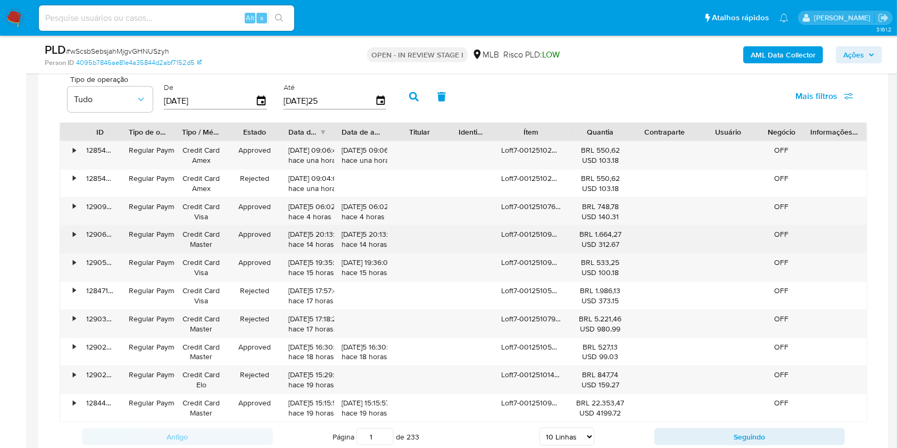
click at [531, 236] on div "Loft7-0012510995190" at bounding box center [531, 240] width 74 height 28
drag, startPoint x: 529, startPoint y: 236, endPoint x: 515, endPoint y: 232, distance: 15.0
click at [515, 233] on div "Loft7-0012510995190" at bounding box center [531, 240] width 74 height 28
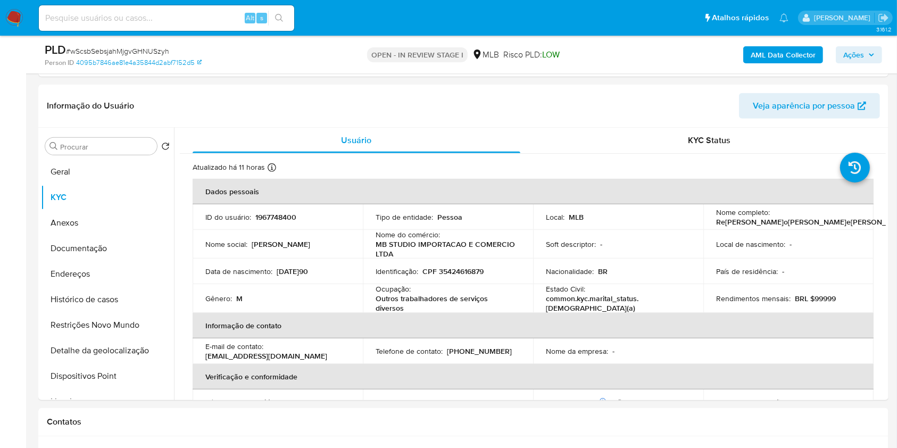
scroll to position [540, 0]
click at [98, 176] on button "Geral" at bounding box center [103, 170] width 124 height 26
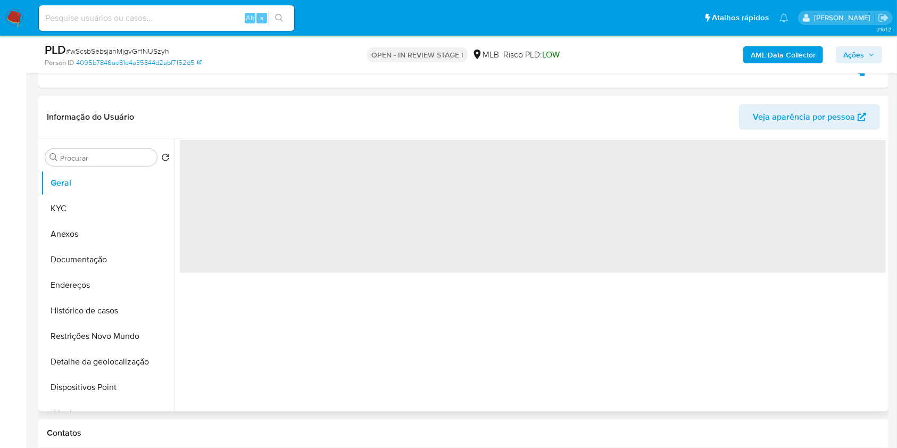
scroll to position [510, 0]
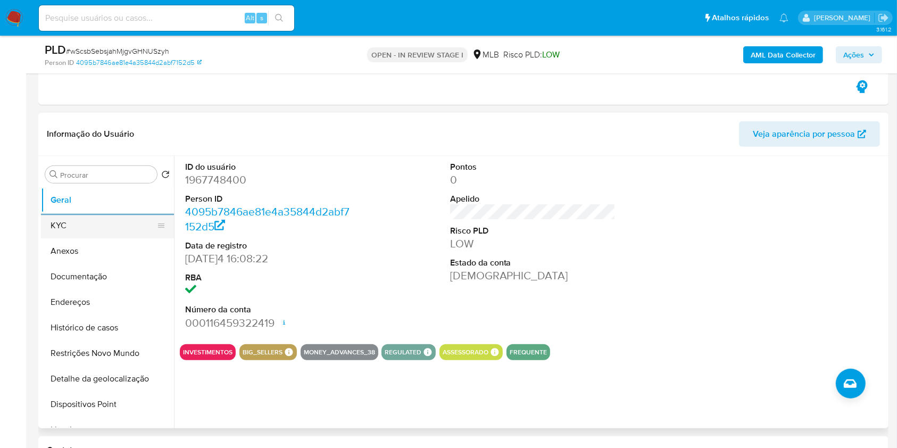
click at [124, 227] on button "KYC" at bounding box center [103, 226] width 124 height 26
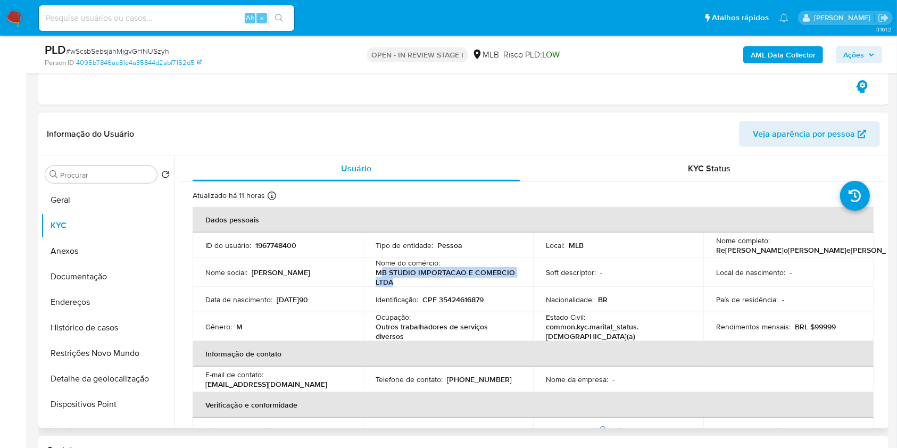
drag, startPoint x: 413, startPoint y: 285, endPoint x: 373, endPoint y: 266, distance: 44.0
click at [379, 273] on p "MB STUDIO IMPORTACAO E COMERCIO LTDA" at bounding box center [446, 277] width 140 height 19
click at [372, 264] on td "Nome do comércio : MB STUDIO IMPORTACAO E COMERCIO LTDA" at bounding box center [448, 272] width 170 height 29
drag, startPoint x: 372, startPoint y: 264, endPoint x: 396, endPoint y: 280, distance: 28.3
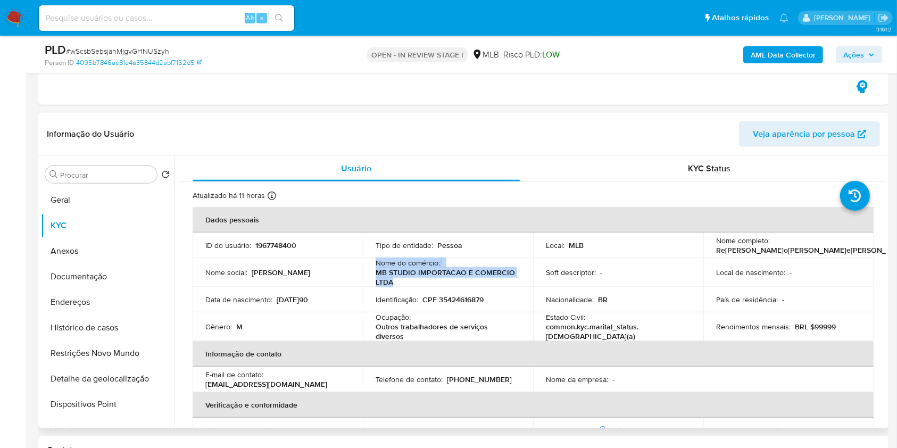
click at [396, 280] on td "Nome do comércio : MB STUDIO IMPORTACAO E COMERCIO LTDA" at bounding box center [448, 272] width 170 height 29
copy div "Nome do comércio : MB STUDIO IMPORTACAO E COMERCIO LTDA"
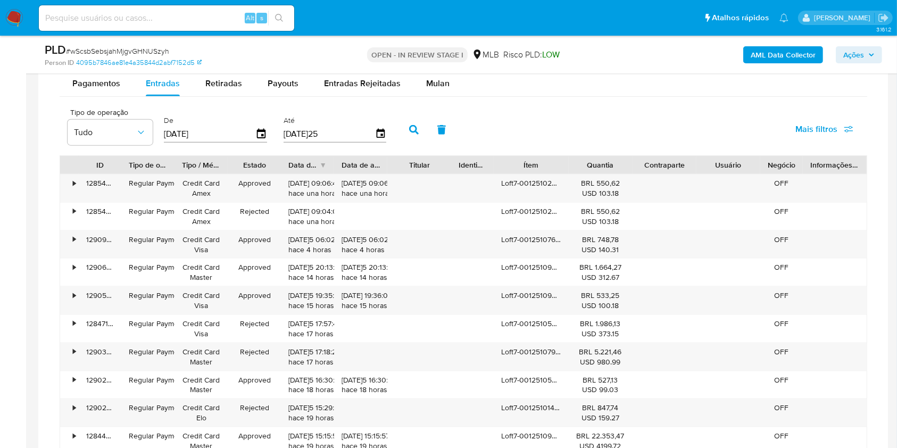
scroll to position [1290, 0]
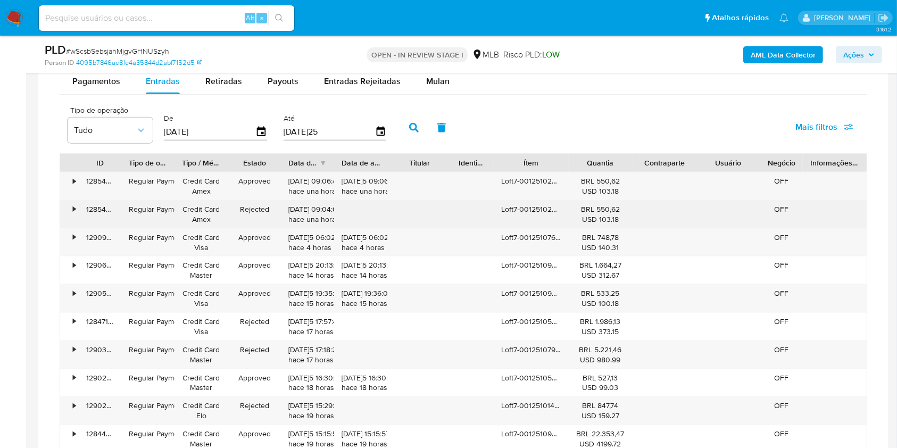
drag, startPoint x: 502, startPoint y: 210, endPoint x: 515, endPoint y: 209, distance: 13.4
click at [515, 209] on div "Loft7-0012510280289" at bounding box center [531, 215] width 74 height 28
click at [514, 206] on div "Loft7-0012510280289" at bounding box center [531, 215] width 74 height 28
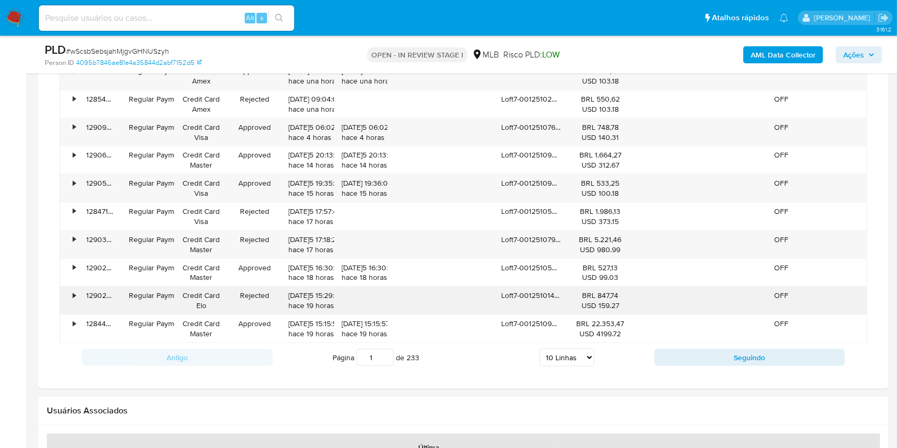
scroll to position [1422, 0]
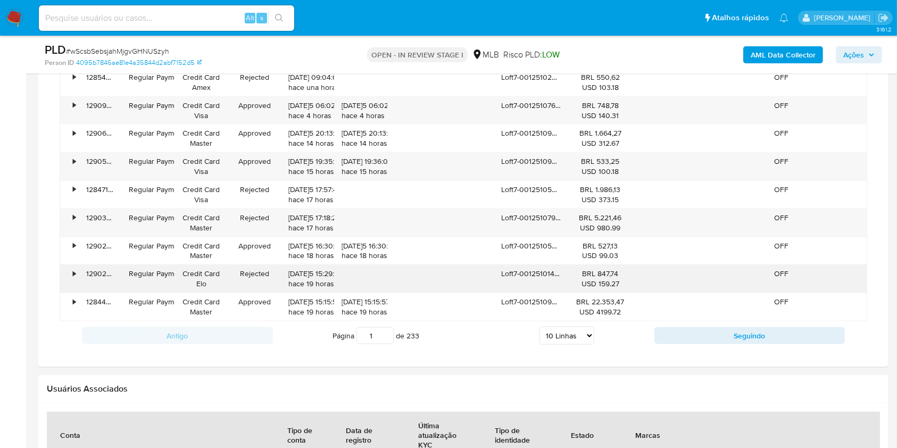
click at [519, 270] on div "Loft7-0012510143782" at bounding box center [531, 279] width 74 height 28
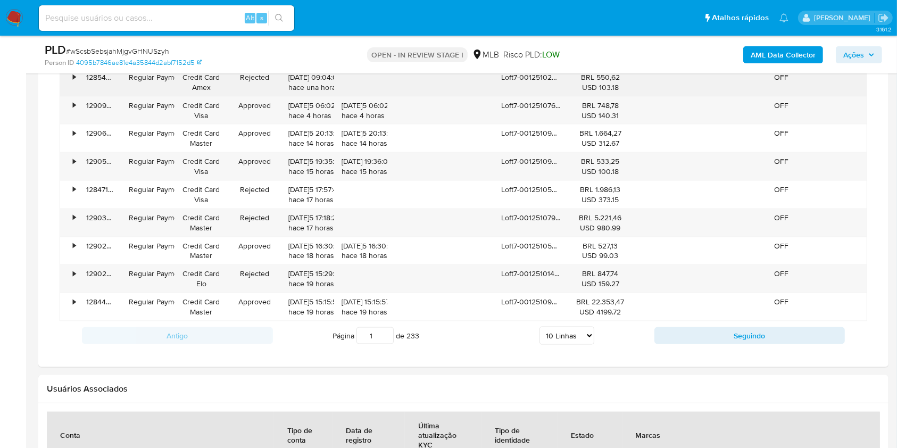
click at [540, 86] on div "Loft7-0012510280289" at bounding box center [531, 83] width 74 height 28
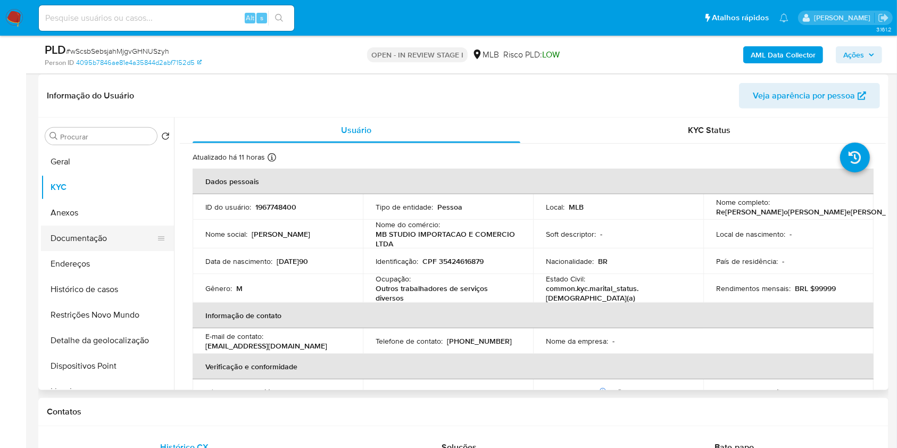
scroll to position [545, 0]
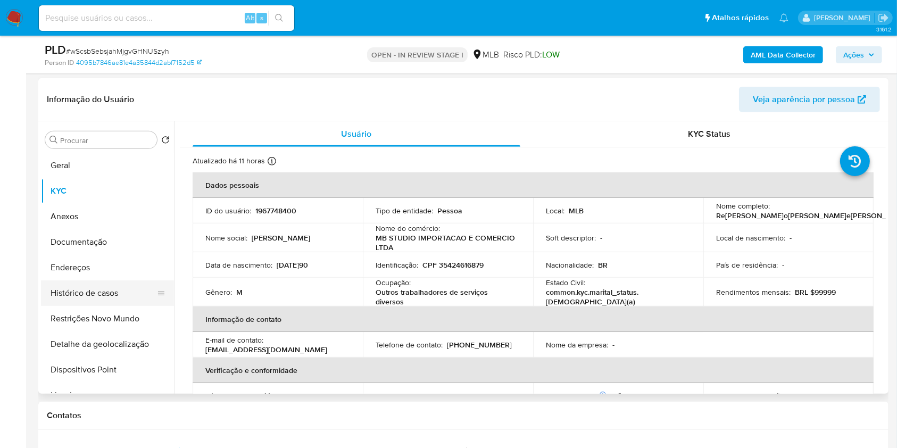
click at [115, 289] on button "Histórico de casos" at bounding box center [103, 293] width 124 height 26
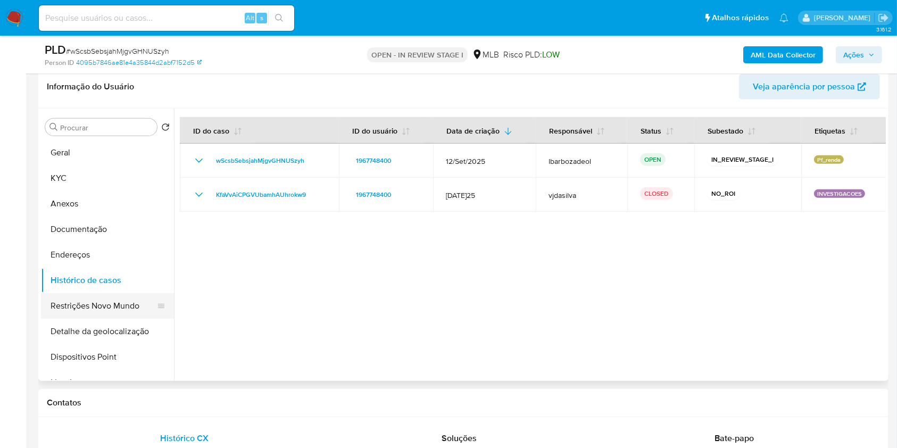
click at [110, 299] on button "Restrições Novo Mundo" at bounding box center [103, 306] width 124 height 26
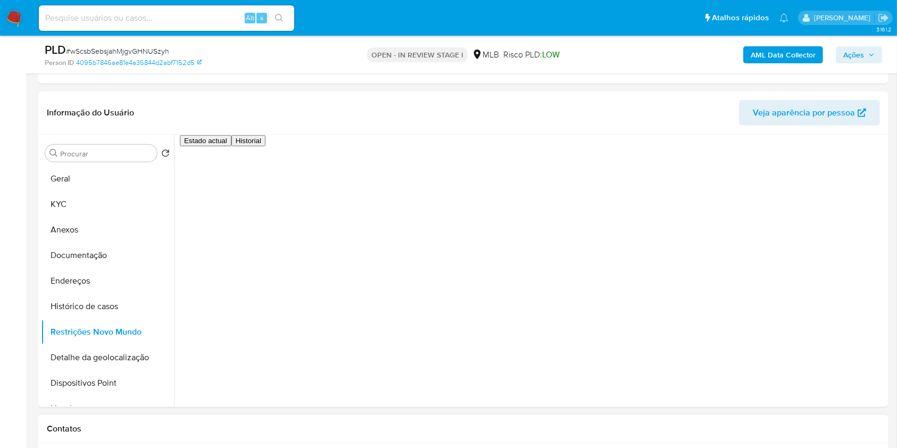
scroll to position [520, 0]
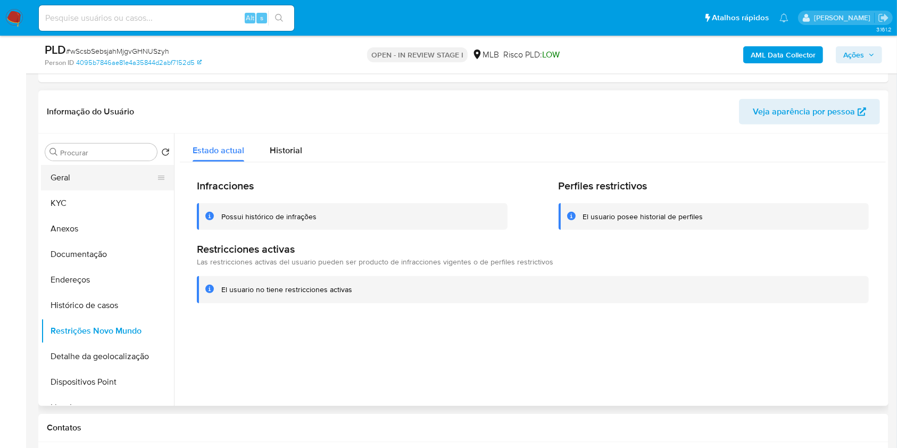
click at [105, 184] on button "Geral" at bounding box center [103, 178] width 124 height 26
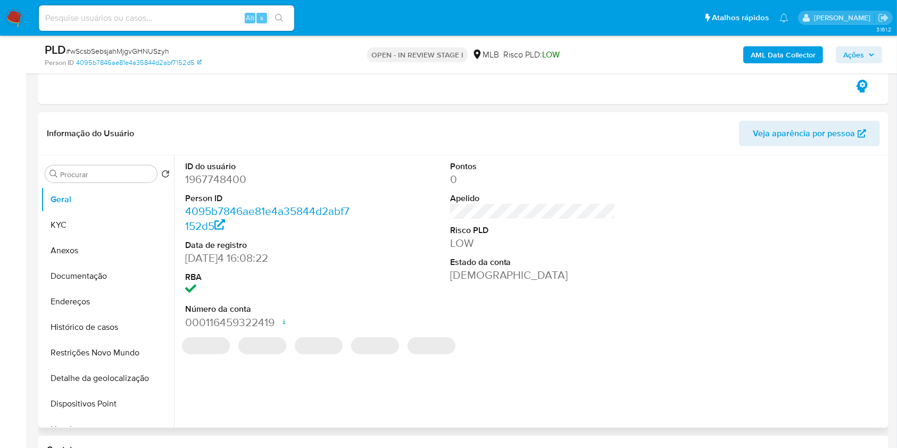
scroll to position [510, 0]
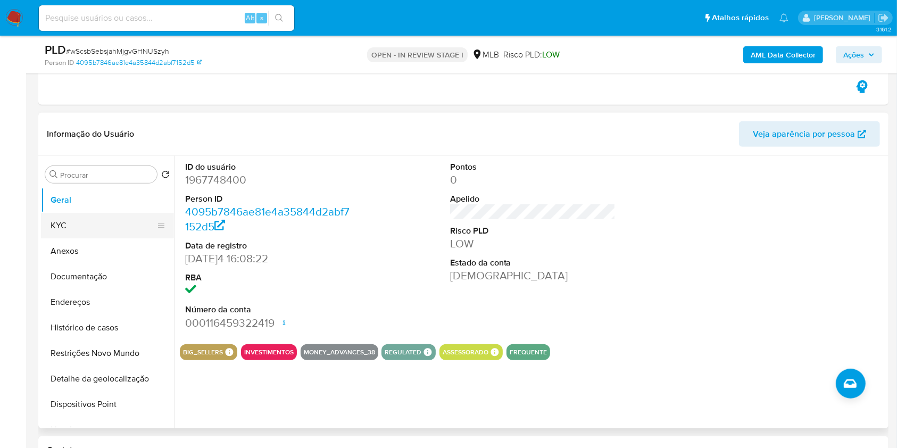
click at [132, 234] on button "KYC" at bounding box center [103, 226] width 124 height 26
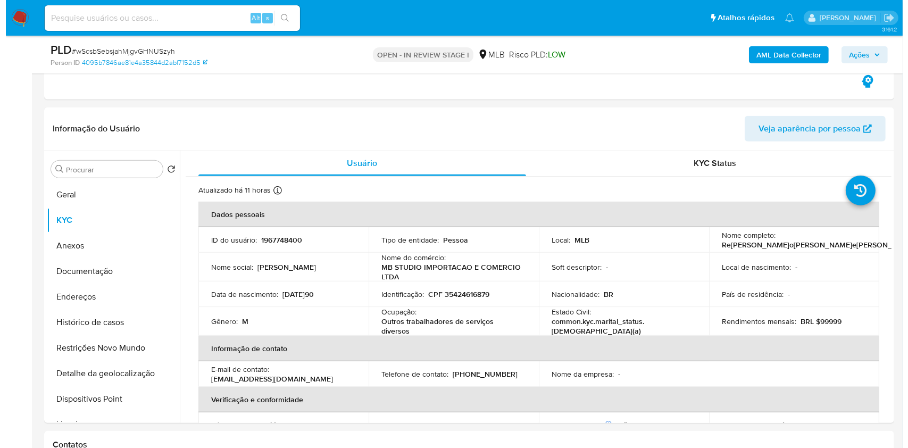
scroll to position [516, 0]
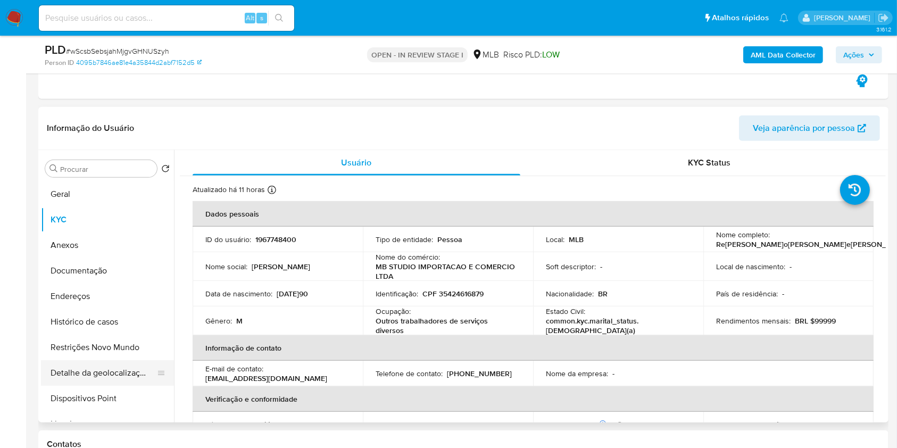
click at [106, 376] on button "Detalhe da geolocalização" at bounding box center [103, 373] width 124 height 26
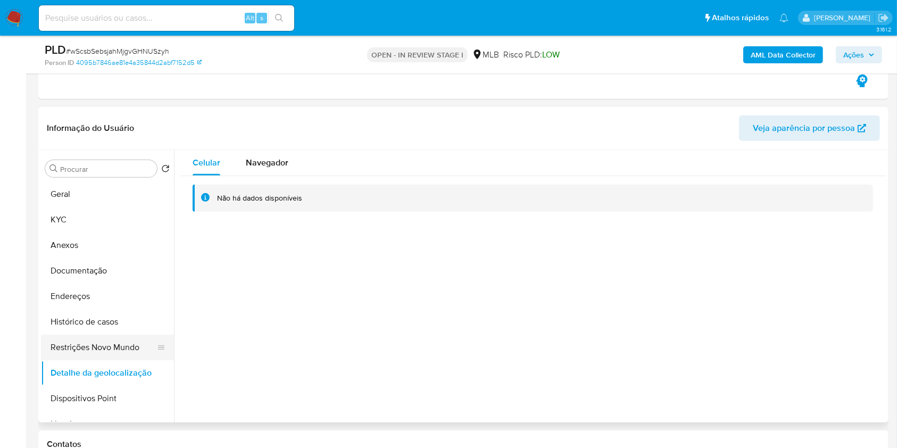
click at [70, 349] on button "Restrições Novo Mundo" at bounding box center [103, 348] width 124 height 26
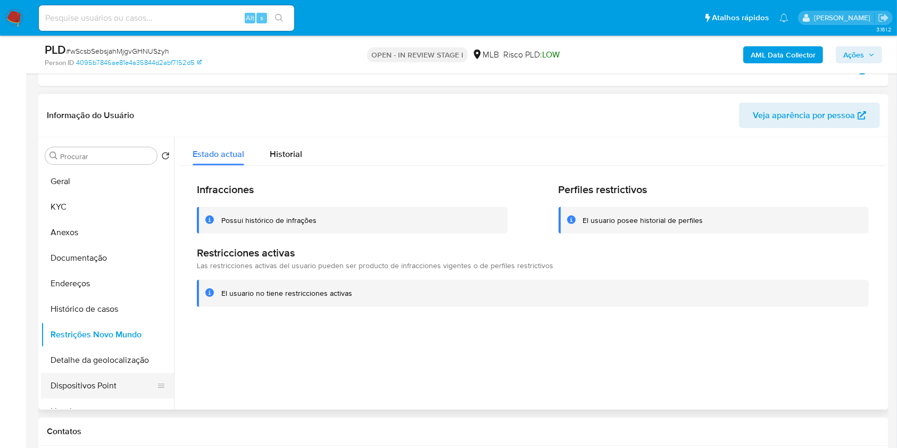
click at [94, 390] on button "Dispositivos Point" at bounding box center [103, 386] width 124 height 26
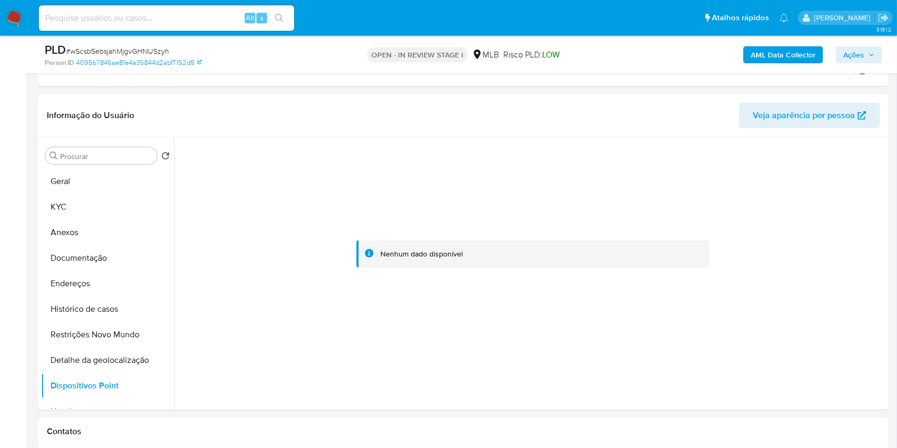
click at [849, 55] on span "Ações" at bounding box center [853, 54] width 21 height 17
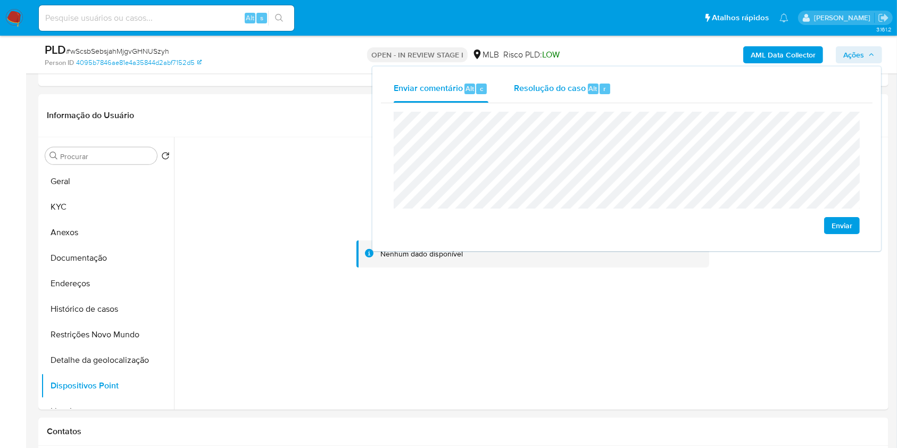
click at [536, 96] on div "Resolução do caso Alt r" at bounding box center [562, 89] width 97 height 28
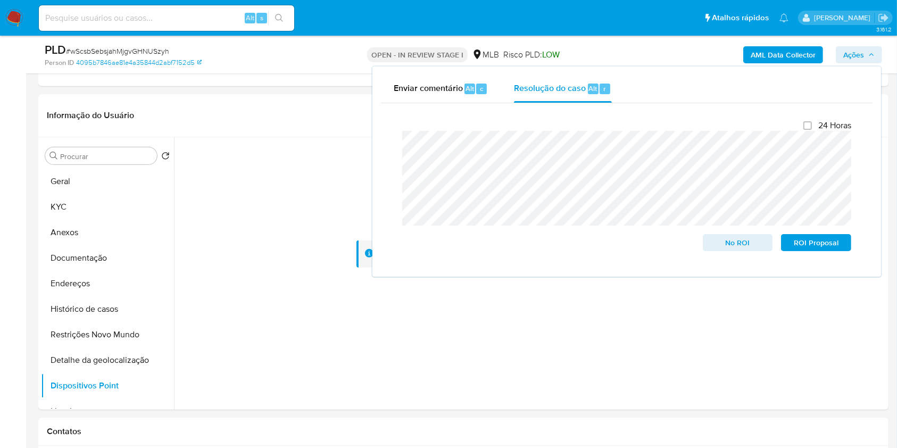
click at [612, 52] on div "AML Data Collector Ações Enviar comentário Alt c Resolução do caso Alt r Fecham…" at bounding box center [744, 54] width 276 height 25
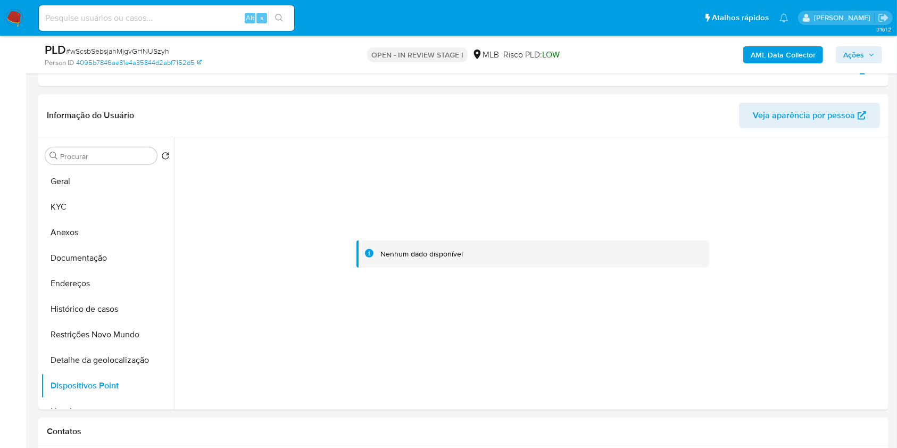
click at [783, 49] on b "AML Data Collector" at bounding box center [783, 54] width 65 height 17
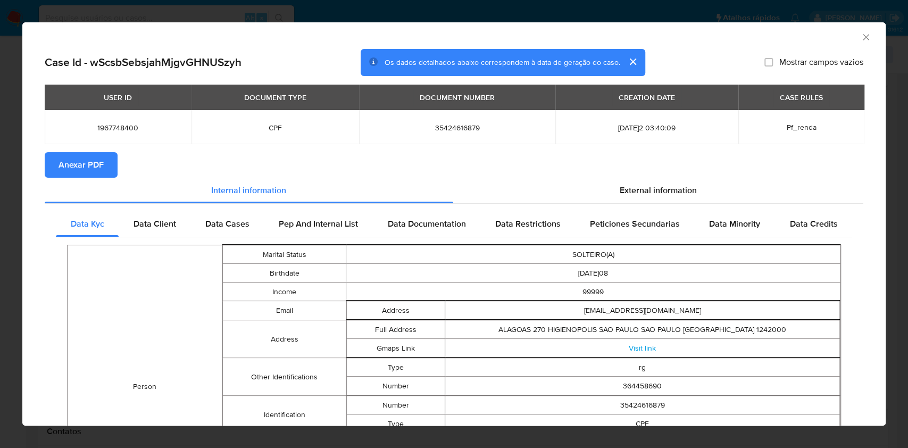
click at [68, 158] on span "Anexar PDF" at bounding box center [81, 164] width 45 height 23
click at [863, 36] on icon "Fechar a janela" at bounding box center [866, 37] width 6 height 6
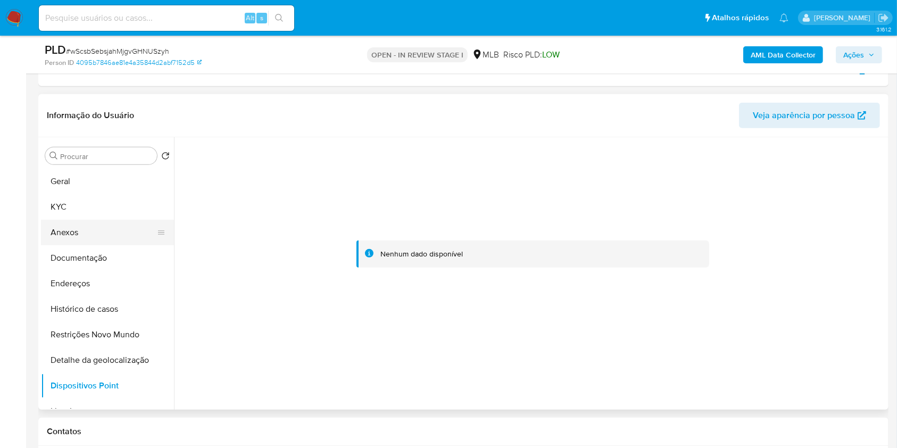
click at [112, 234] on button "Anexos" at bounding box center [103, 233] width 124 height 26
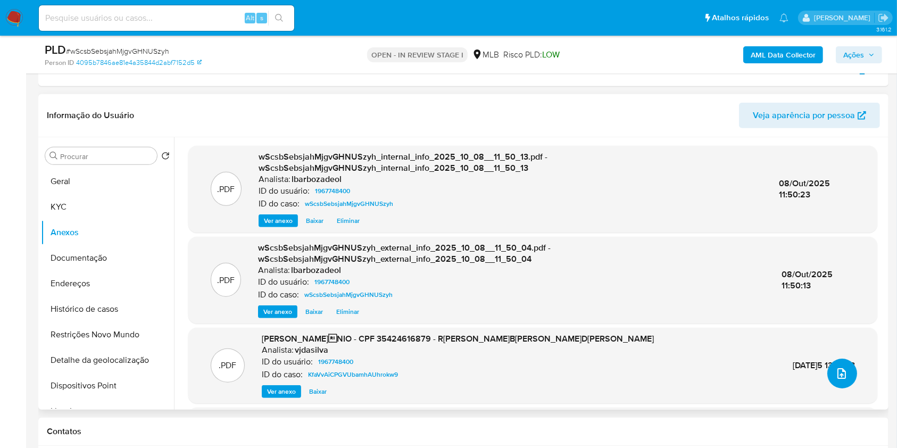
click at [841, 375] on icon "upload-file" at bounding box center [841, 373] width 9 height 11
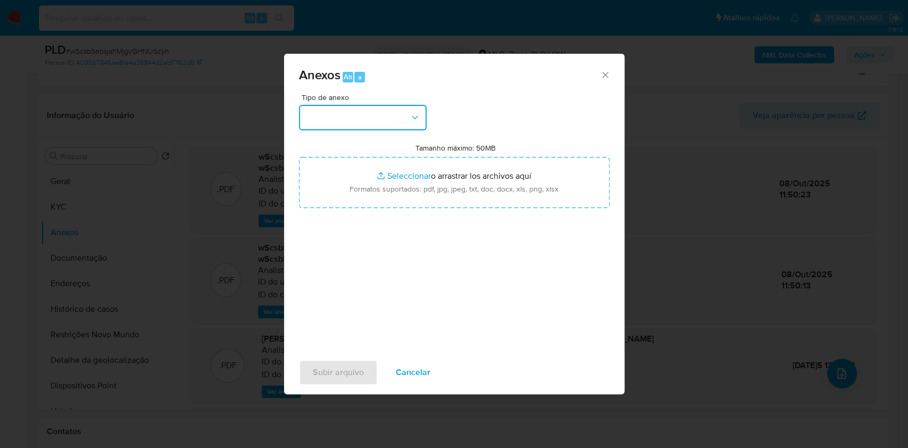
click at [402, 113] on button "button" at bounding box center [363, 118] width 128 height 26
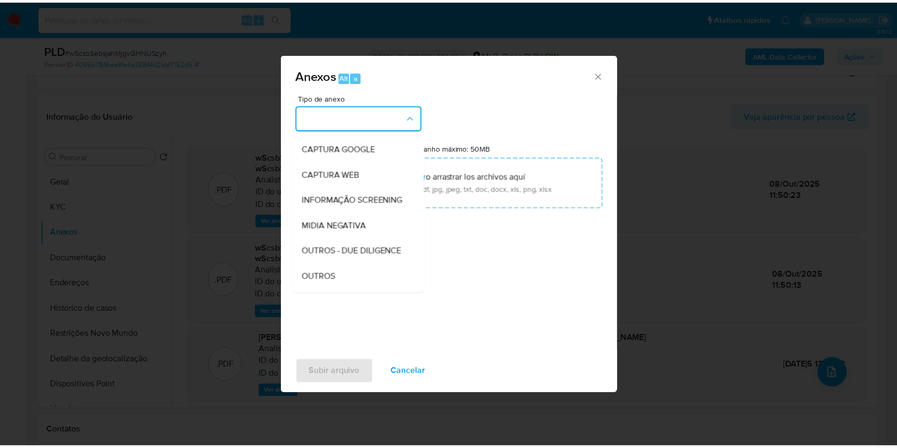
scroll to position [163, 0]
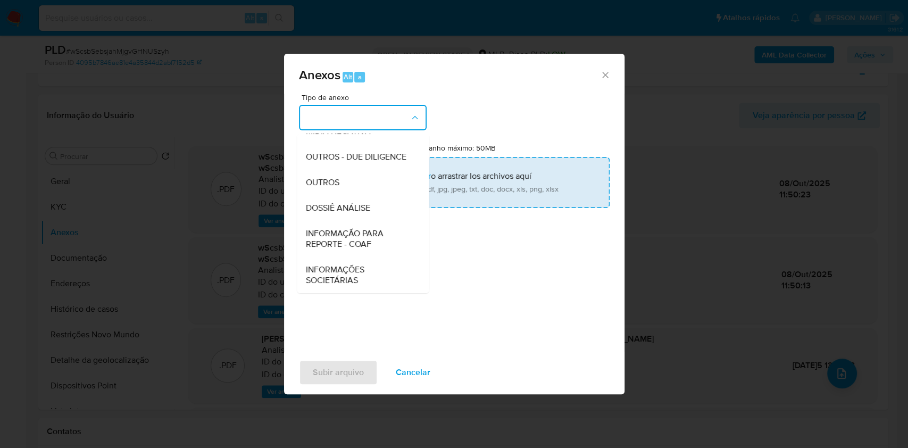
click at [368, 203] on span "DOSSIÊ ANÁLISE" at bounding box center [337, 208] width 64 height 11
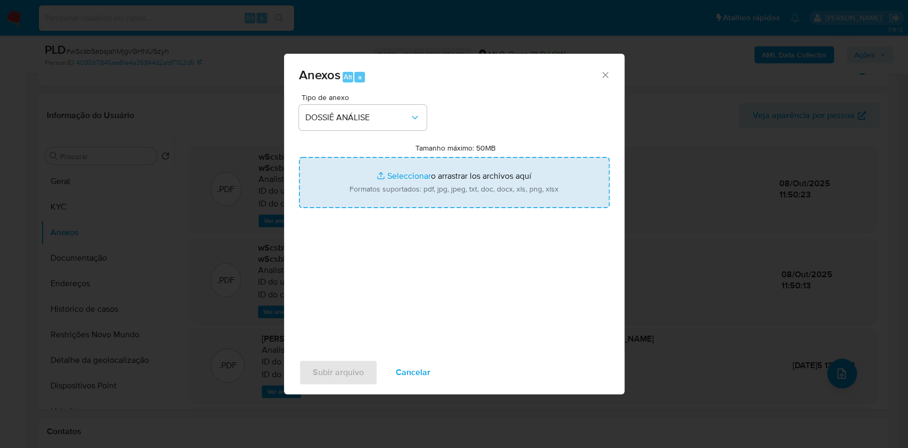
click at [383, 188] on input "Tamanho máximo: 50MB Seleccionar archivos" at bounding box center [454, 182] width 311 height 51
type input "C:\fakepath\Declinio - XXX - CPF 35424616879 - RENATO FRADE BORRIELLO DE ANDRAD…"
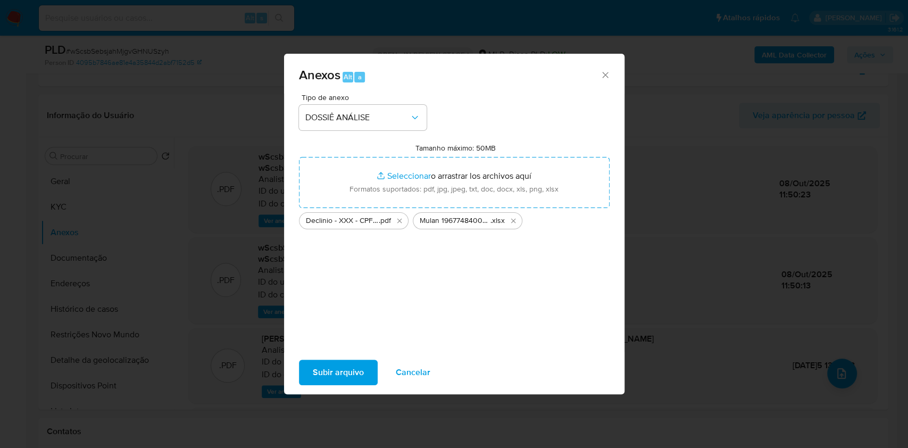
click at [315, 371] on span "Subir arquivo" at bounding box center [338, 372] width 51 height 23
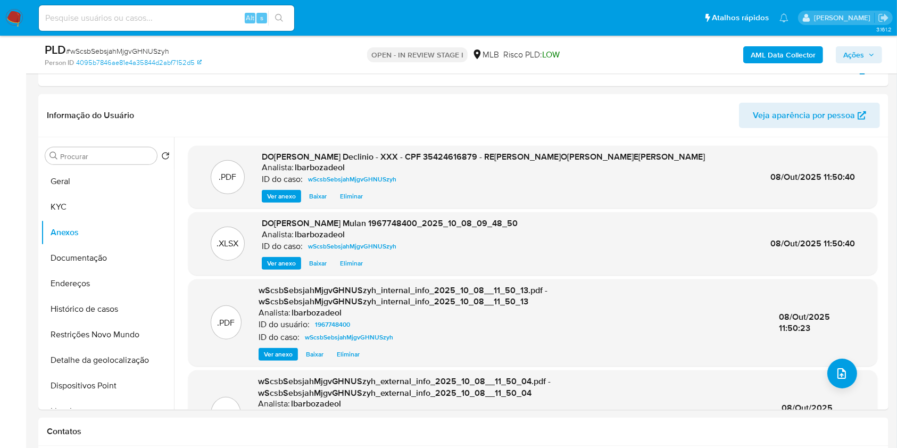
click at [856, 53] on span "Ações" at bounding box center [853, 54] width 21 height 17
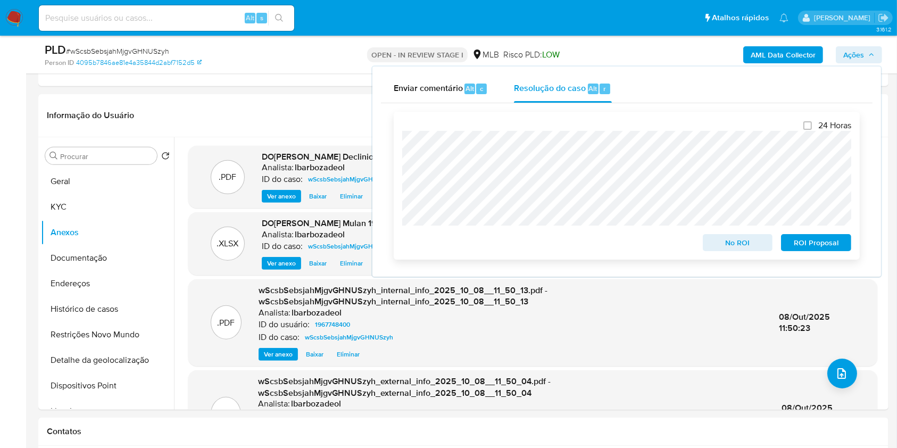
click at [713, 244] on span "No ROI" at bounding box center [737, 242] width 55 height 15
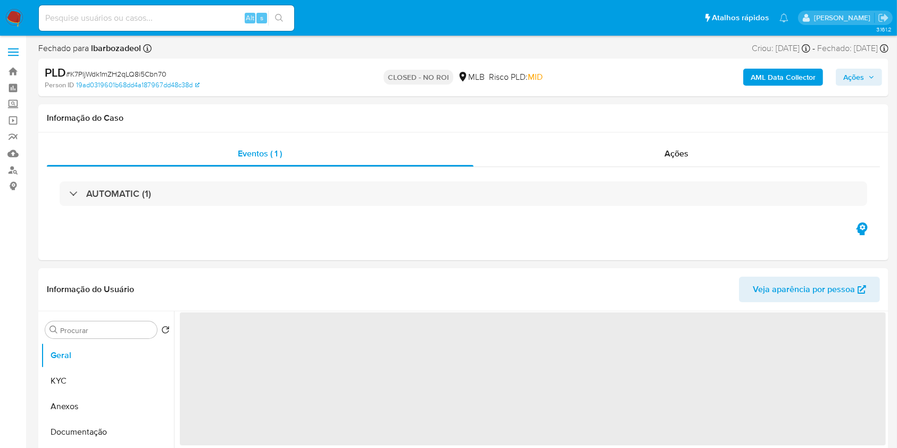
select select "10"
click at [549, 164] on div "Ações" at bounding box center [676, 154] width 406 height 26
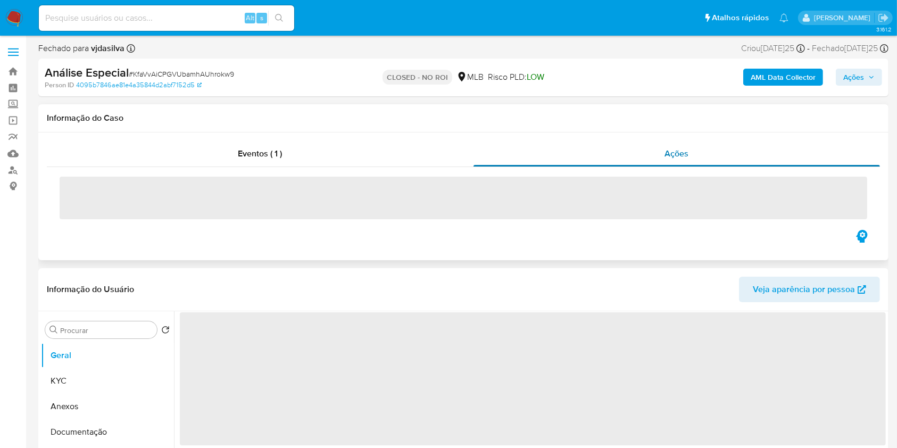
select select "10"
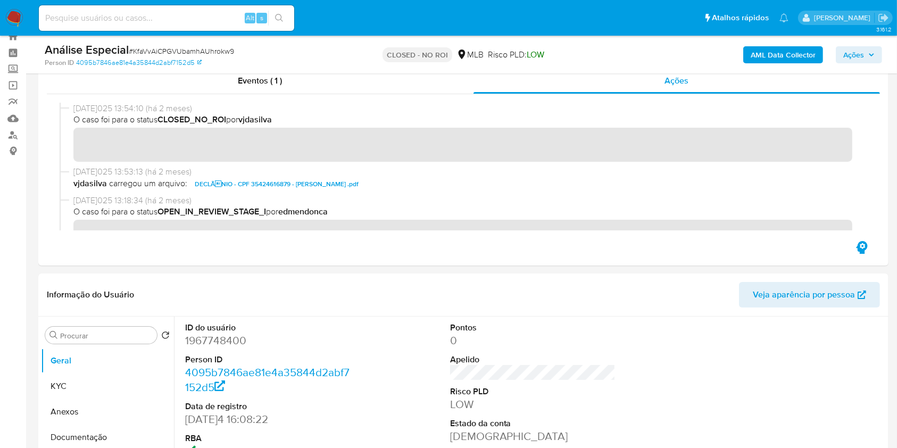
scroll to position [36, 0]
click at [359, 179] on span "DECLÃNIO - CPF 35424616879 - [PERSON_NAME] .pdf" at bounding box center [277, 183] width 164 height 13
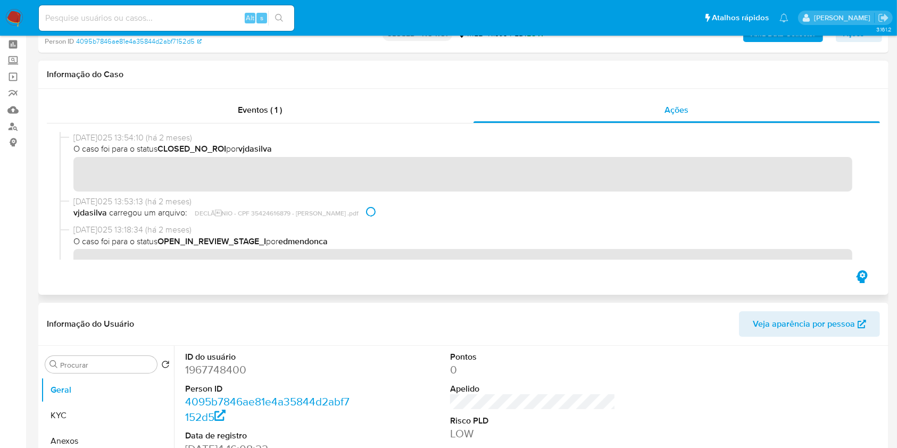
scroll to position [45, 0]
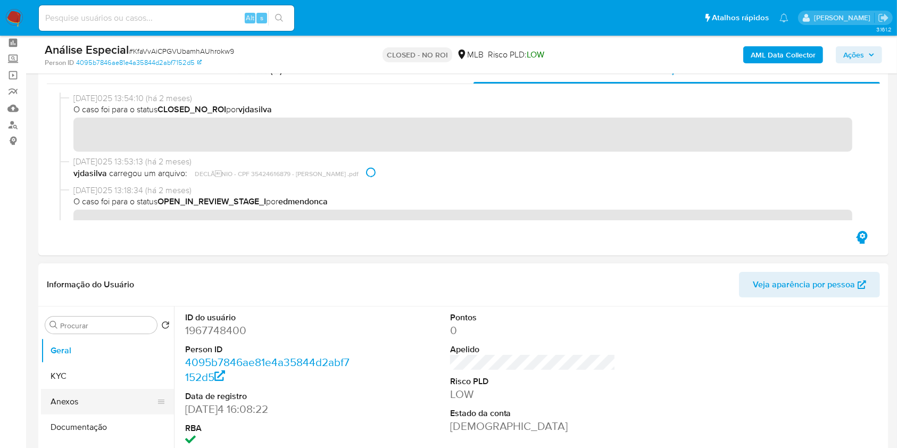
click at [134, 407] on button "Anexos" at bounding box center [103, 402] width 124 height 26
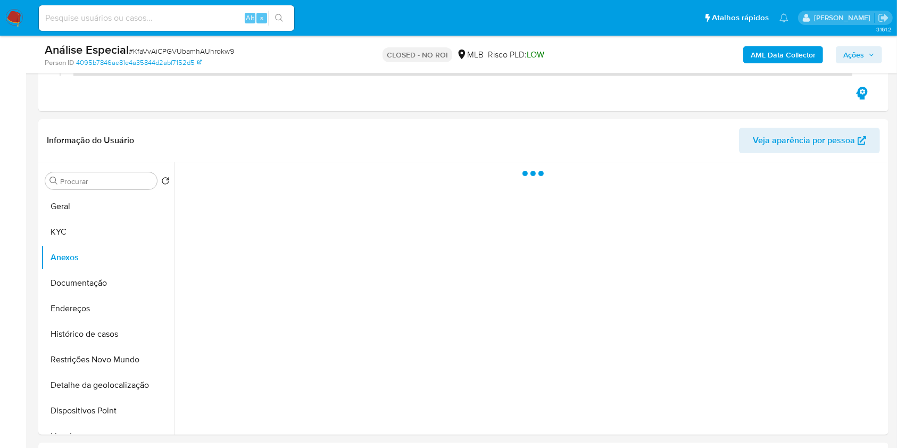
scroll to position [204, 0]
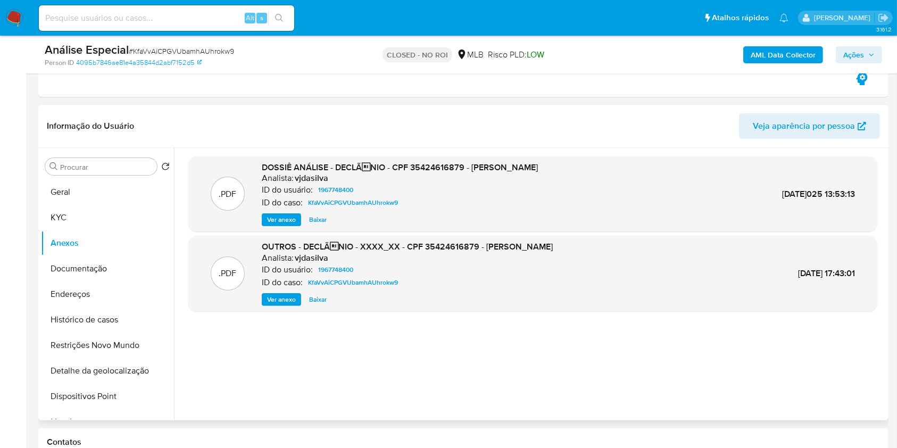
click at [289, 223] on span "Ver anexo" at bounding box center [281, 219] width 29 height 11
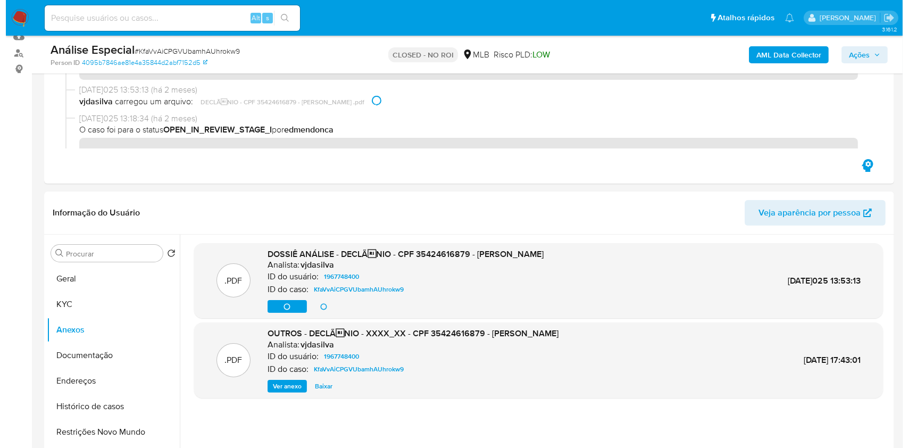
scroll to position [148, 0]
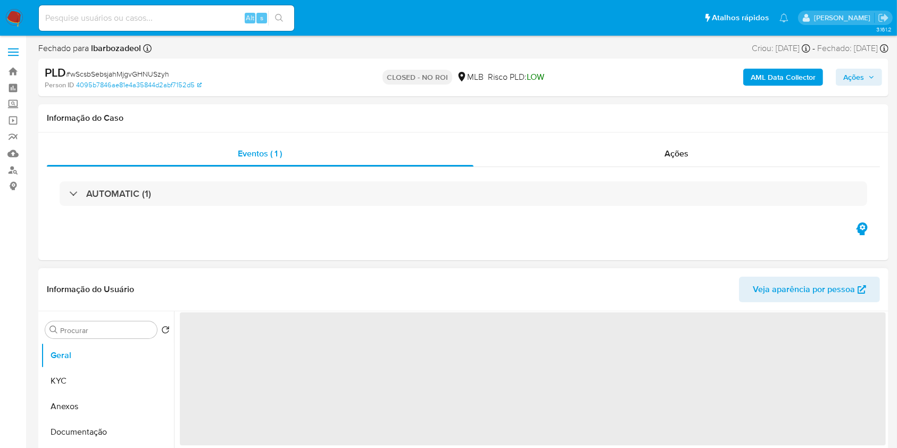
select select "10"
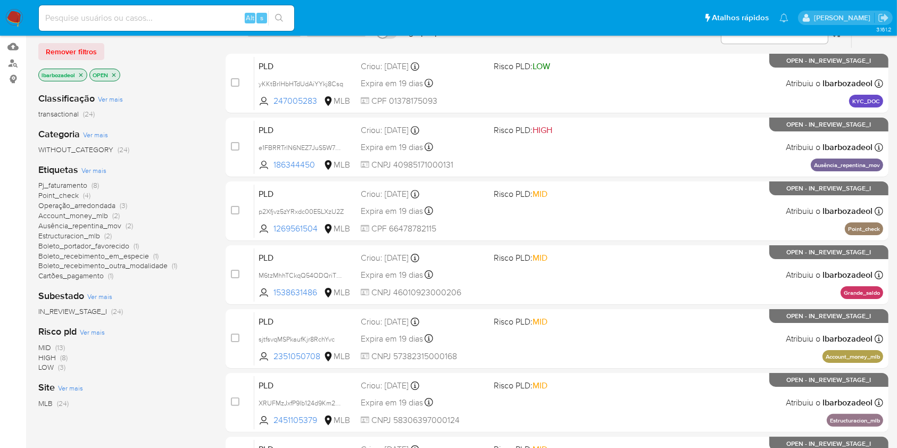
scroll to position [107, 0]
click at [209, 16] on input at bounding box center [166, 18] width 255 height 14
paste input "Y34WhIEFvX2Qc3I2nxUaEiiQ"
type input "Y34WhIEFvX2Qc3I2nxUaEiiQ"
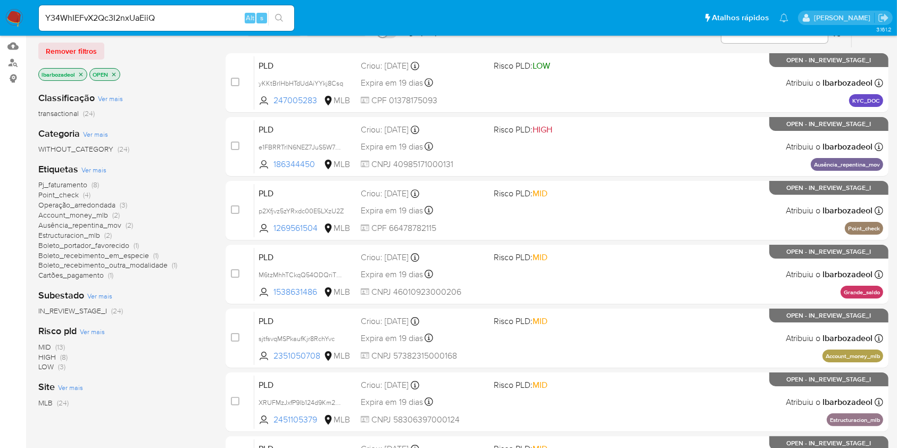
click at [286, 12] on button "search-icon" at bounding box center [279, 18] width 22 height 15
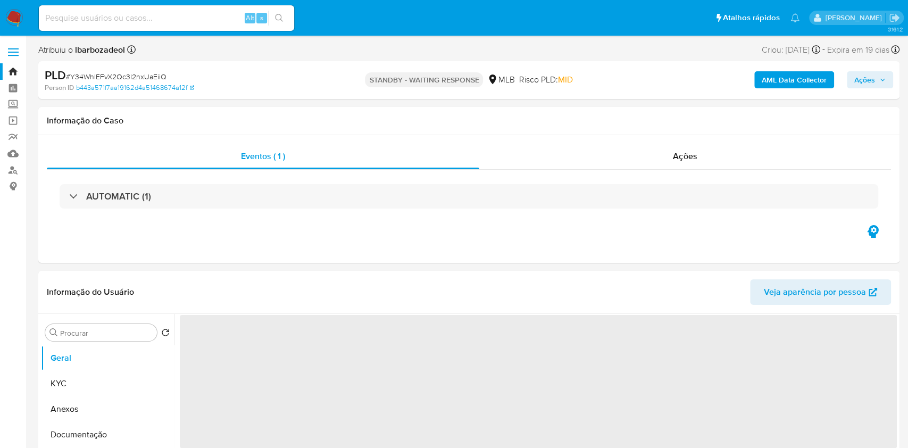
select select "10"
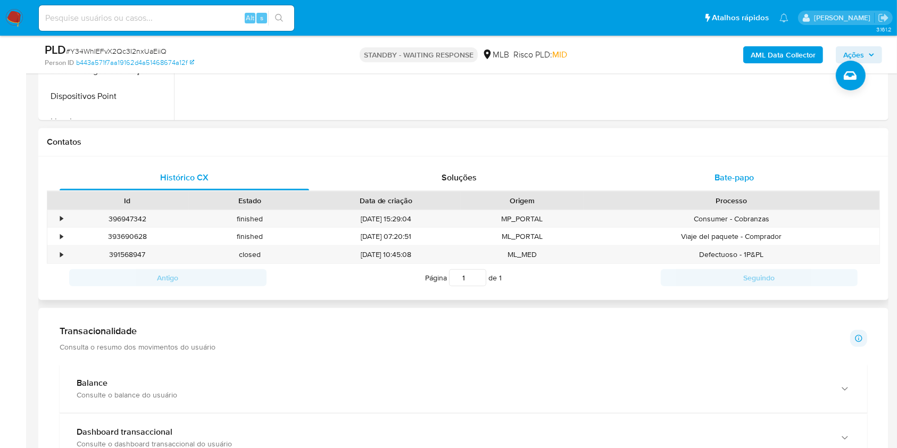
scroll to position [429, 0]
click at [681, 173] on div "Bate-papo" at bounding box center [734, 177] width 249 height 26
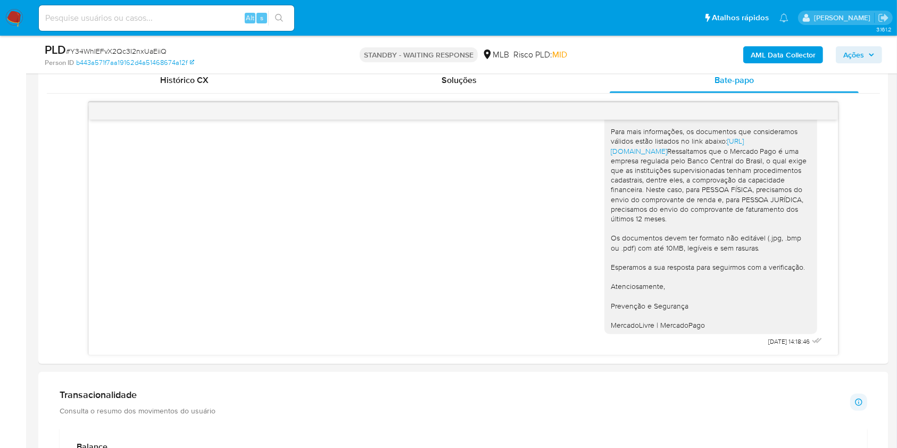
scroll to position [522, 0]
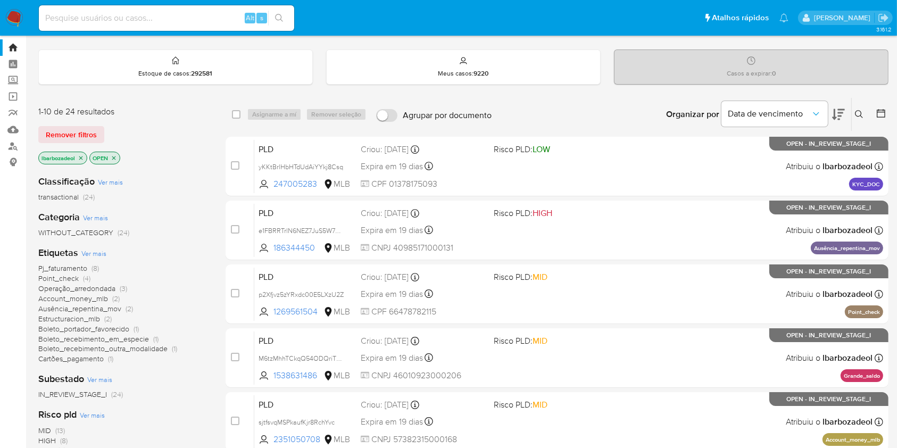
scroll to position [31, 0]
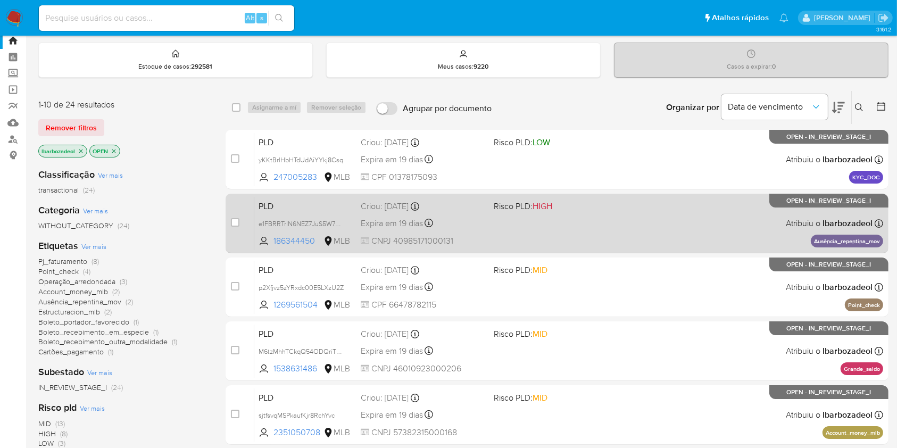
click at [577, 227] on div "PLD e1FBRRTrlN6NEZ7JuS5W7p79 186344450 MLB Risco PLD: HIGH Criou: [DATE] Criou:…" at bounding box center [568, 223] width 629 height 54
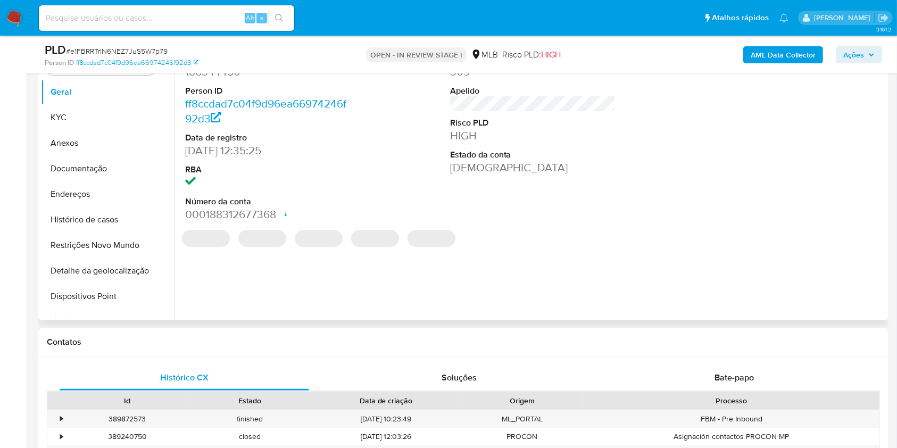
select select "10"
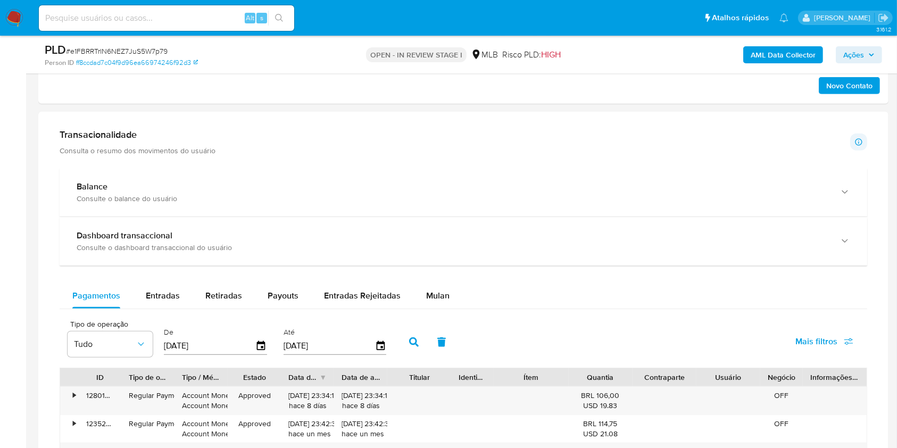
scroll to position [687, 0]
click at [436, 296] on span "Mulan" at bounding box center [437, 294] width 23 height 12
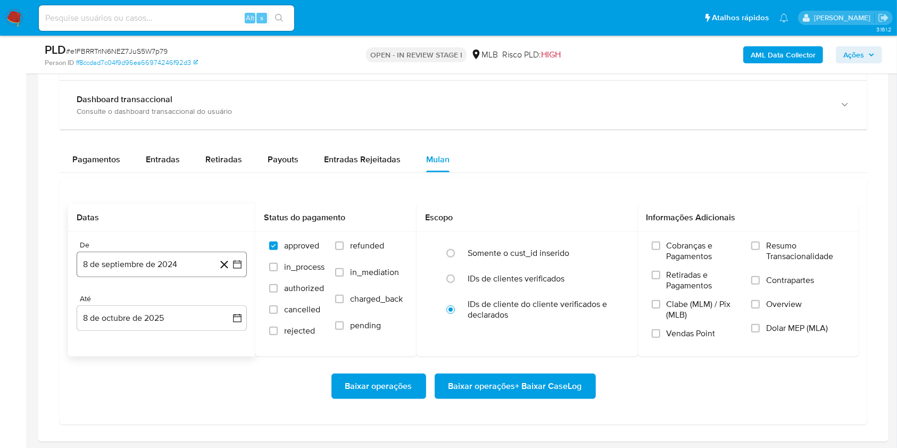
scroll to position [823, 0]
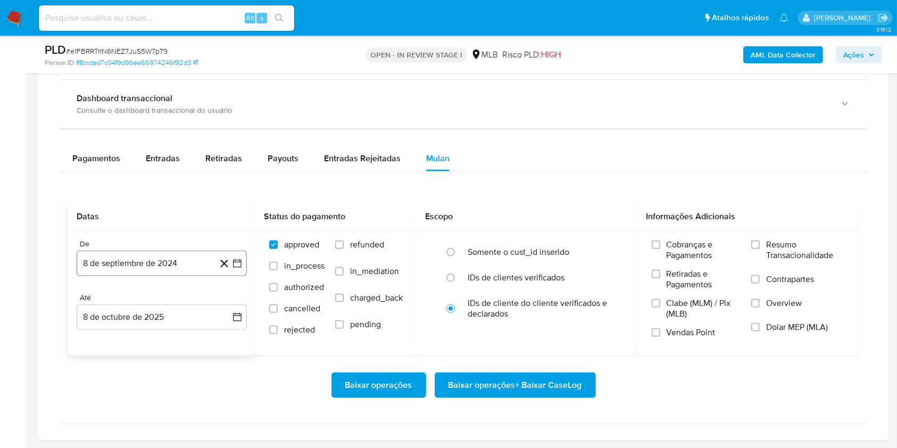
click at [186, 257] on button "8 de septiembre de 2024" at bounding box center [162, 264] width 170 height 26
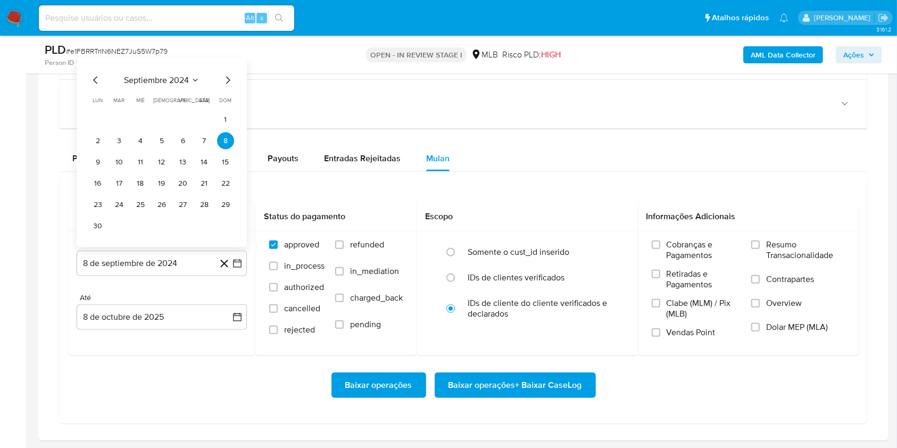
click at [288, 171] on div "Pagamentos Entradas Retiradas Payouts Entradas Rejeitadas Mulan Tipo de operaçã…" at bounding box center [463, 285] width 807 height 278
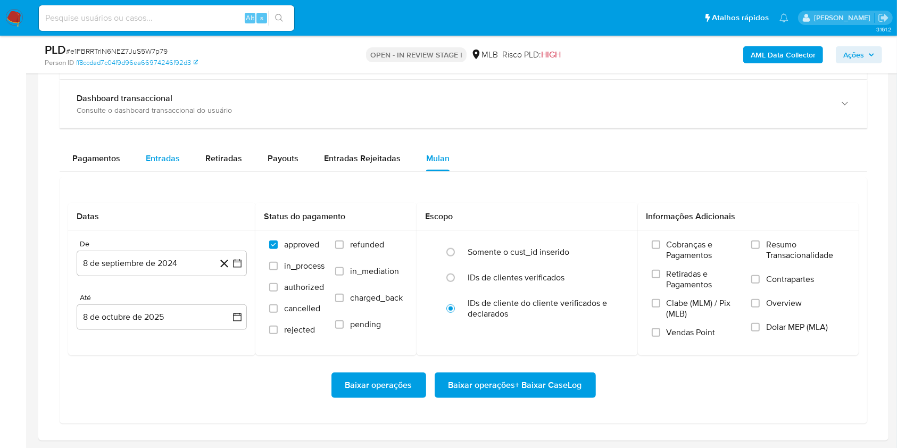
click at [179, 164] on button "Entradas" at bounding box center [163, 159] width 60 height 26
select select "10"
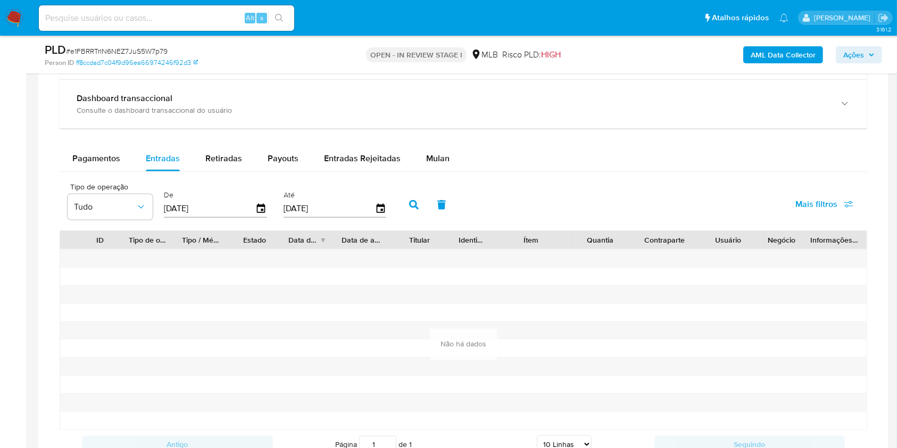
click at [209, 210] on input "[DATE]" at bounding box center [209, 208] width 91 height 17
click at [263, 207] on icon "button" at bounding box center [261, 208] width 19 height 19
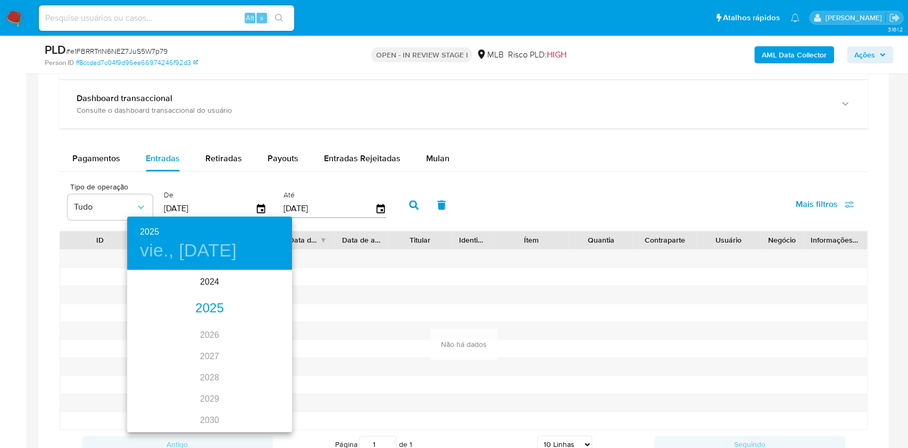
click at [214, 307] on div "2025" at bounding box center [209, 308] width 165 height 21
click at [160, 290] on div "ene." at bounding box center [154, 291] width 55 height 40
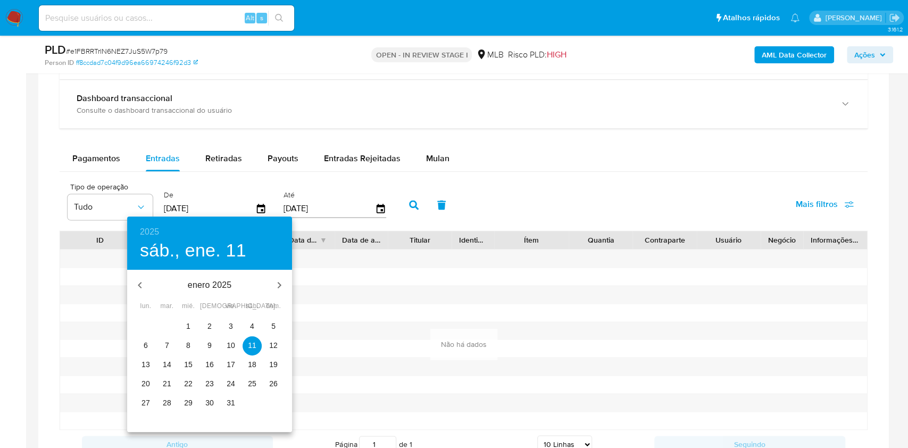
click at [190, 329] on span "1" at bounding box center [188, 326] width 19 height 11
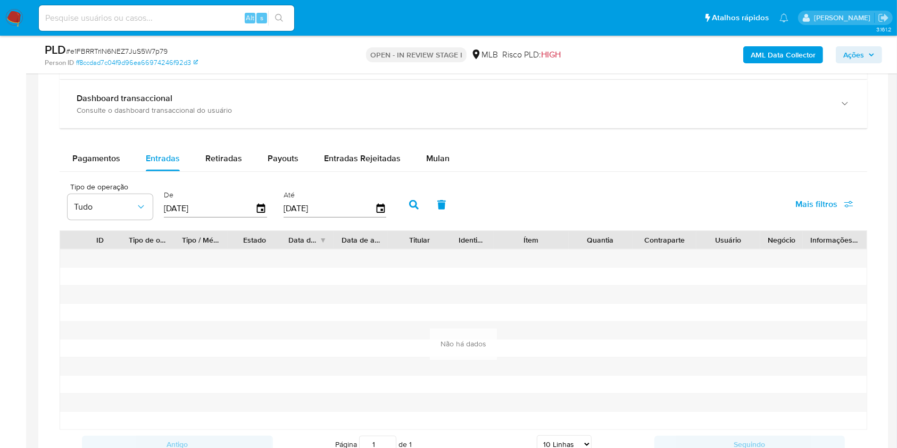
click at [417, 200] on icon "button" at bounding box center [414, 205] width 10 height 10
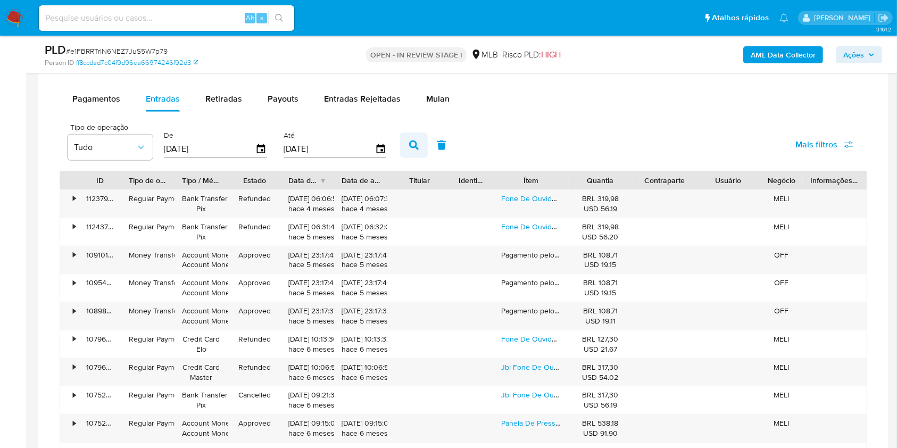
scroll to position [879, 0]
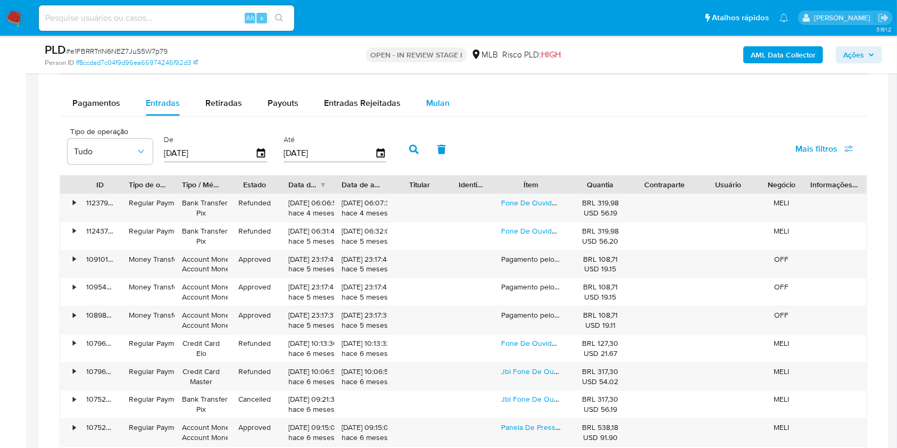
click at [432, 105] on span "Mulan" at bounding box center [437, 103] width 23 height 12
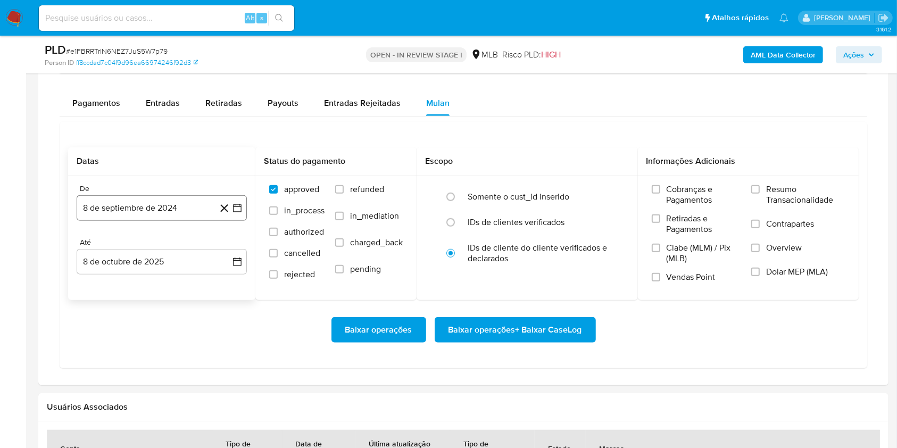
click at [173, 201] on button "8 de septiembre de 2024" at bounding box center [162, 208] width 170 height 26
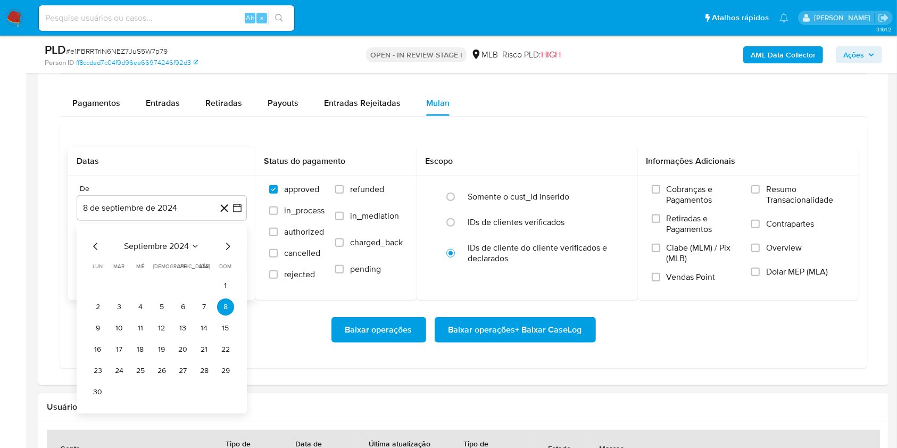
click at [131, 248] on span "septiembre 2024" at bounding box center [156, 246] width 65 height 11
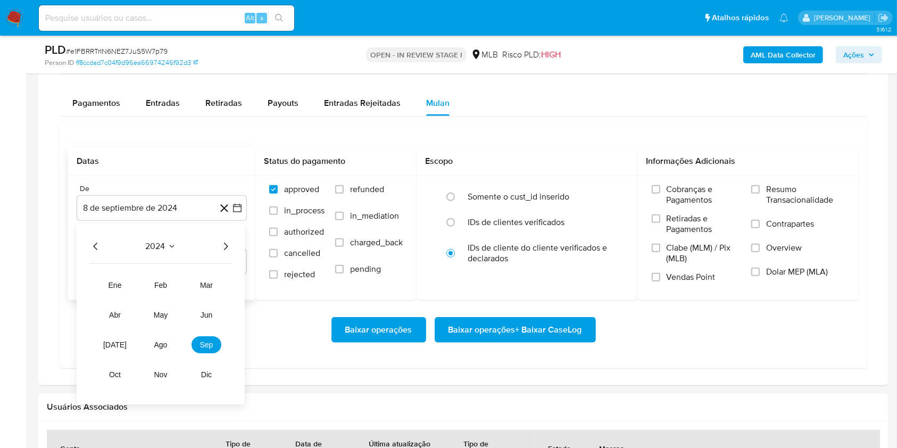
drag, startPoint x: 223, startPoint y: 245, endPoint x: 171, endPoint y: 262, distance: 55.3
click at [222, 245] on icon "Año siguiente" at bounding box center [225, 246] width 13 height 13
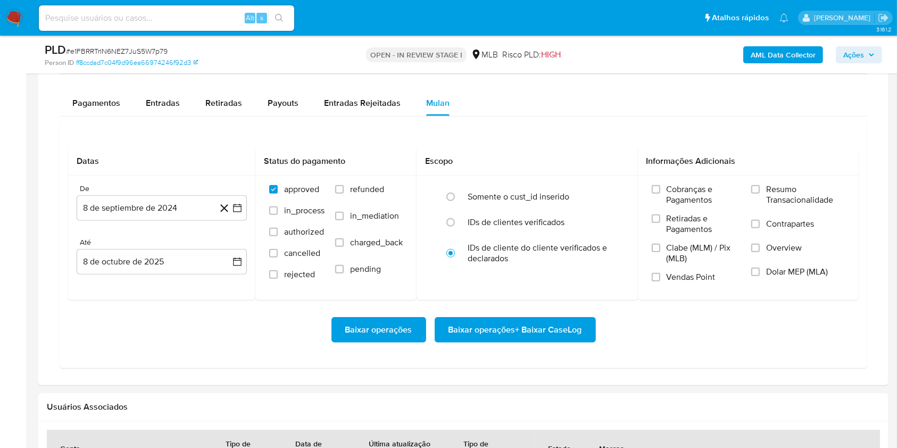
drag, startPoint x: 156, startPoint y: 113, endPoint x: 173, endPoint y: 124, distance: 20.8
click at [156, 113] on div "Entradas" at bounding box center [163, 103] width 34 height 26
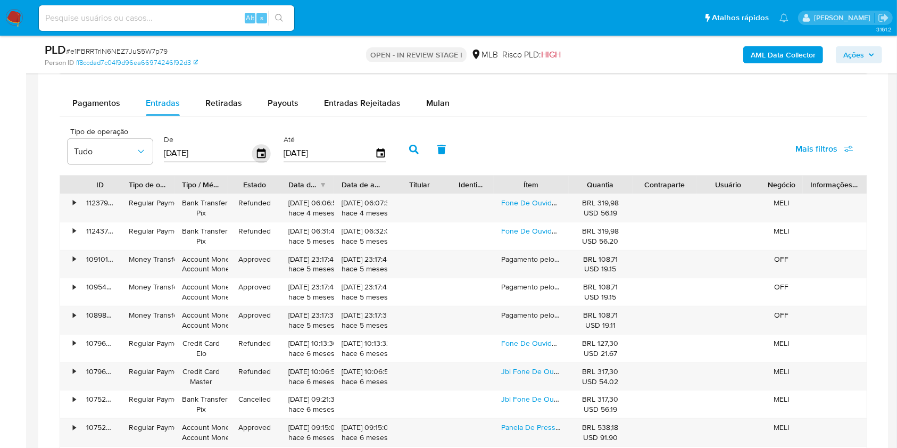
click at [260, 154] on icon "button" at bounding box center [261, 153] width 19 height 19
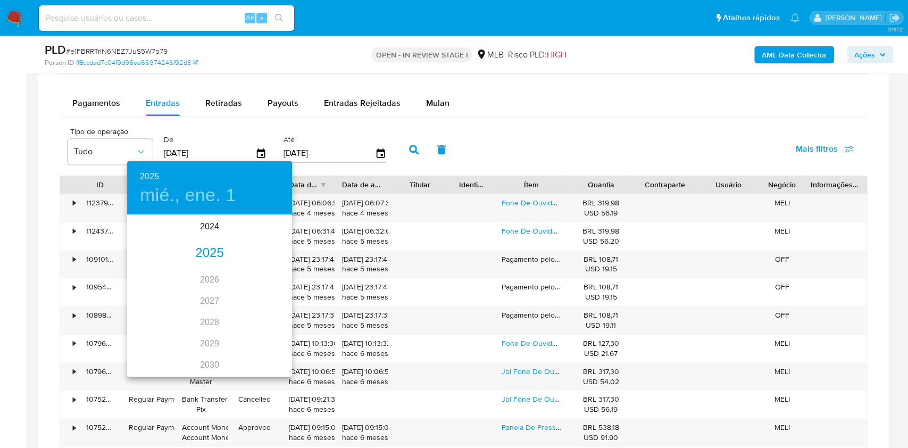
click at [199, 247] on div "2025" at bounding box center [209, 253] width 165 height 21
click at [154, 275] on div "abr." at bounding box center [154, 276] width 55 height 40
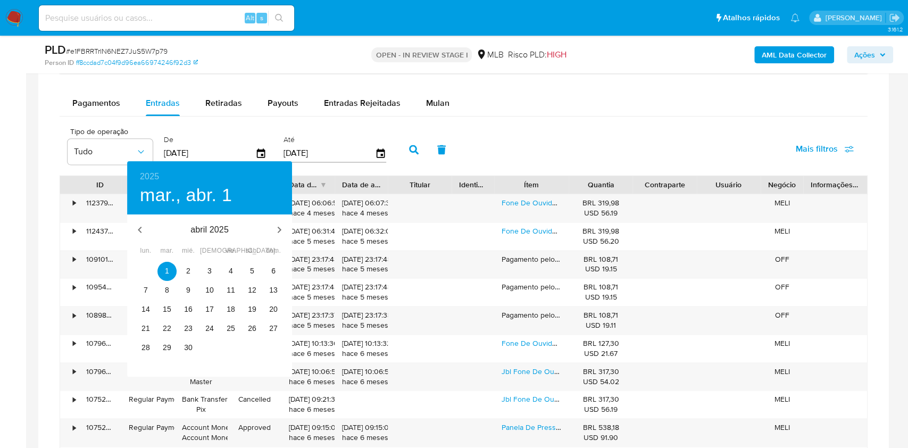
type input "[DATE]"
click at [167, 264] on button "1" at bounding box center [166, 271] width 19 height 19
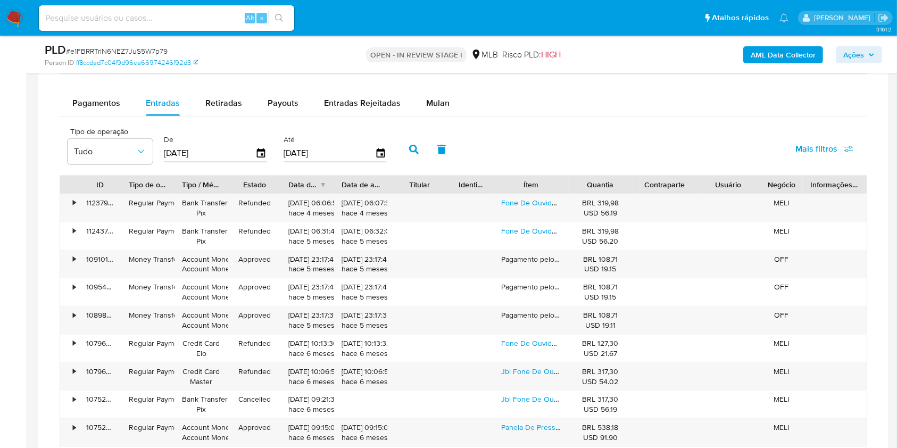
click at [421, 141] on button "button" at bounding box center [414, 150] width 28 height 26
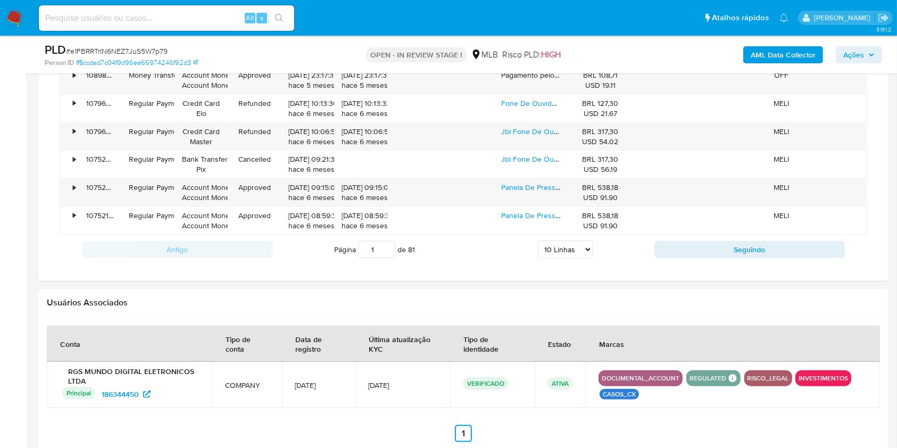
scroll to position [1177, 0]
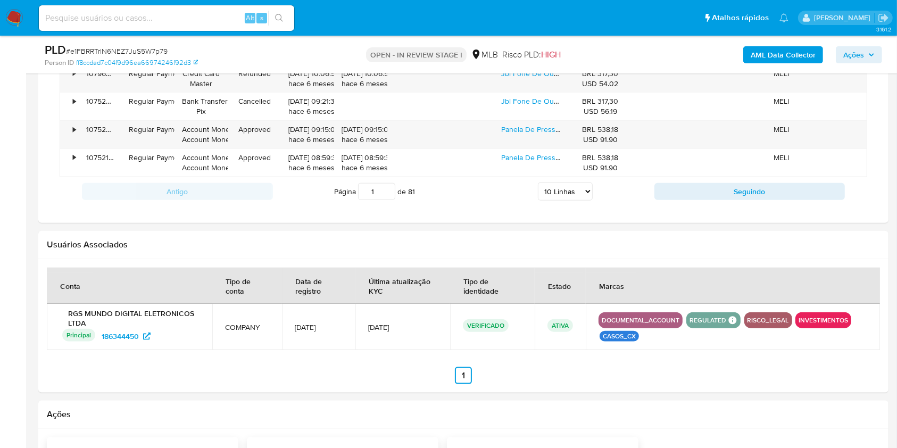
click at [370, 188] on input "1" at bounding box center [376, 191] width 37 height 17
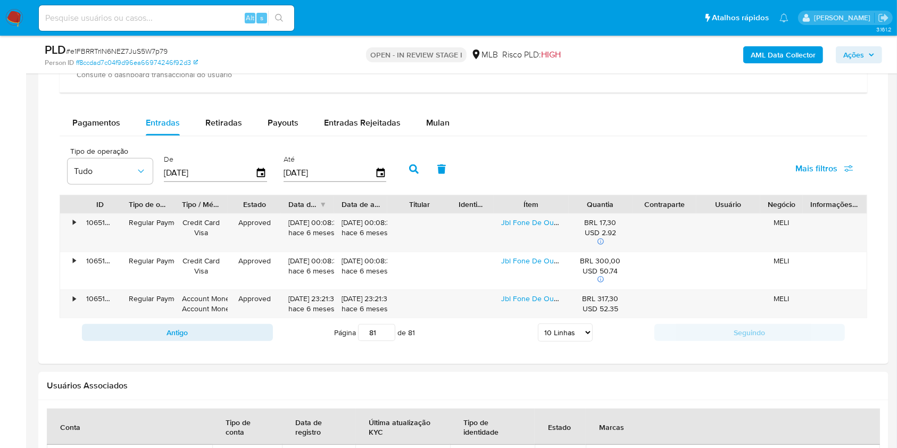
scroll to position [860, 0]
click at [371, 332] on input "81" at bounding box center [376, 331] width 37 height 17
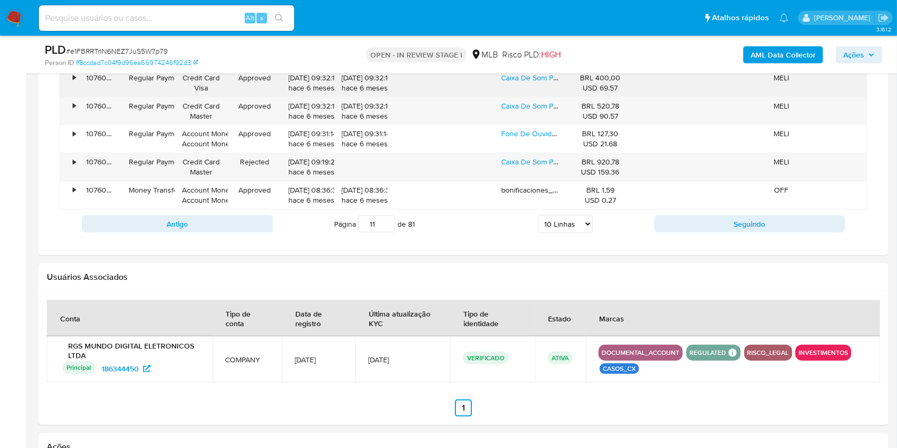
scroll to position [1153, 0]
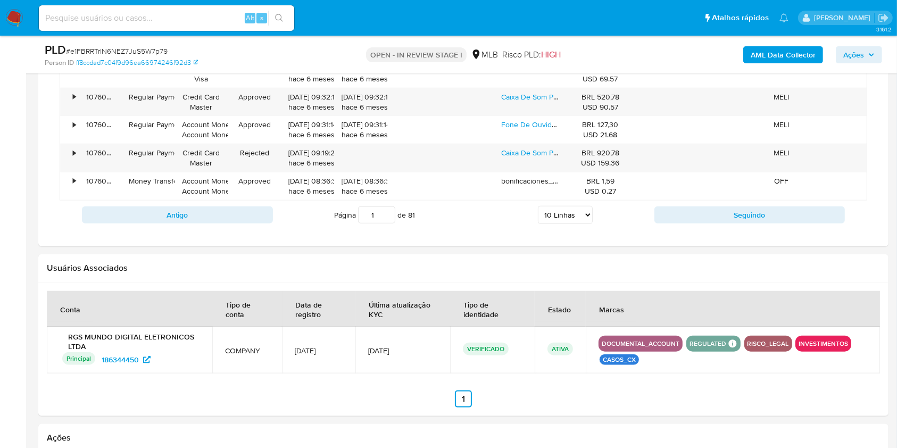
type input "1"
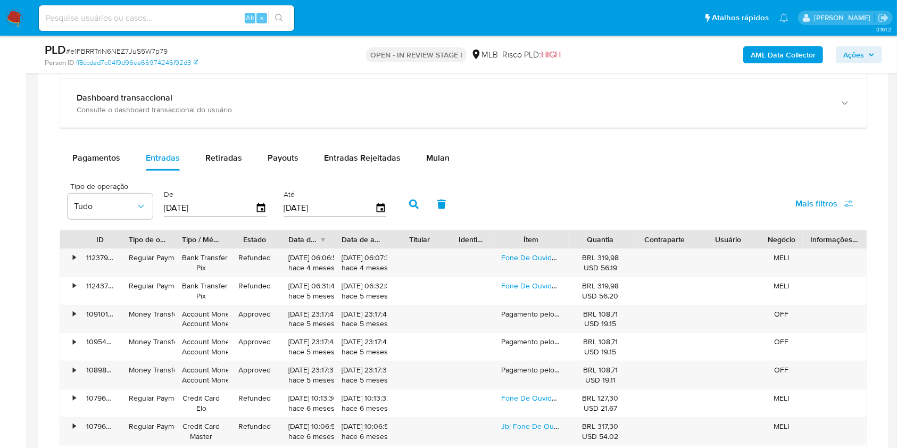
scroll to position [818, 0]
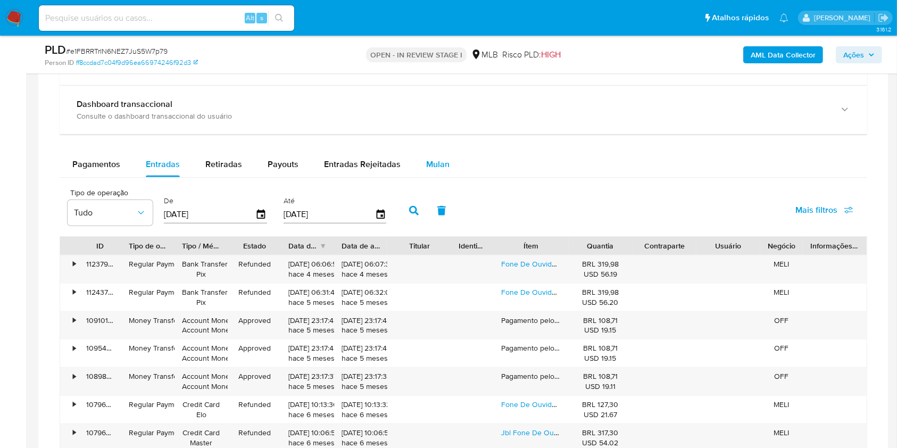
click at [438, 165] on span "Mulan" at bounding box center [437, 164] width 23 height 12
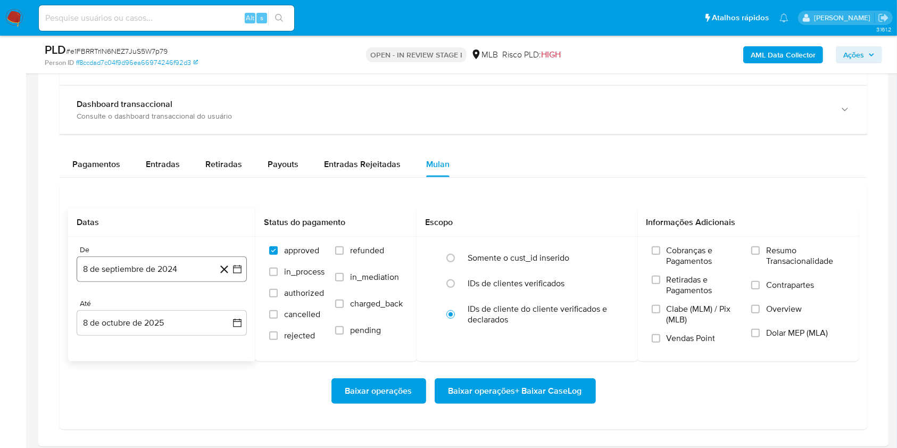
click at [180, 261] on button "8 de septiembre de 2024" at bounding box center [162, 269] width 170 height 26
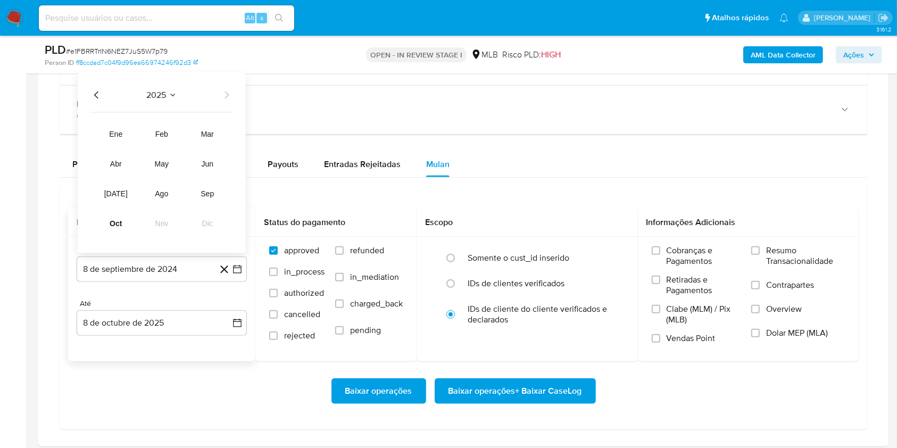
click at [160, 90] on span "2025" at bounding box center [156, 95] width 20 height 11
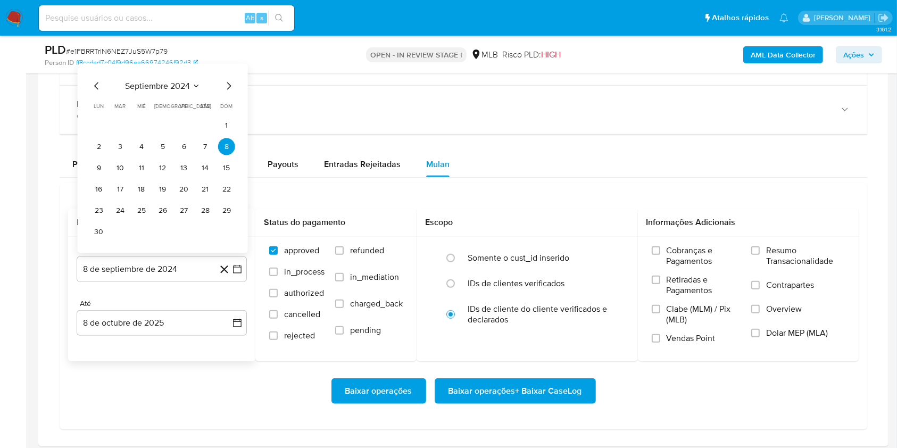
click at [154, 86] on span "septiembre 2024" at bounding box center [157, 86] width 65 height 11
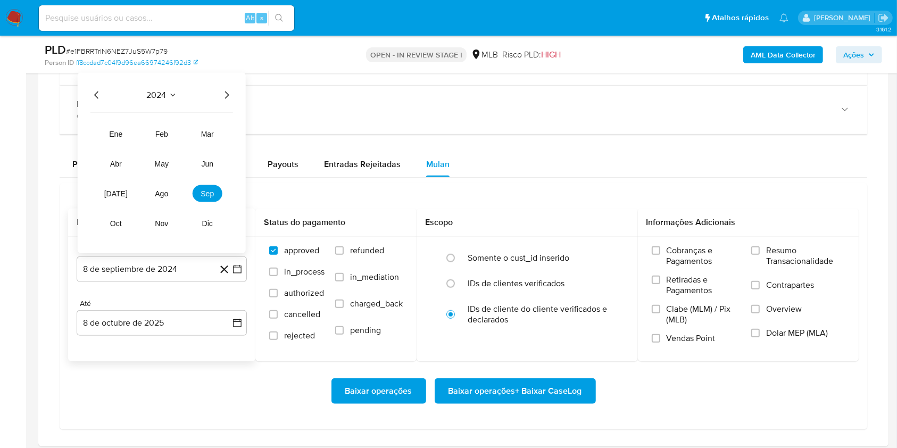
click at [221, 93] on icon "Año siguiente" at bounding box center [226, 95] width 13 height 13
click at [118, 132] on span "ene" at bounding box center [115, 134] width 13 height 9
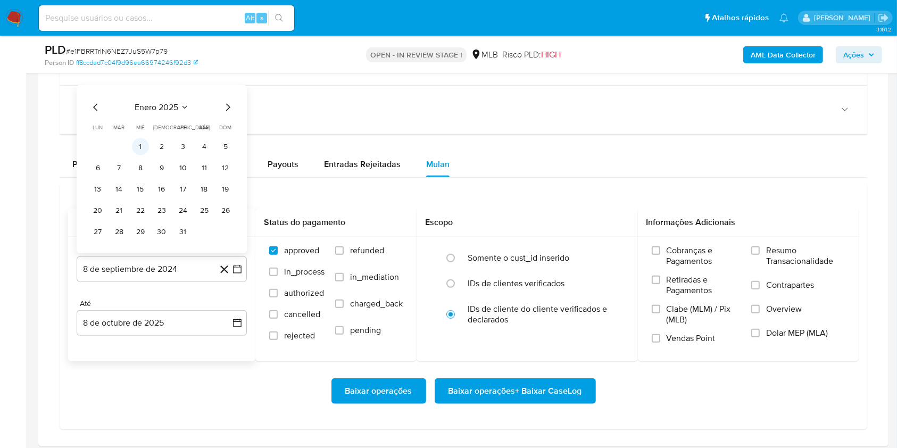
click at [145, 145] on button "1" at bounding box center [140, 146] width 17 height 17
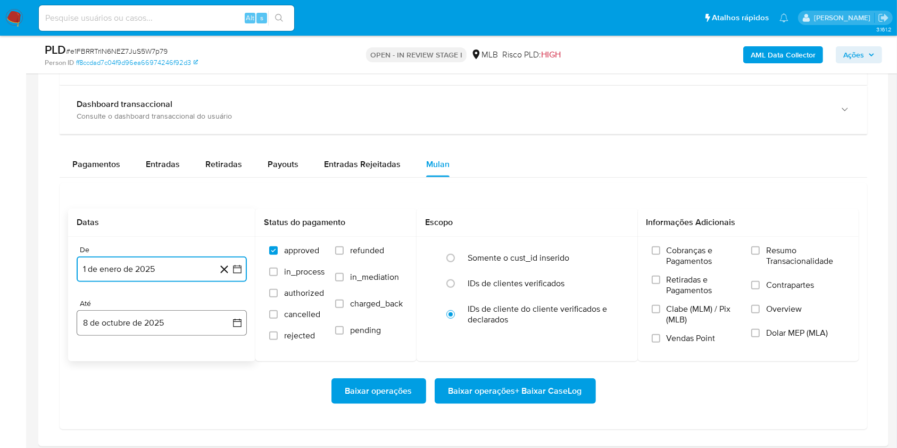
click at [160, 330] on button "8 de octubre de 2025" at bounding box center [162, 323] width 170 height 26
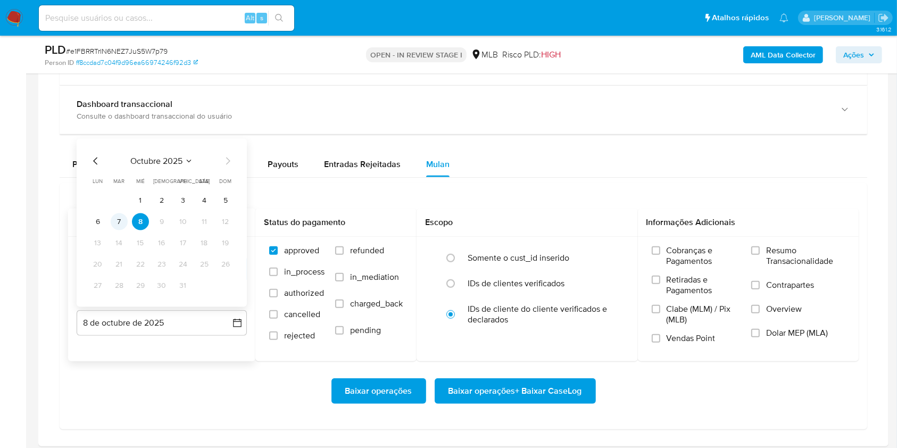
click at [120, 227] on button "7" at bounding box center [119, 221] width 17 height 17
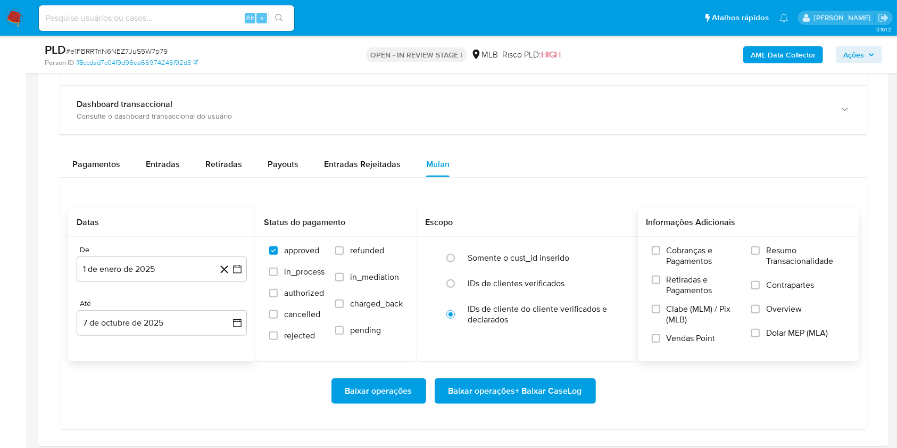
click at [797, 249] on span "Resumo Transacionalidade" at bounding box center [805, 255] width 79 height 21
click at [760, 249] on input "Resumo Transacionalidade" at bounding box center [755, 250] width 9 height 9
click at [549, 386] on span "Baixar operações + Baixar CaseLog" at bounding box center [515, 390] width 134 height 23
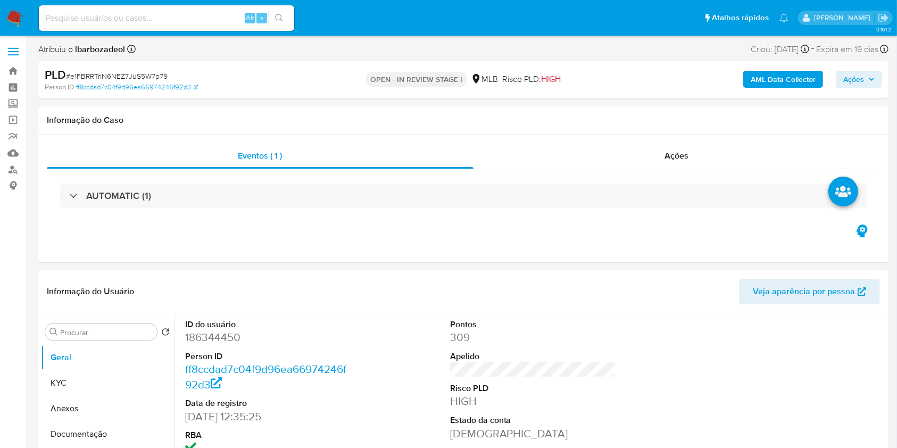
scroll to position [0, 0]
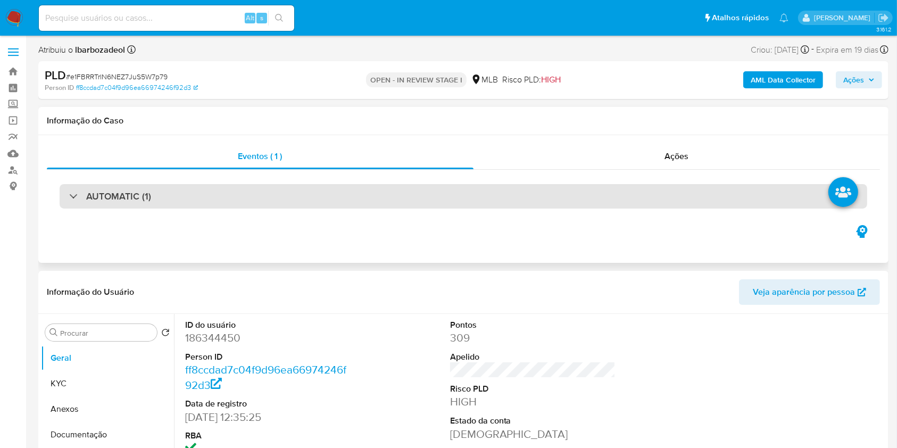
click at [610, 199] on div "AUTOMATIC (1)" at bounding box center [463, 196] width 807 height 24
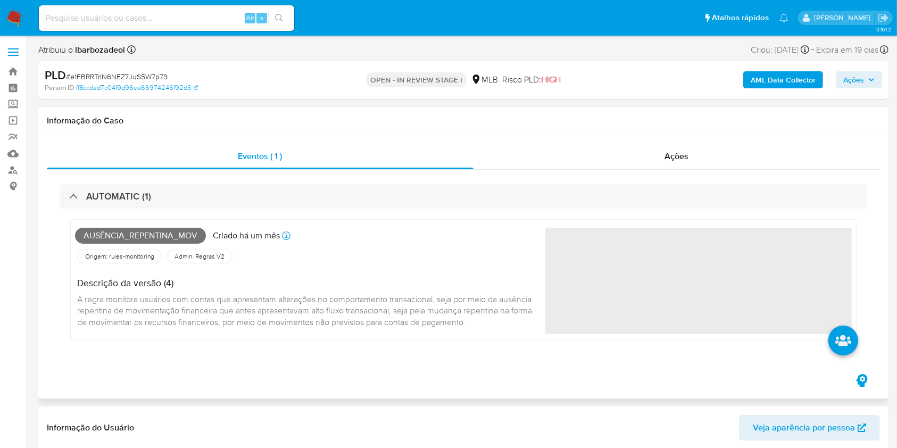
click at [173, 235] on span "Ausência_repentina_mov" at bounding box center [140, 236] width 131 height 16
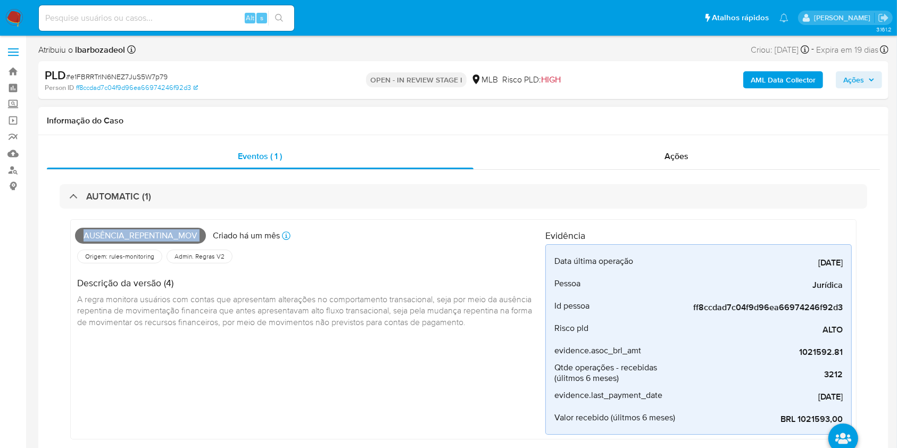
copy span "Ausência_repentina_mov"
click at [868, 83] on span "Ações" at bounding box center [858, 79] width 31 height 15
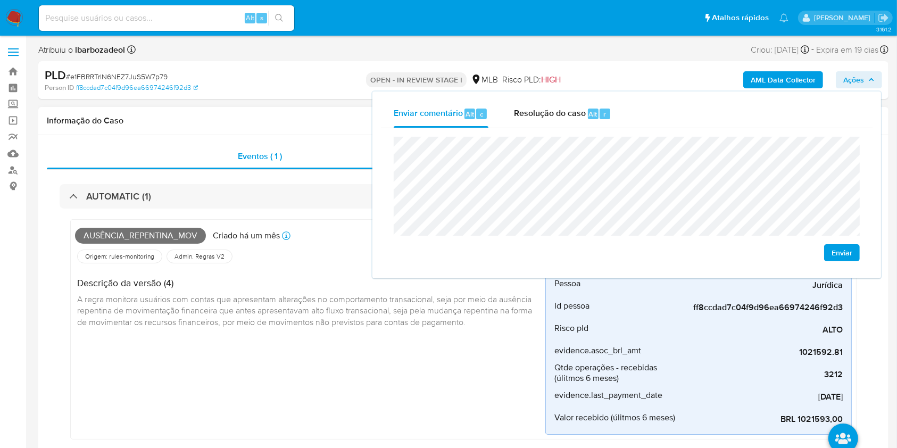
click at [311, 266] on div "Descrição da versão (4) A regra monitora usuários com contas que apresentam alt…" at bounding box center [310, 300] width 470 height 71
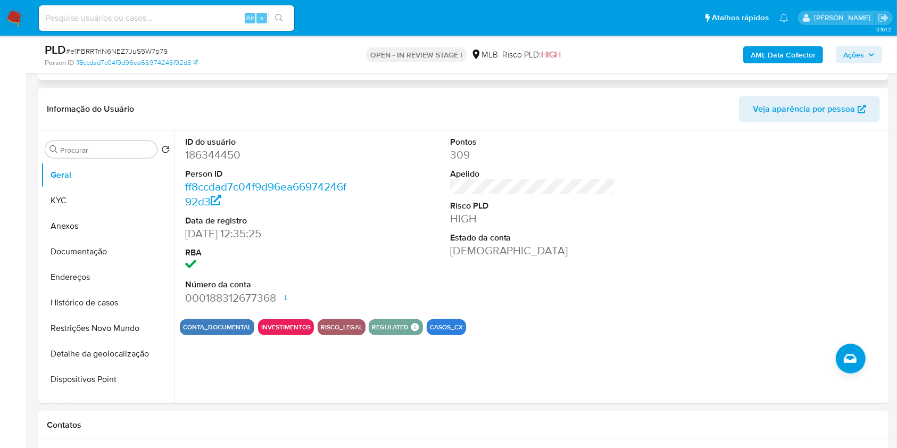
scroll to position [371, 0]
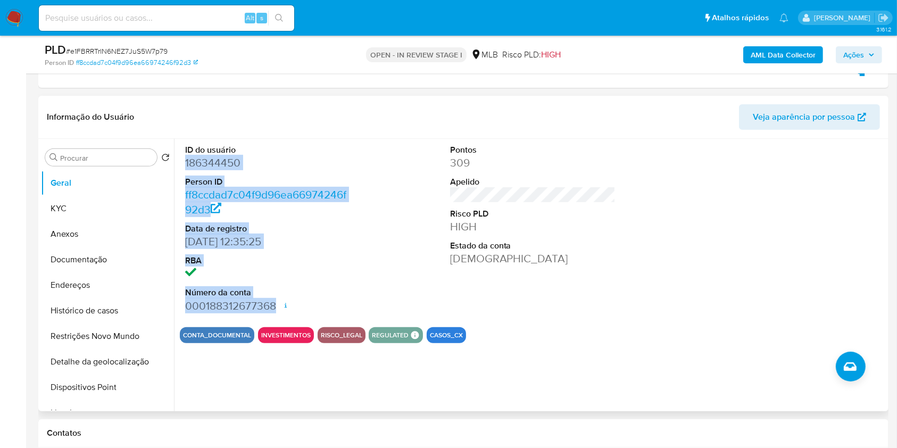
drag, startPoint x: 182, startPoint y: 164, endPoint x: 276, endPoint y: 303, distance: 167.7
click at [276, 303] on div "ID do usuário 186344450 Person ID ff8ccdad7c04f9d96ea66974246f92d3 Data de regi…" at bounding box center [268, 229] width 177 height 180
copy dl "186344450 Person ID ff8ccdad7c04f9d96ea66974246f92d3 Data de registro [DATE] 12…"
click at [877, 57] on button "Ações" at bounding box center [859, 54] width 46 height 17
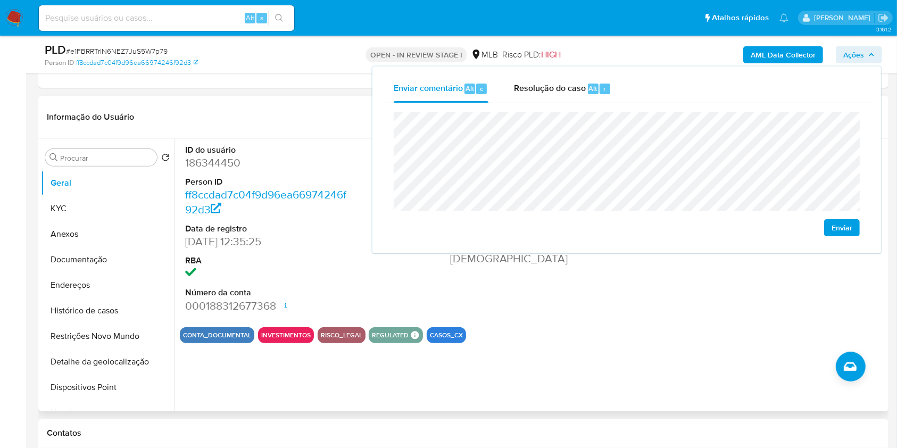
click at [306, 100] on div "Informação do Usuário Veja aparência por pessoa" at bounding box center [463, 117] width 850 height 43
